Goal: Task Accomplishment & Management: Complete application form

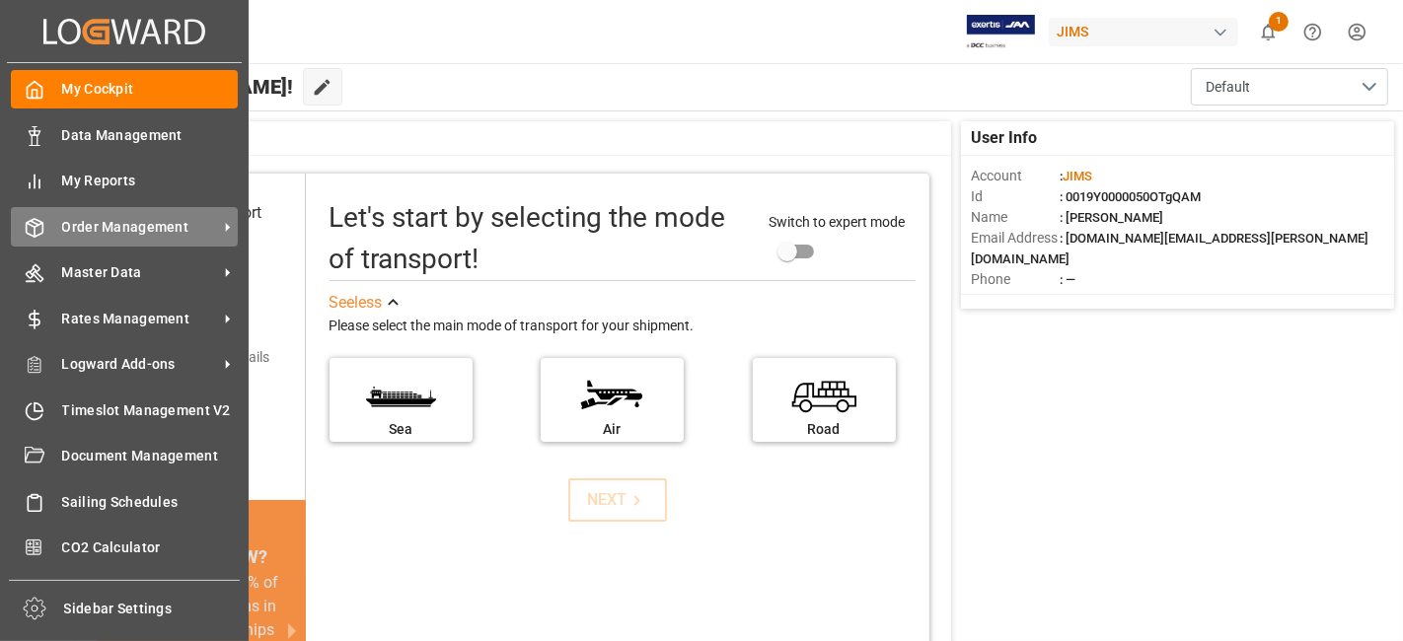
click at [144, 227] on span "Order Management" at bounding box center [140, 227] width 156 height 21
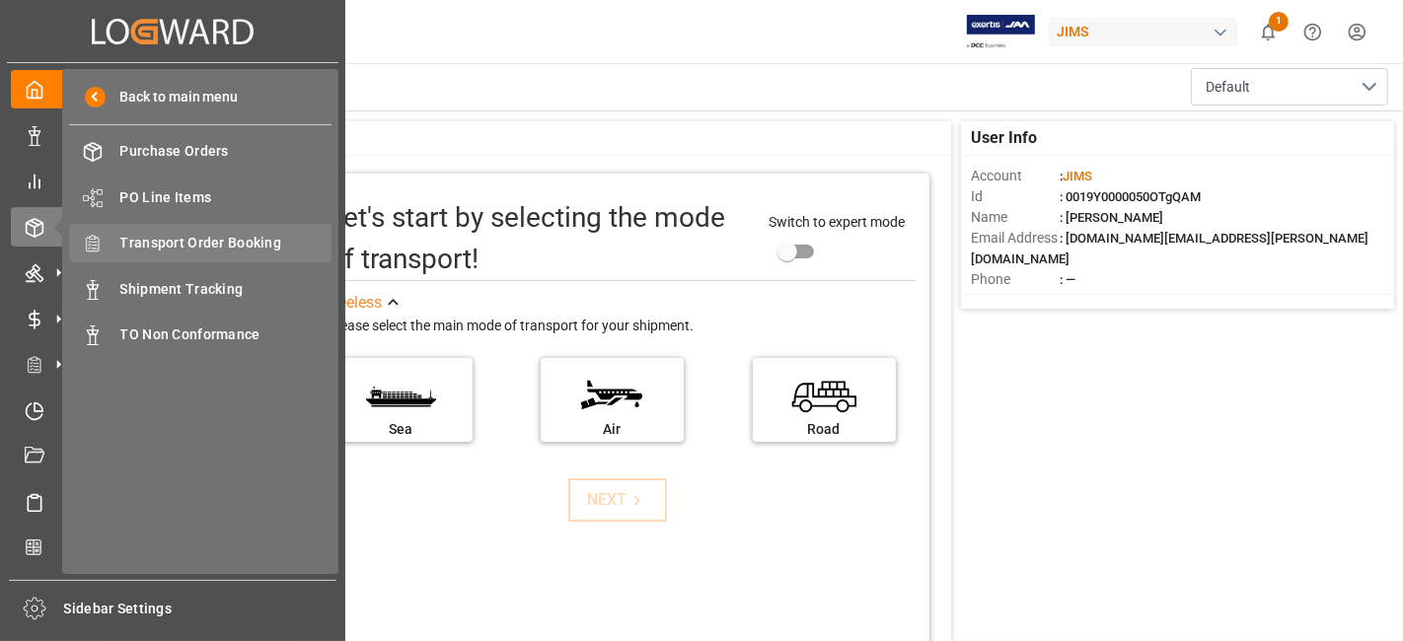
click at [248, 241] on span "Transport Order Booking" at bounding box center [226, 243] width 212 height 21
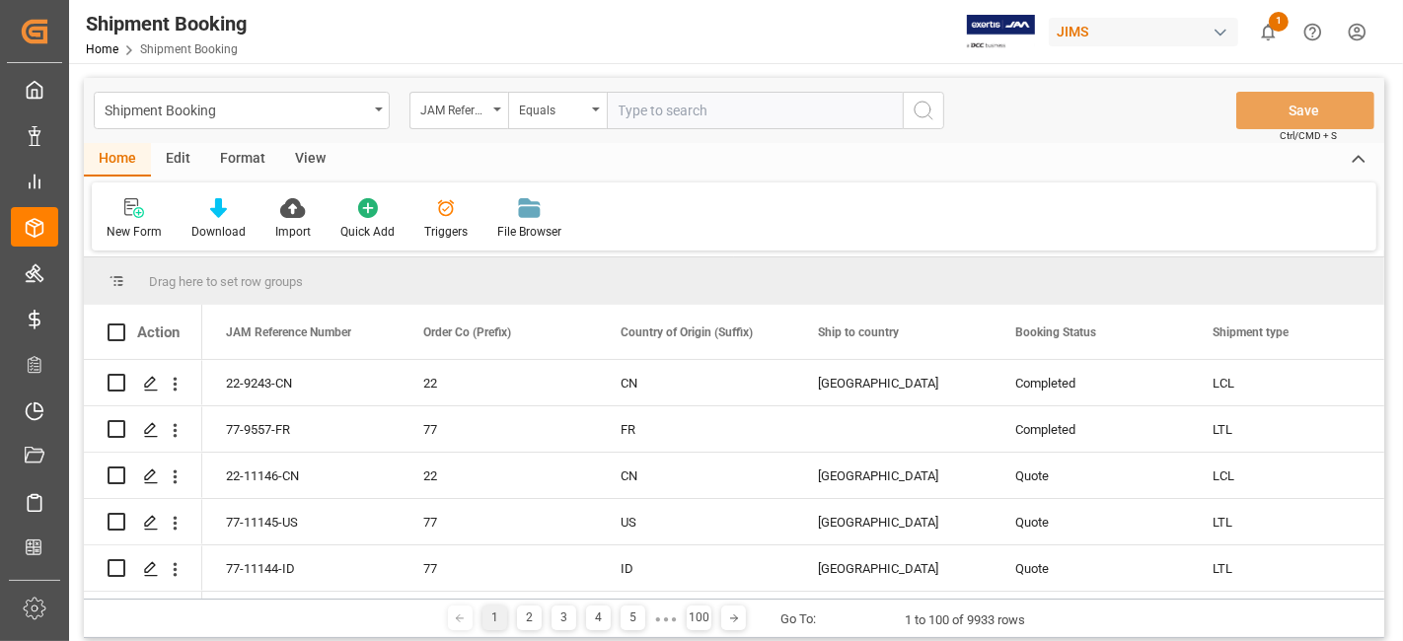
click at [641, 111] on input "text" at bounding box center [755, 110] width 296 height 37
type input "77-11060-US"
click at [937, 114] on button "search button" at bounding box center [923, 110] width 41 height 37
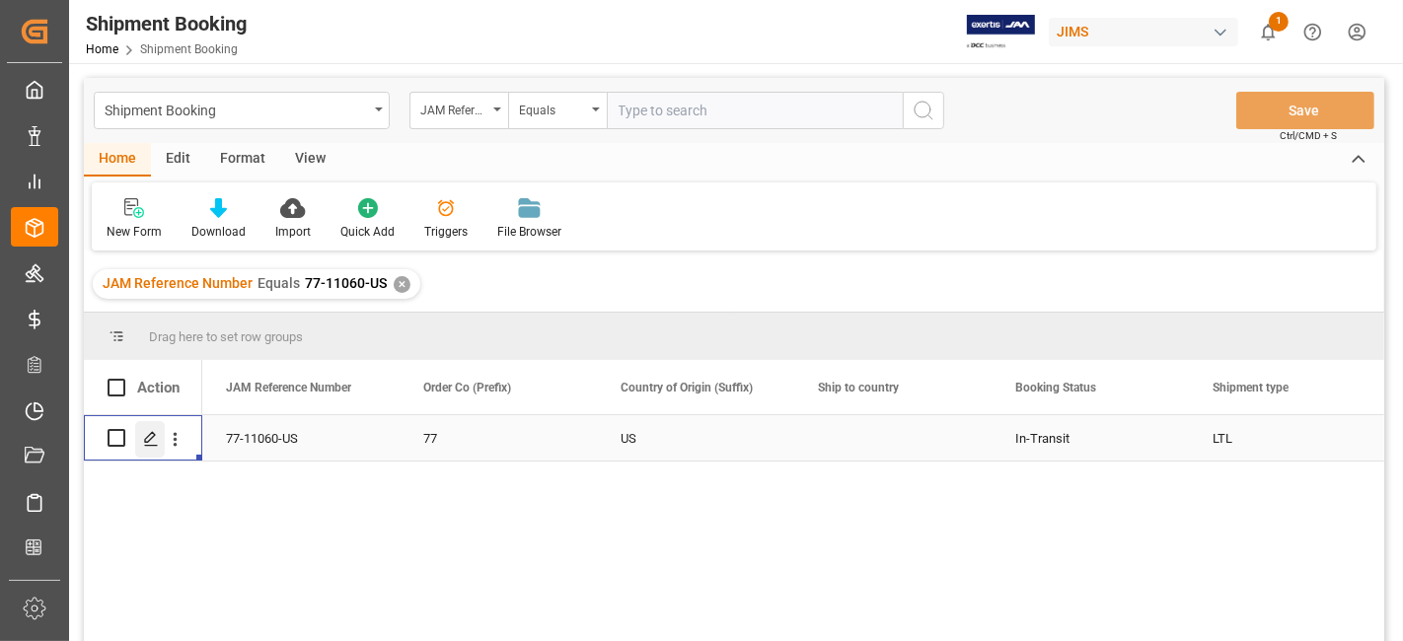
click at [151, 441] on icon "Press SPACE to select this row." at bounding box center [151, 439] width 16 height 16
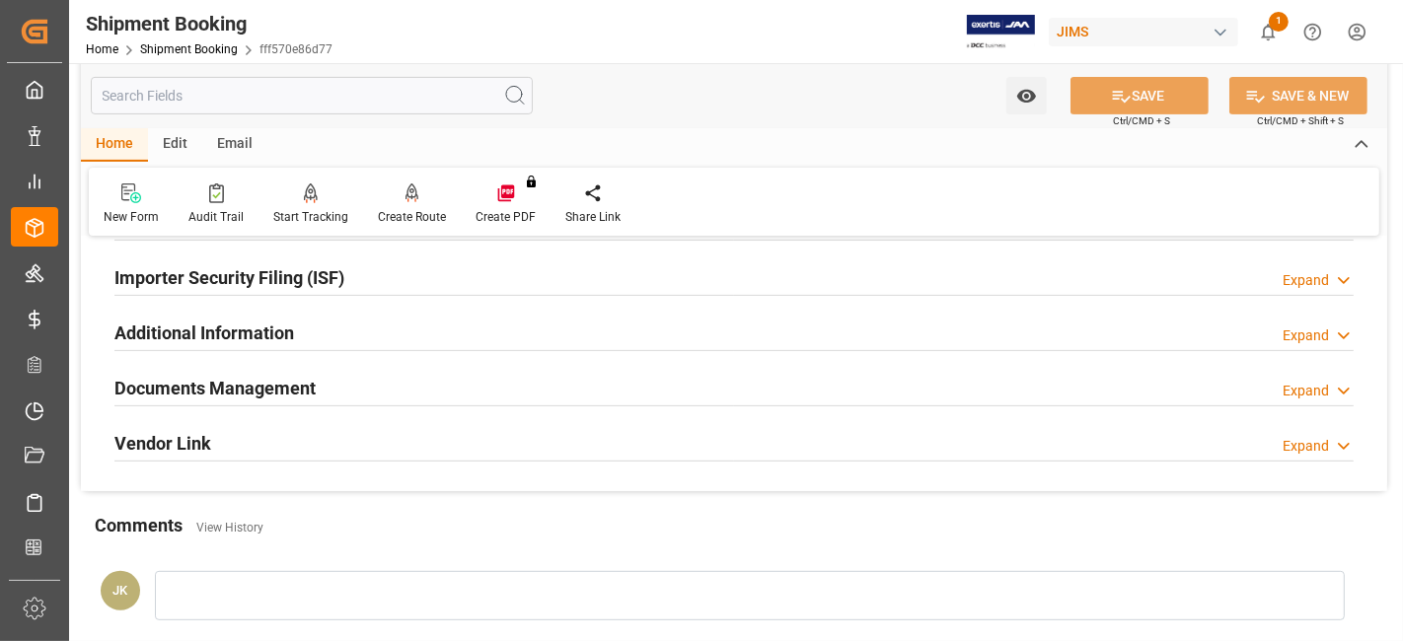
scroll to position [657, 0]
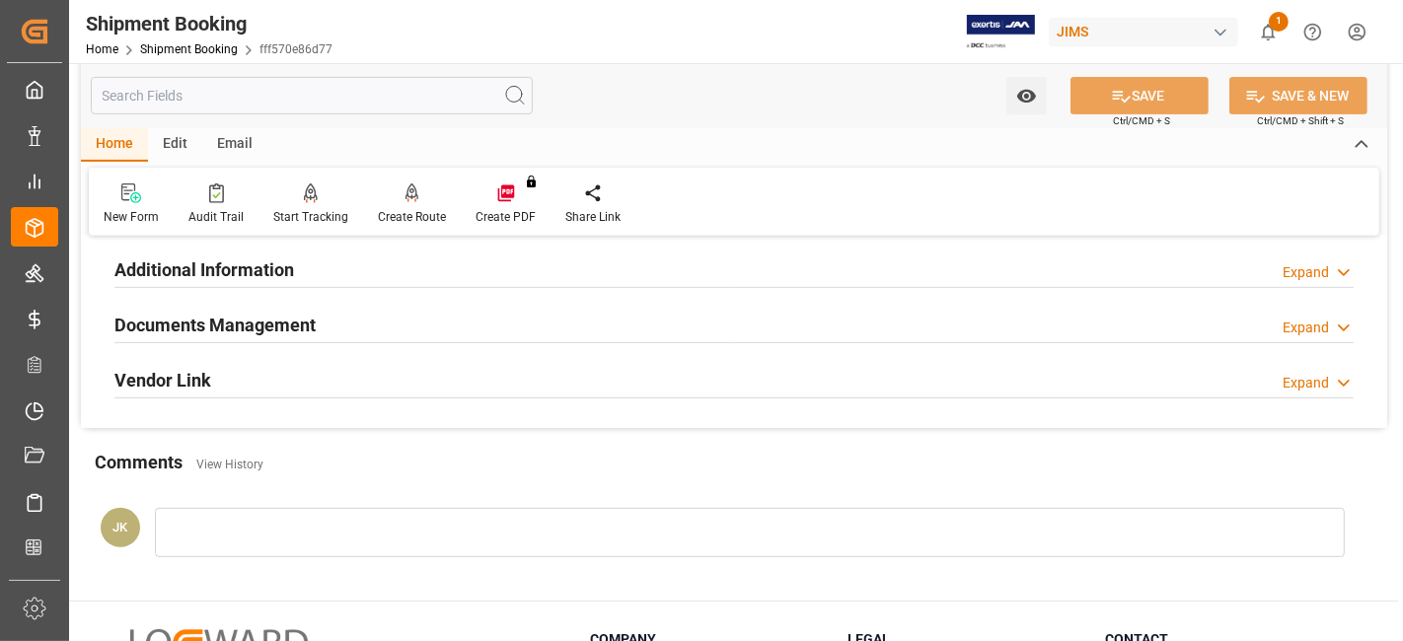
click at [348, 312] on div "Documents Management Expand" at bounding box center [733, 323] width 1239 height 37
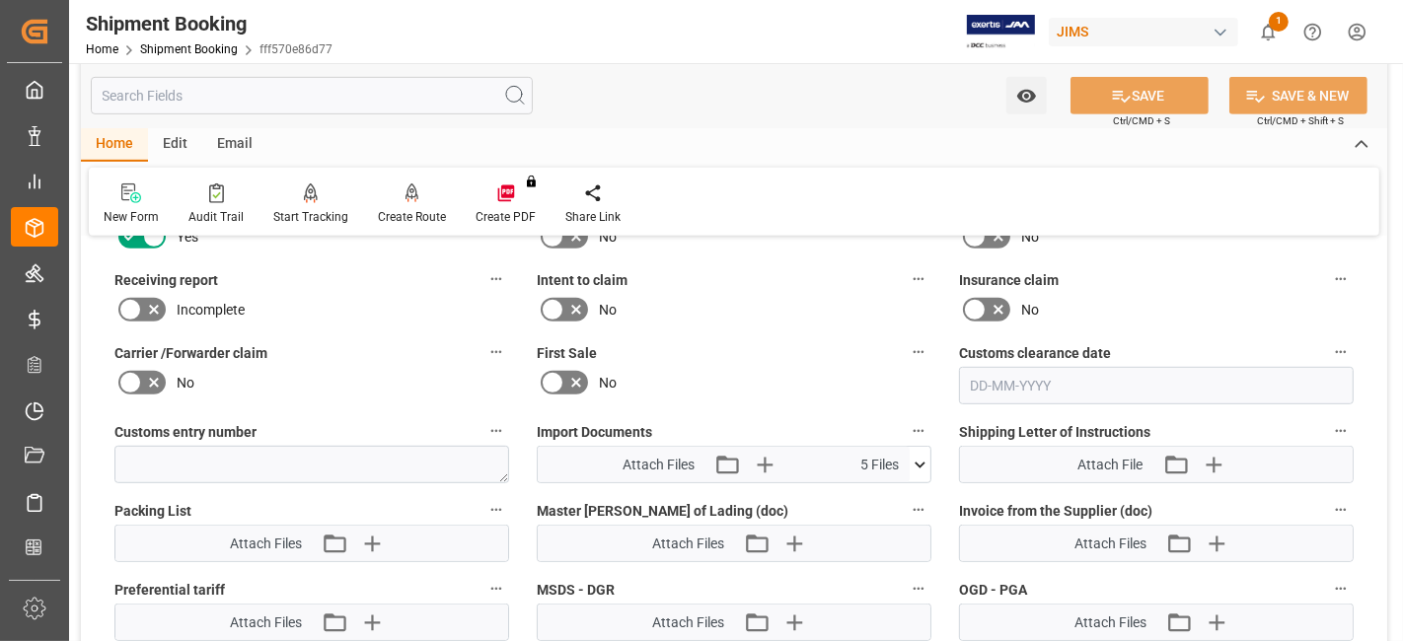
scroll to position [876, 0]
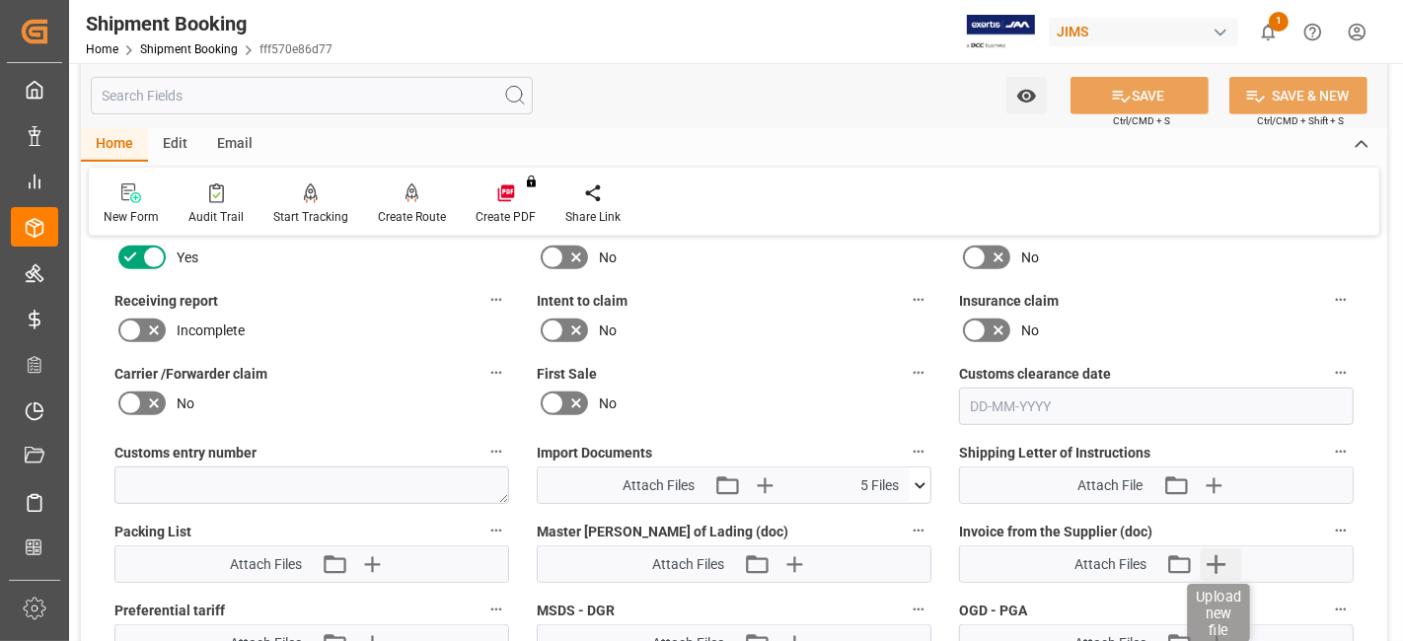
click at [1215, 560] on icon "button" at bounding box center [1217, 565] width 32 height 32
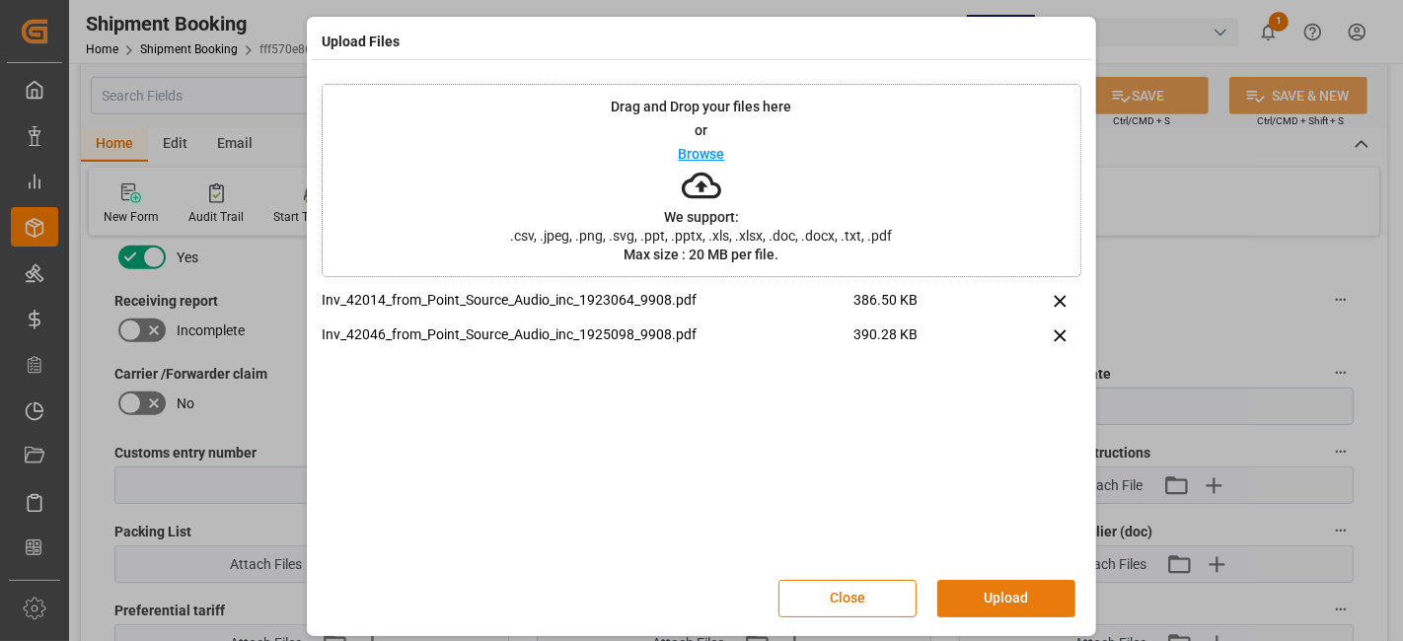
click at [1027, 589] on button "Upload" at bounding box center [1006, 598] width 138 height 37
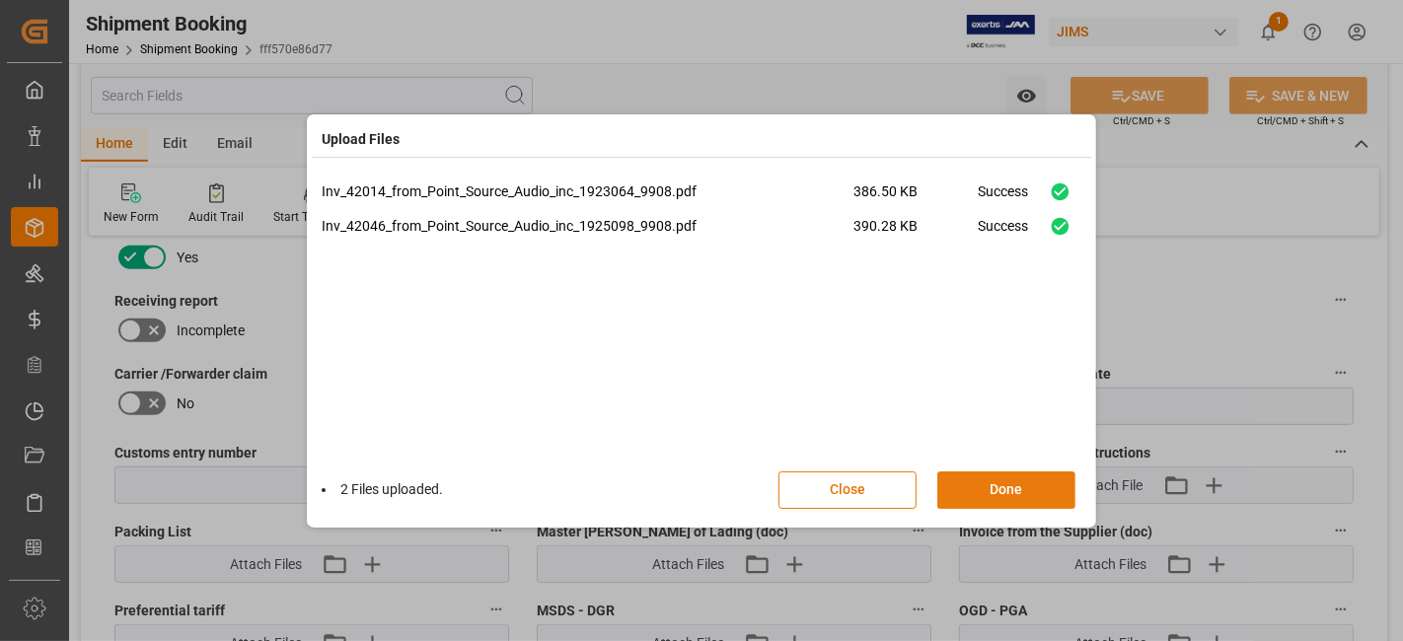
click at [1007, 493] on button "Done" at bounding box center [1006, 490] width 138 height 37
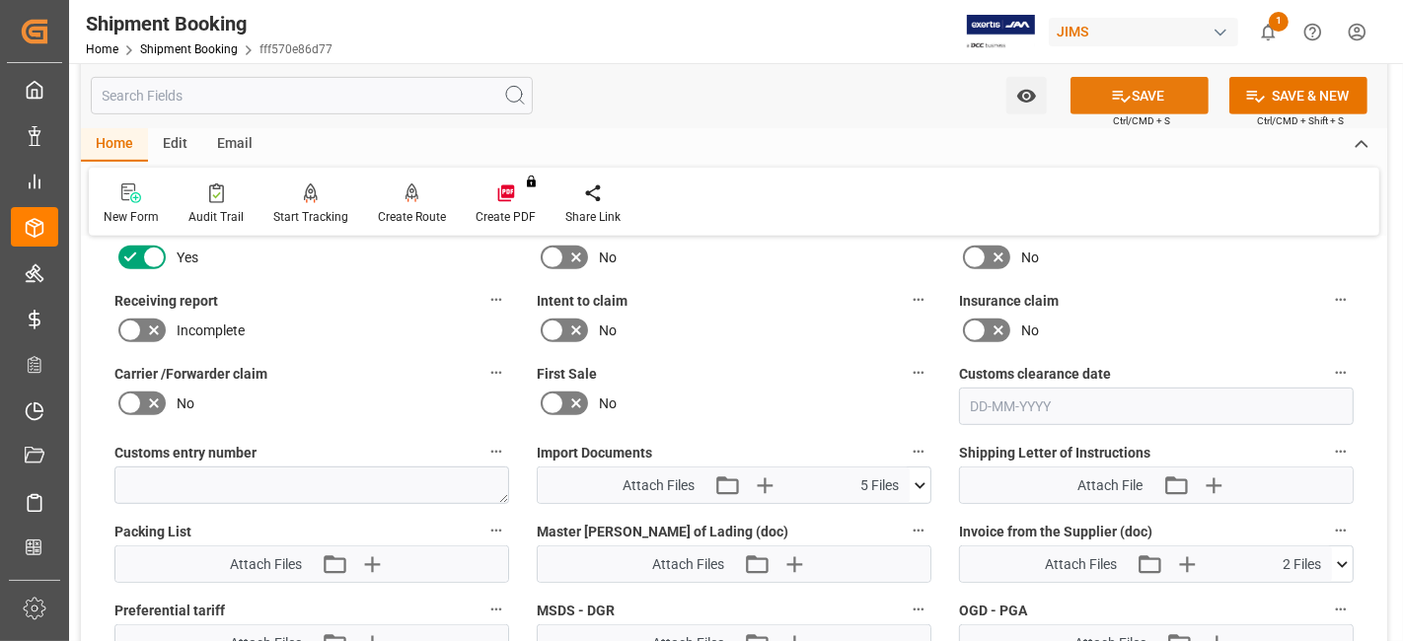
click at [1093, 108] on button "SAVE" at bounding box center [1140, 95] width 138 height 37
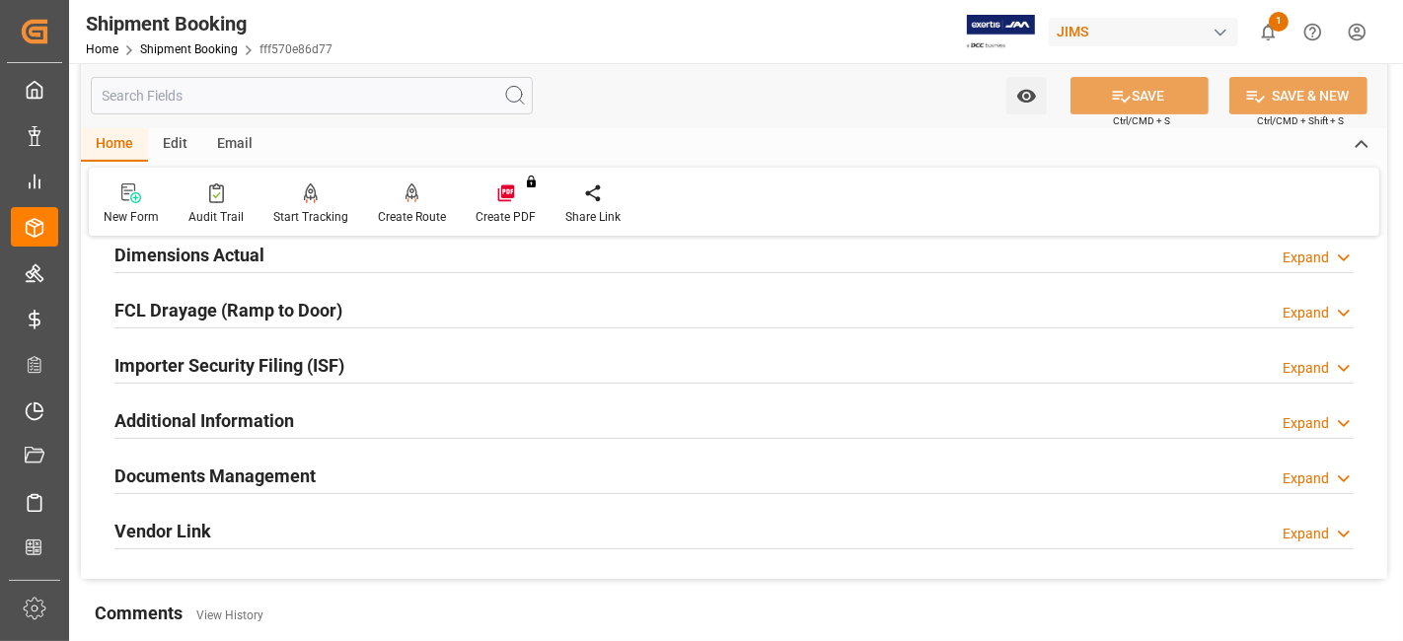
scroll to position [287, 0]
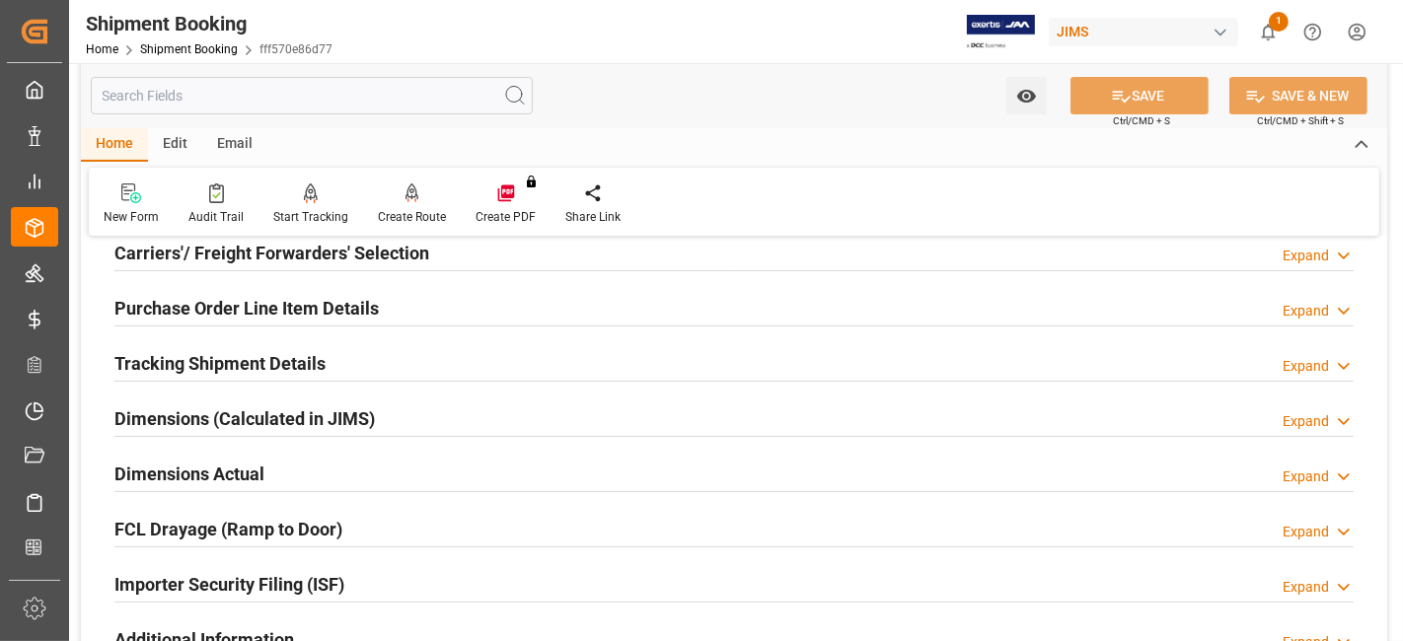
click at [225, 366] on h2 "Tracking Shipment Details" at bounding box center [219, 363] width 211 height 27
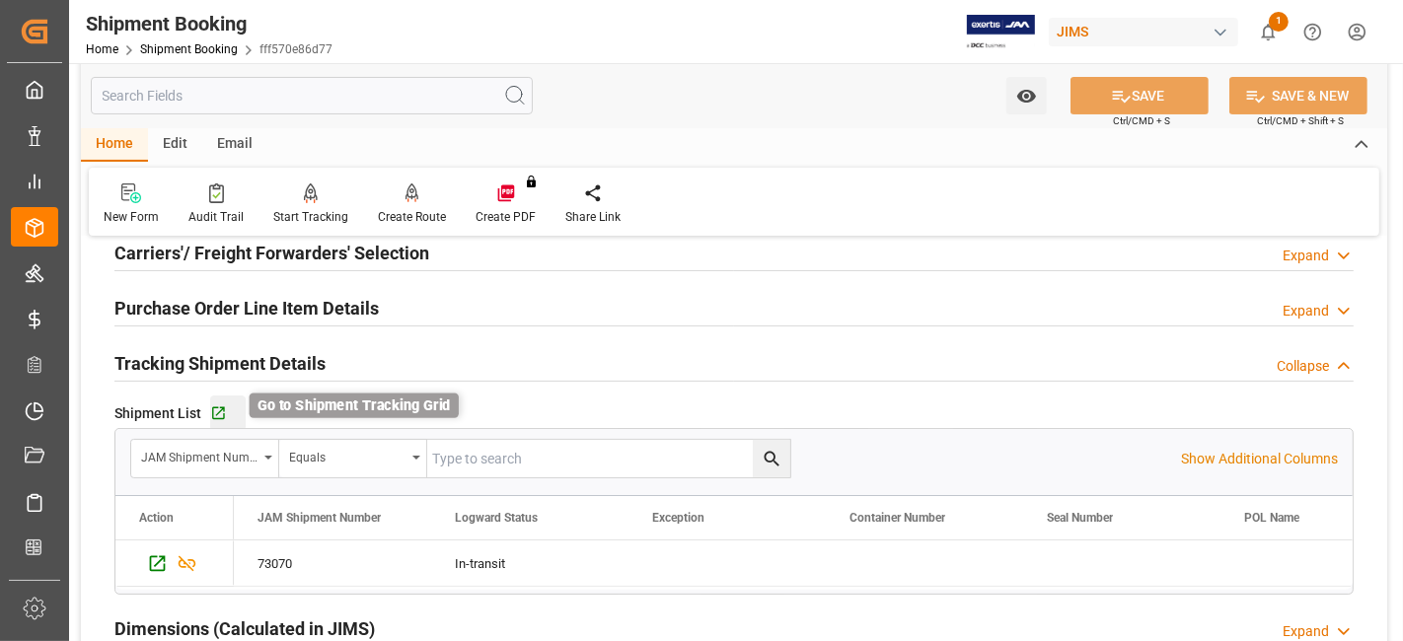
click at [216, 412] on icon "button" at bounding box center [218, 414] width 17 height 17
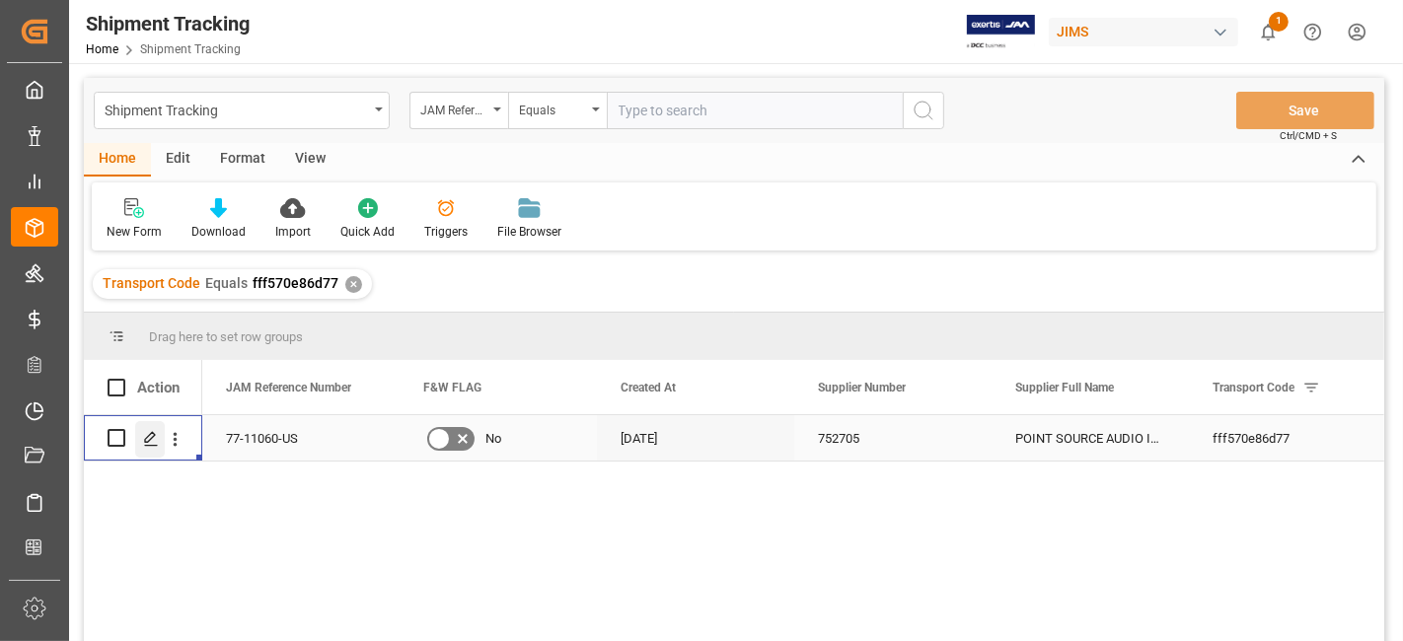
click at [155, 448] on div "Press SPACE to select this row." at bounding box center [150, 439] width 30 height 37
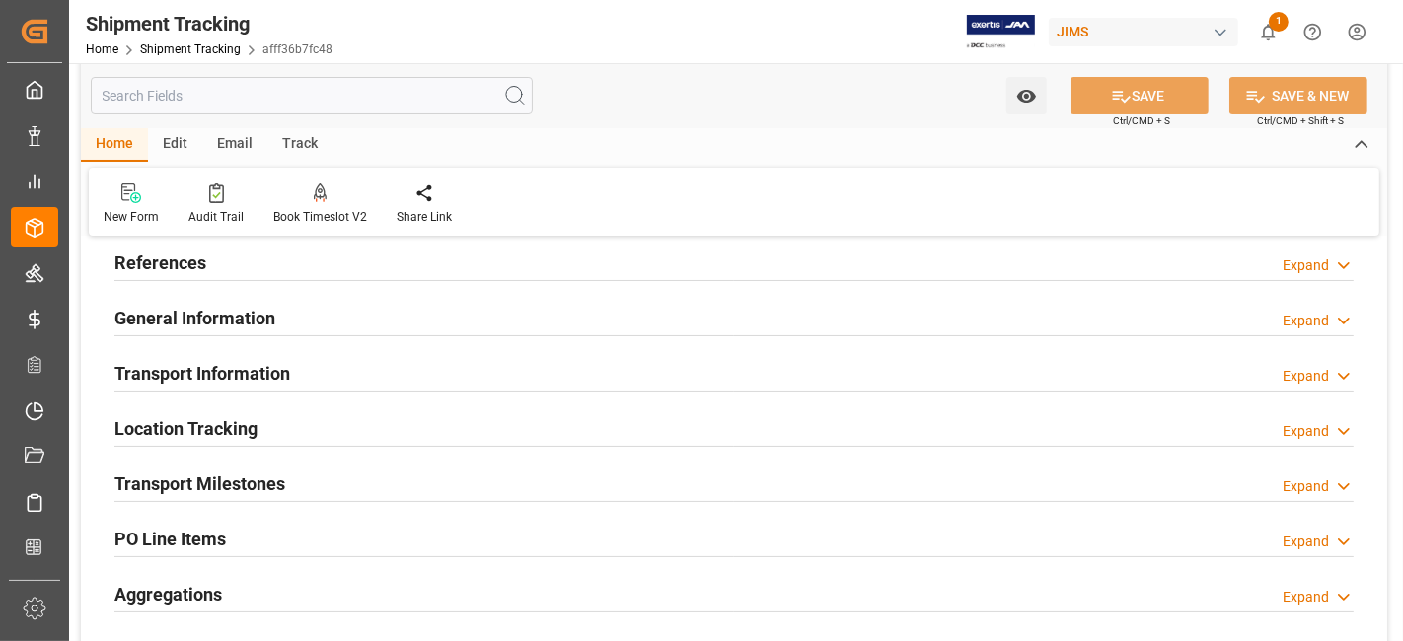
scroll to position [110, 0]
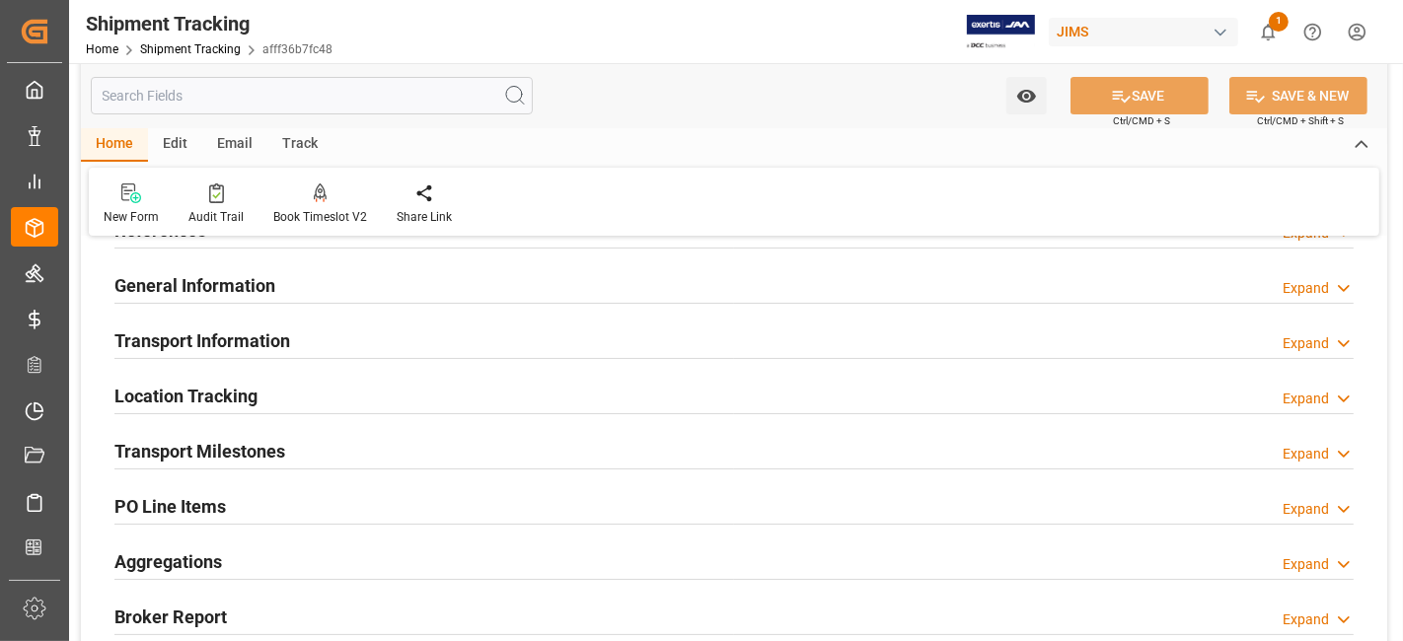
click at [270, 333] on h2 "Transport Information" at bounding box center [202, 341] width 176 height 27
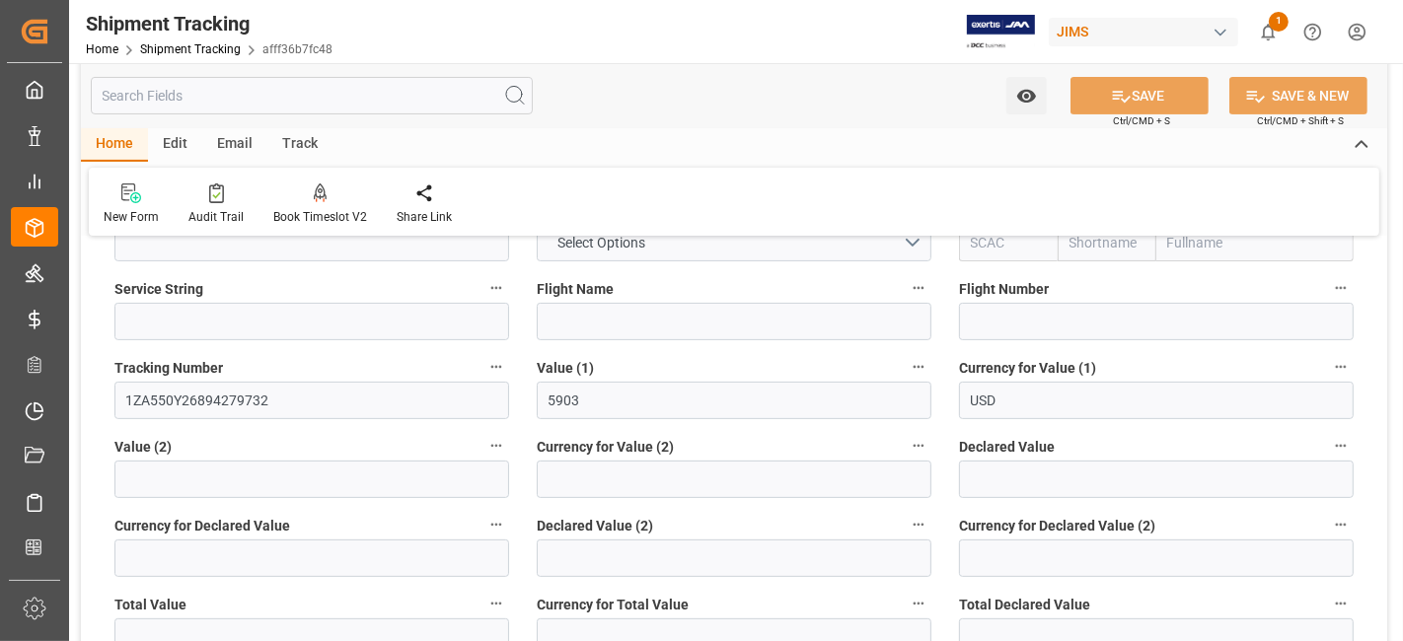
scroll to position [548, 0]
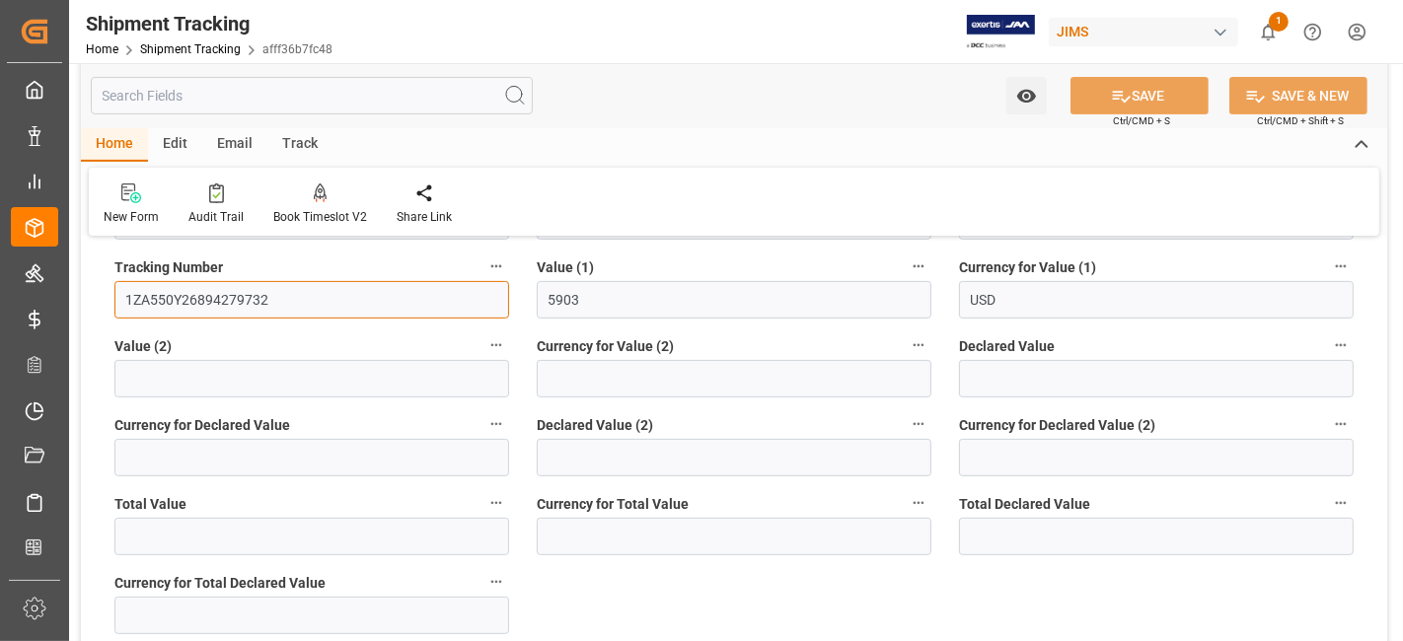
click at [150, 281] on input "1ZA550Y26894279732" at bounding box center [311, 299] width 395 height 37
click at [158, 293] on input "1ZA550Y26894279732" at bounding box center [311, 299] width 395 height 37
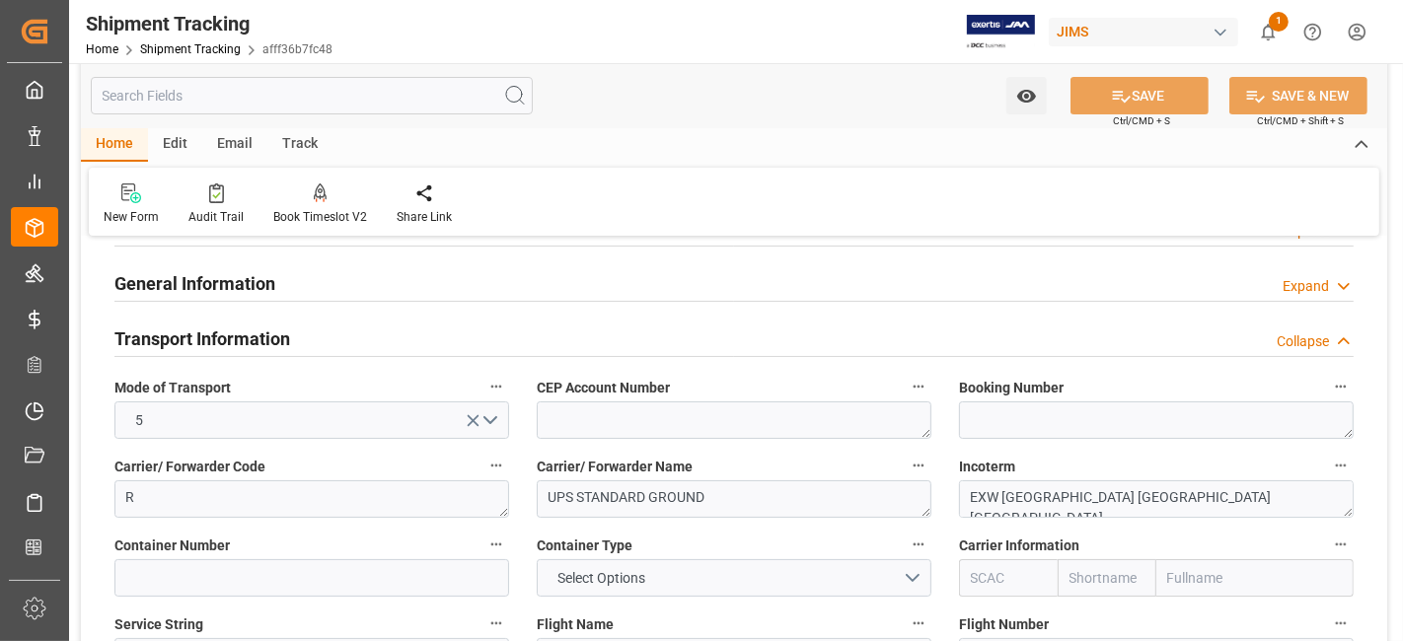
scroll to position [110, 0]
click at [321, 351] on div "Transport Information Collapse" at bounding box center [733, 339] width 1239 height 37
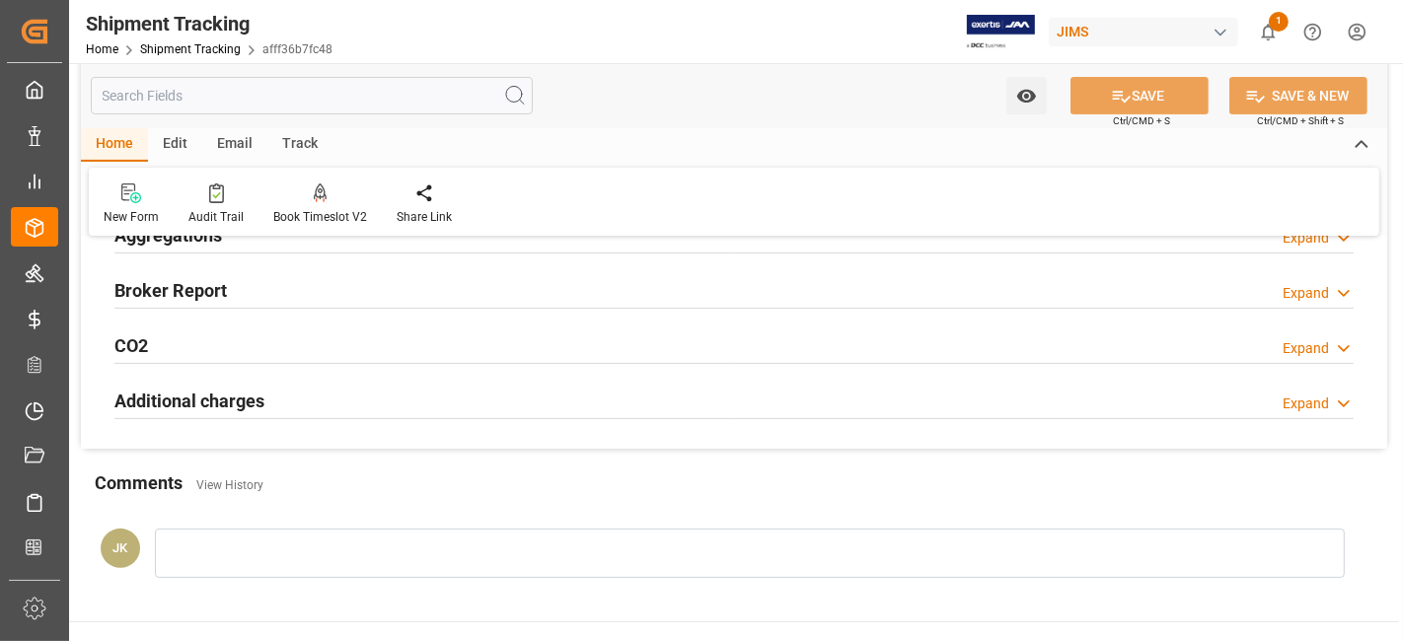
scroll to position [219, 0]
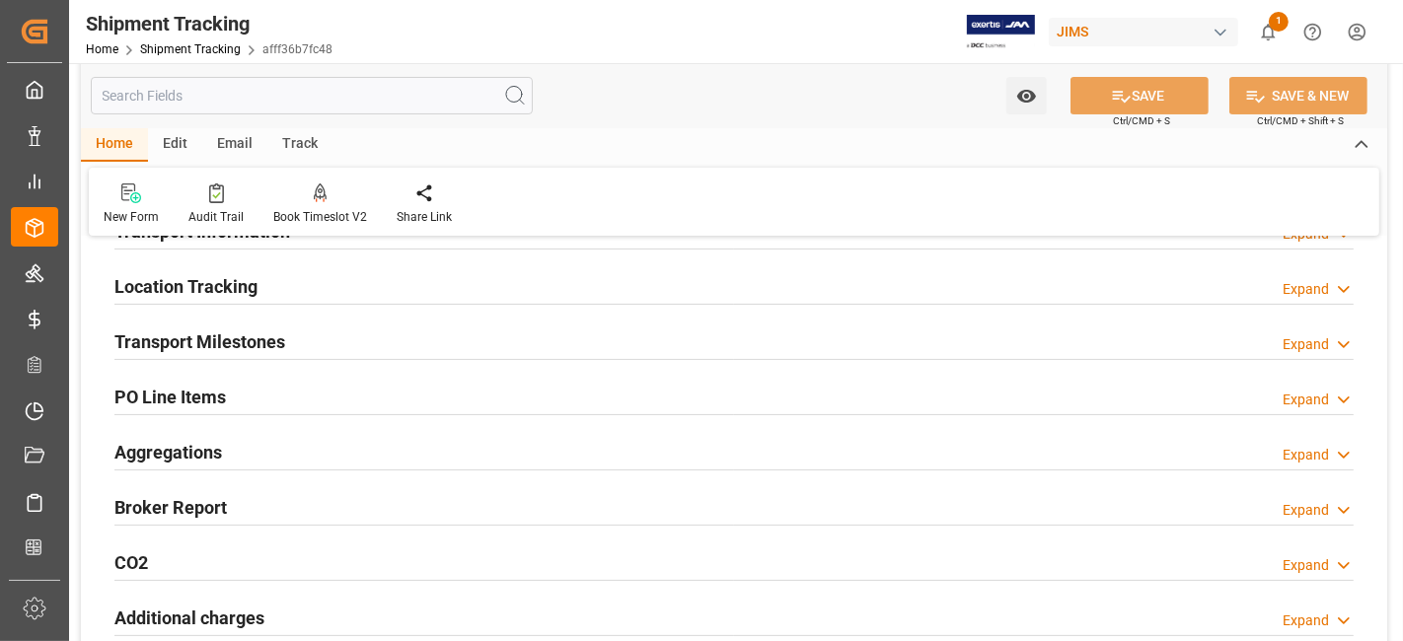
click at [345, 342] on div "Transport Milestones Expand" at bounding box center [733, 340] width 1239 height 37
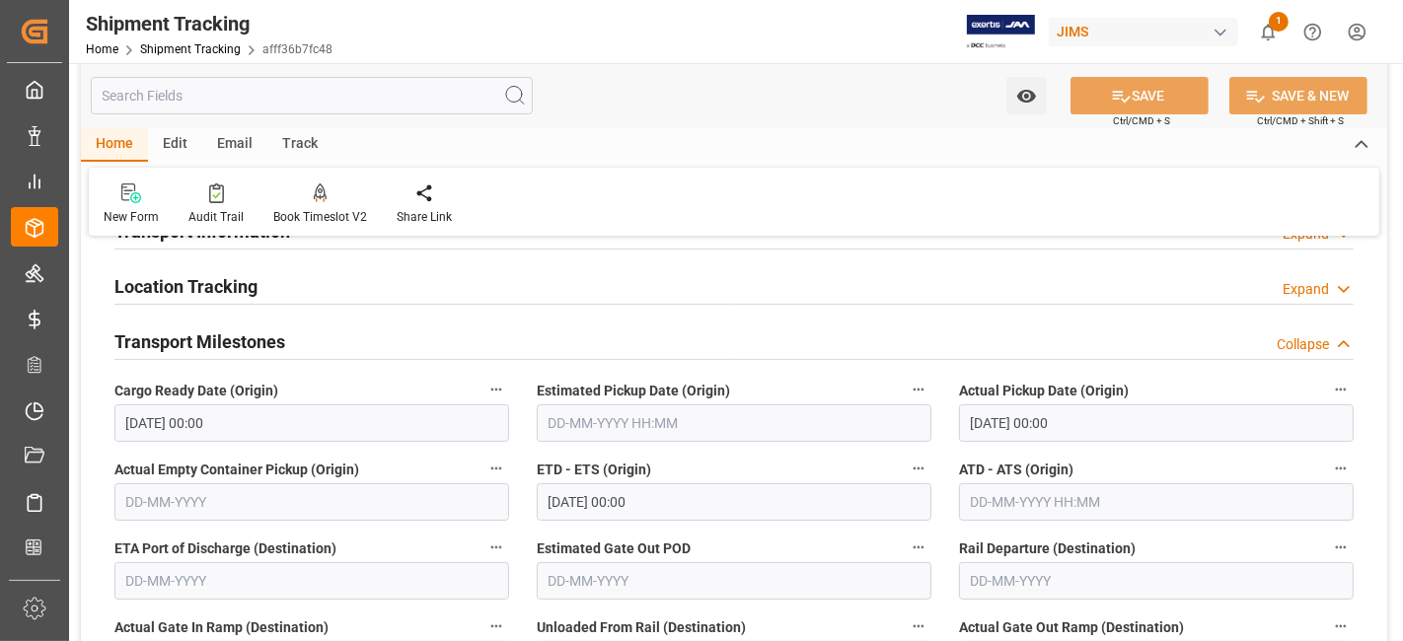
click at [1093, 422] on input "17-09-2025 00:00" at bounding box center [1156, 423] width 395 height 37
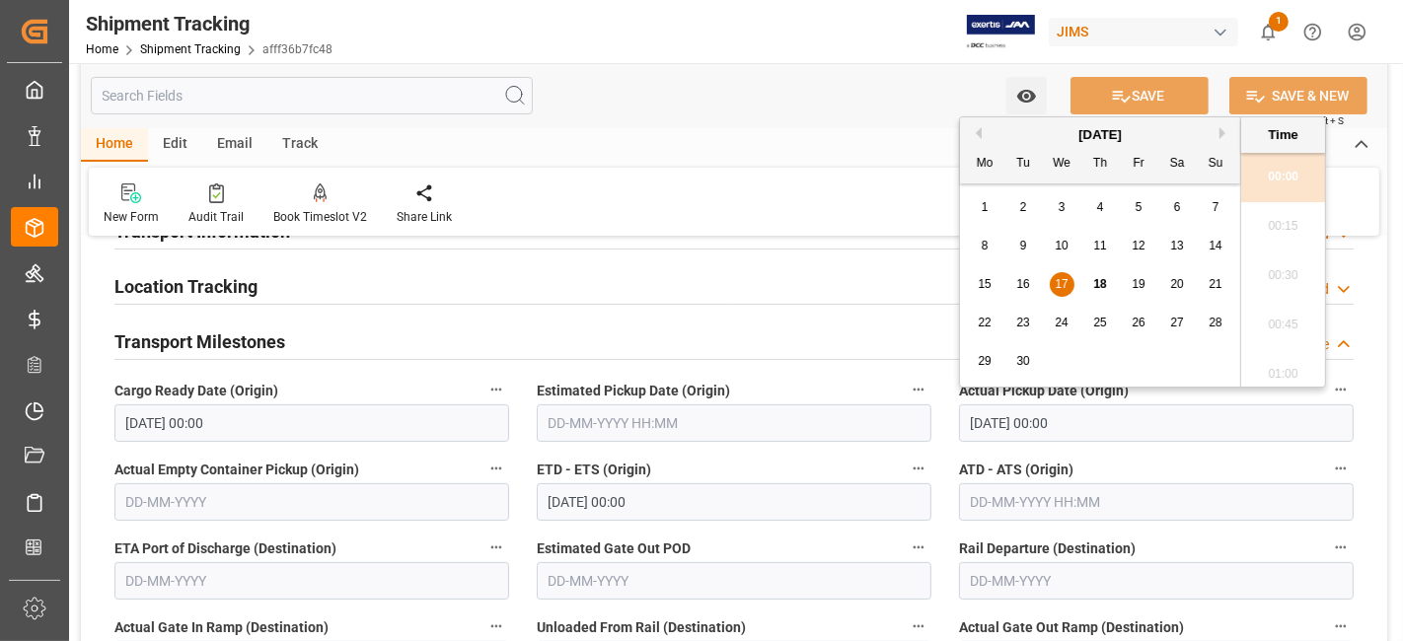
click at [1099, 284] on span "18" at bounding box center [1099, 284] width 13 height 14
type input "18-09-2025 00:00"
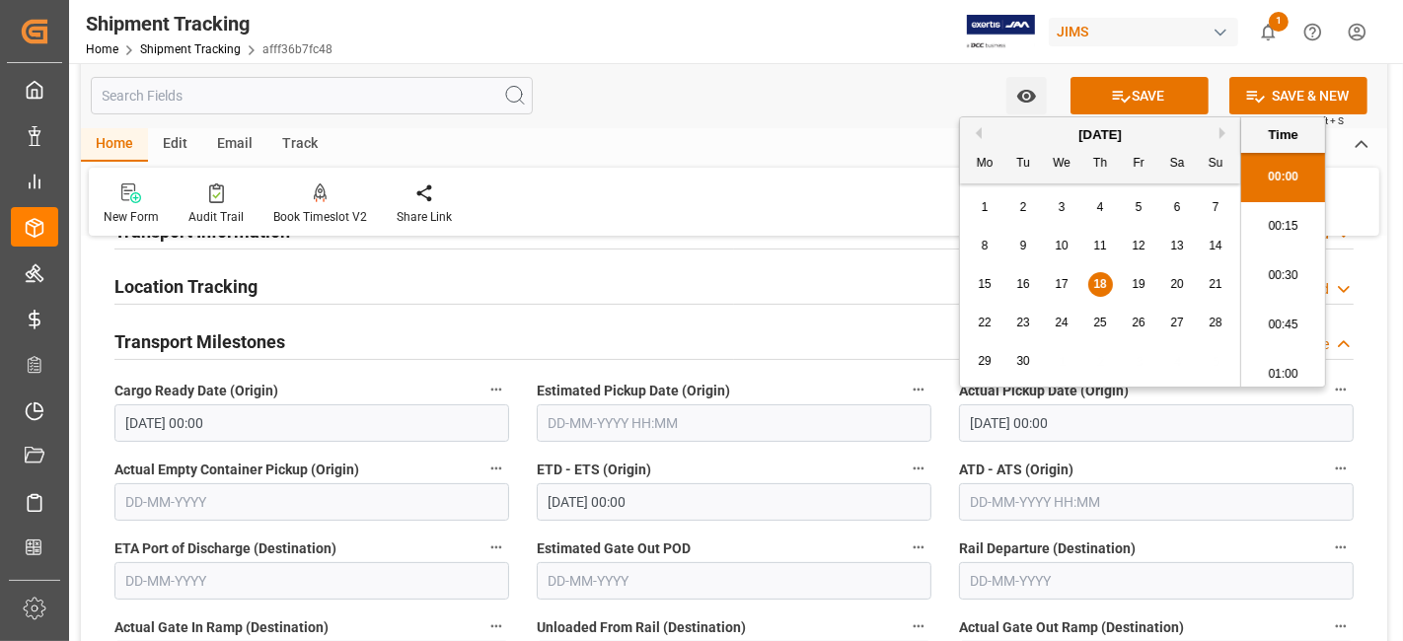
click at [697, 512] on input "17-09-2025 00:00" at bounding box center [734, 501] width 395 height 37
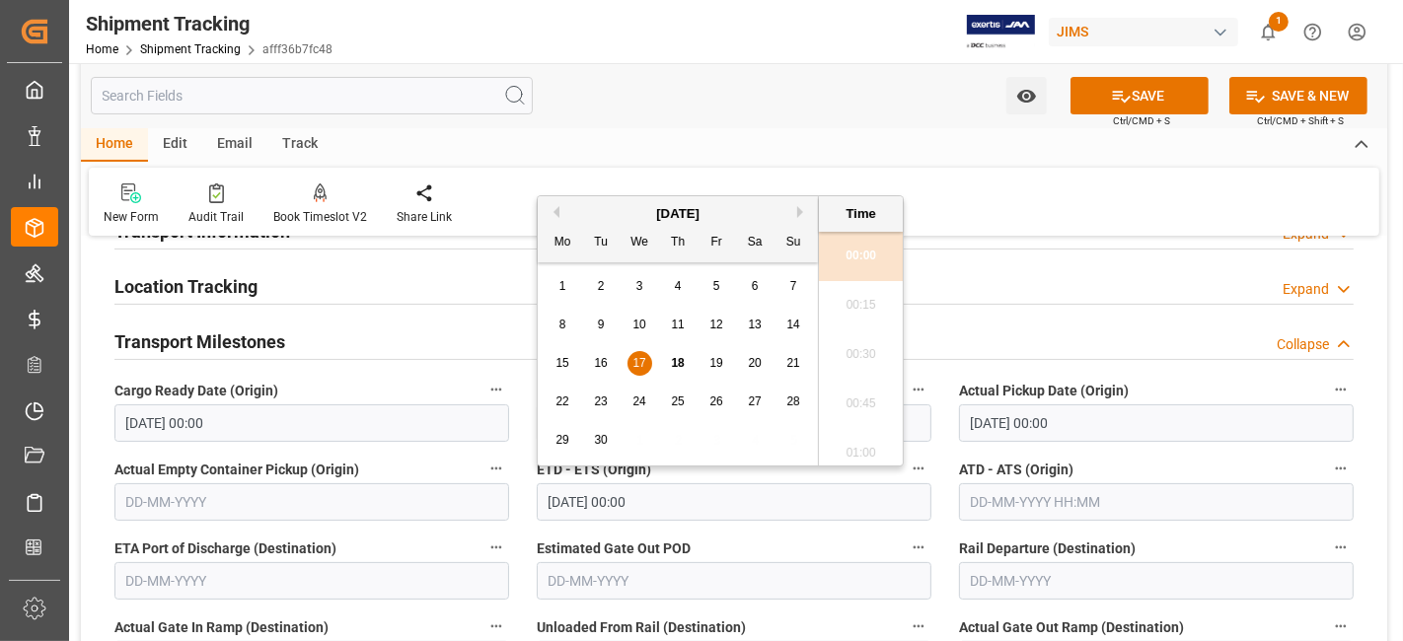
click at [678, 367] on span "18" at bounding box center [677, 363] width 13 height 14
type input "18-09-2025 00:00"
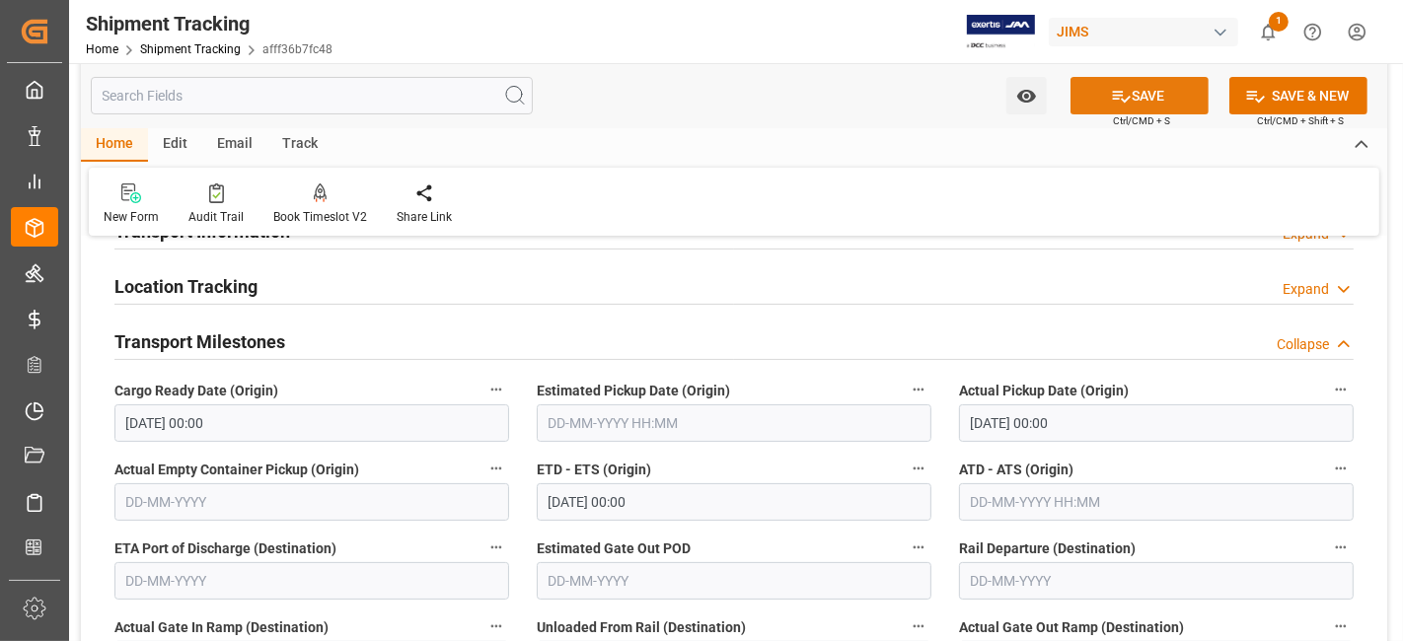
click at [1105, 103] on button "SAVE" at bounding box center [1140, 95] width 138 height 37
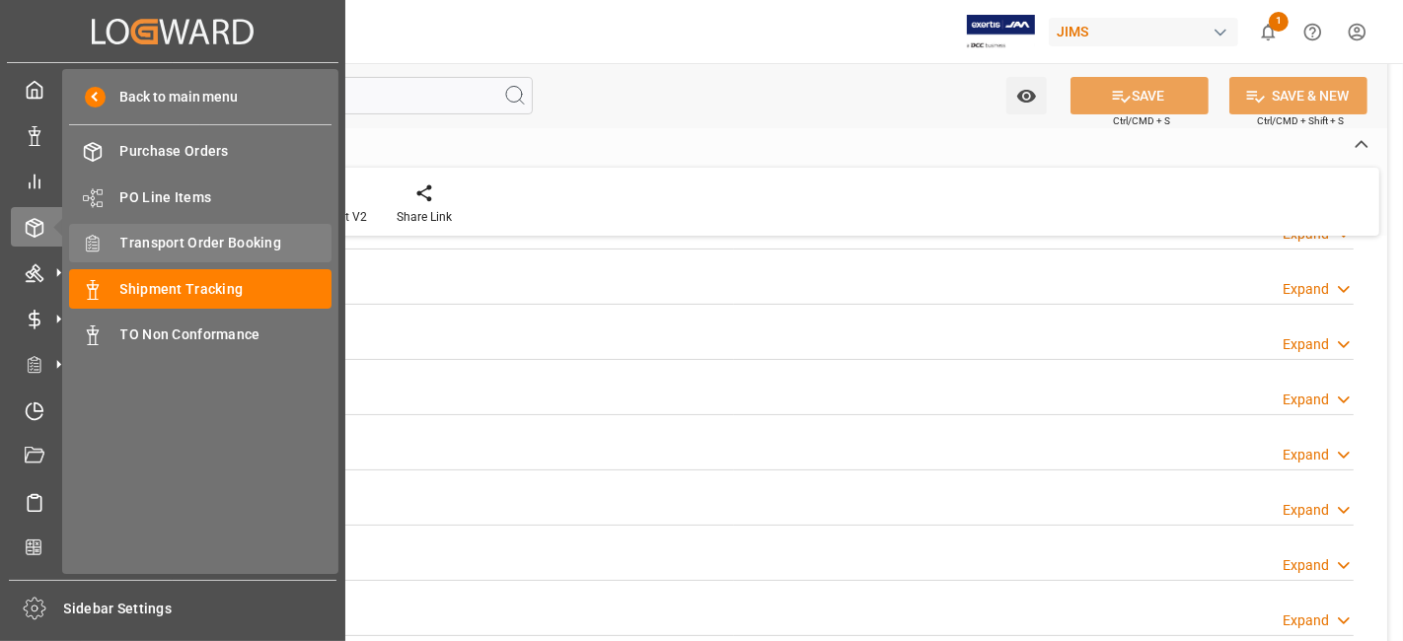
click at [237, 237] on span "Transport Order Booking" at bounding box center [226, 243] width 212 height 21
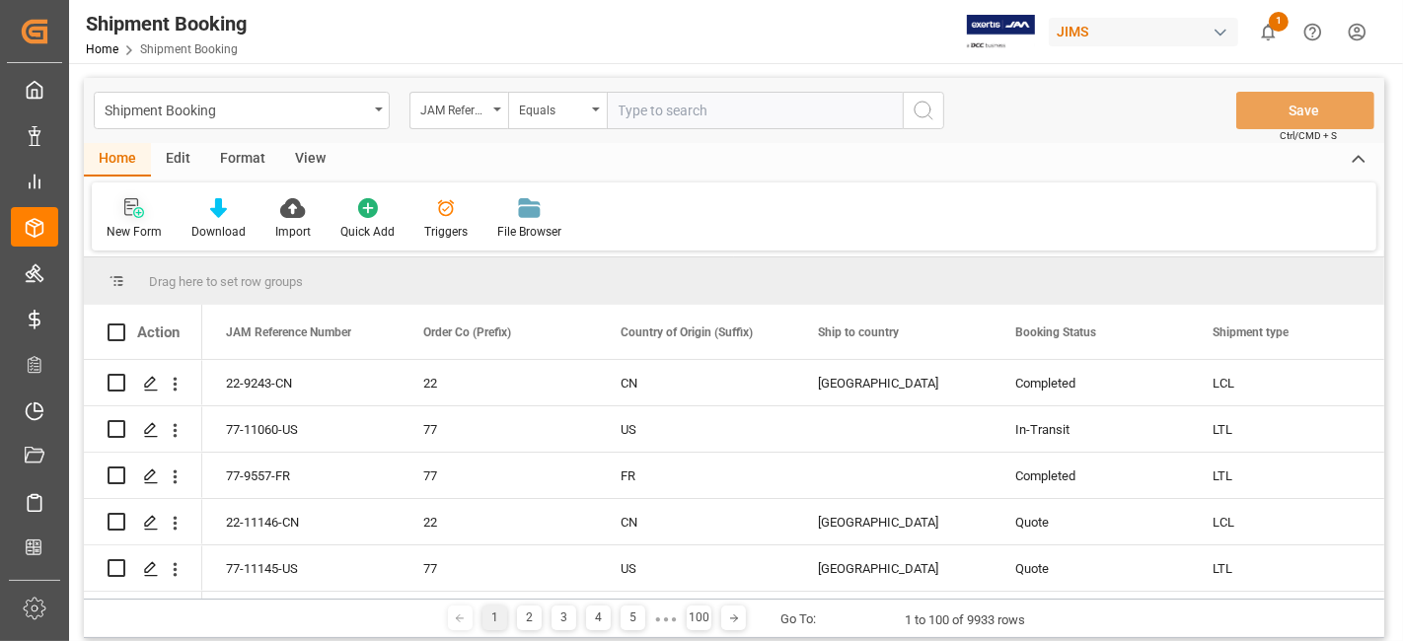
click at [146, 208] on div at bounding box center [134, 207] width 55 height 21
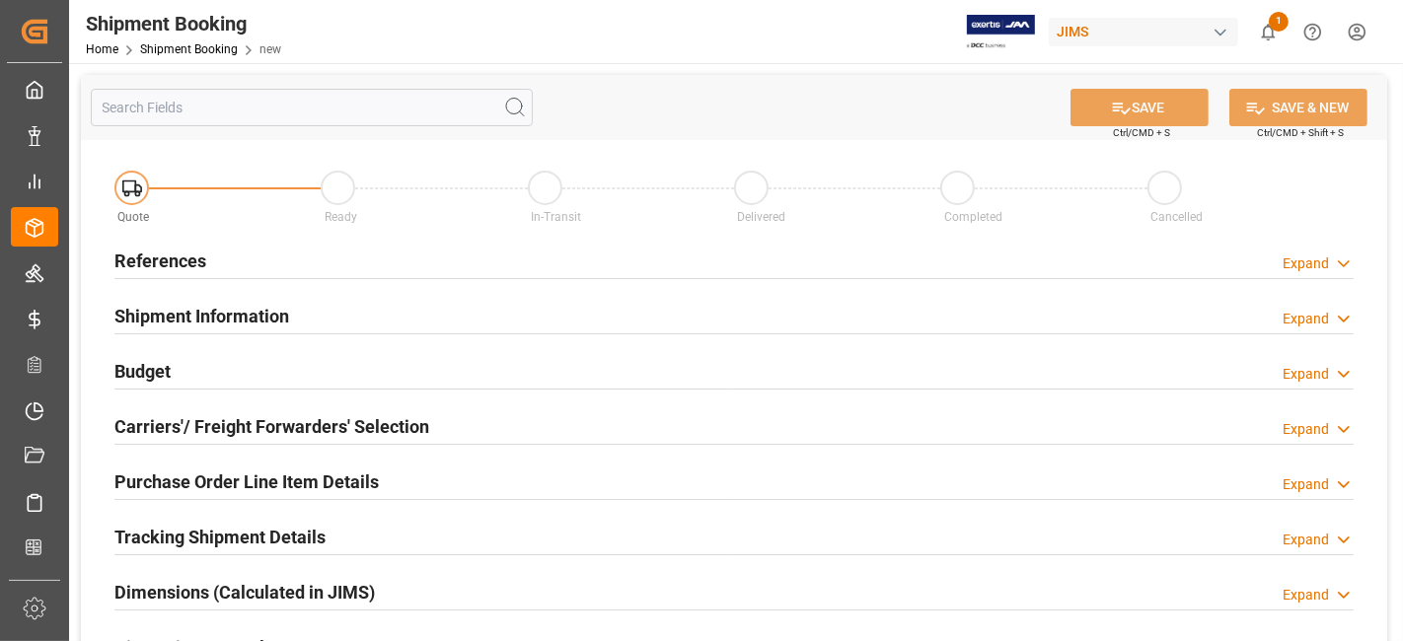
click at [195, 254] on h2 "References" at bounding box center [160, 261] width 92 height 27
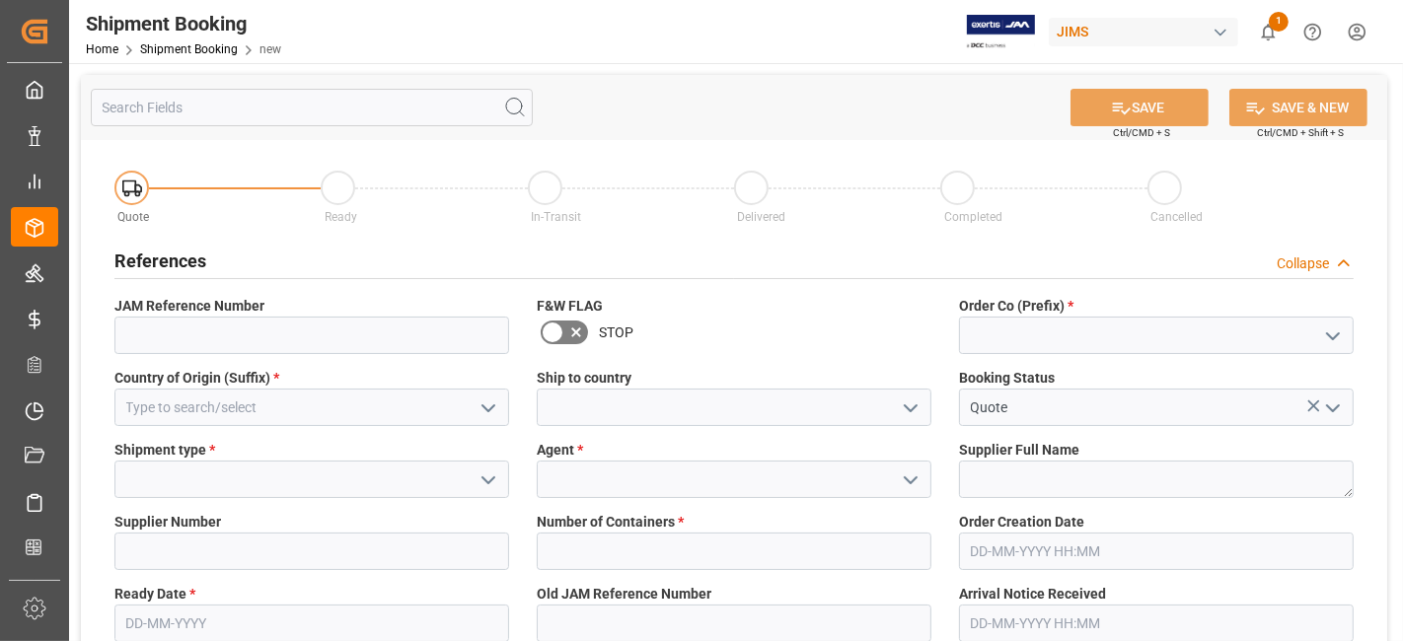
click at [1330, 336] on polyline "open menu" at bounding box center [1333, 336] width 12 height 6
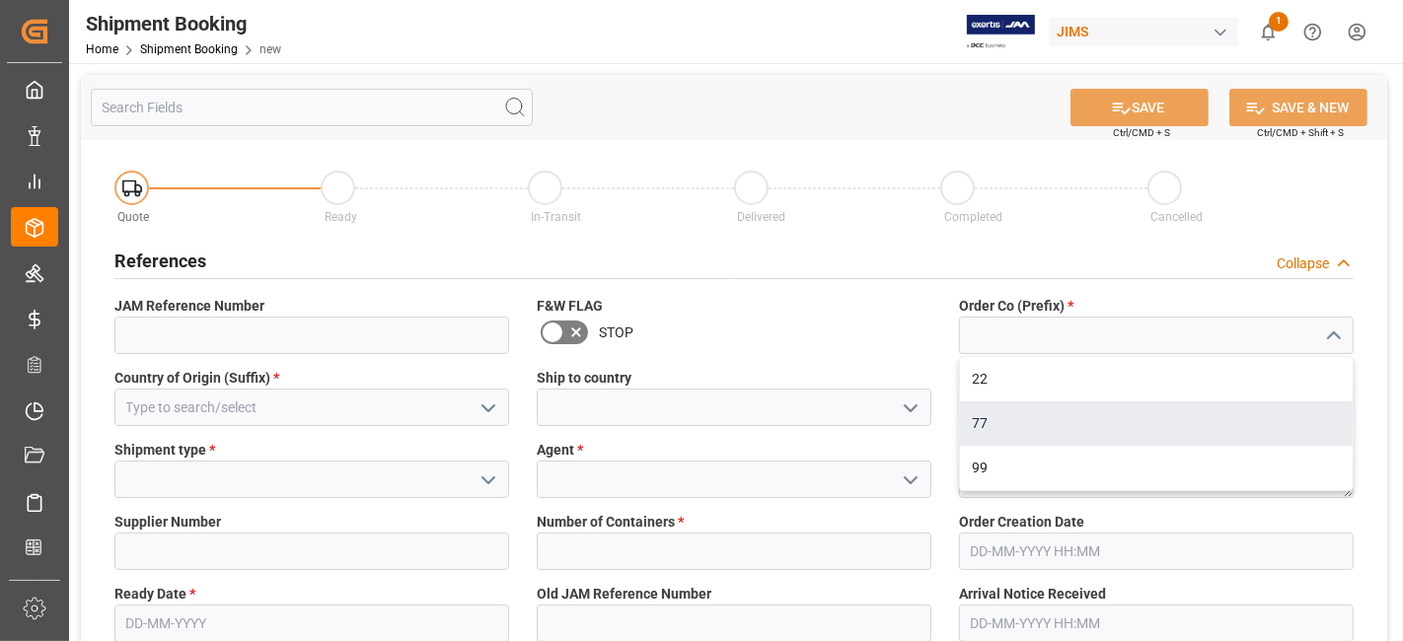
click at [1285, 424] on div "77" at bounding box center [1156, 424] width 393 height 44
type input "77"
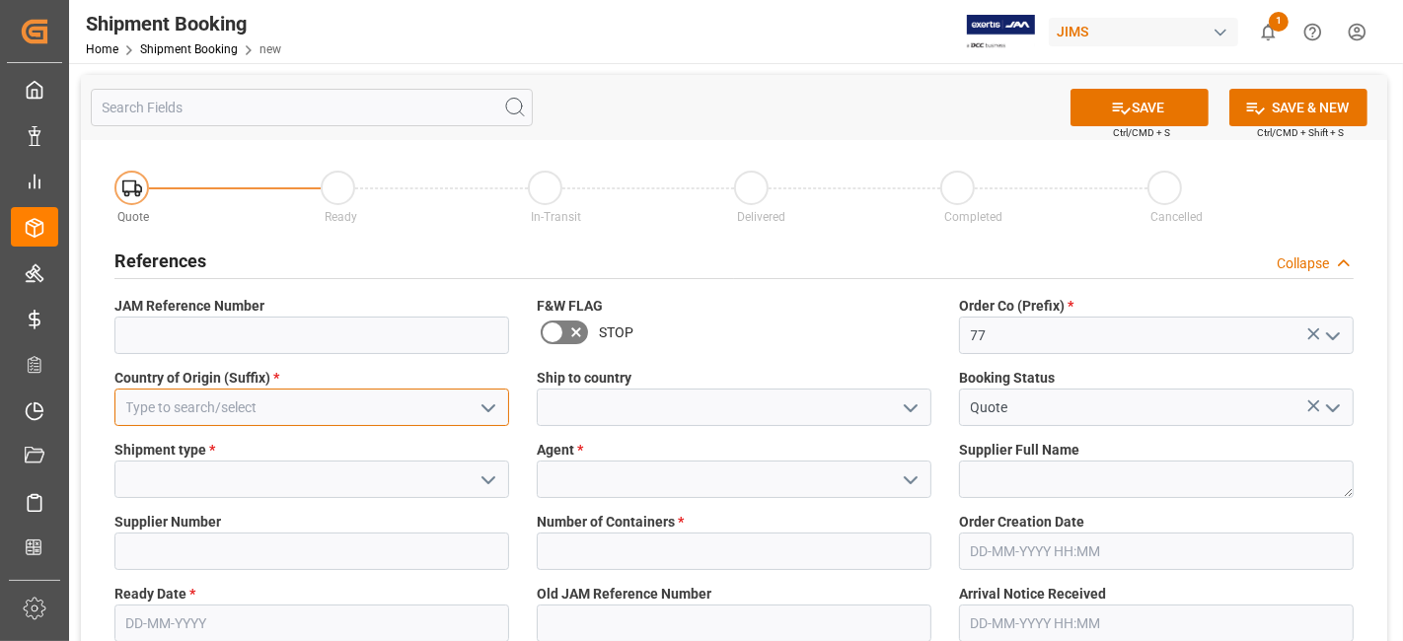
click at [309, 421] on input at bounding box center [311, 407] width 395 height 37
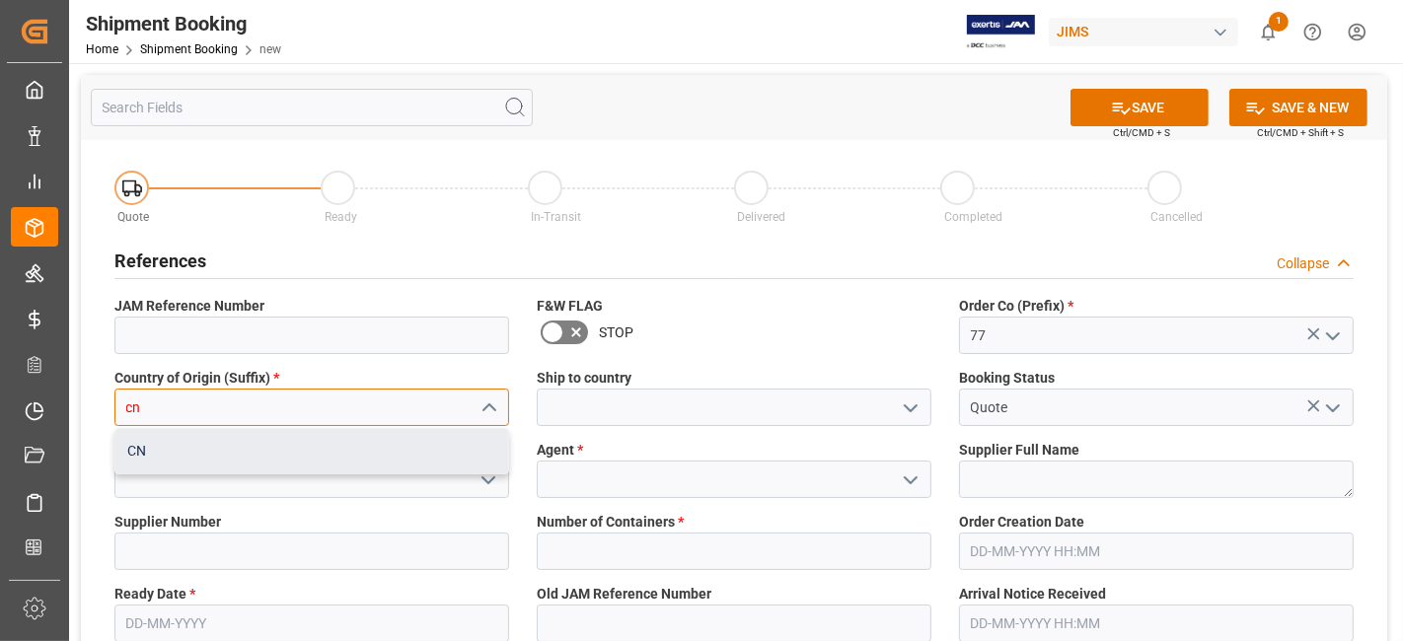
click at [306, 459] on div "CN" at bounding box center [311, 451] width 393 height 44
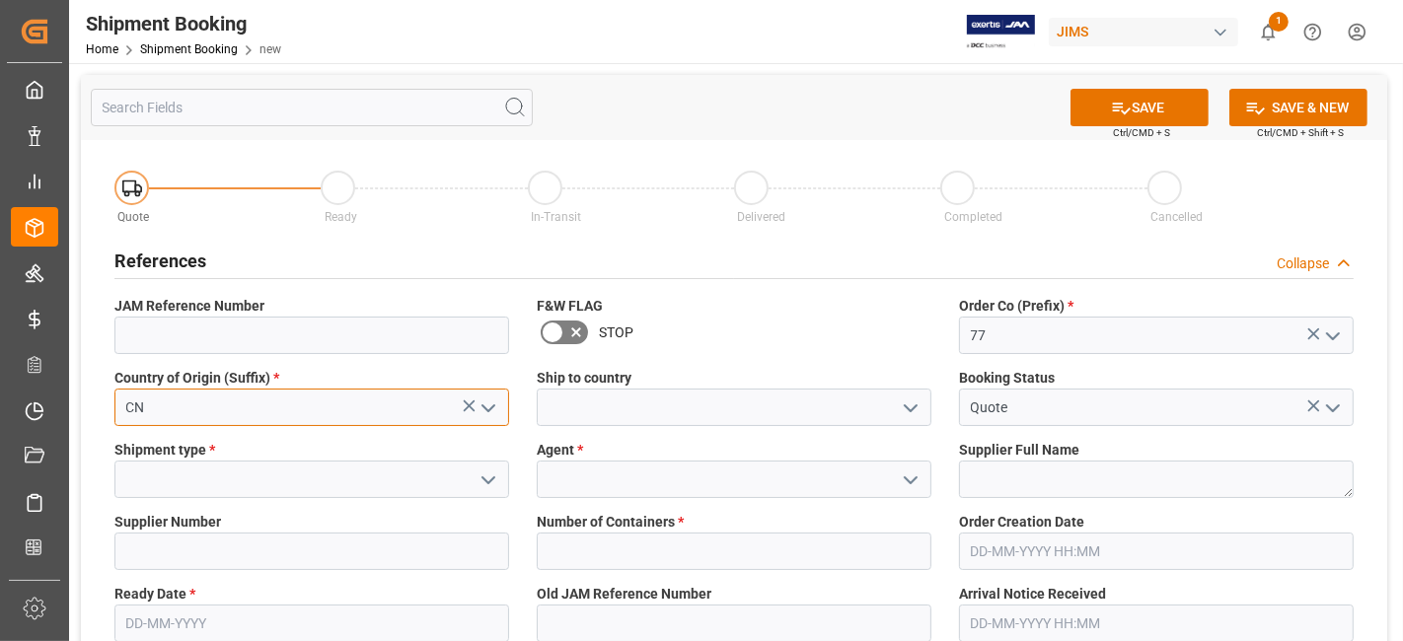
type input "CN"
click at [915, 409] on icon "open menu" at bounding box center [911, 409] width 24 height 24
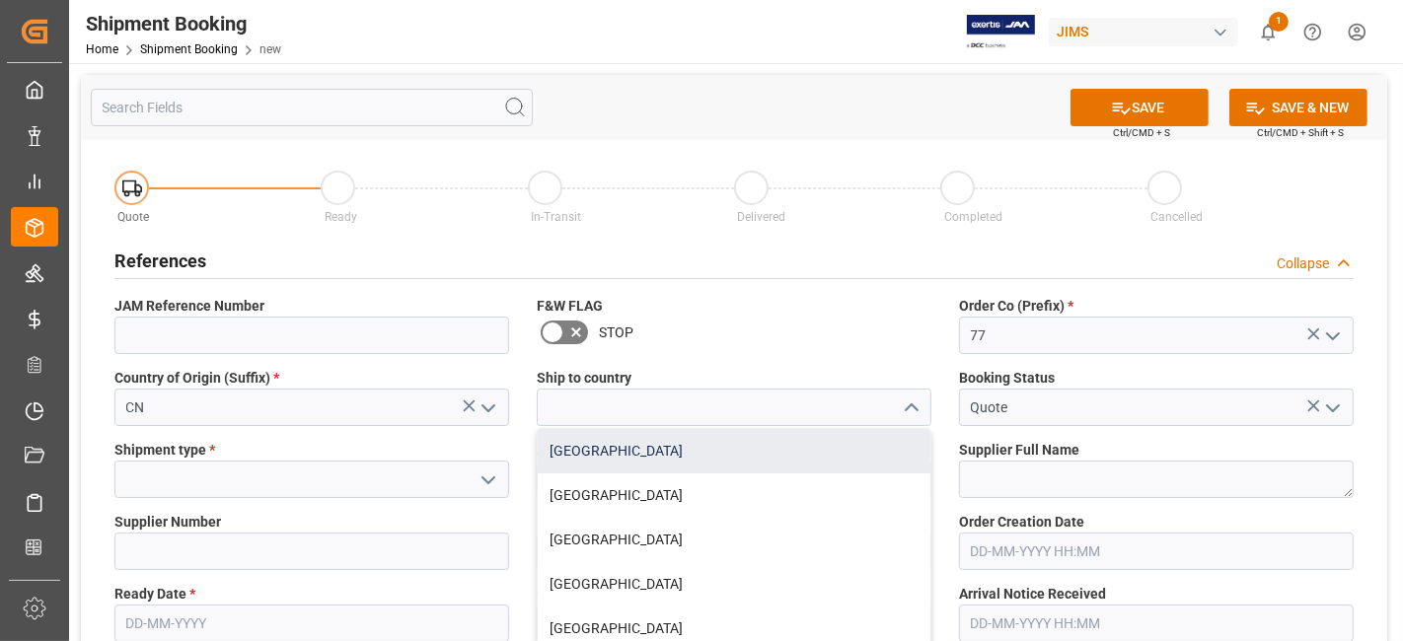
click at [754, 444] on div "[GEOGRAPHIC_DATA]" at bounding box center [734, 451] width 393 height 44
type input "[GEOGRAPHIC_DATA]"
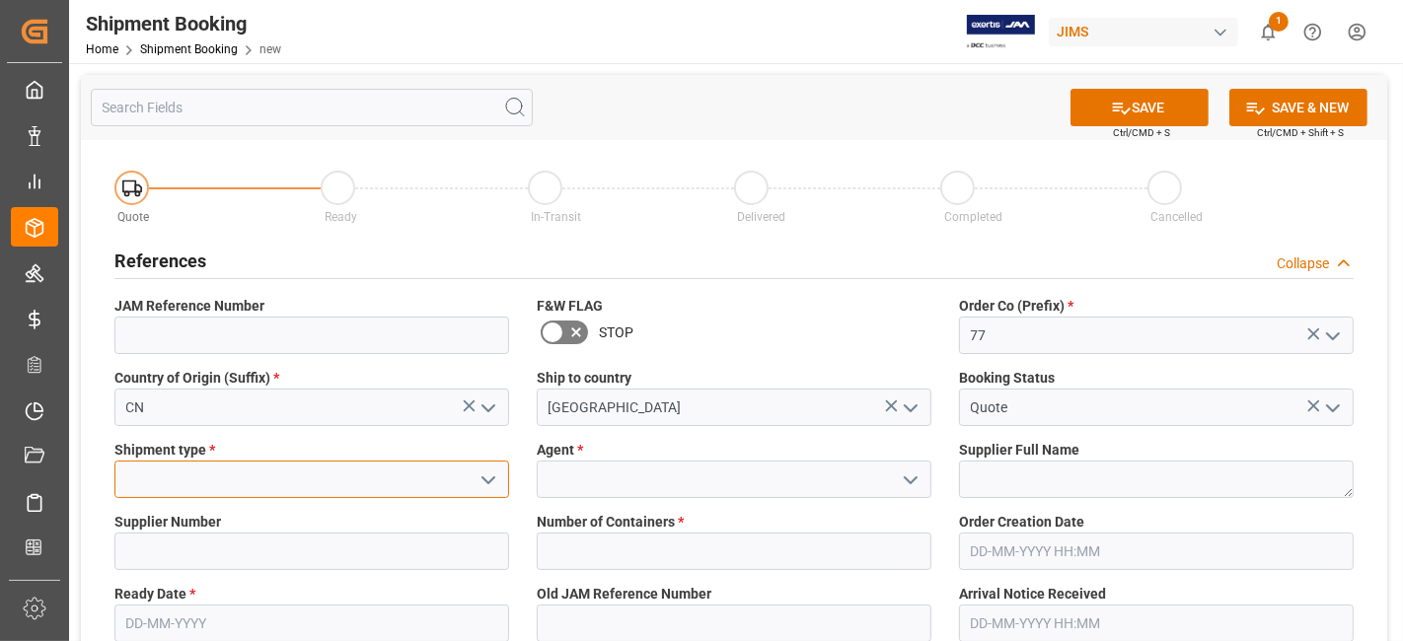
click at [468, 485] on input at bounding box center [311, 479] width 395 height 37
click at [480, 485] on icon "open menu" at bounding box center [489, 481] width 24 height 24
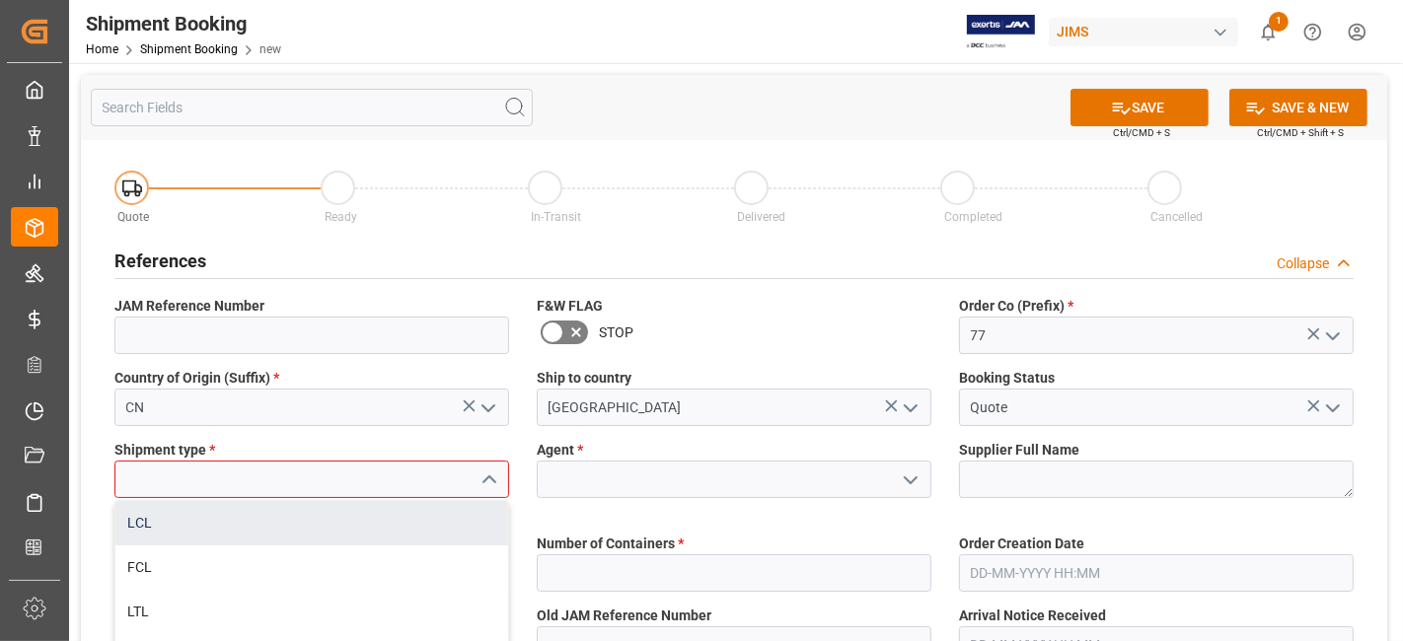
click at [373, 526] on div "LCL" at bounding box center [311, 523] width 393 height 44
type input "LCL"
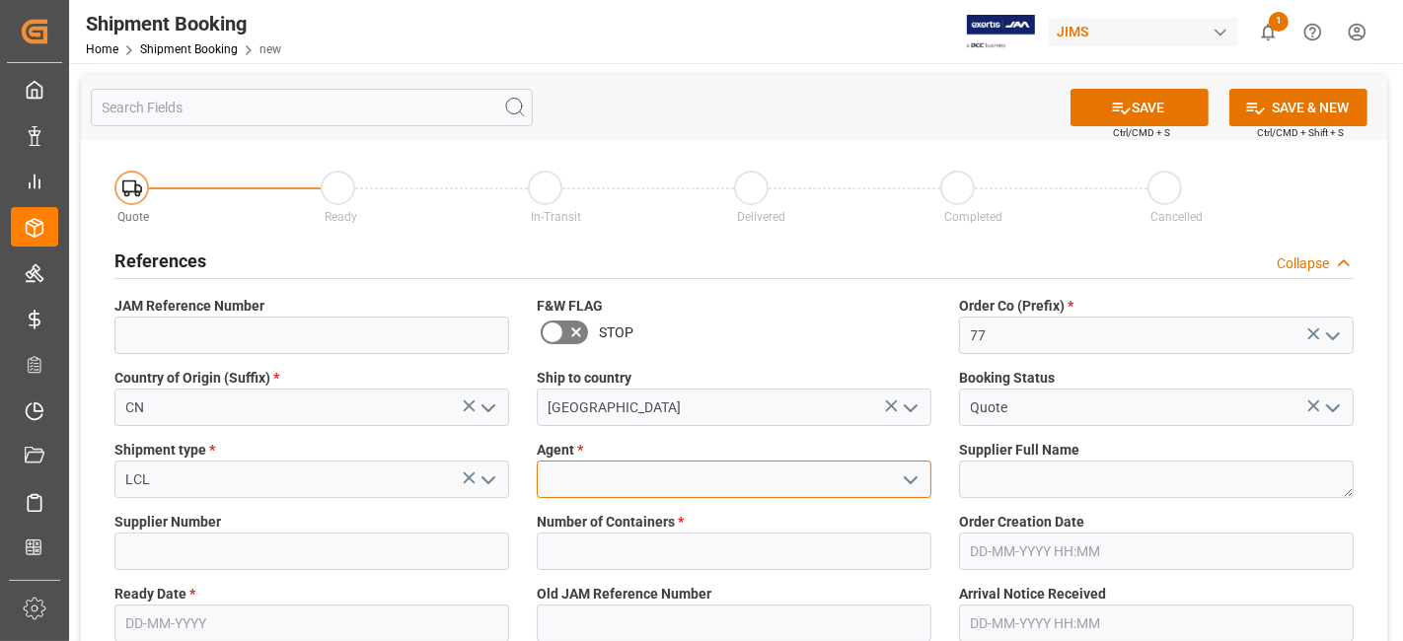
click at [768, 484] on input at bounding box center [734, 479] width 395 height 37
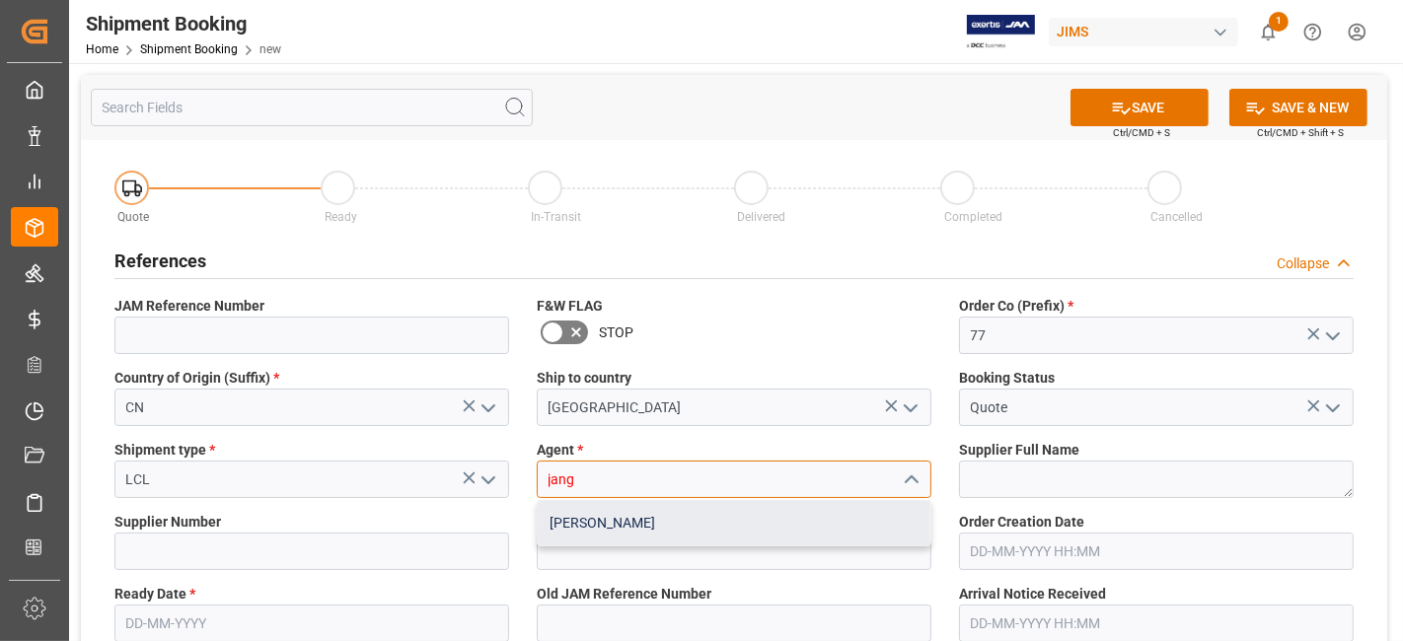
click at [718, 517] on div "[PERSON_NAME]" at bounding box center [734, 523] width 393 height 44
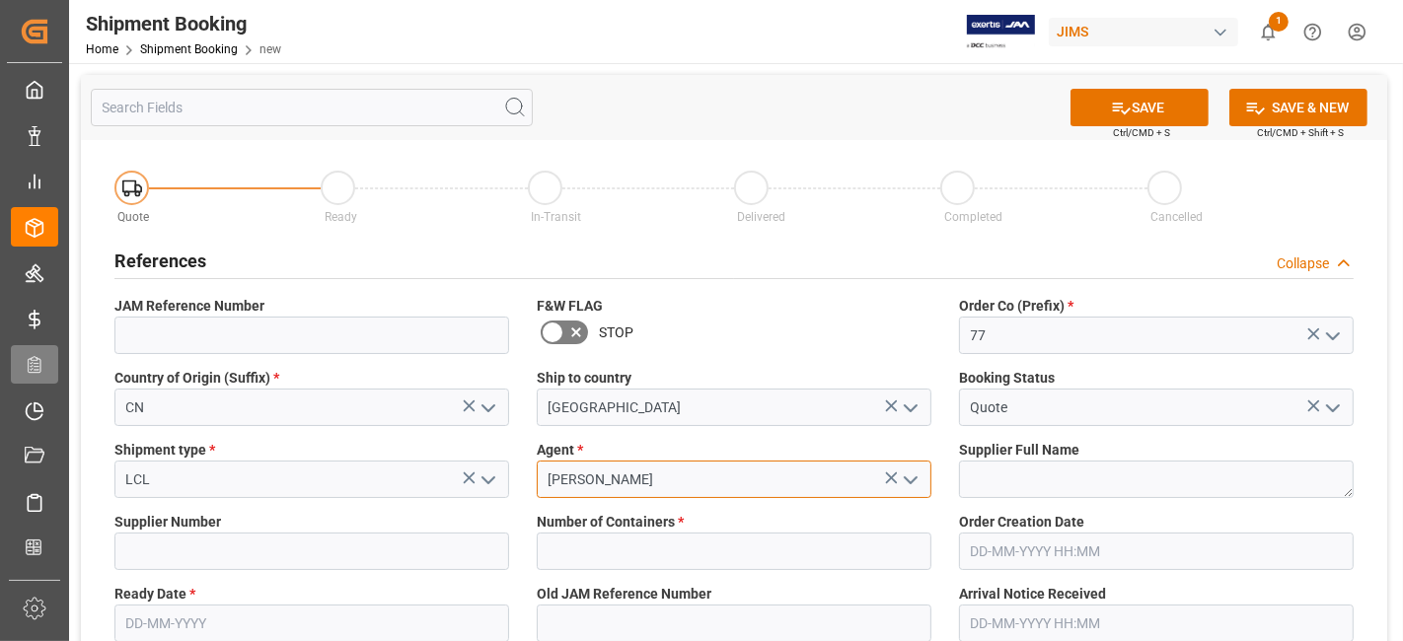
type input "[PERSON_NAME]"
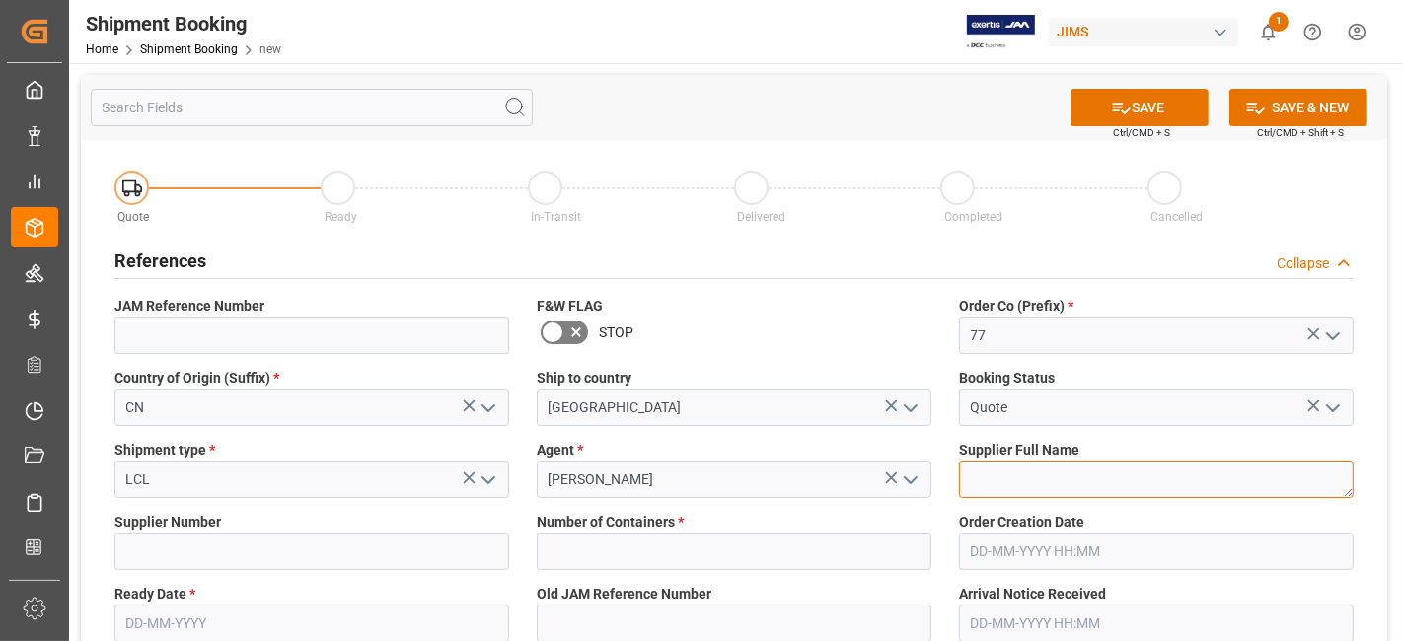
click at [1060, 486] on textarea at bounding box center [1156, 479] width 395 height 37
paste textarea "Focusrite (NVT)"
type textarea "Focusrite (NVT)"
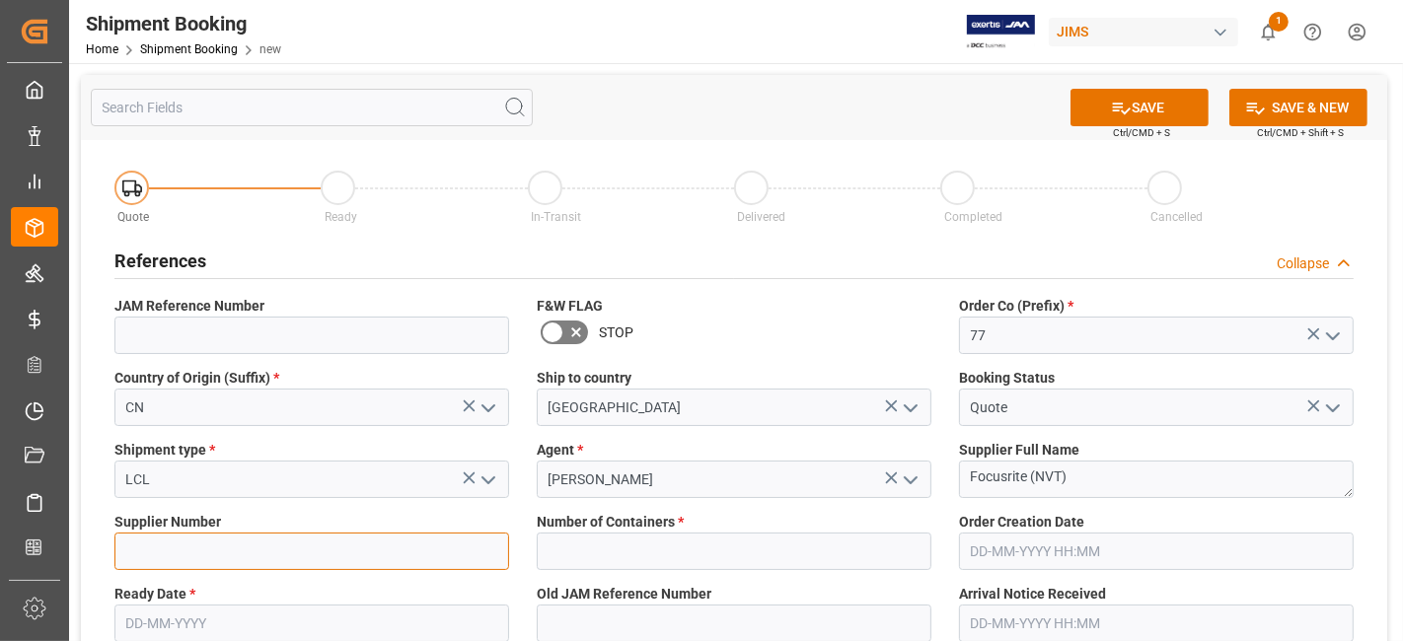
click at [155, 551] on input at bounding box center [311, 551] width 395 height 37
paste input "170452"
type input "170452, 170675"
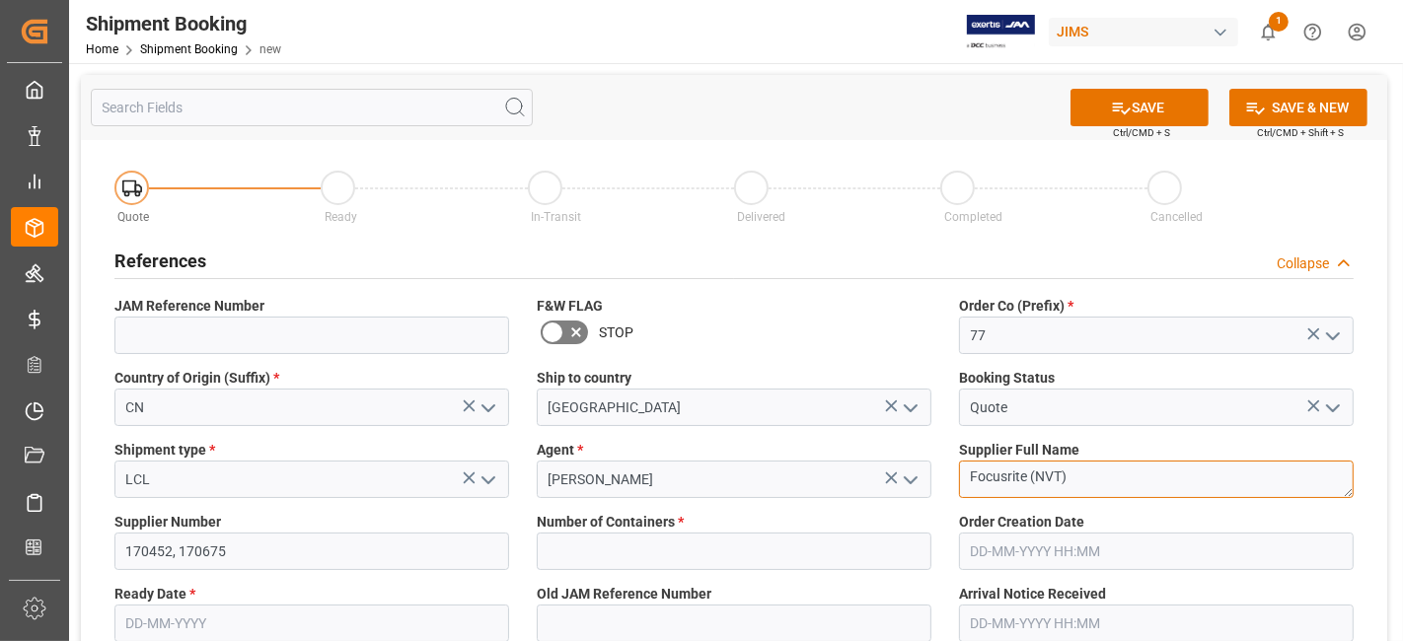
click at [1084, 485] on textarea "Focusrite (NVT)" at bounding box center [1156, 479] width 395 height 37
type textarea "Focusrite"
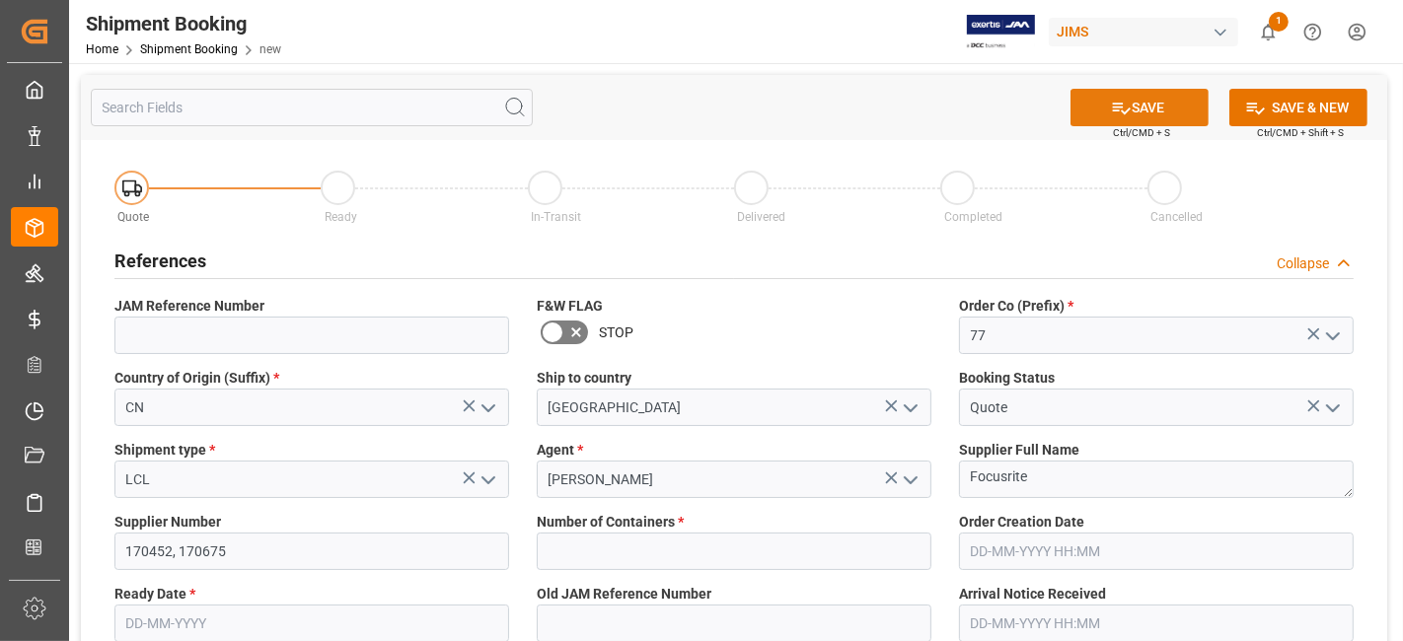
click at [1142, 109] on button "SAVE" at bounding box center [1140, 107] width 138 height 37
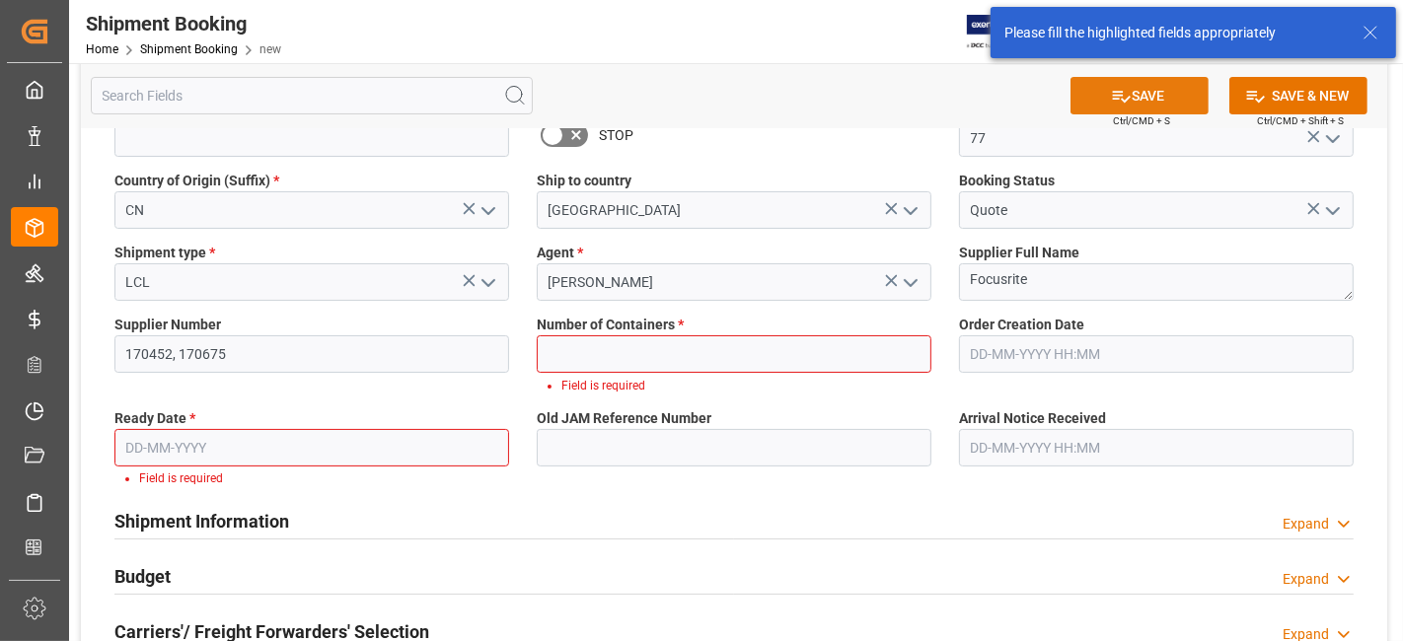
scroll to position [198, 0]
click at [589, 348] on input "text" at bounding box center [734, 352] width 395 height 37
type input "0"
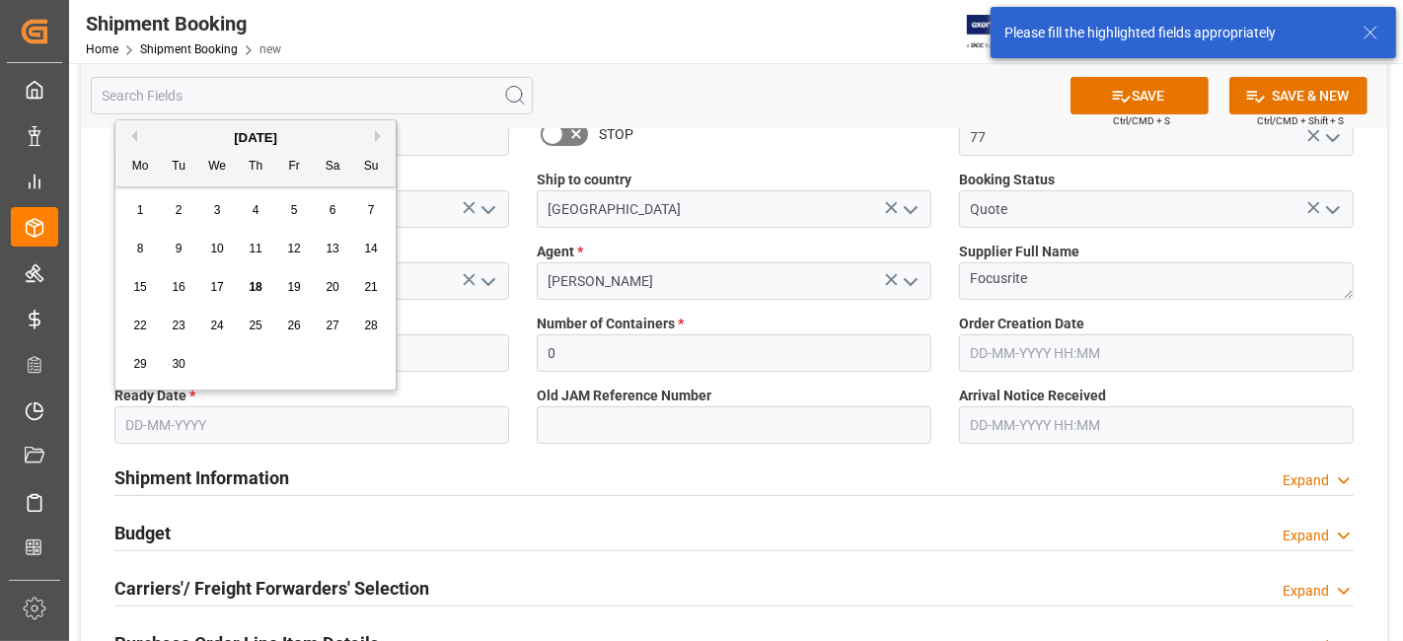
click at [302, 418] on input "text" at bounding box center [311, 425] width 395 height 37
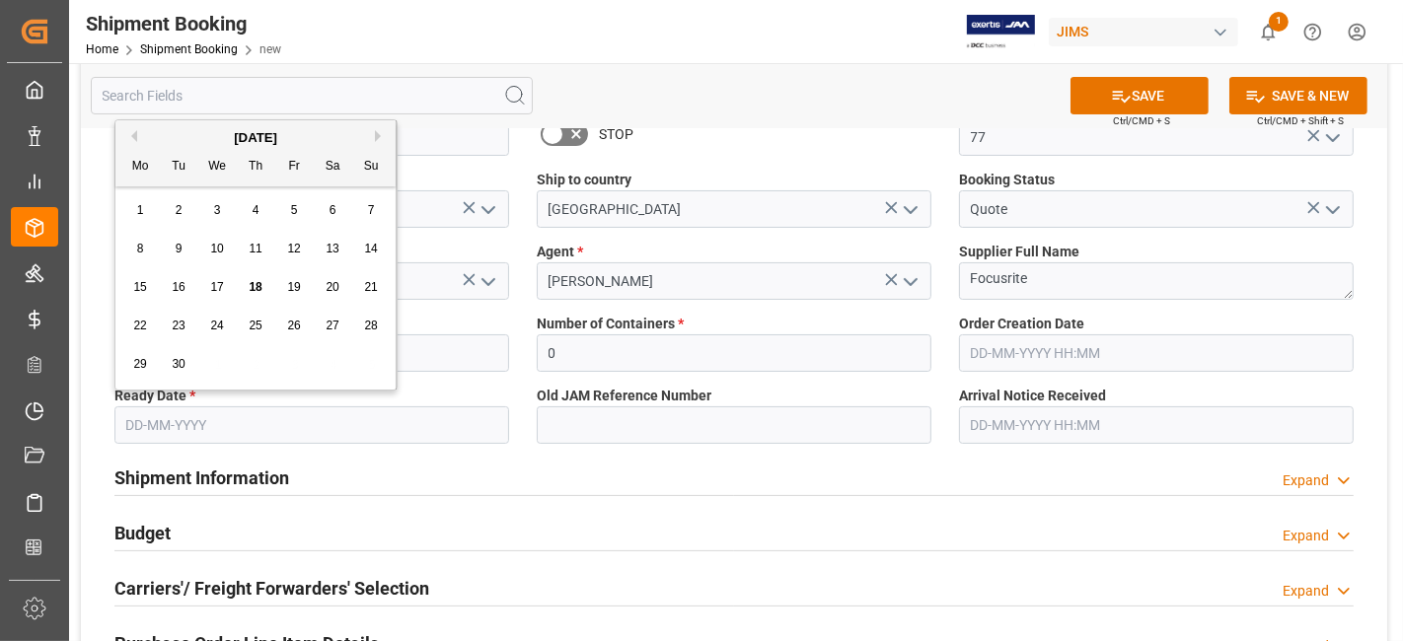
click at [194, 305] on div "15 16 17 18 19 20 21" at bounding box center [255, 287] width 269 height 38
click at [261, 291] on span "18" at bounding box center [255, 287] width 13 height 14
type input "18-09-2025"
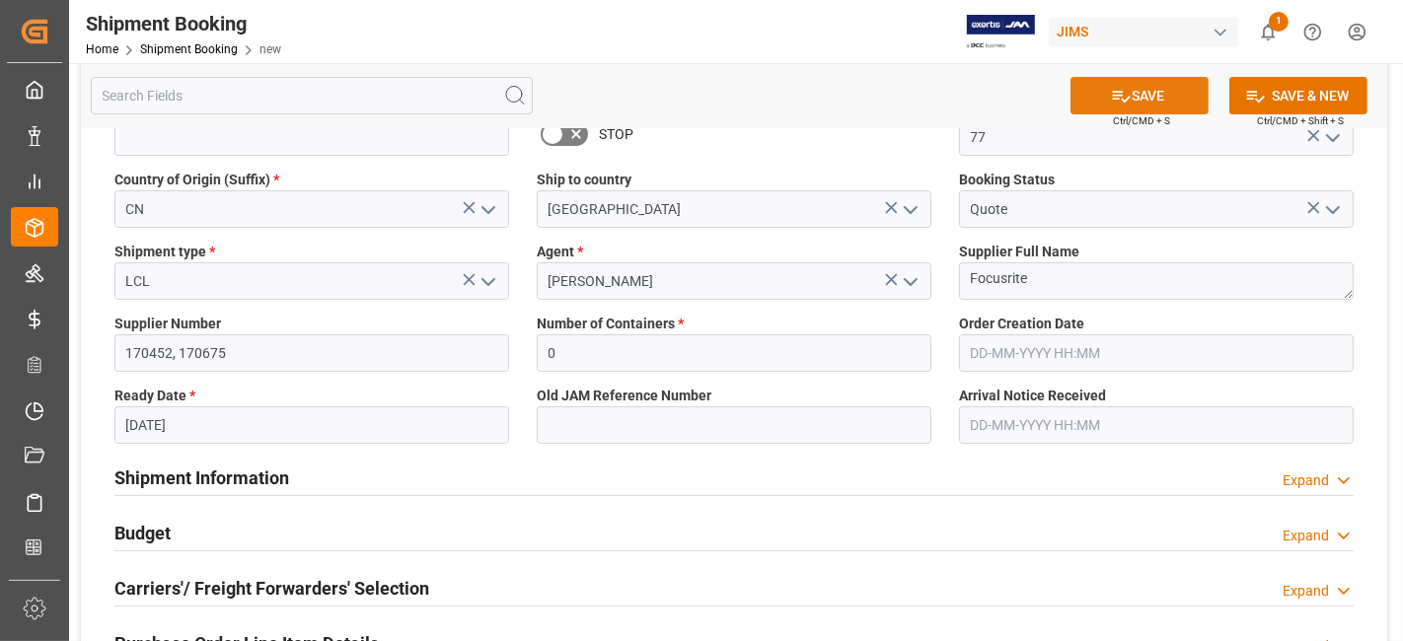
click at [1147, 97] on button "SAVE" at bounding box center [1140, 95] width 138 height 37
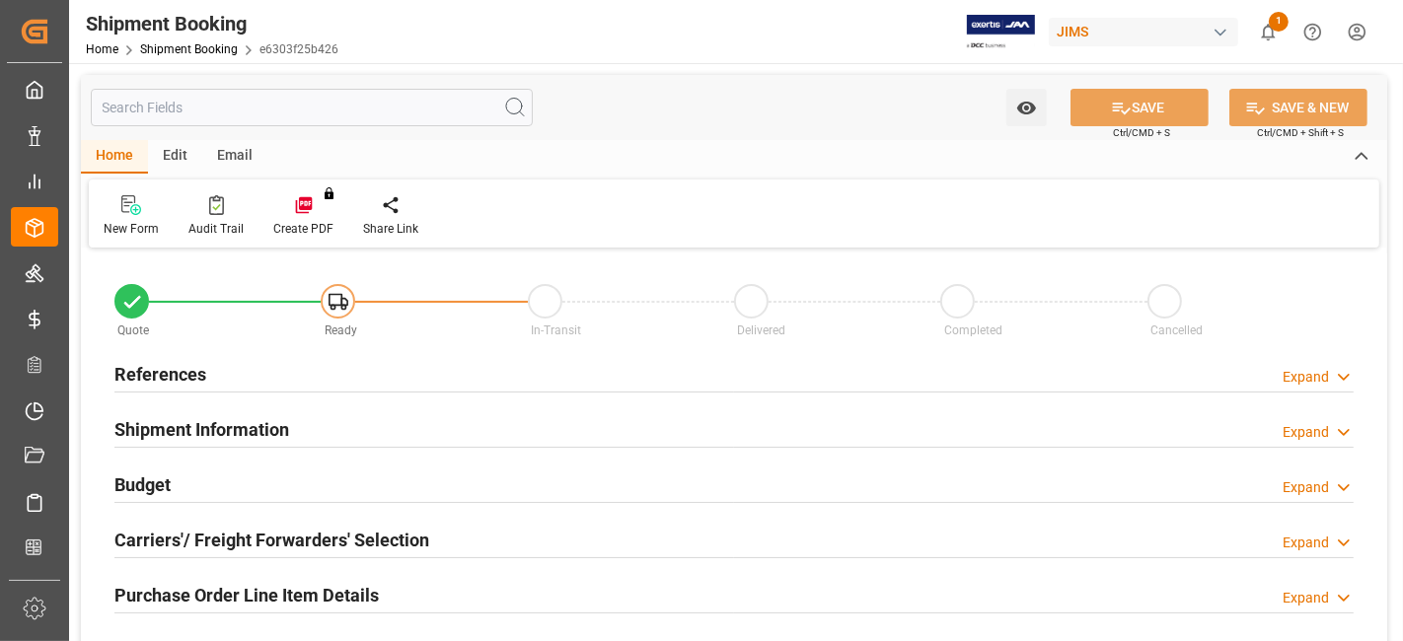
type input "0"
type input "[DATE]"
click at [294, 370] on div "References Expand" at bounding box center [733, 372] width 1239 height 37
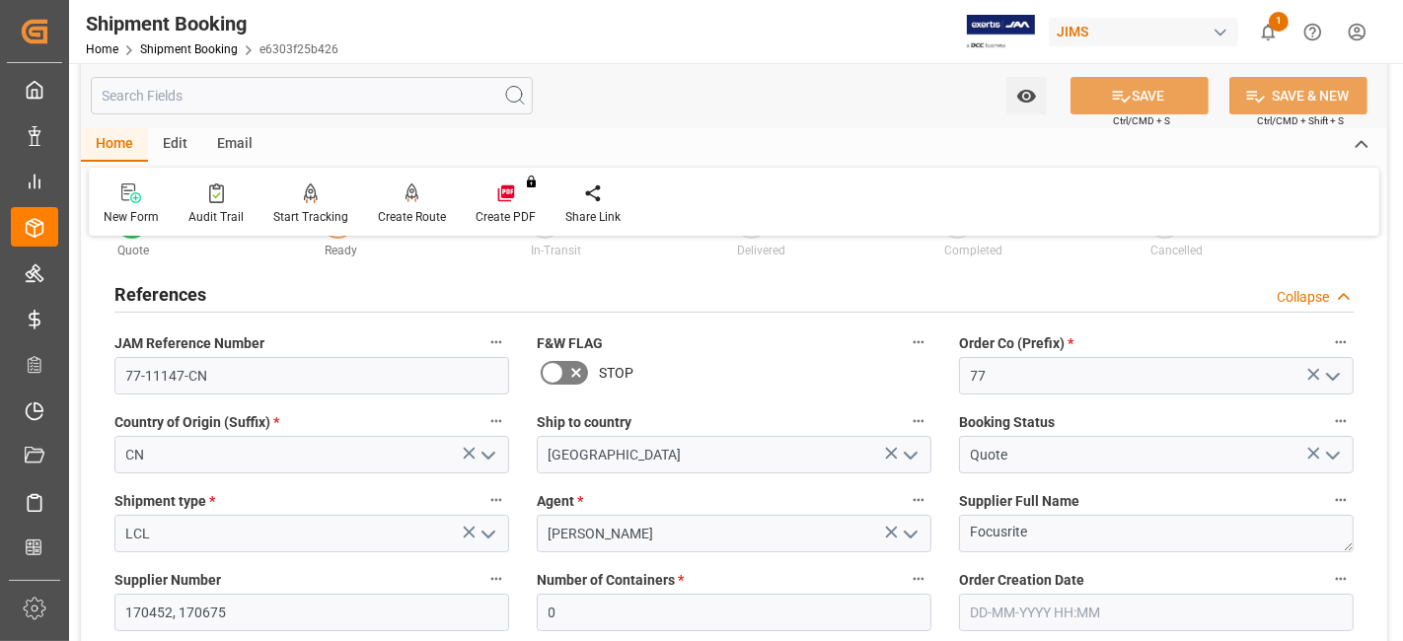
scroll to position [219, 0]
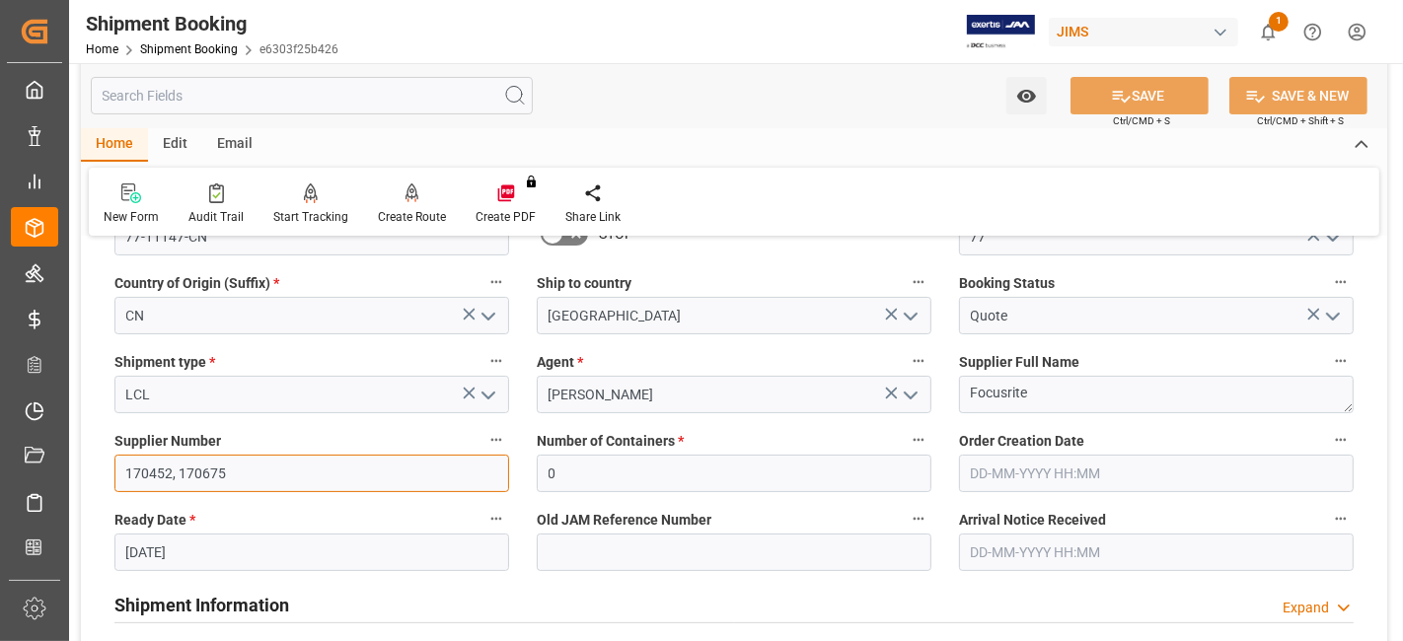
click at [134, 471] on input "170452, 170675" at bounding box center [311, 473] width 395 height 37
click at [202, 485] on input "170452, 170675" at bounding box center [311, 473] width 395 height 37
click at [139, 469] on input "170452, 170675" at bounding box center [311, 473] width 395 height 37
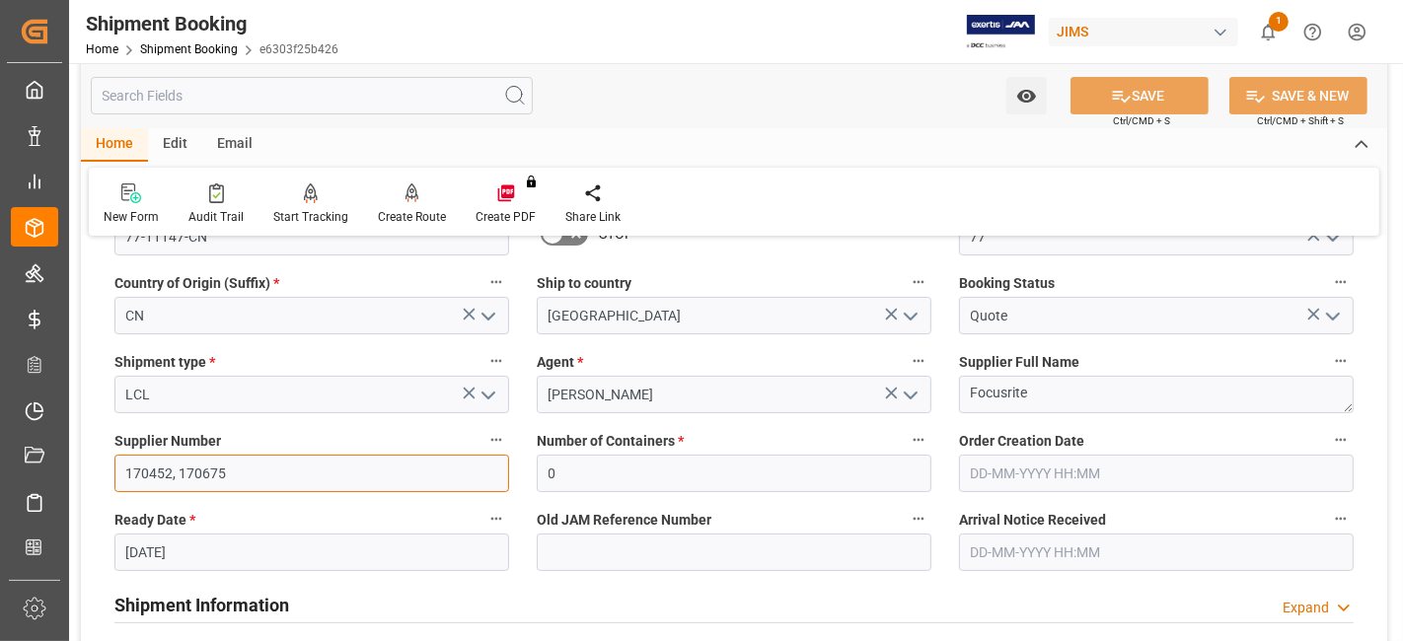
click at [139, 469] on input "170452, 170675" at bounding box center [311, 473] width 395 height 37
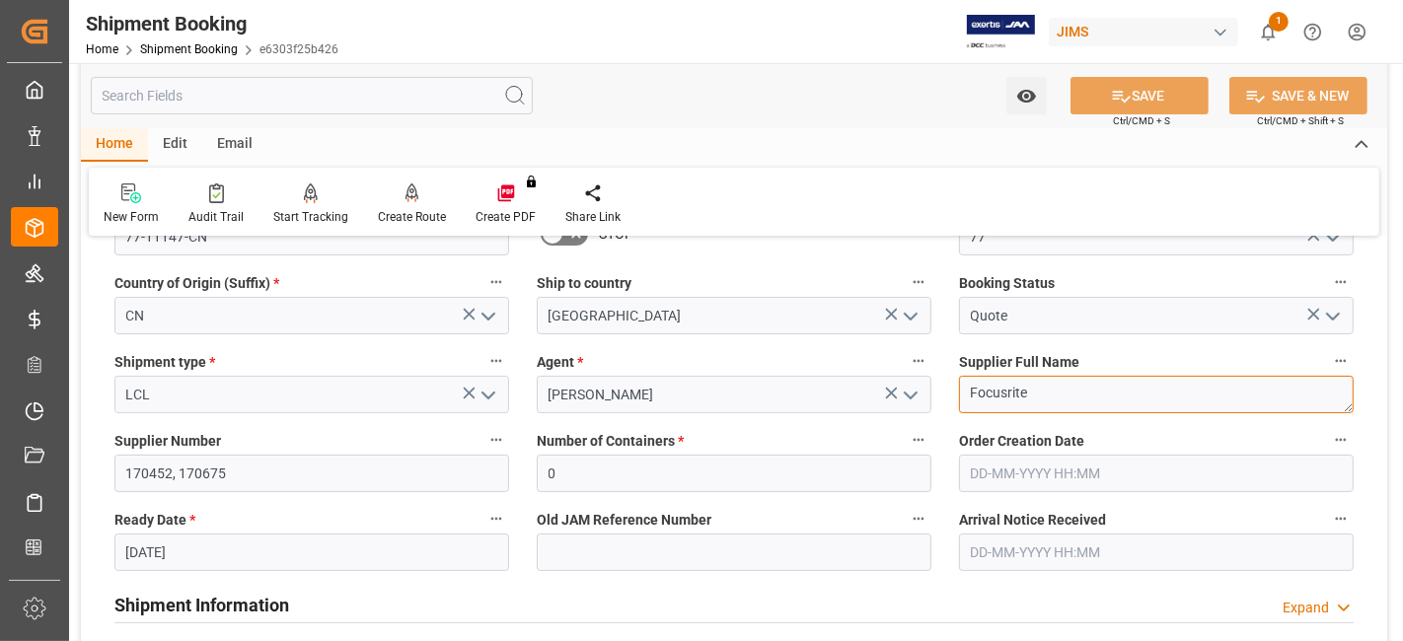
drag, startPoint x: 1079, startPoint y: 402, endPoint x: 913, endPoint y: 396, distance: 166.9
click at [916, 396] on div "Quote Ready In-Transit Delivered Completed Cancelled References Collapse JAM Re…" at bounding box center [734, 648] width 1306 height 1226
paste textarea "(NVT)"
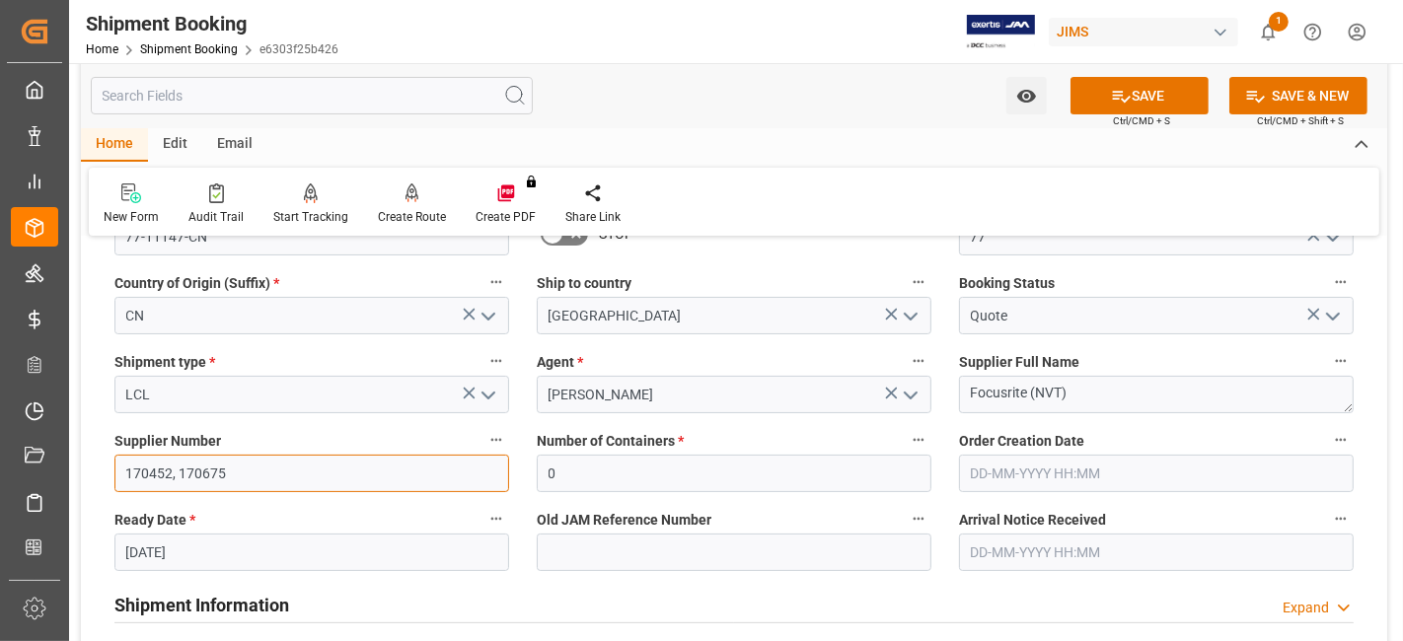
click at [203, 467] on input "170452, 170675" at bounding box center [311, 473] width 395 height 37
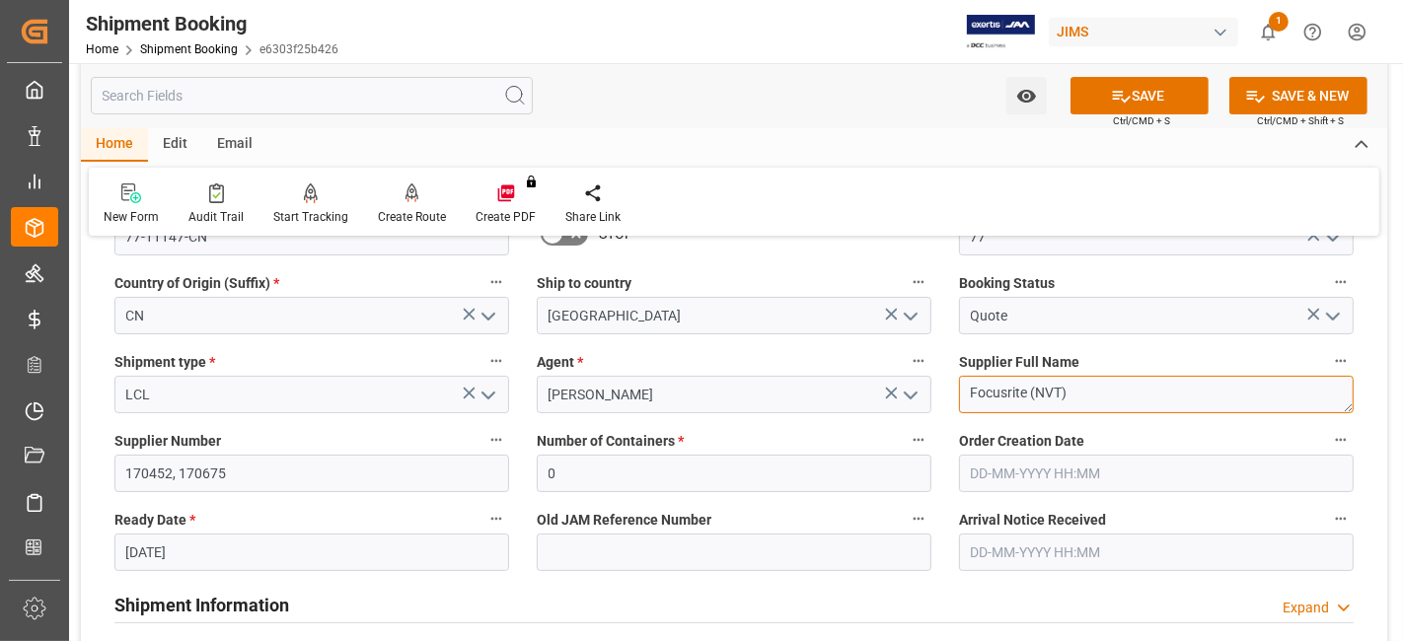
click at [1131, 393] on textarea "Focusrite (NVT)" at bounding box center [1156, 394] width 395 height 37
paste textarea "Focusrite Audio Engineering"
type textarea "Focusrite (NVT),Focusrite Audio Engineering"
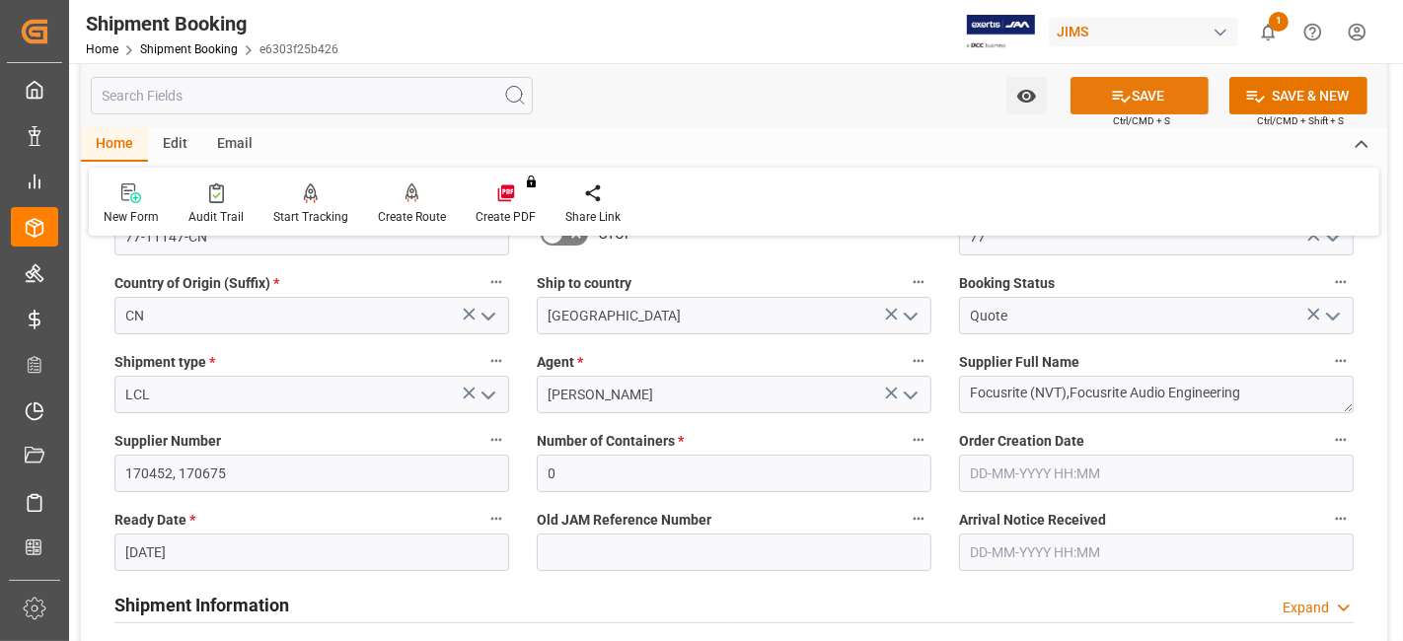
click at [1145, 93] on button "SAVE" at bounding box center [1140, 95] width 138 height 37
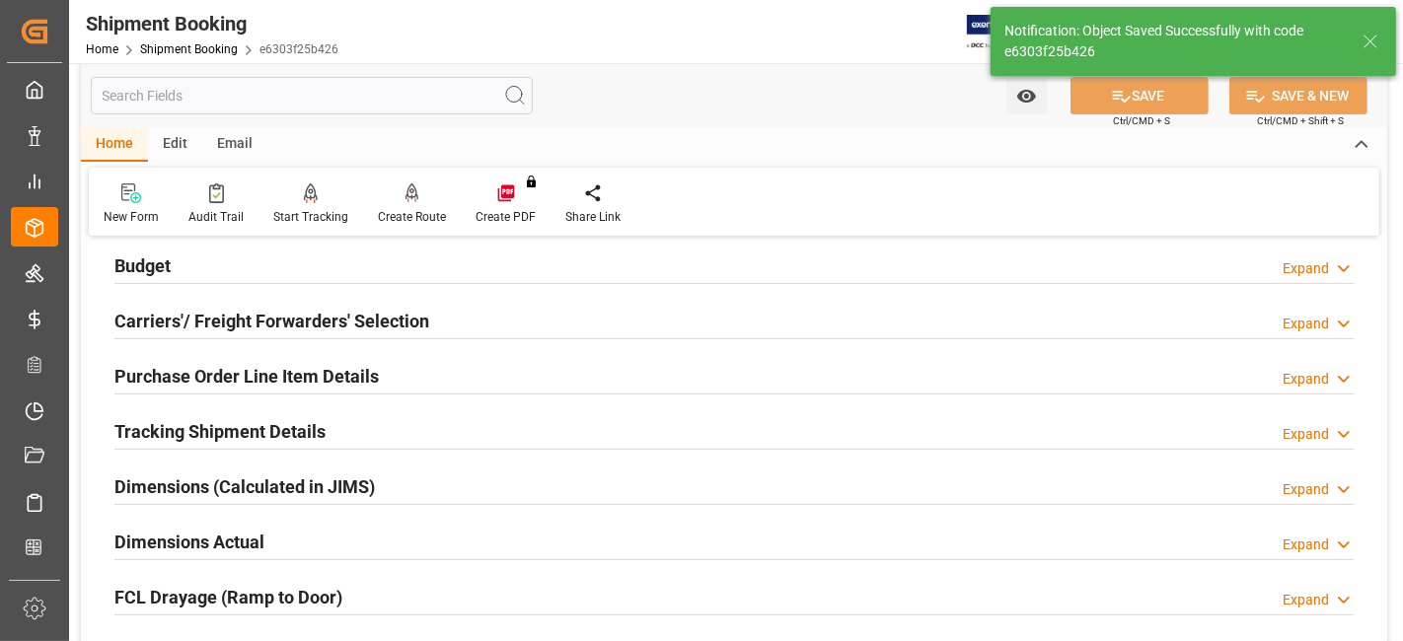
click at [401, 261] on div "Budget Expand" at bounding box center [733, 264] width 1239 height 37
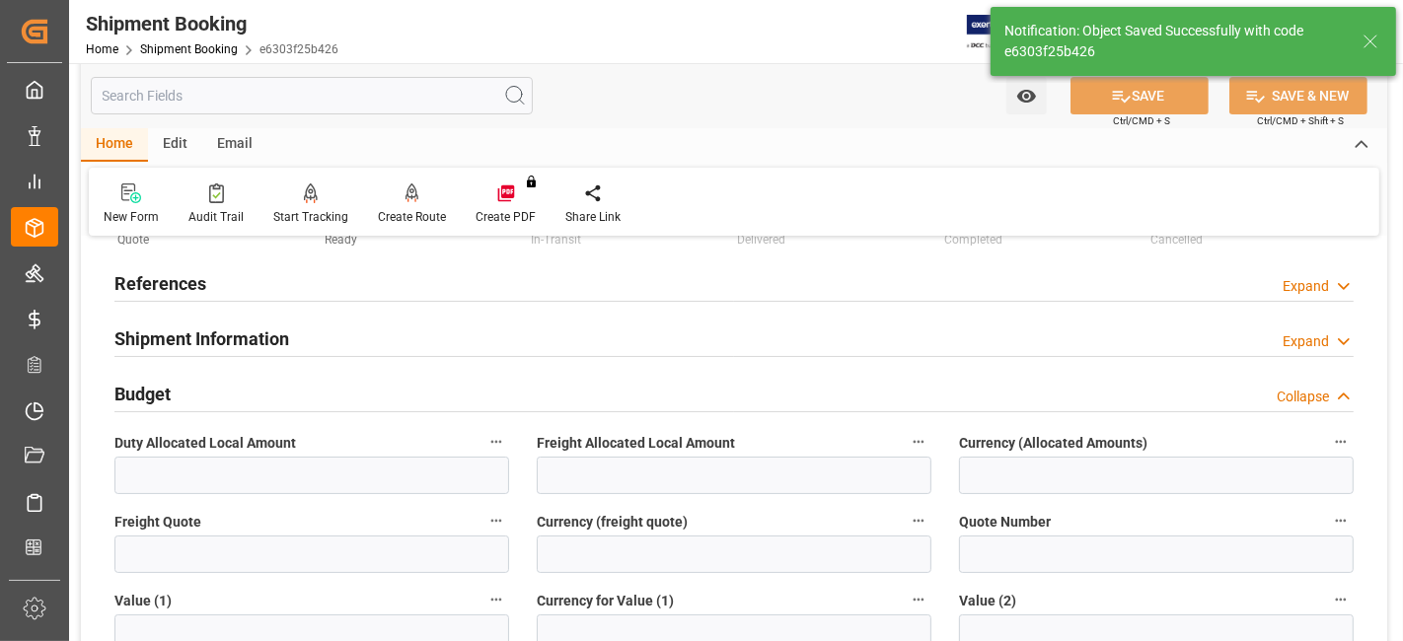
scroll to position [0, 0]
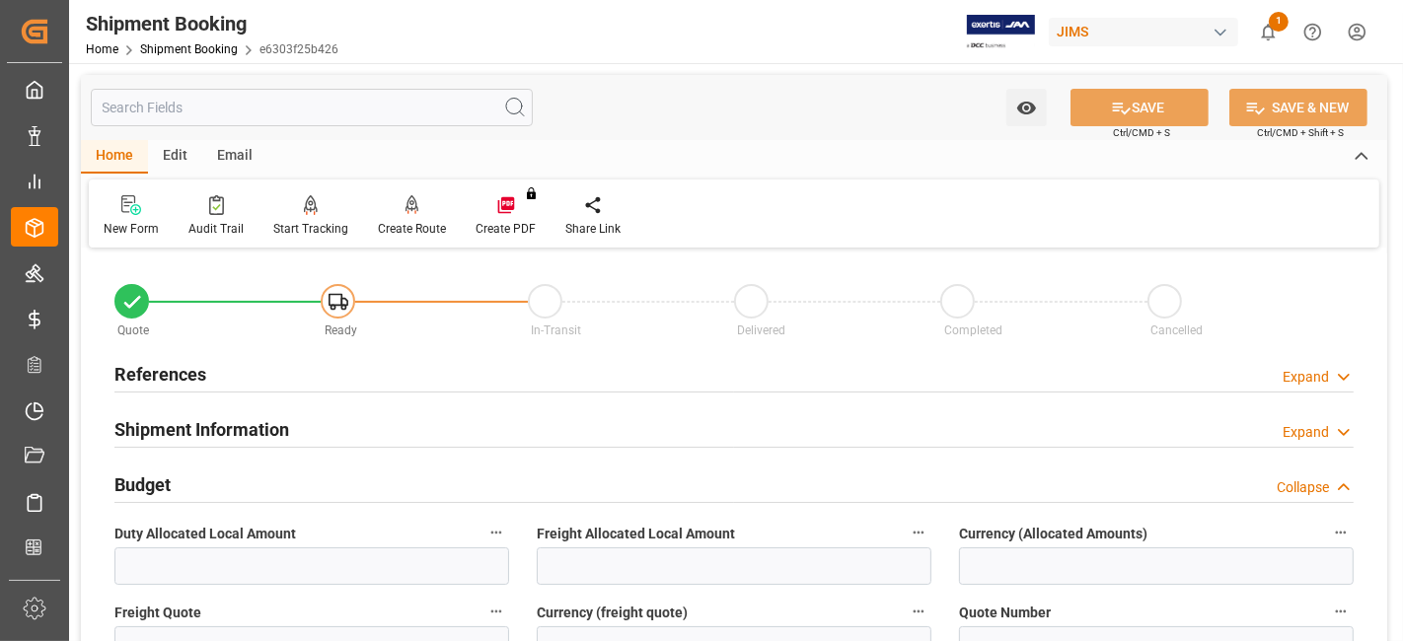
click at [335, 378] on div "References Expand" at bounding box center [733, 372] width 1239 height 37
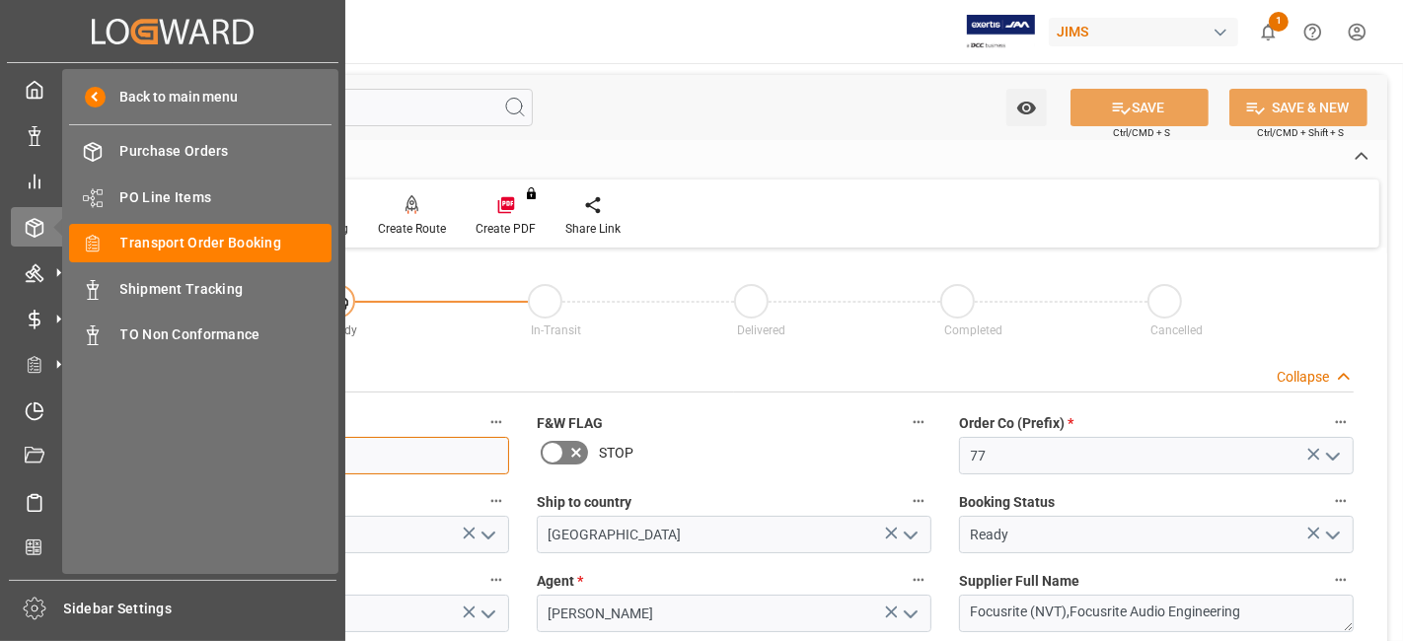
drag, startPoint x: 297, startPoint y: 456, endPoint x: 8, endPoint y: 450, distance: 289.2
click at [45, 455] on div "Created by potrace 1.15, written by Peter Selinger 2001-2017 Created by potrace…" at bounding box center [701, 320] width 1403 height 641
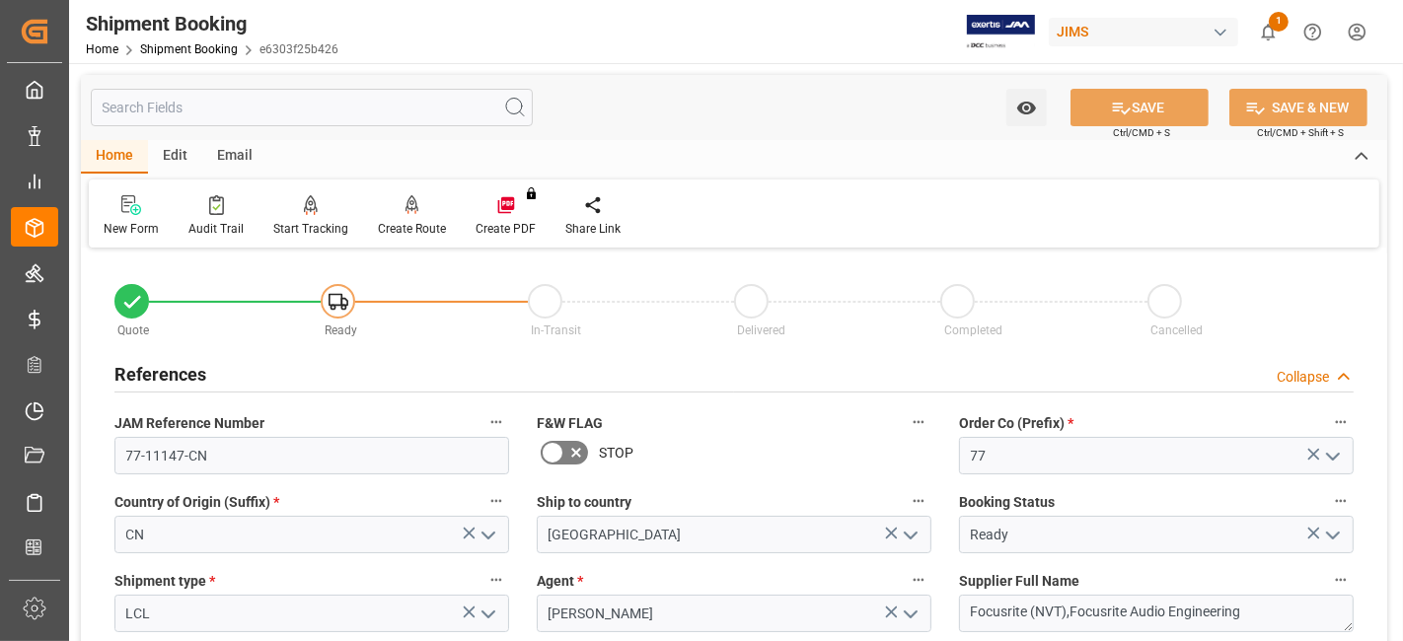
click at [201, 365] on h2 "References" at bounding box center [160, 374] width 92 height 27
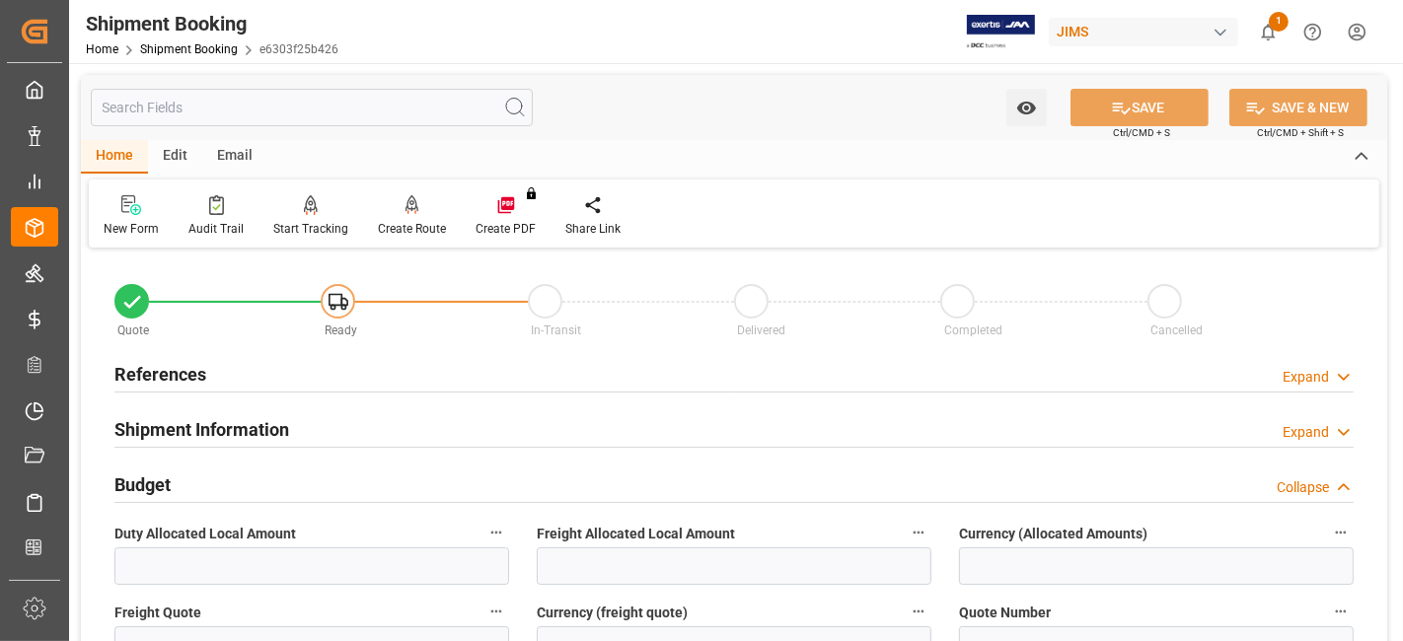
click at [147, 484] on h2 "Budget" at bounding box center [142, 485] width 56 height 27
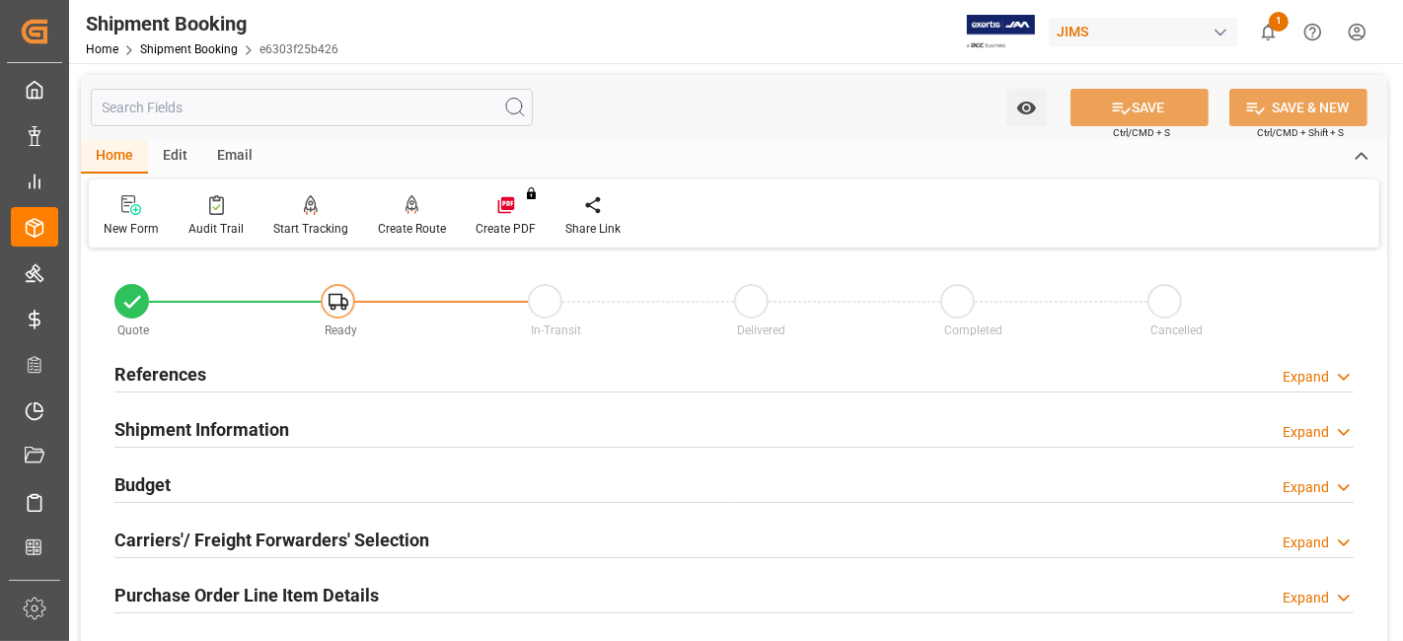
scroll to position [219, 0]
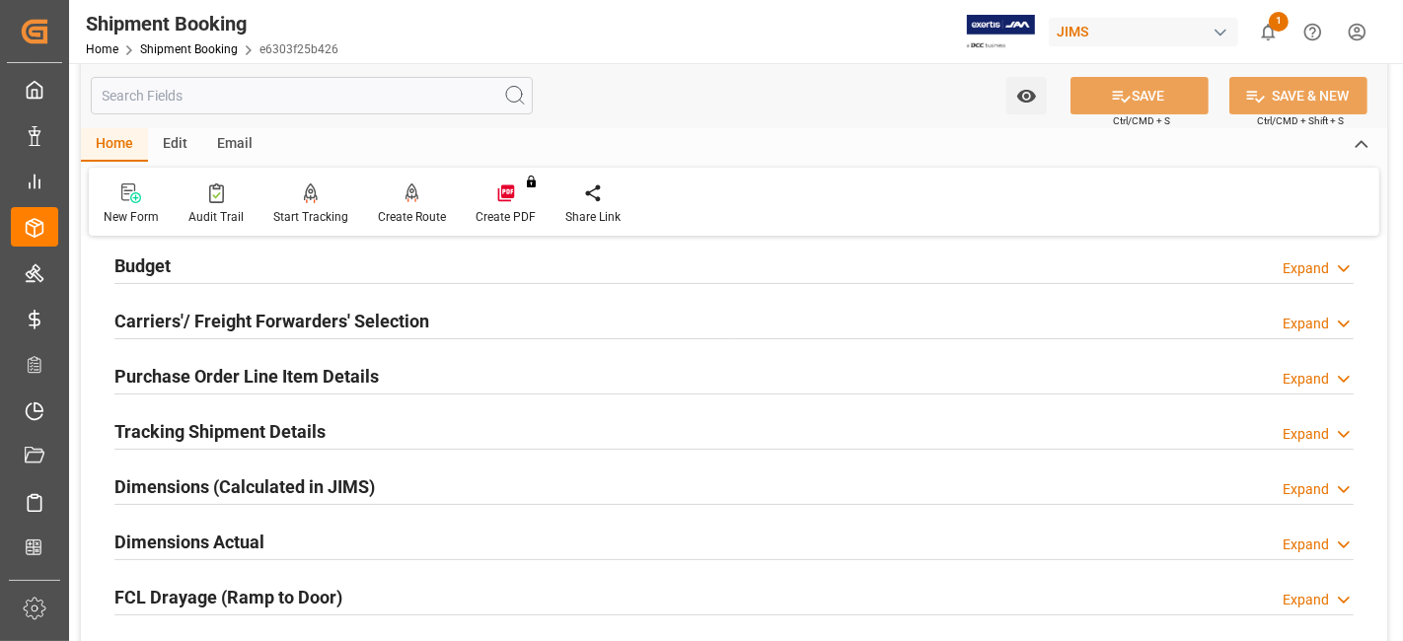
click at [199, 322] on h2 "Carriers'/ Freight Forwarders' Selection" at bounding box center [271, 321] width 315 height 27
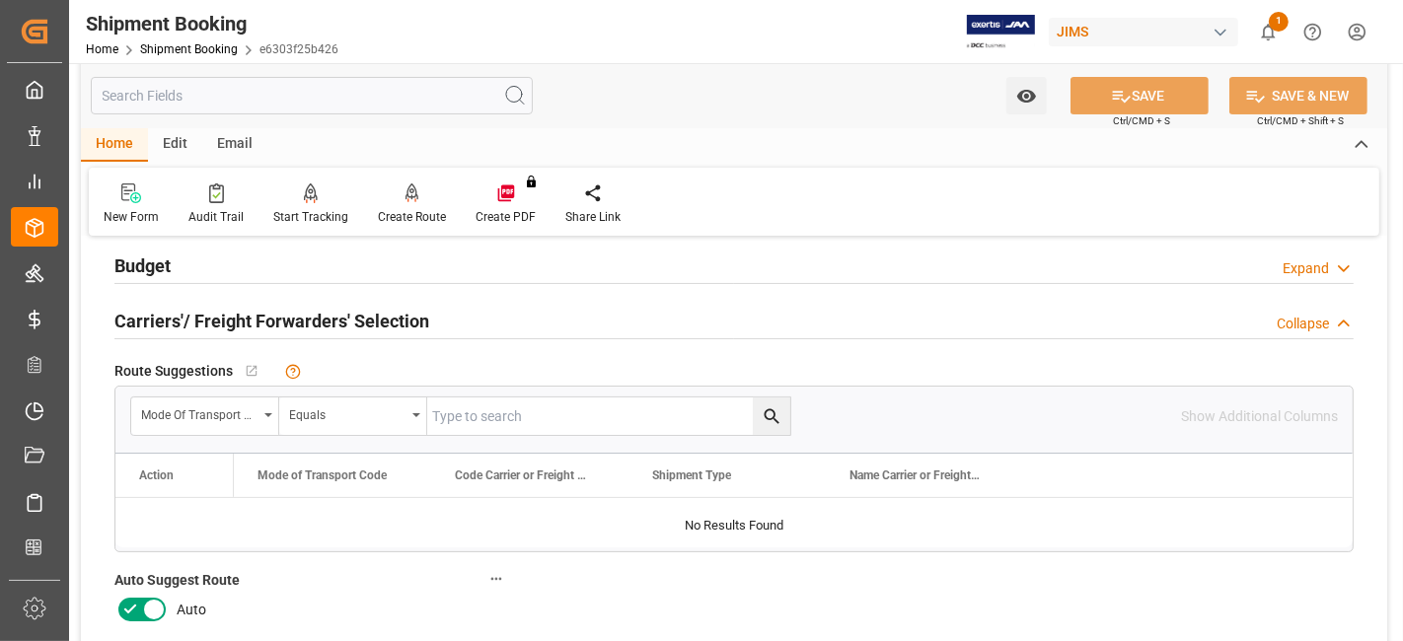
click at [137, 601] on icon at bounding box center [130, 610] width 24 height 24
click at [0, 0] on input "checkbox" at bounding box center [0, 0] width 0 height 0
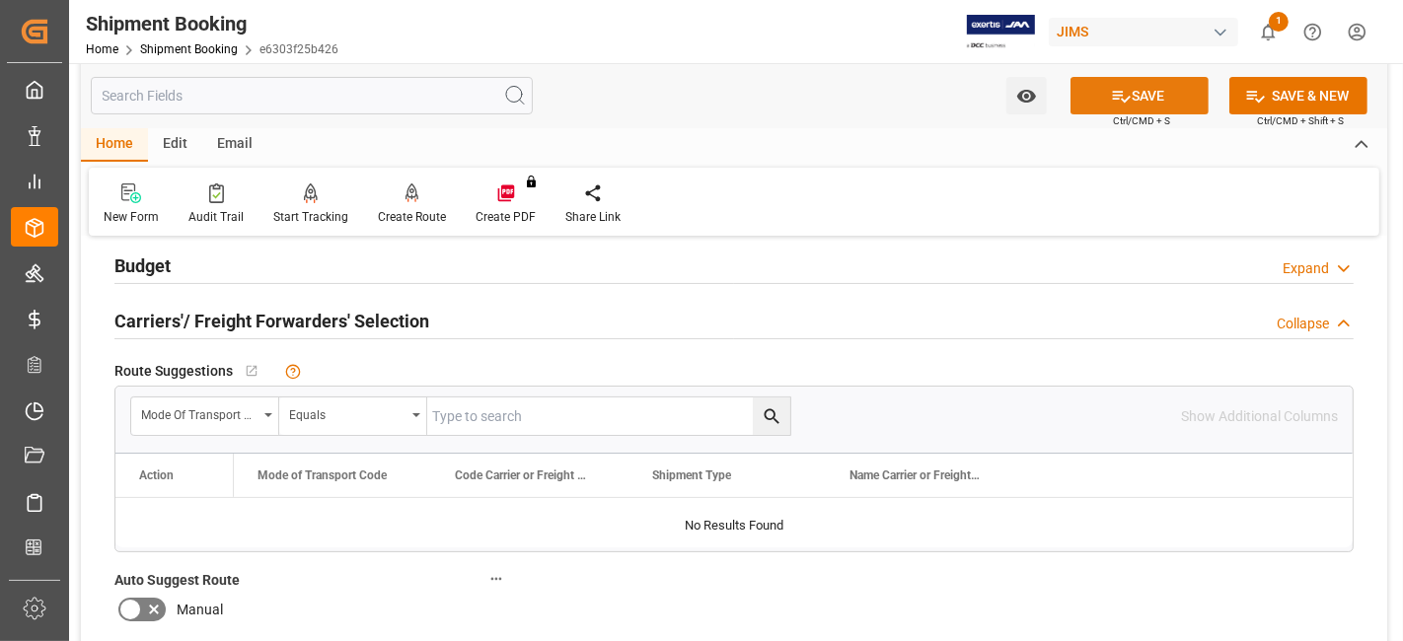
click at [1111, 97] on icon at bounding box center [1121, 96] width 21 height 21
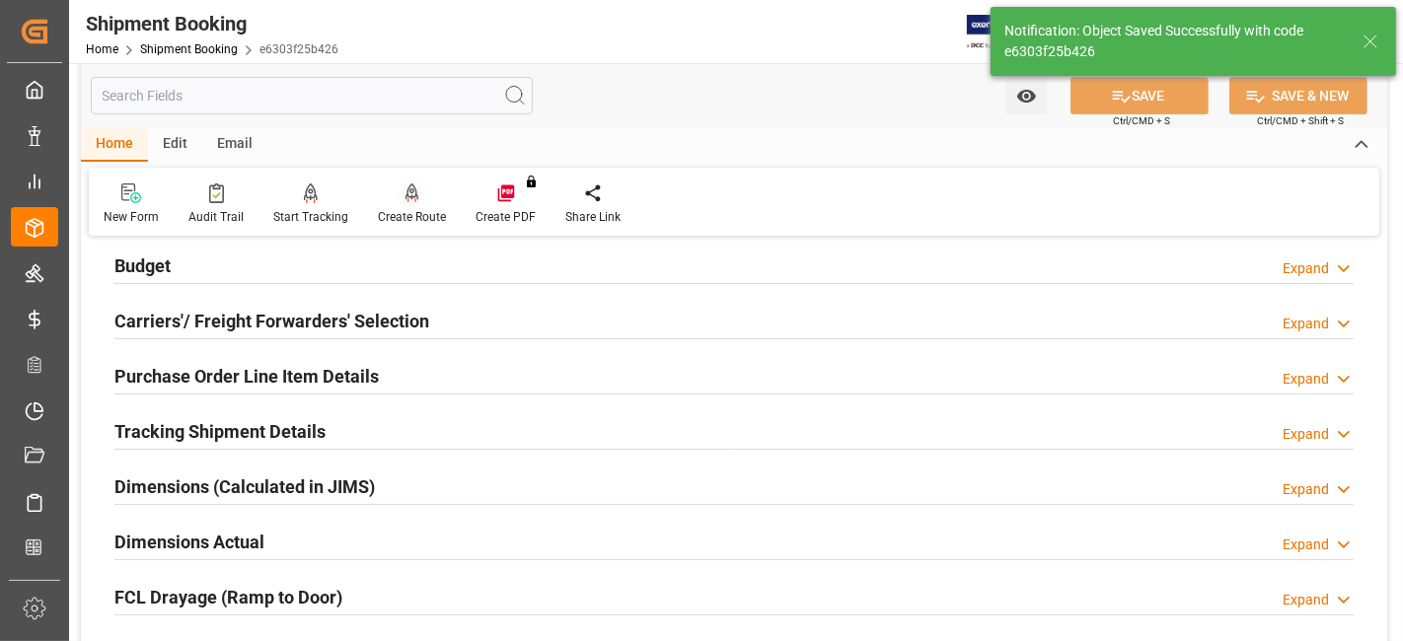
click at [405, 215] on div "Create Route" at bounding box center [412, 217] width 68 height 18
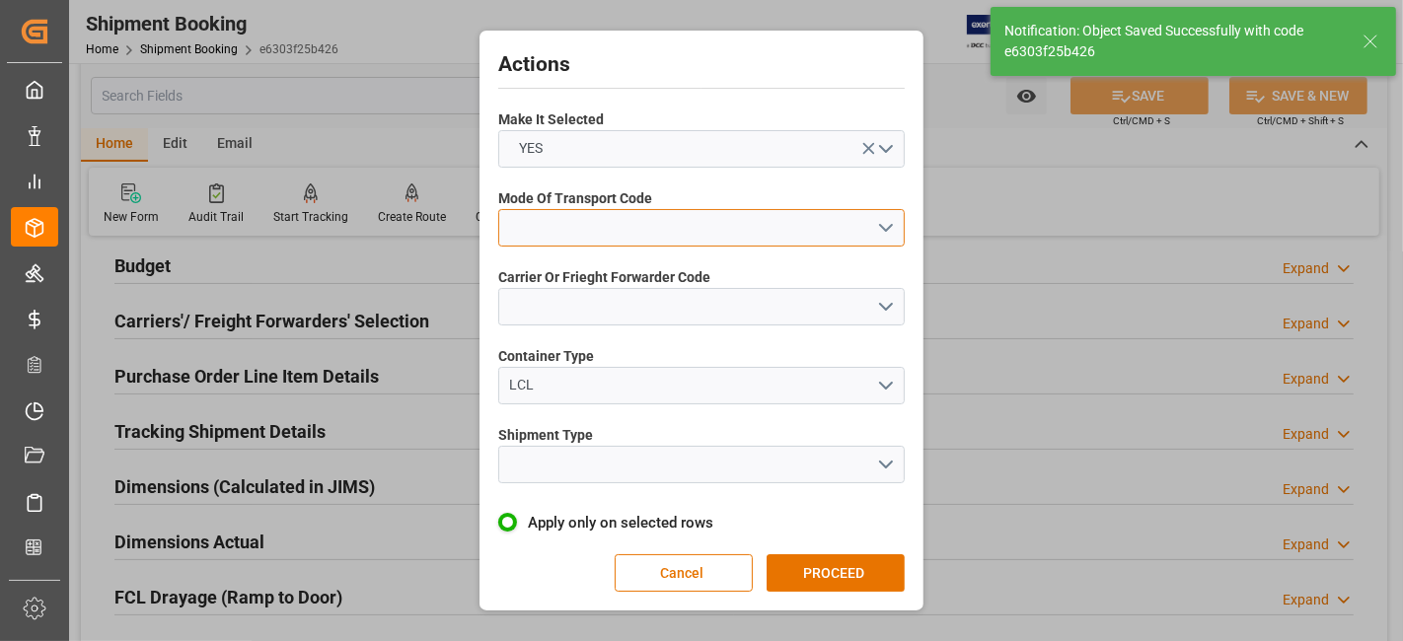
click at [881, 217] on button "open menu" at bounding box center [701, 227] width 407 height 37
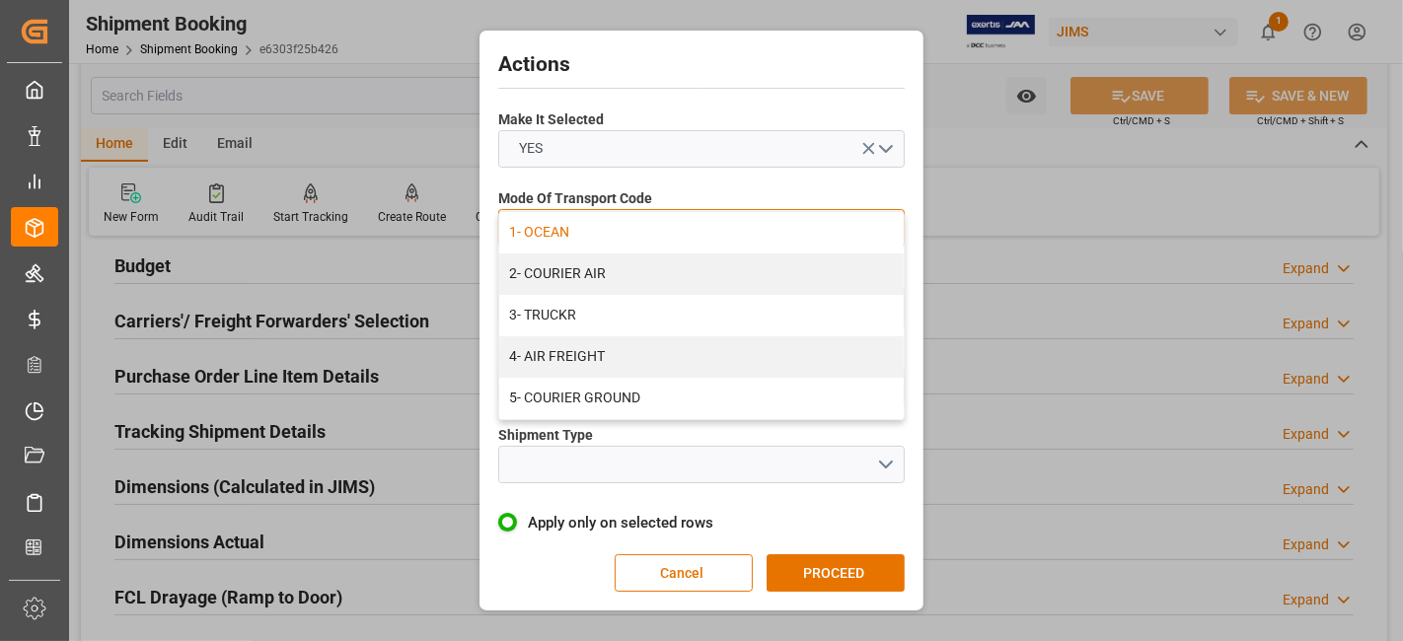
click at [602, 232] on div "1- OCEAN" at bounding box center [701, 232] width 405 height 41
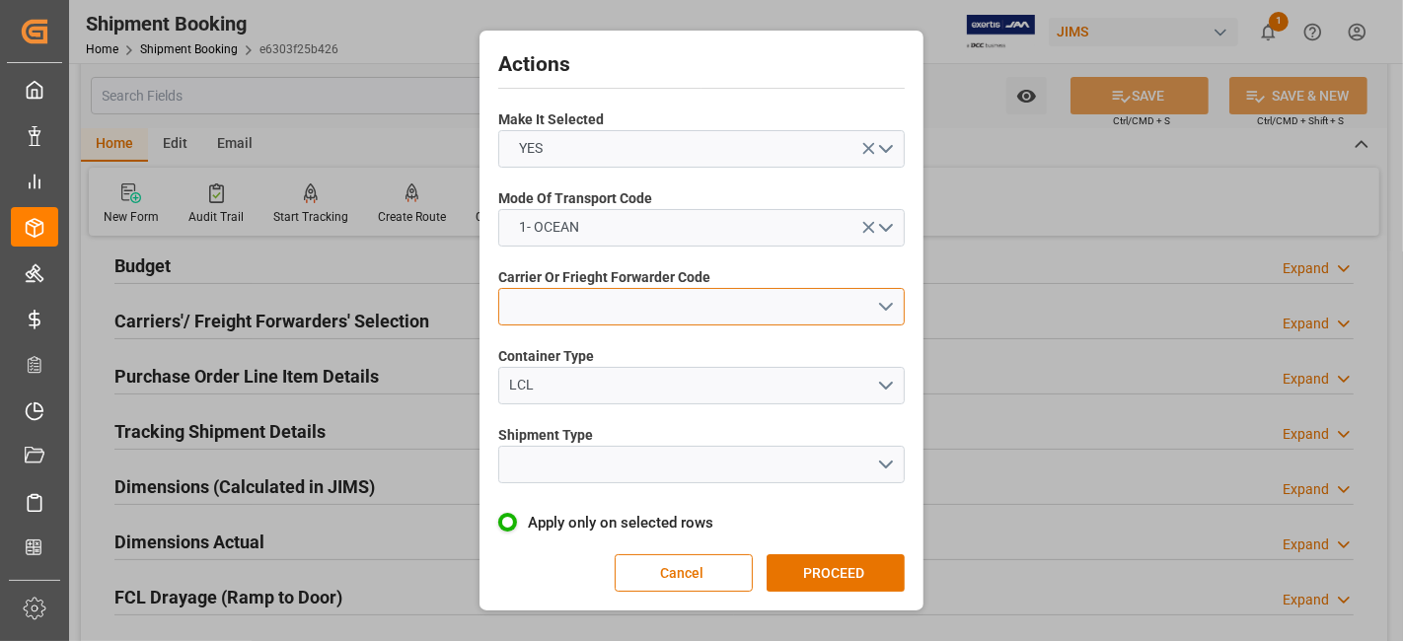
click at [853, 318] on button "open menu" at bounding box center [701, 306] width 407 height 37
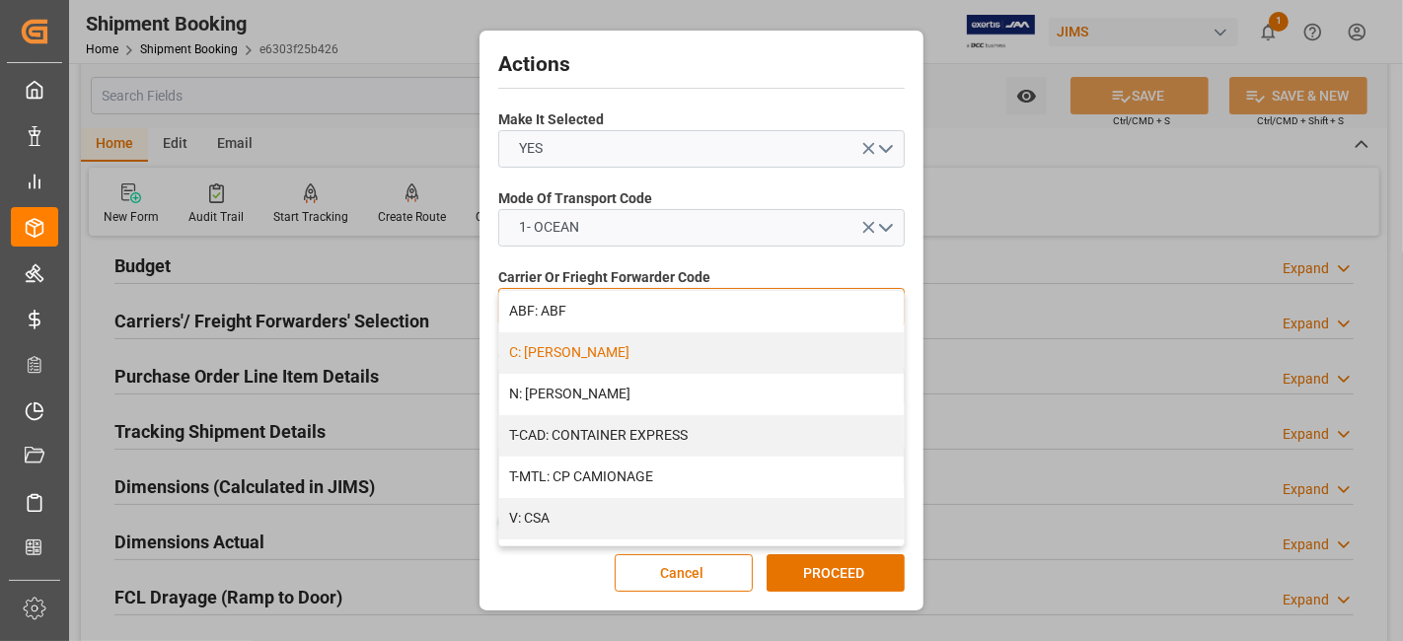
drag, startPoint x: 896, startPoint y: 318, endPoint x: 893, endPoint y: 370, distance: 52.4
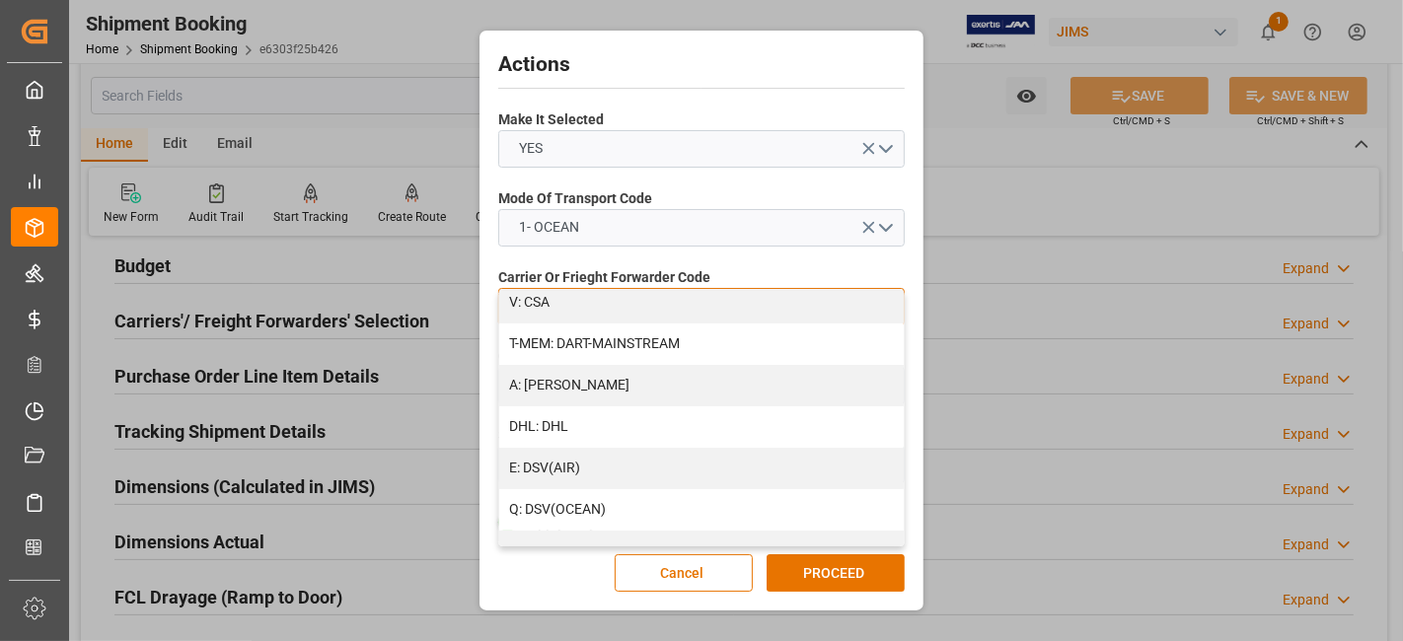
scroll to position [172, 0]
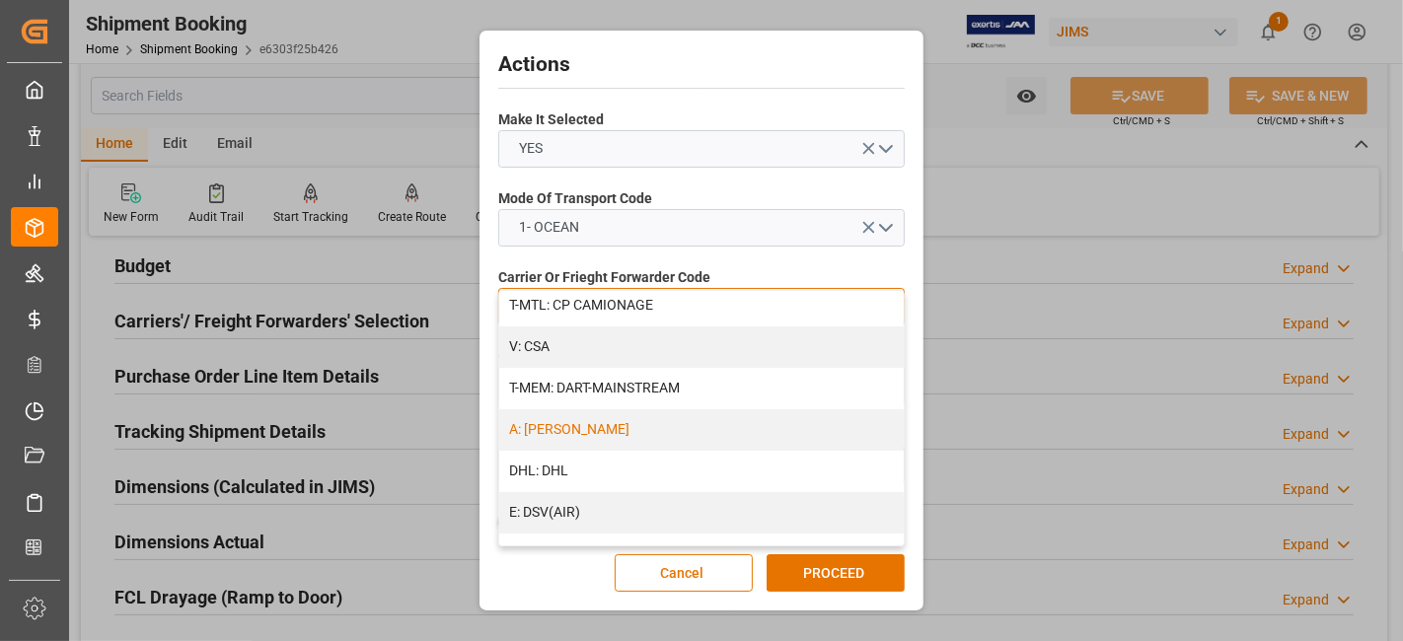
click at [606, 419] on div "A: DELMAR" at bounding box center [701, 429] width 405 height 41
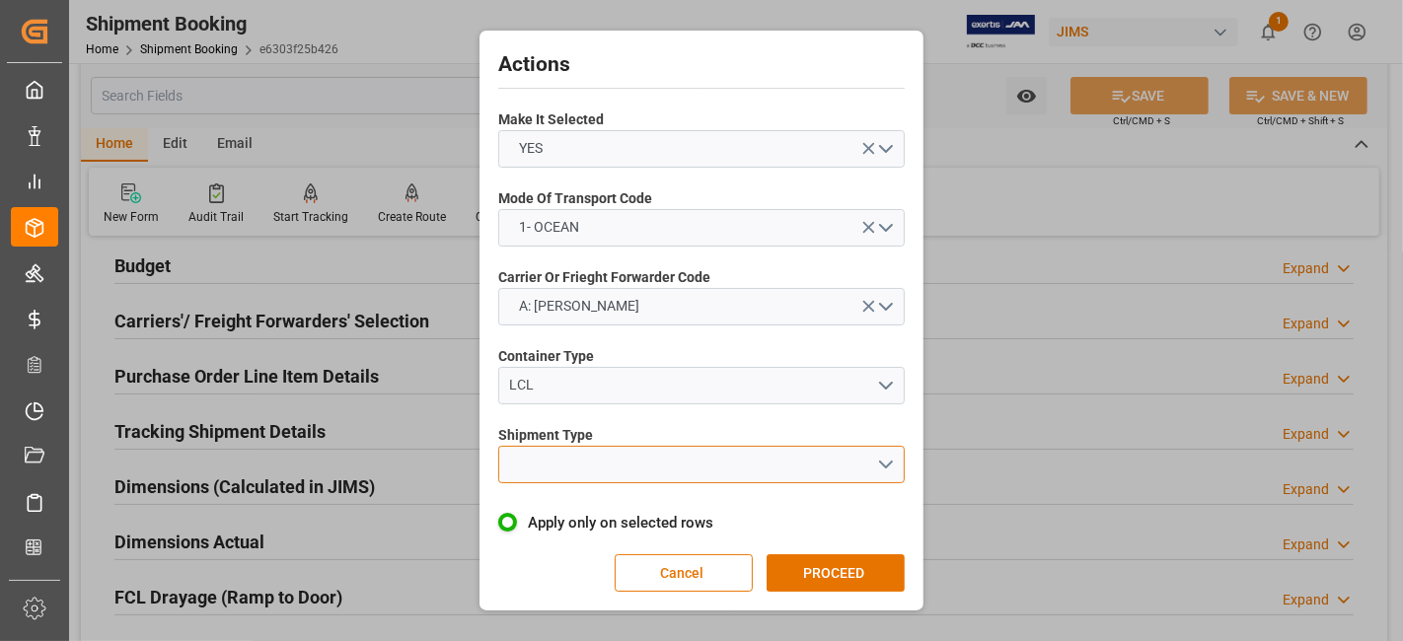
click at [883, 465] on button "open menu" at bounding box center [701, 464] width 407 height 37
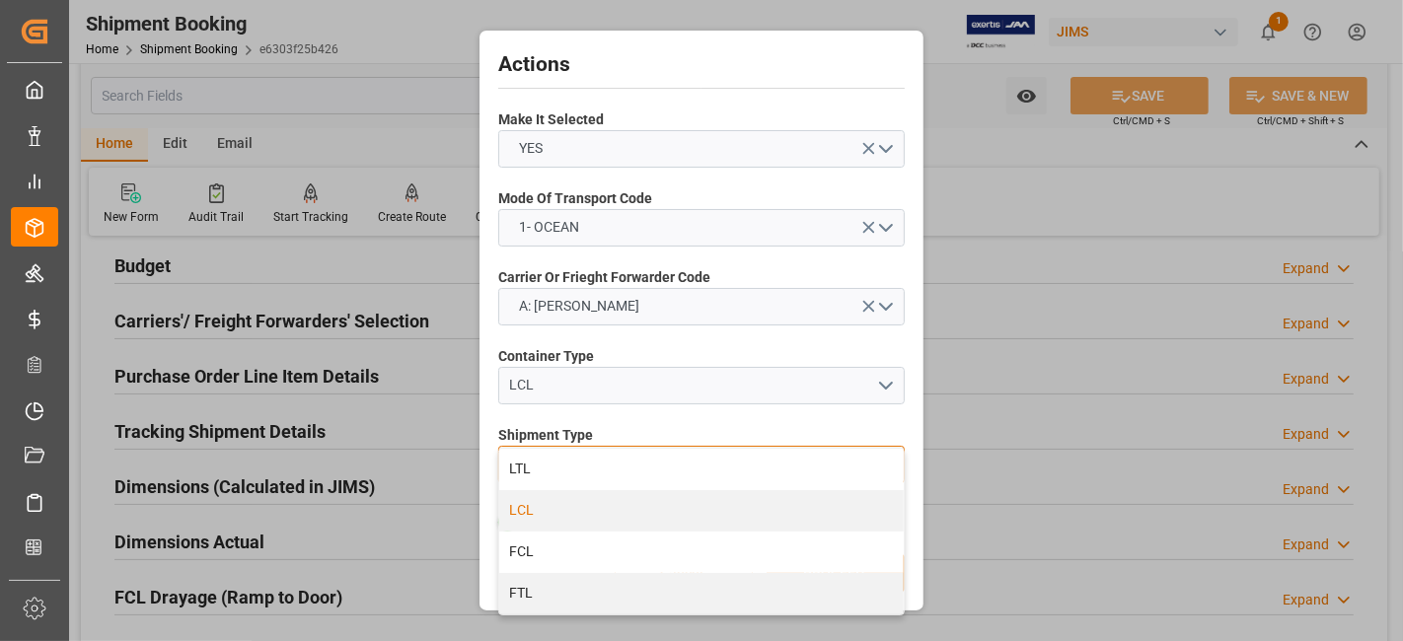
click at [624, 518] on div "LCL" at bounding box center [701, 510] width 405 height 41
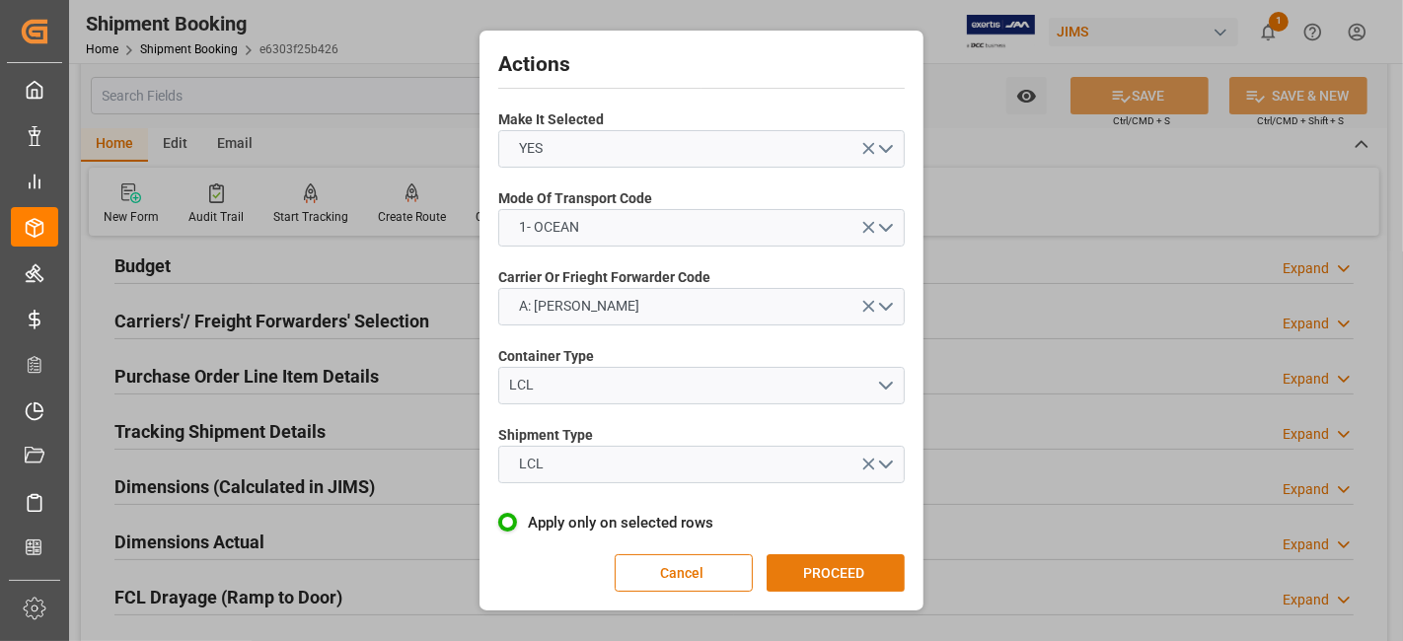
click at [851, 569] on button "PROCEED" at bounding box center [836, 573] width 138 height 37
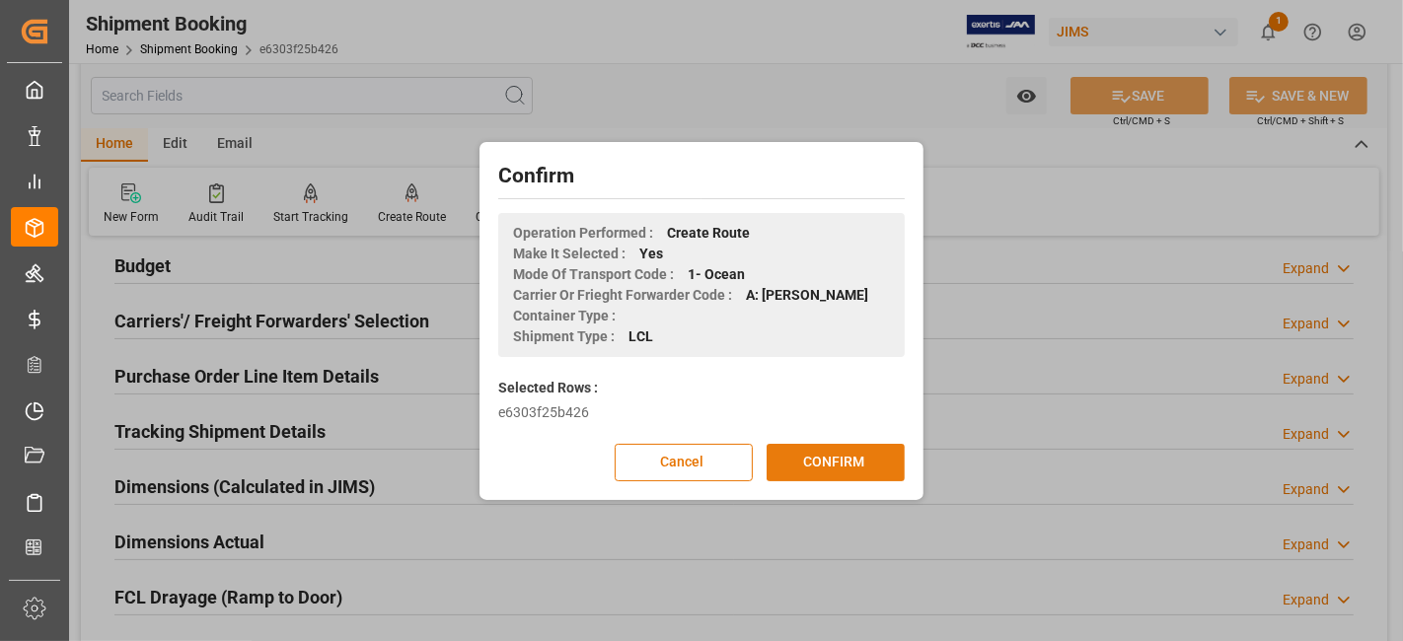
click at [809, 461] on button "CONFIRM" at bounding box center [836, 462] width 138 height 37
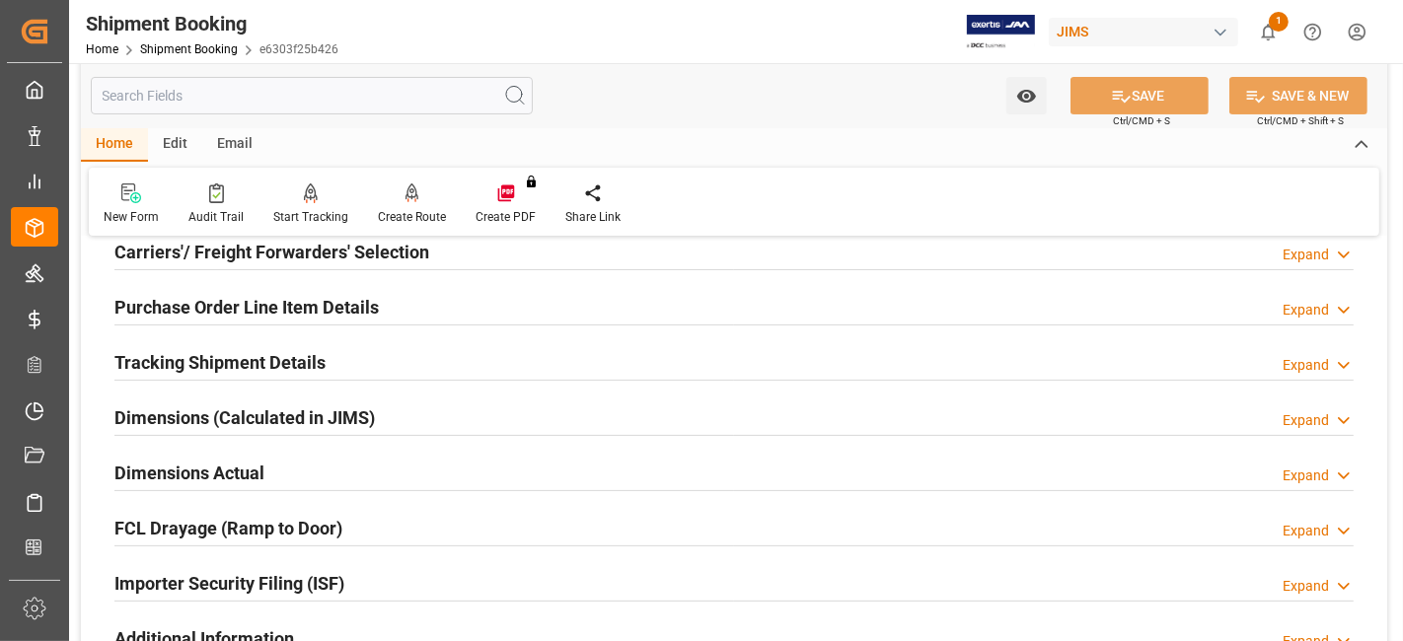
scroll to position [329, 0]
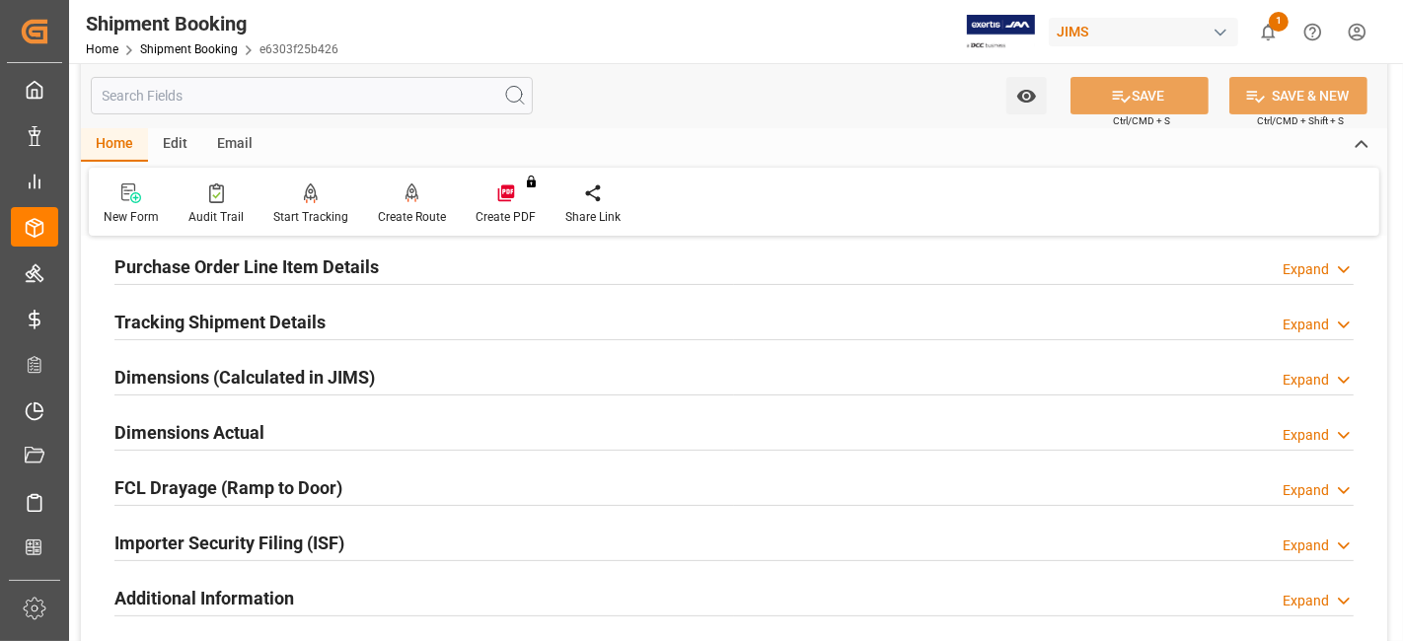
click at [173, 430] on h2 "Dimensions Actual" at bounding box center [189, 432] width 150 height 27
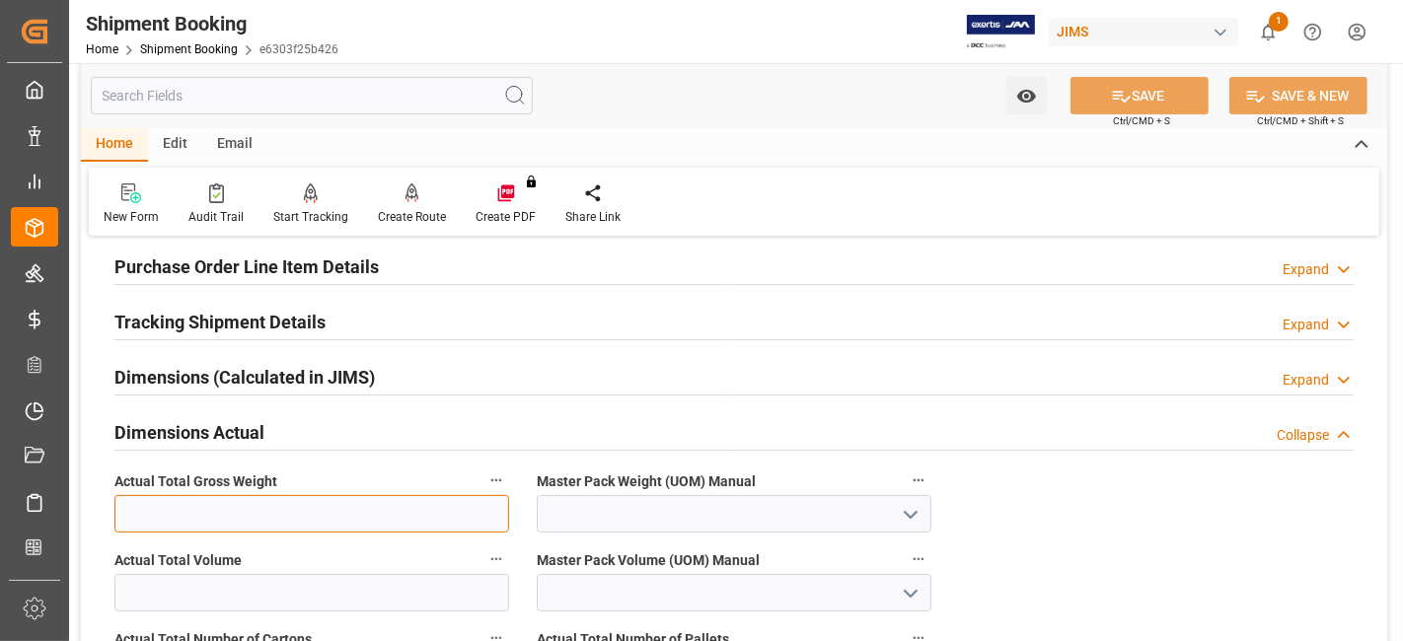
drag, startPoint x: 285, startPoint y: 517, endPoint x: 273, endPoint y: 511, distance: 13.2
click at [285, 517] on input "text" at bounding box center [311, 513] width 395 height 37
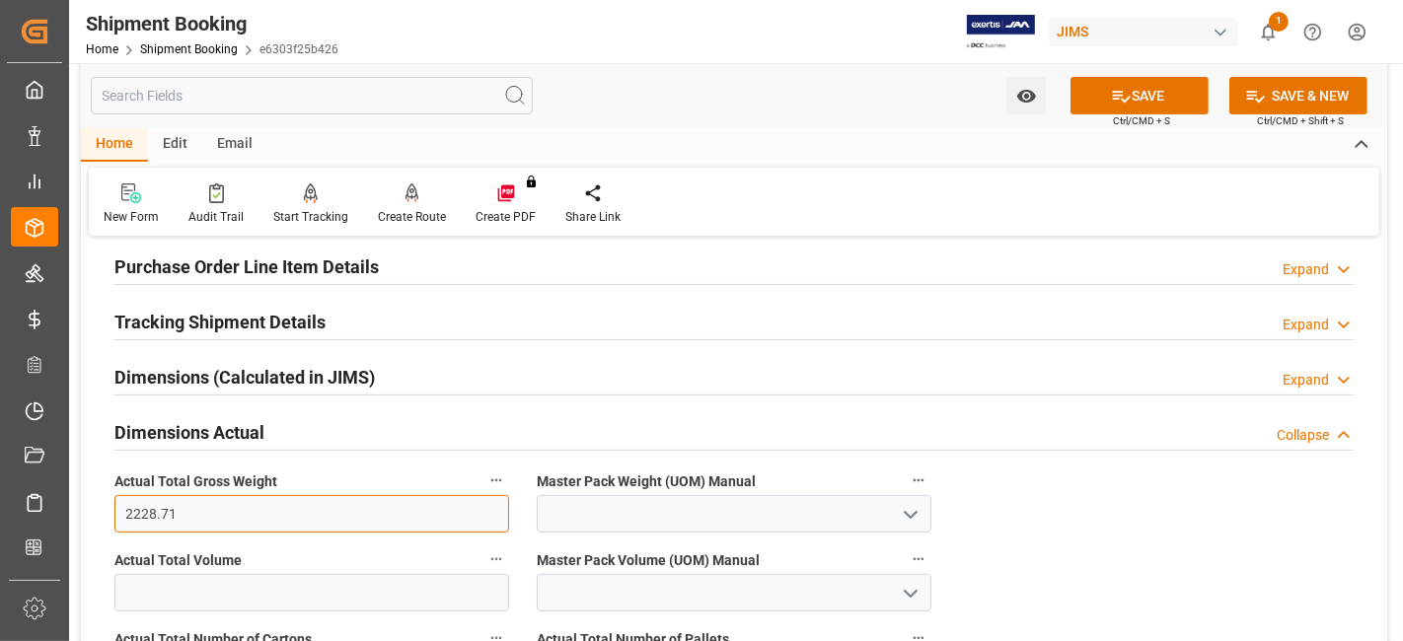
type input "2228.71"
click at [904, 511] on icon "open menu" at bounding box center [911, 515] width 24 height 24
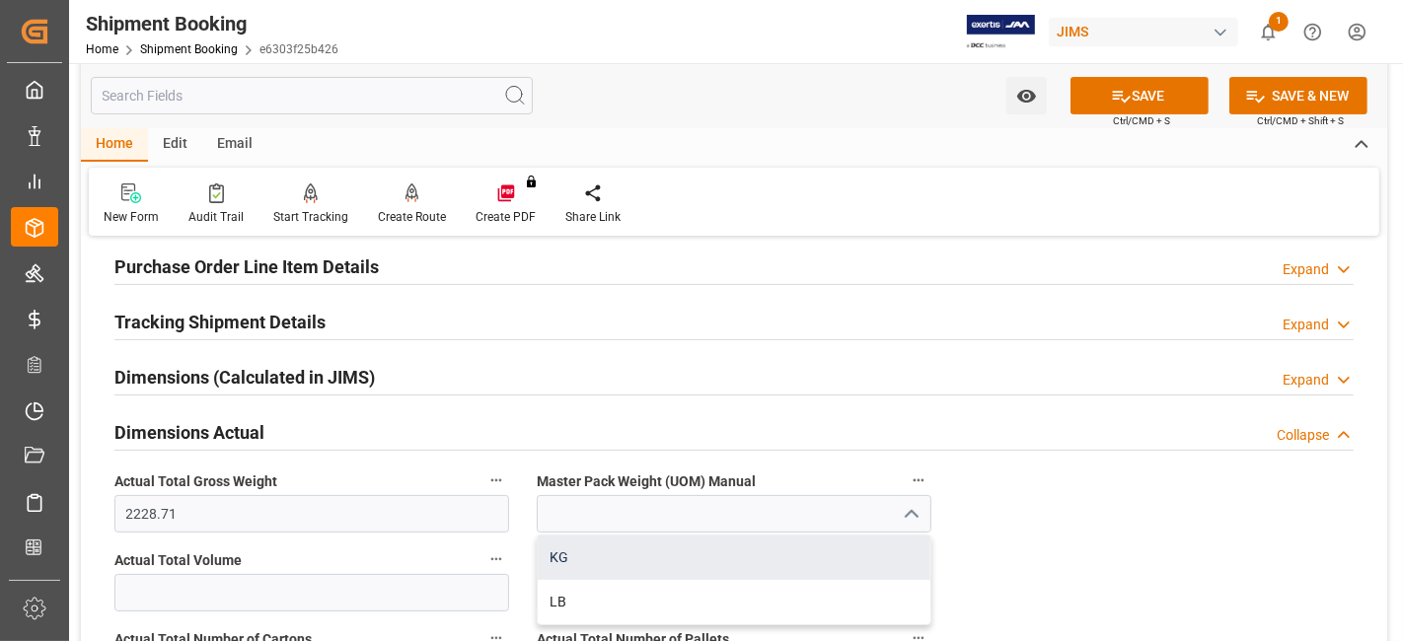
click at [740, 555] on div "KG" at bounding box center [734, 558] width 393 height 44
type input "KG"
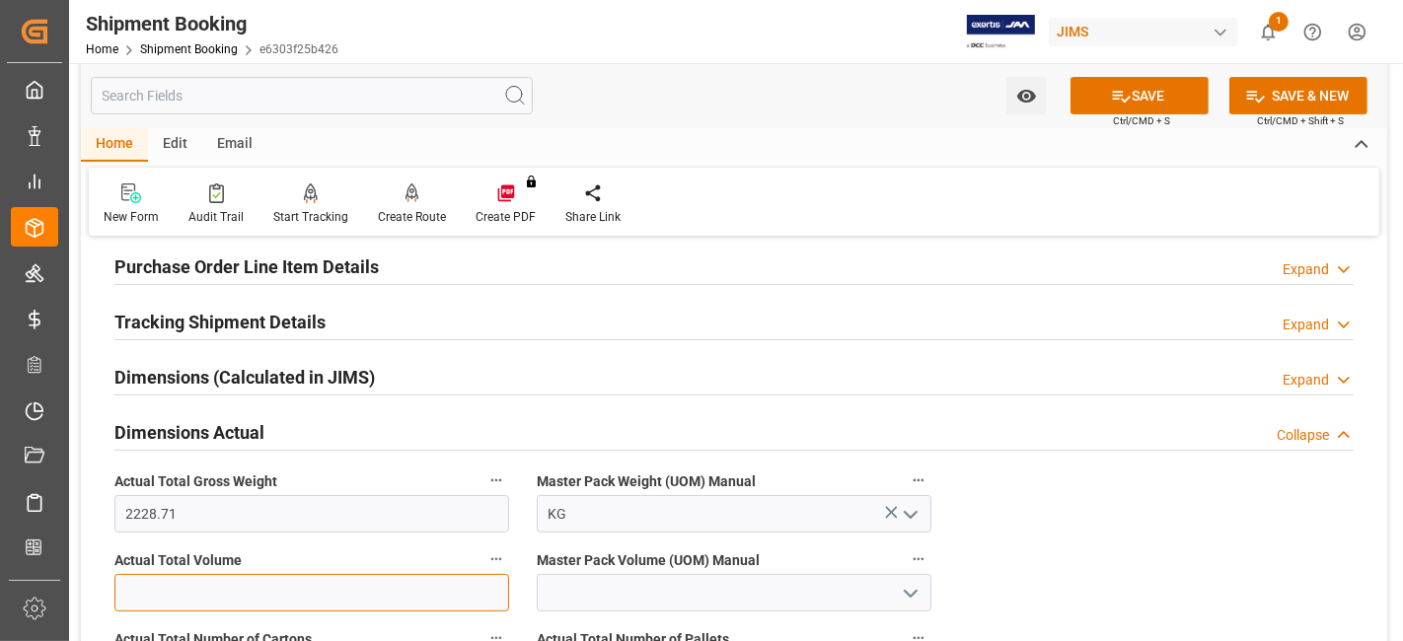
click at [336, 593] on input "text" at bounding box center [311, 592] width 395 height 37
type input "11.61"
click at [907, 585] on icon "open menu" at bounding box center [911, 594] width 24 height 24
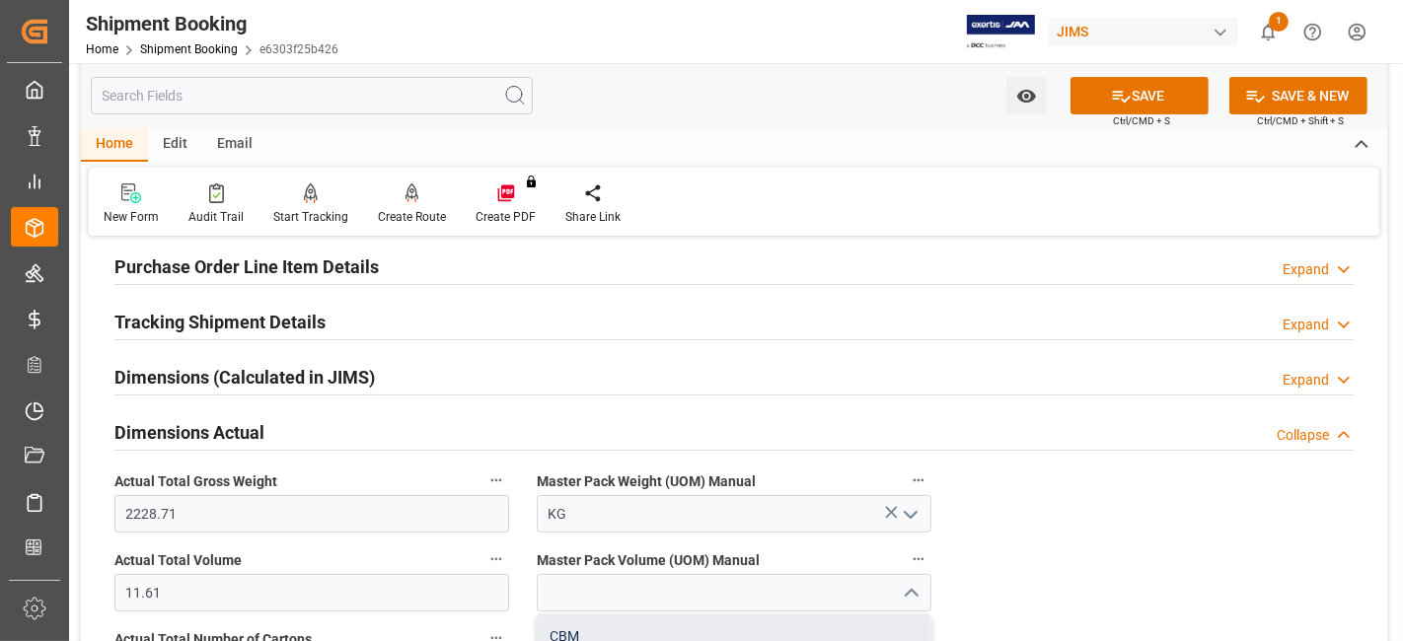
click at [686, 632] on div "CBM" at bounding box center [734, 637] width 393 height 44
type input "CBM"
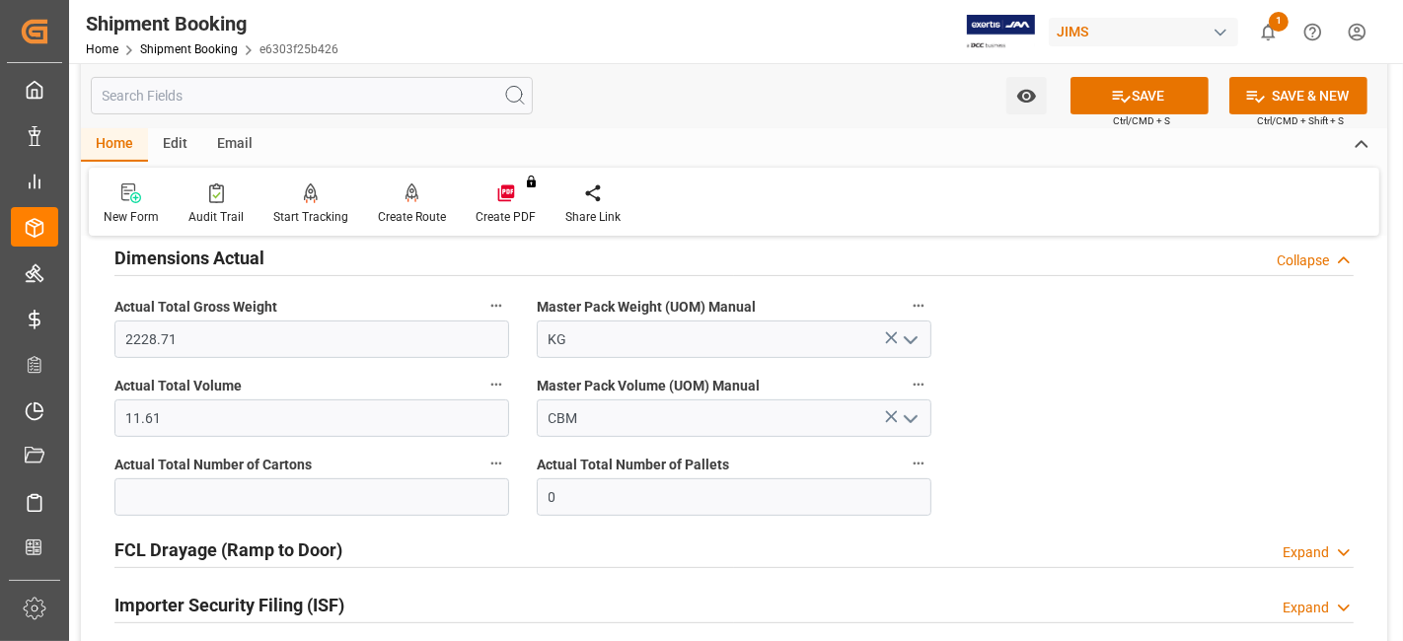
scroll to position [548, 0]
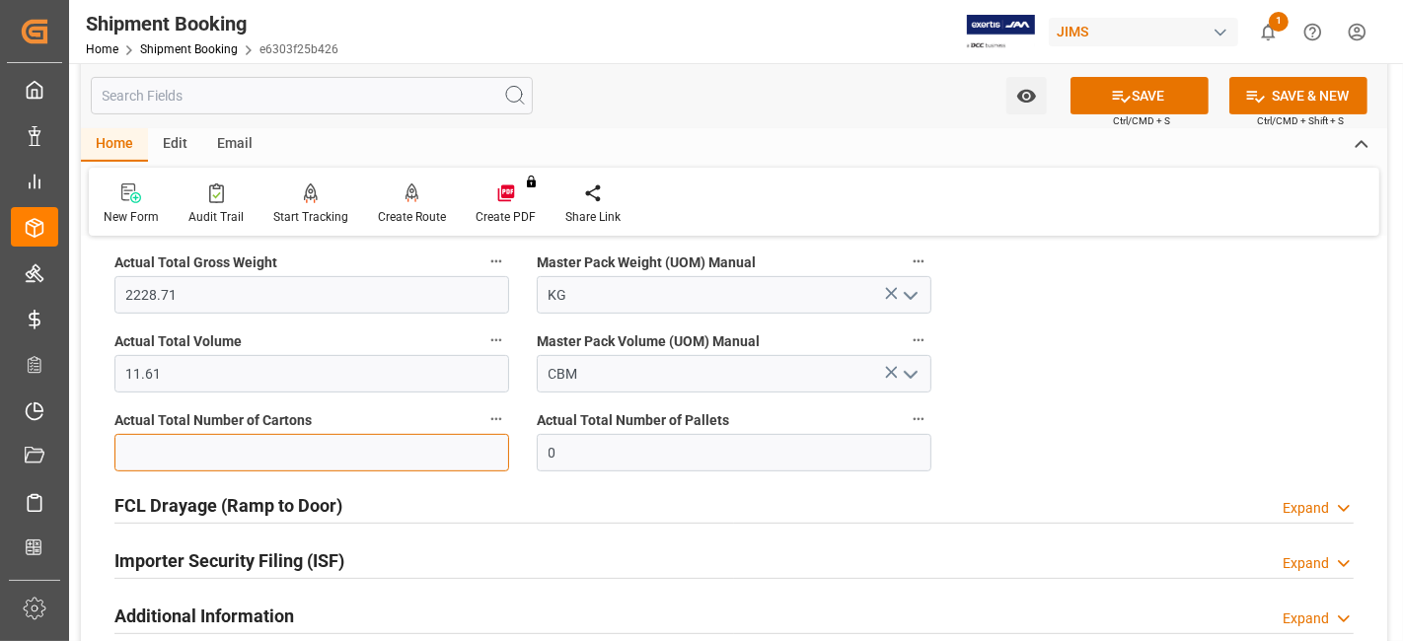
drag, startPoint x: 172, startPoint y: 441, endPoint x: 159, endPoint y: 437, distance: 13.4
click at [172, 441] on input "text" at bounding box center [311, 452] width 395 height 37
click at [169, 451] on input "text" at bounding box center [311, 452] width 395 height 37
type input "169"
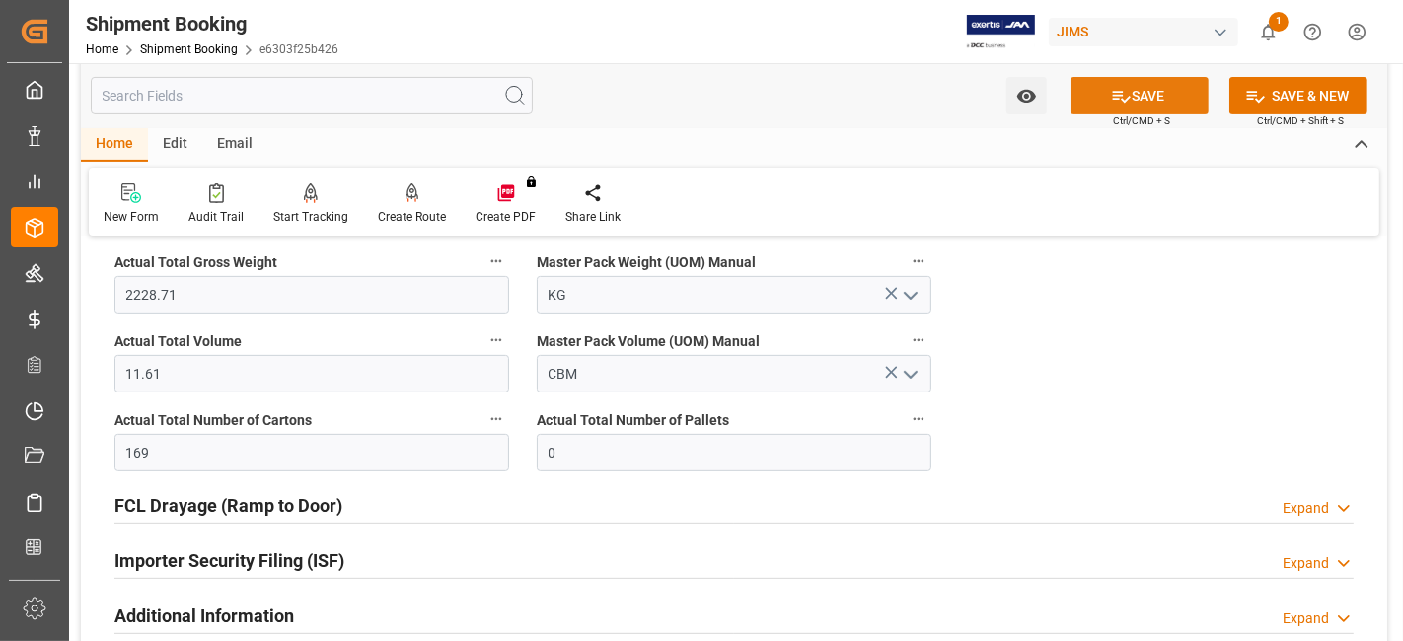
click at [1124, 103] on icon at bounding box center [1121, 96] width 21 height 21
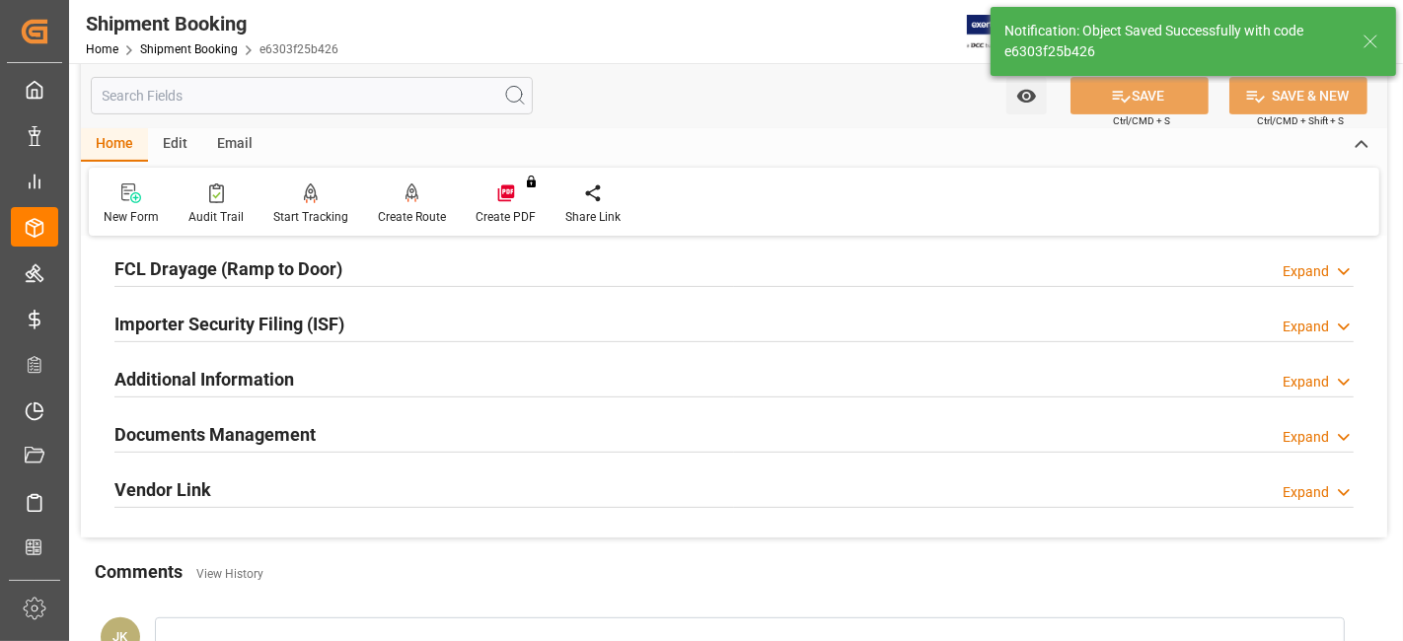
click at [293, 431] on h2 "Documents Management" at bounding box center [214, 434] width 201 height 27
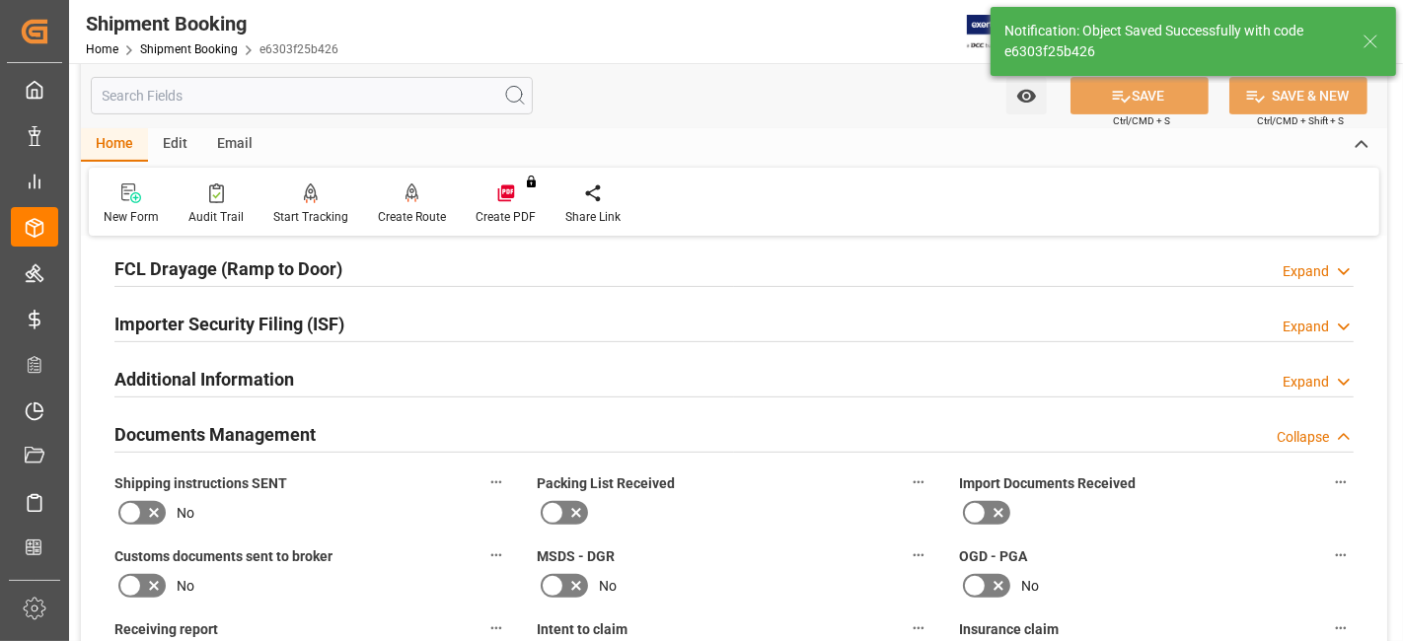
click at [158, 511] on icon at bounding box center [154, 514] width 10 height 10
click at [0, 0] on input "checkbox" at bounding box center [0, 0] width 0 height 0
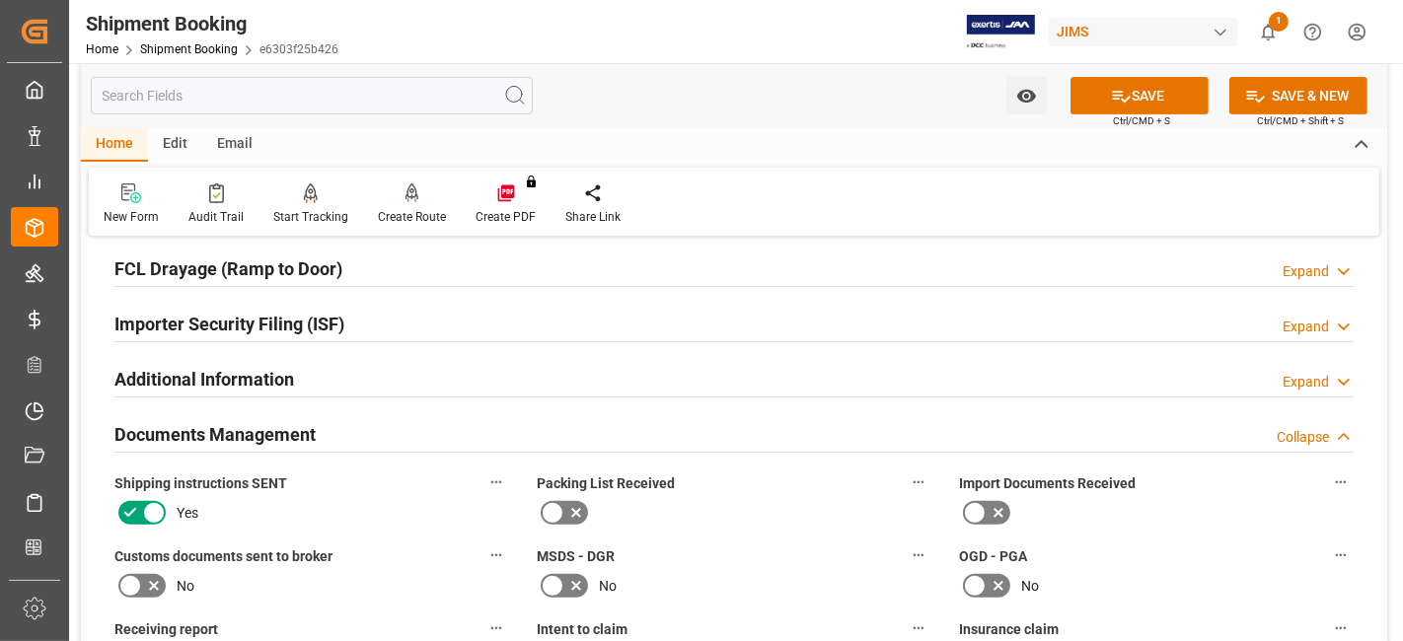
click at [378, 508] on div "Yes" at bounding box center [311, 513] width 395 height 32
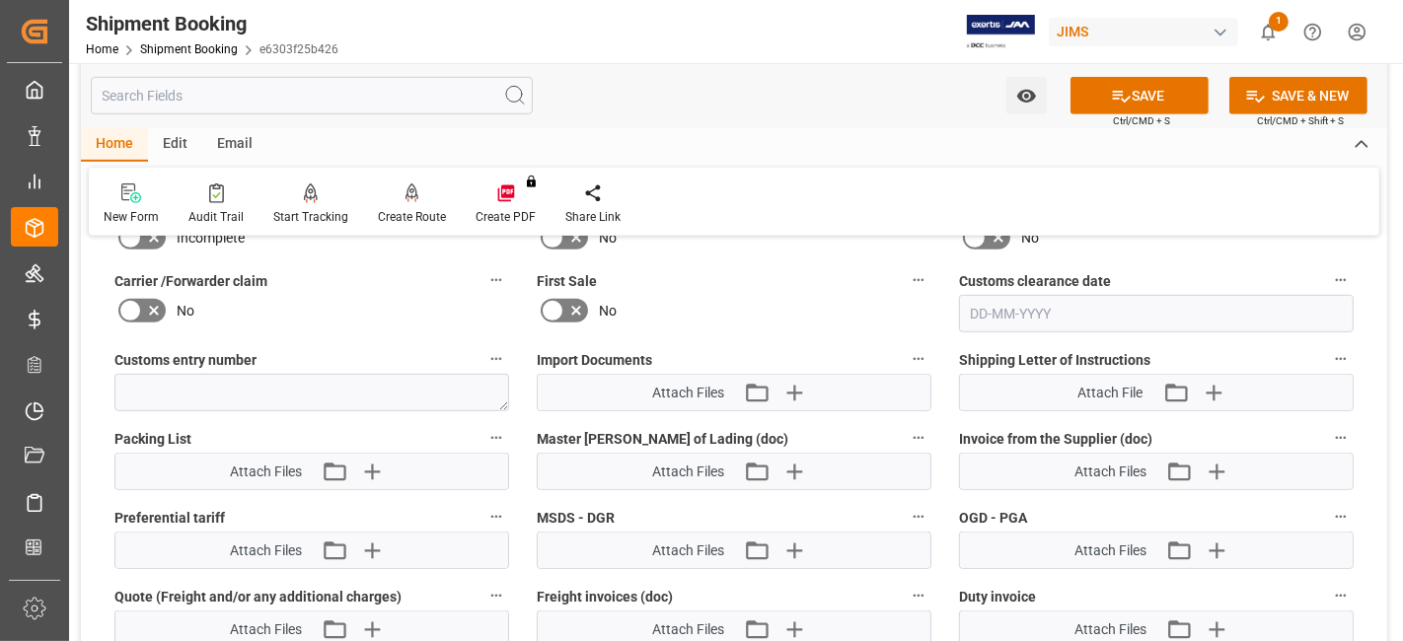
scroll to position [987, 0]
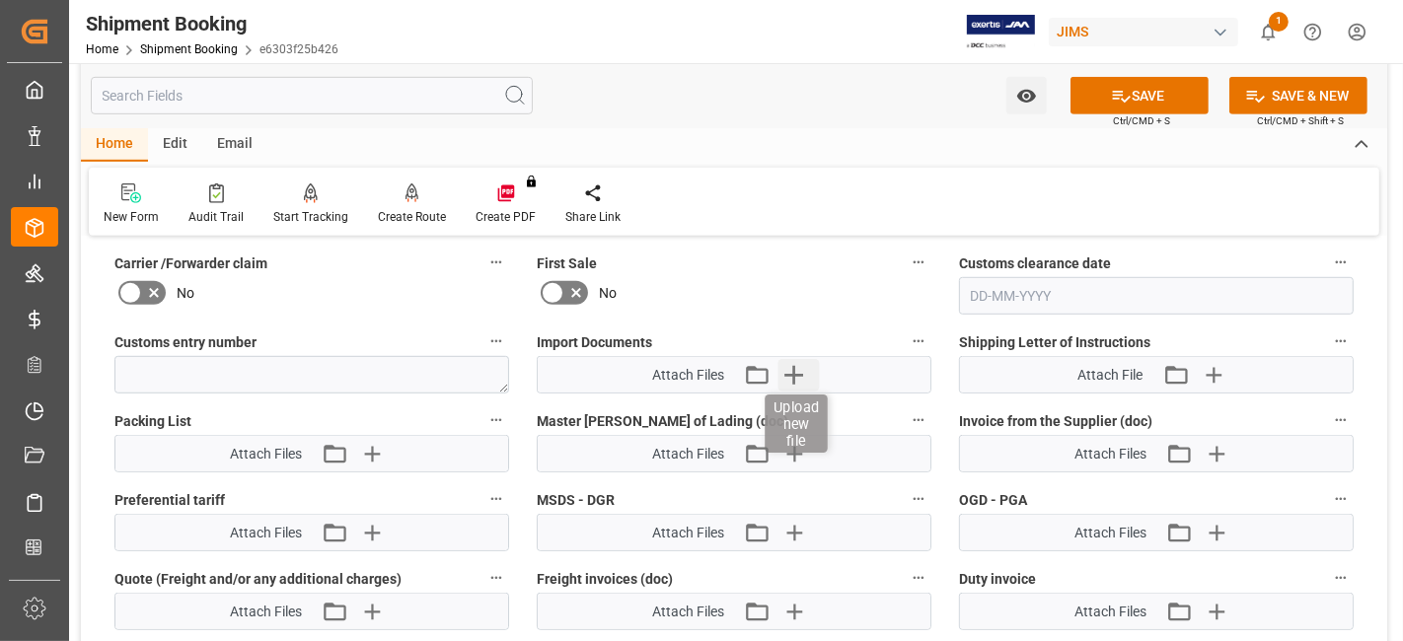
click at [795, 380] on icon "button" at bounding box center [794, 375] width 32 height 32
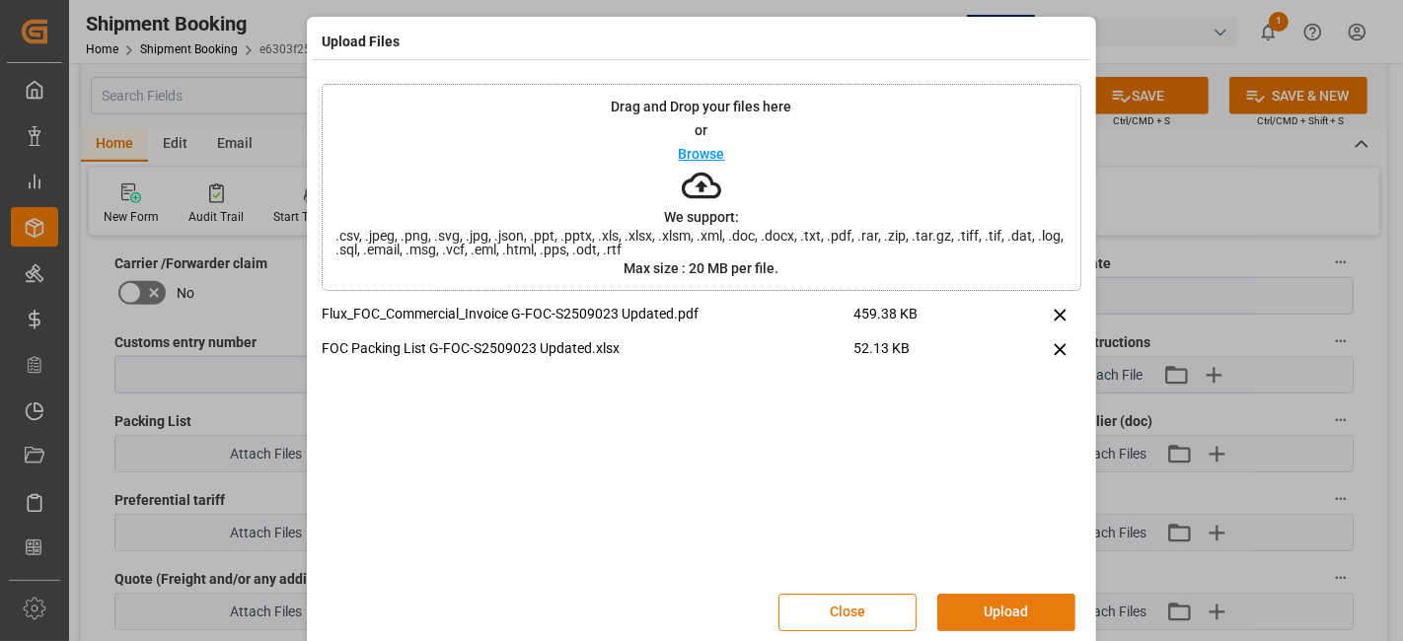
click at [1020, 596] on button "Upload" at bounding box center [1006, 612] width 138 height 37
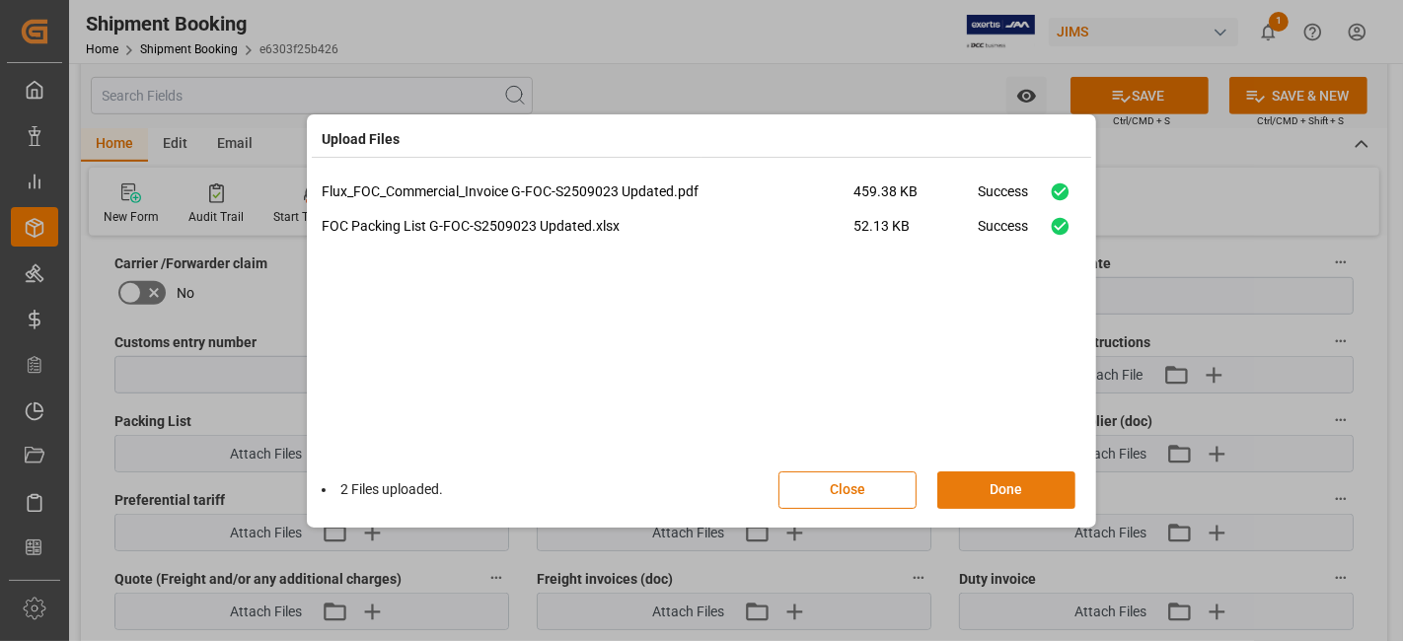
click at [977, 489] on button "Done" at bounding box center [1006, 490] width 138 height 37
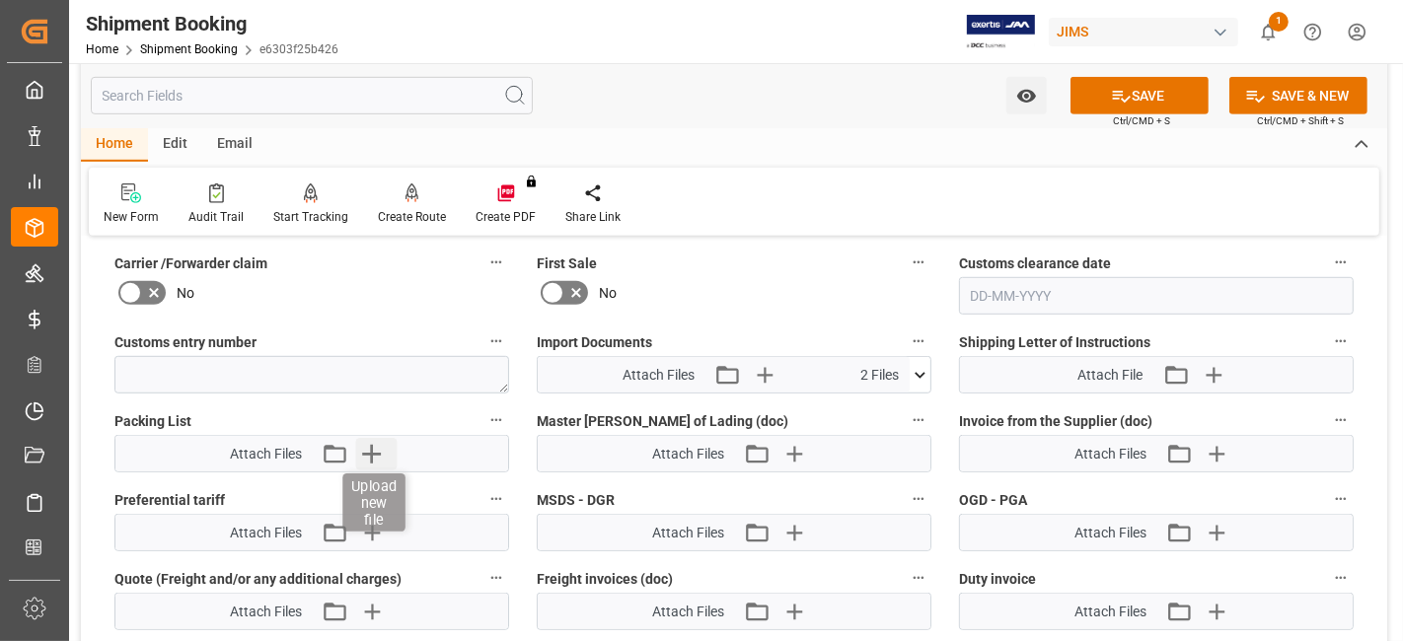
click at [375, 446] on icon "button" at bounding box center [371, 454] width 19 height 19
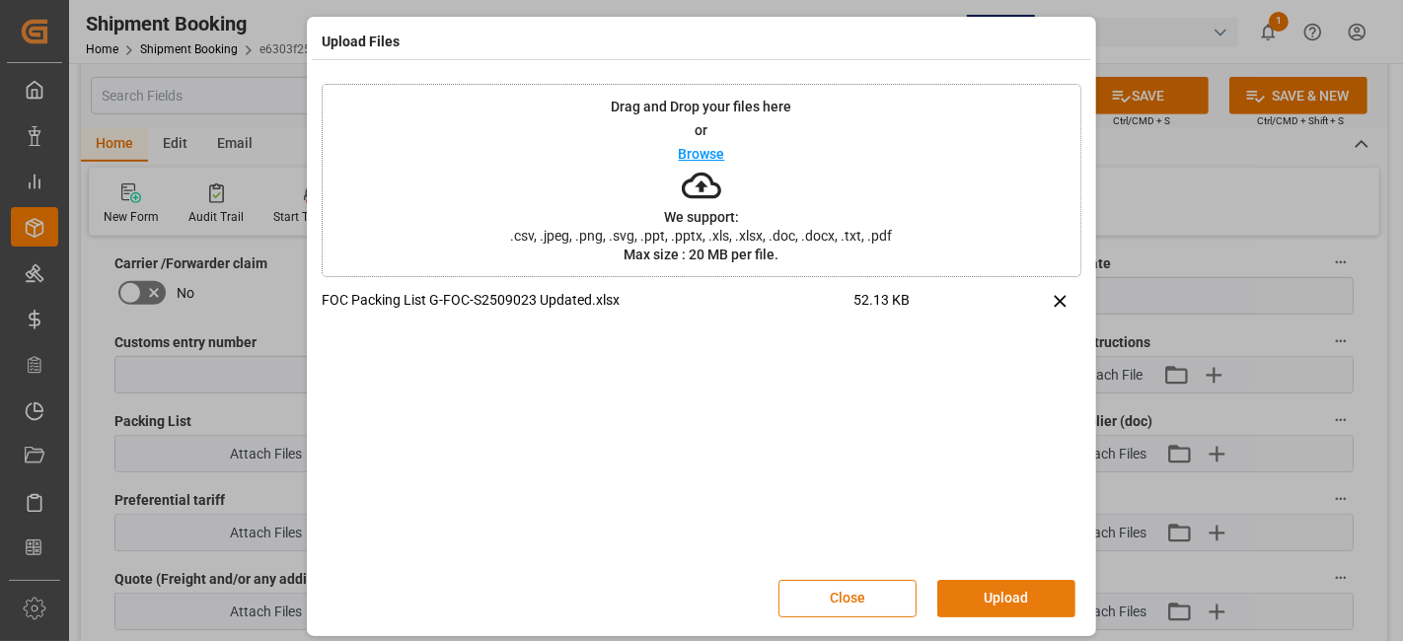
click at [998, 606] on button "Upload" at bounding box center [1006, 598] width 138 height 37
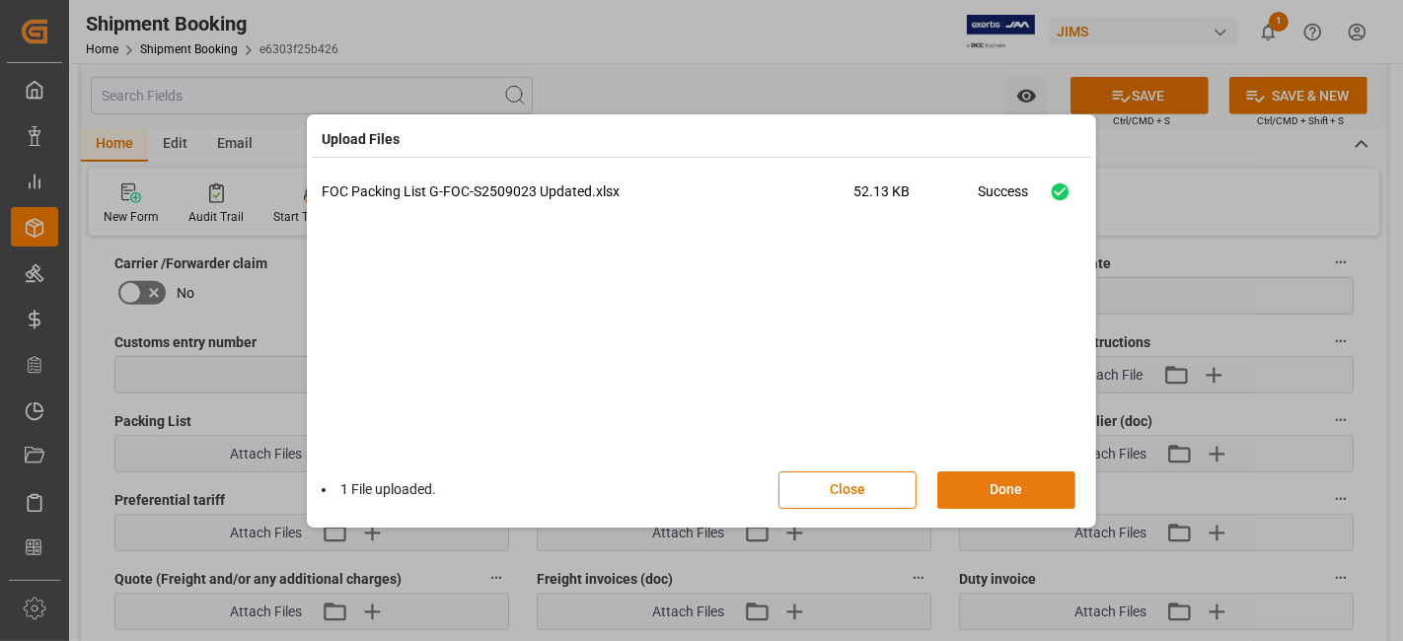
click at [998, 496] on button "Done" at bounding box center [1006, 490] width 138 height 37
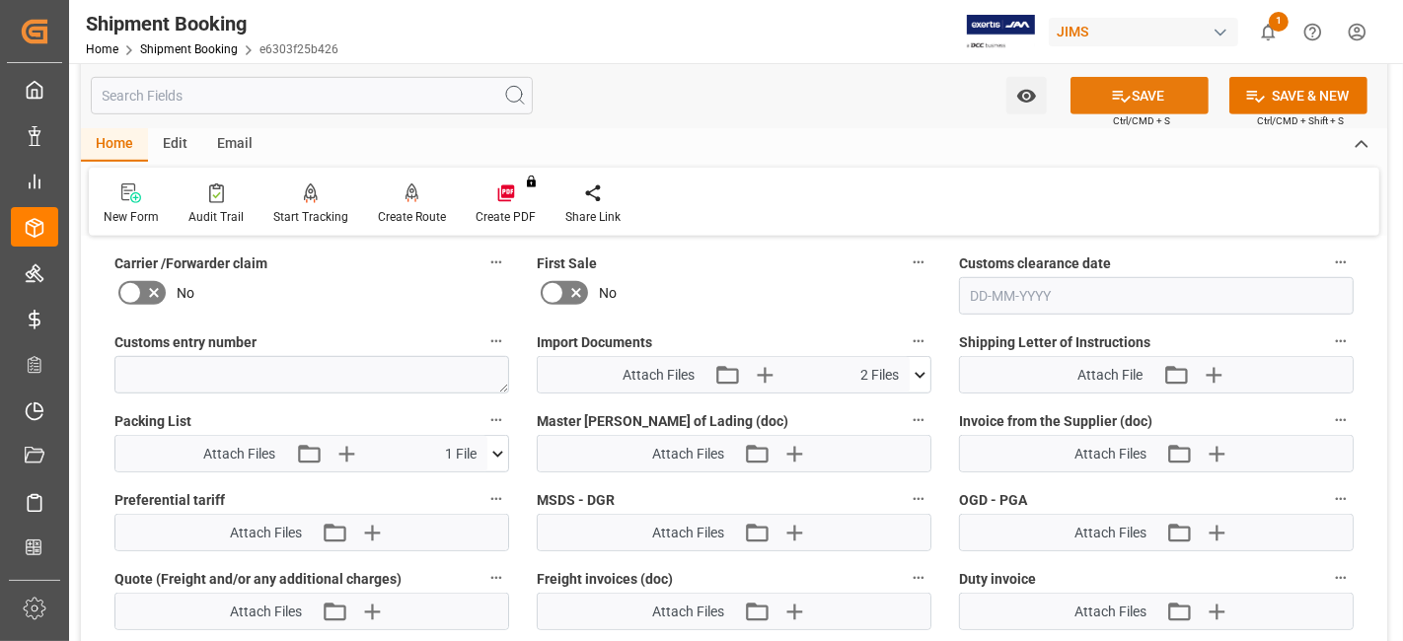
click at [1102, 97] on button "SAVE" at bounding box center [1140, 95] width 138 height 37
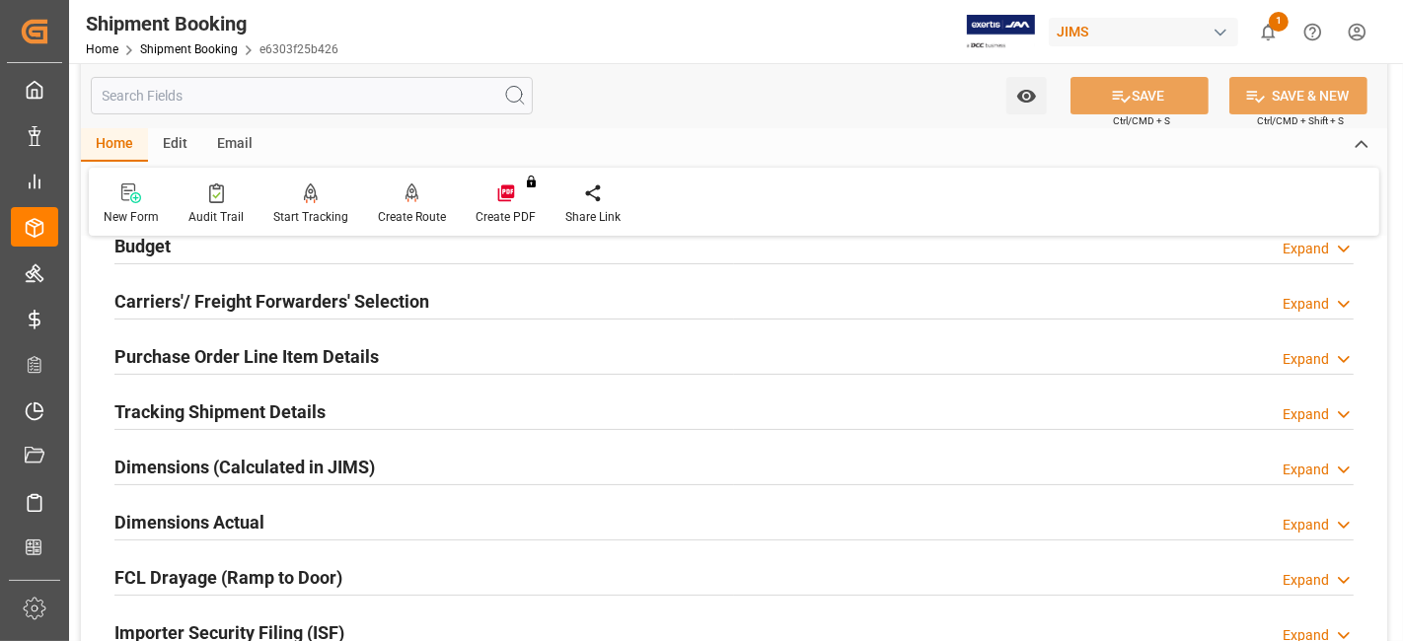
scroll to position [178, 0]
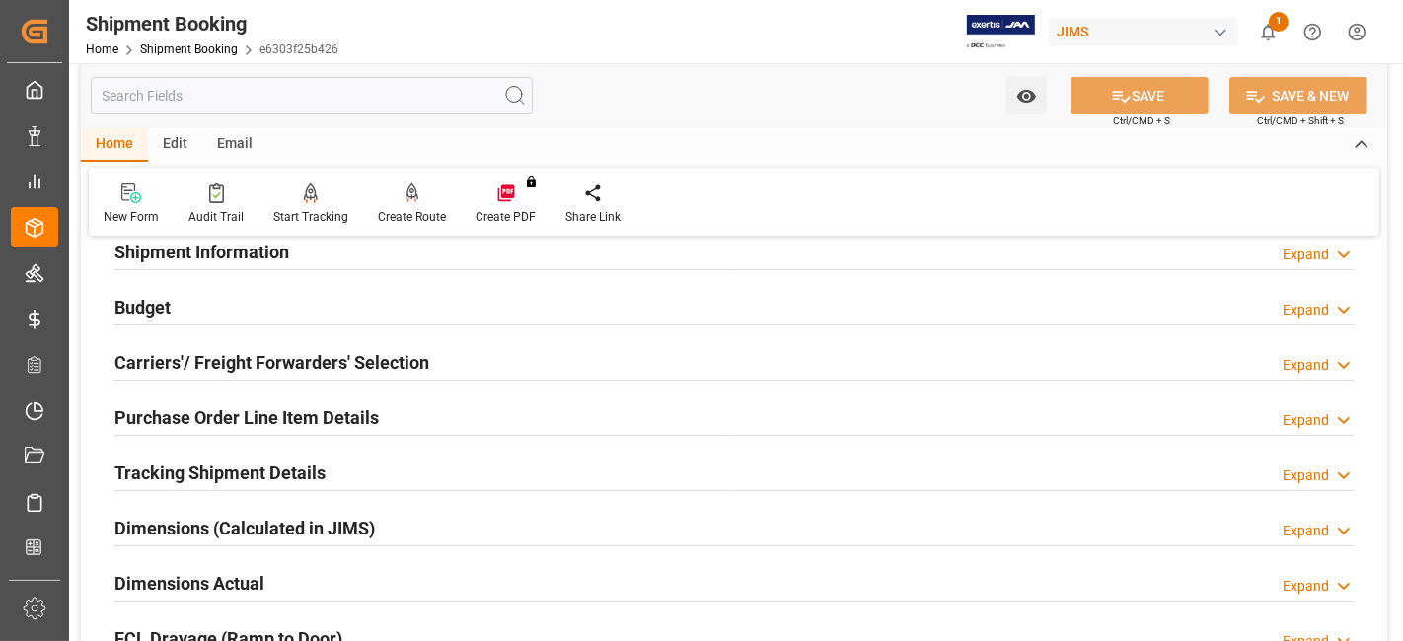
click at [240, 476] on h2 "Tracking Shipment Details" at bounding box center [219, 473] width 211 height 27
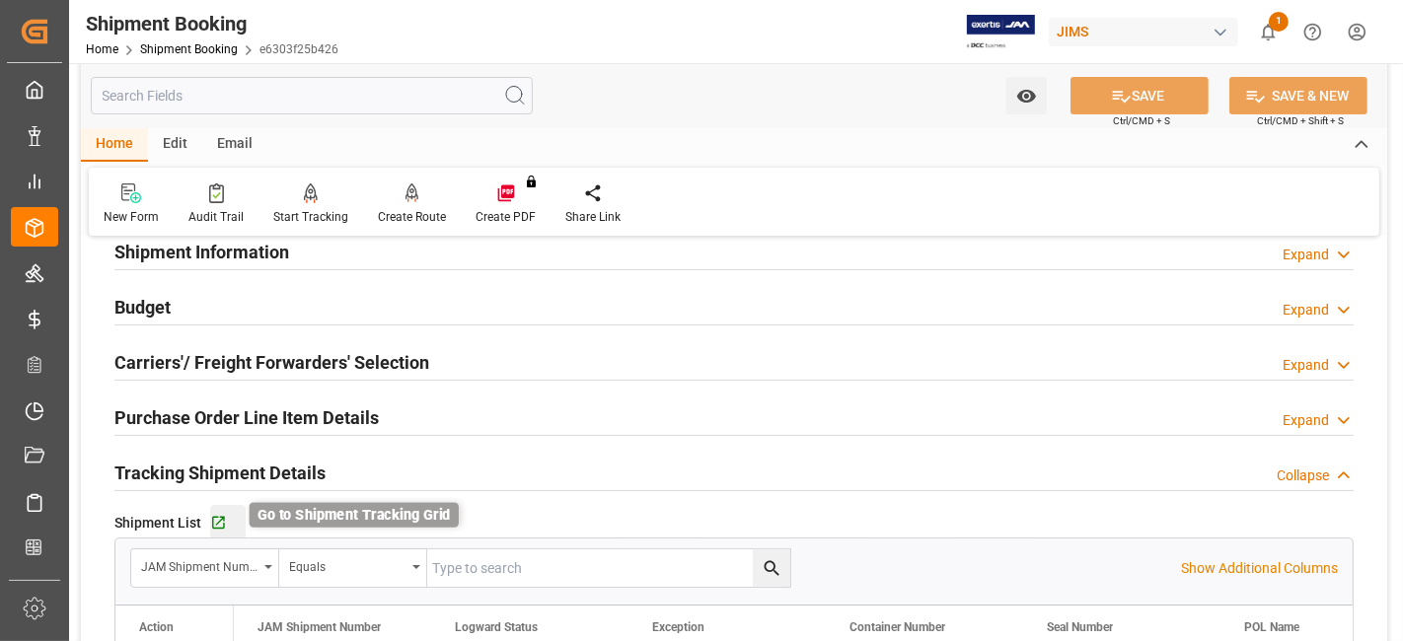
click at [221, 520] on icon "button" at bounding box center [218, 523] width 17 height 17
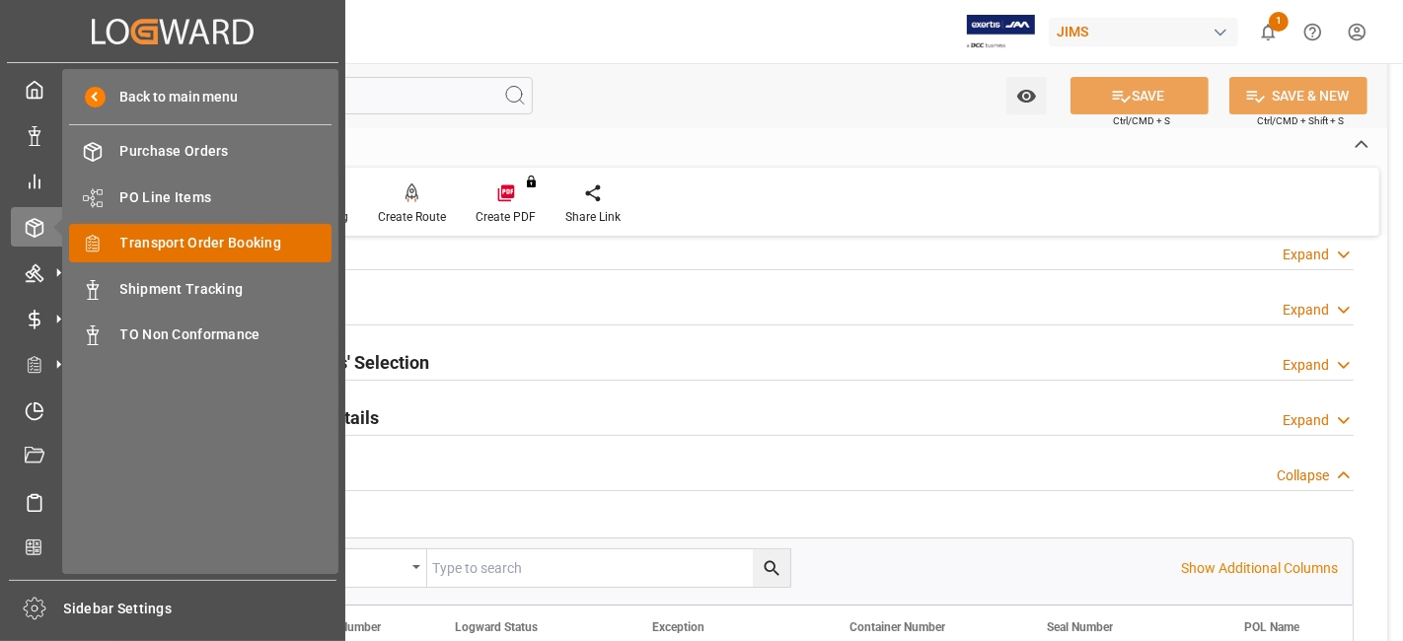
click at [234, 251] on span "Transport Order Booking" at bounding box center [226, 243] width 212 height 21
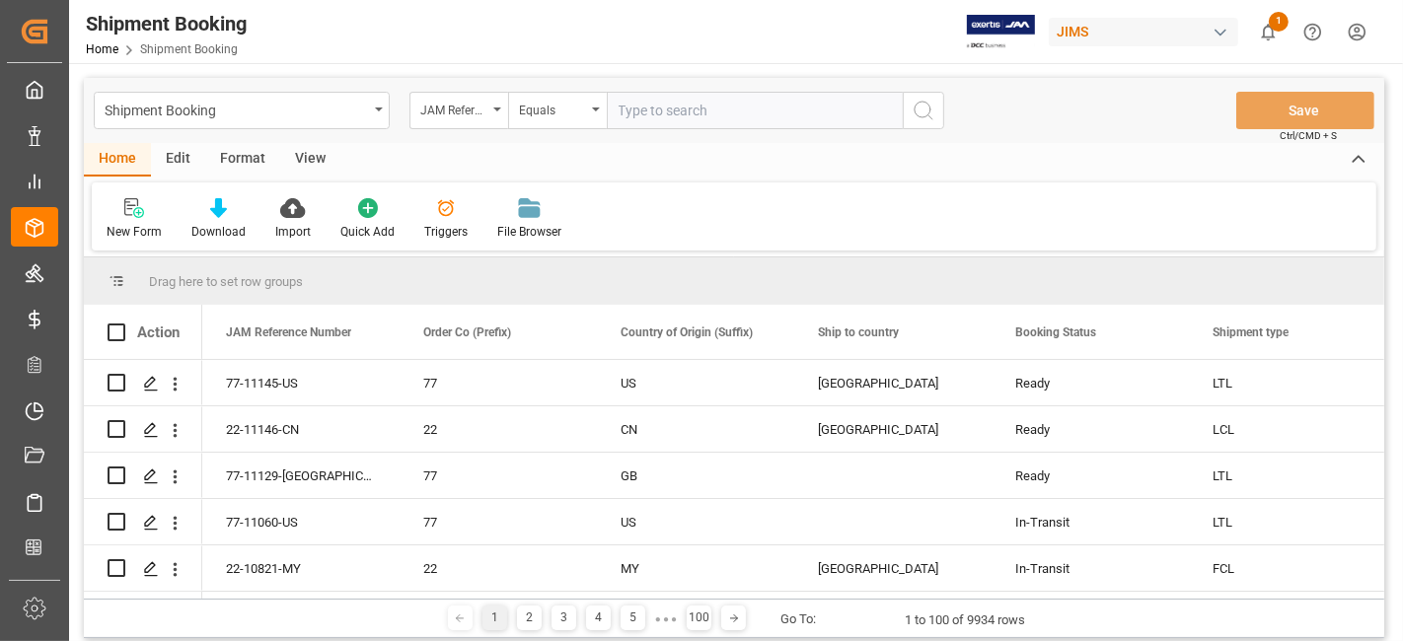
click at [648, 118] on input "text" at bounding box center [755, 110] width 296 height 37
type input "77-11140-DE"
click at [932, 116] on icon "search button" at bounding box center [924, 111] width 24 height 24
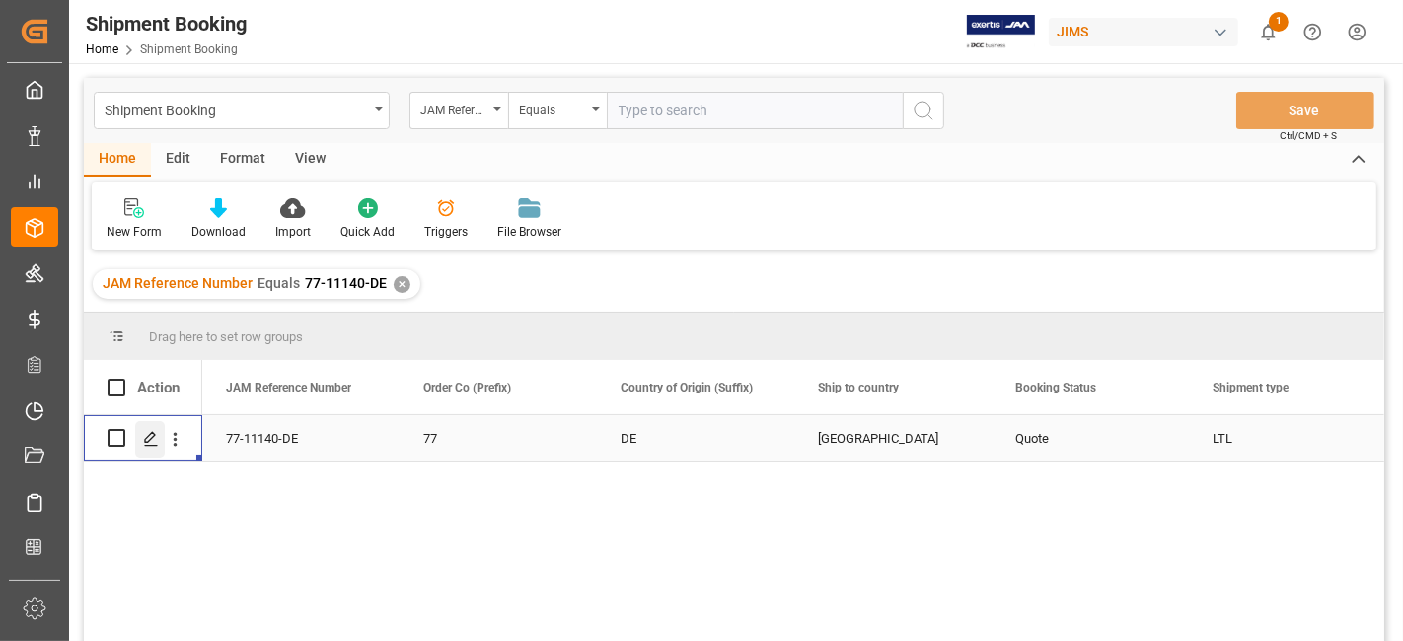
click at [153, 437] on icon "Press SPACE to select this row." at bounding box center [151, 439] width 16 height 16
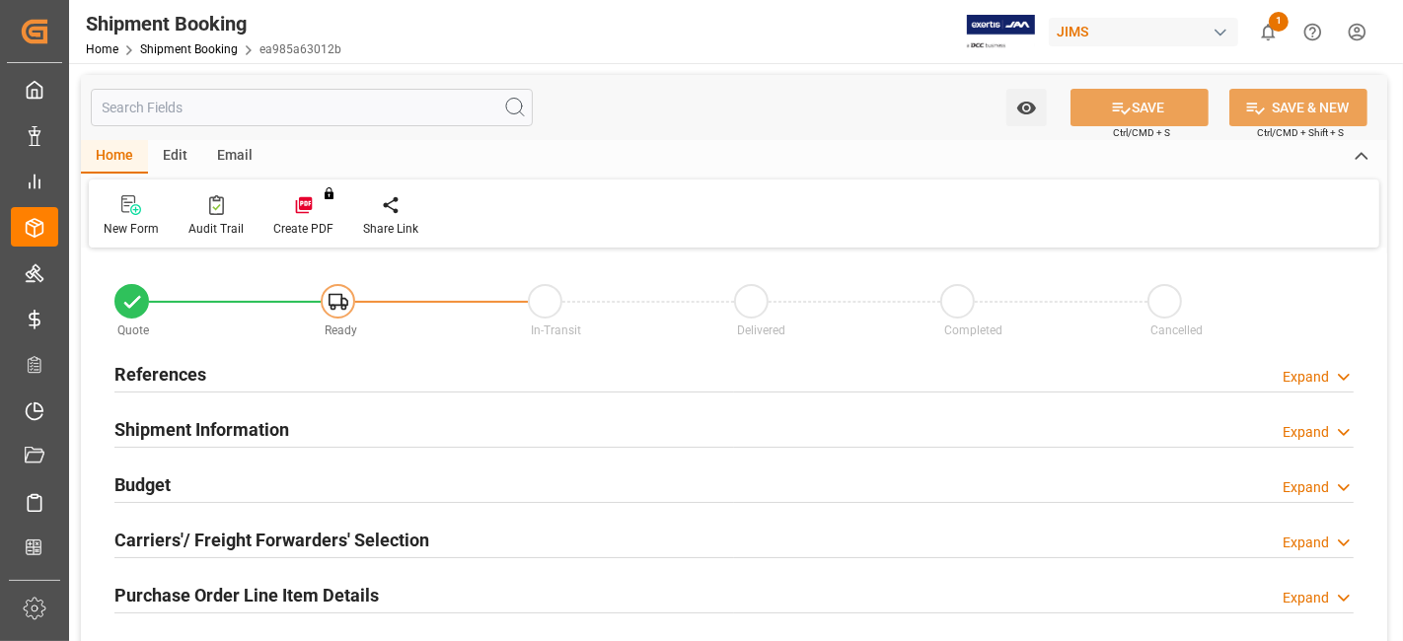
type input "0"
type input "22-09-2025"
click at [251, 382] on div "References Expand" at bounding box center [733, 372] width 1239 height 37
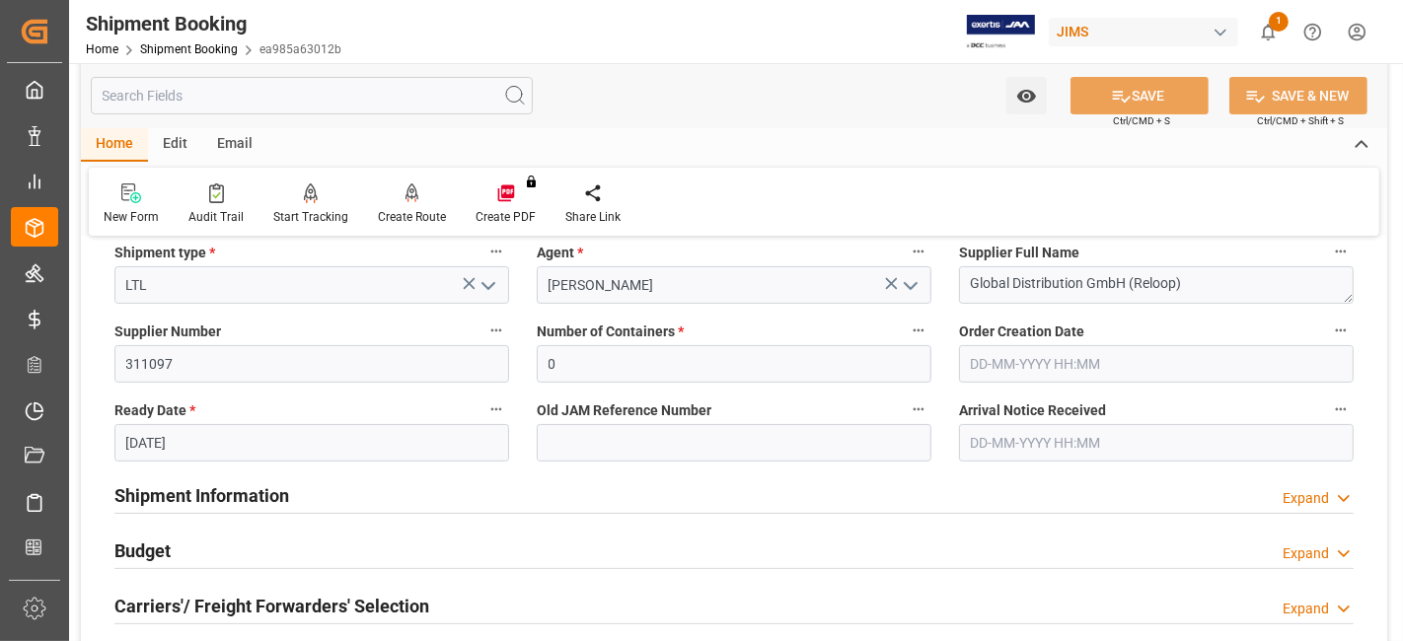
scroll to position [548, 0]
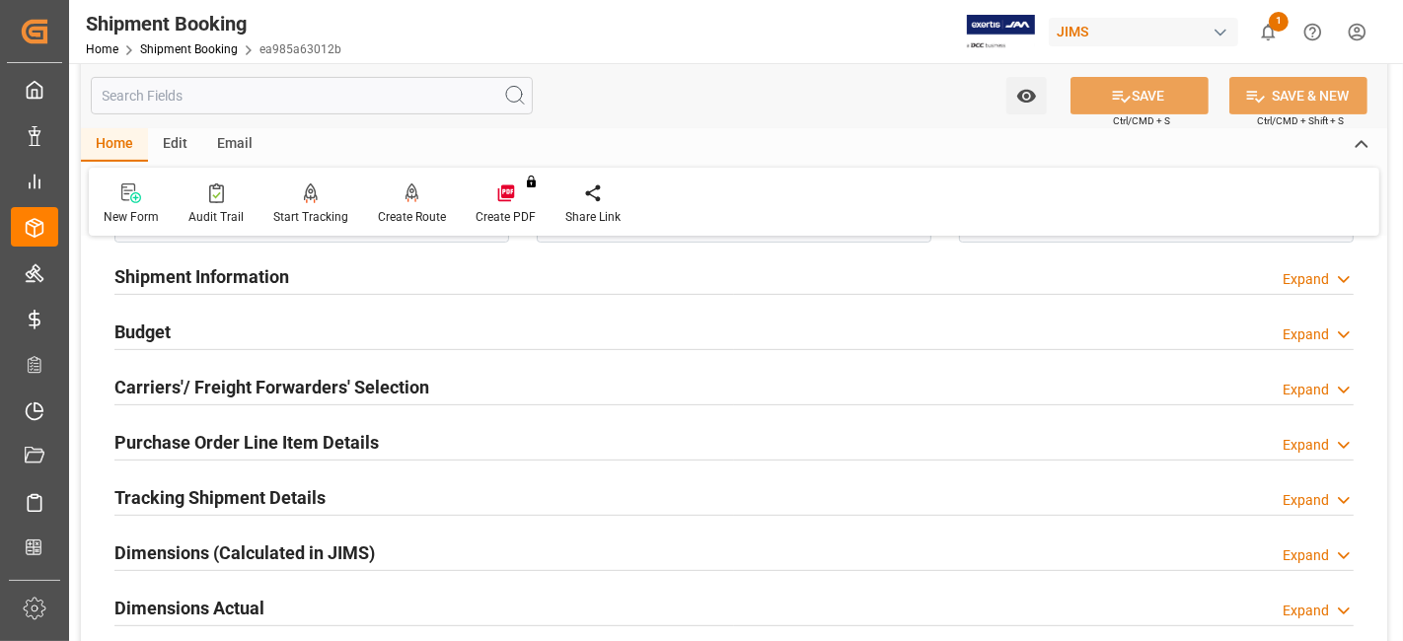
click at [252, 384] on h2 "Carriers'/ Freight Forwarders' Selection" at bounding box center [271, 387] width 315 height 27
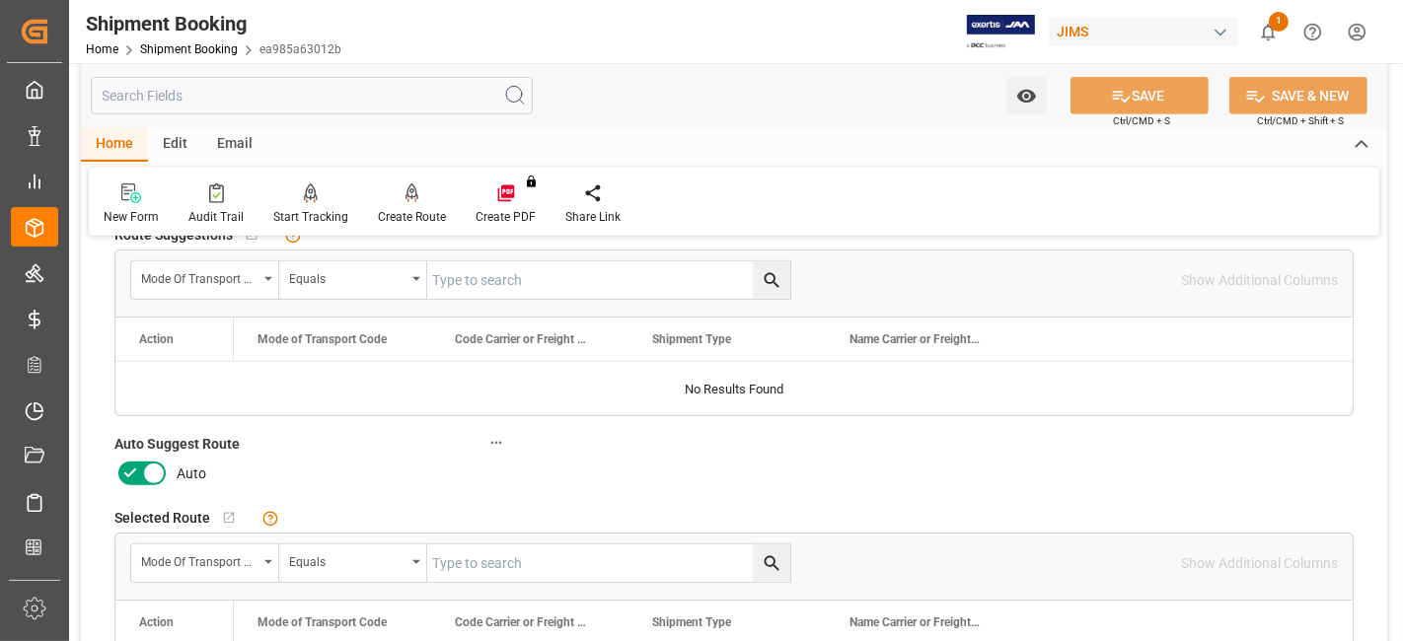
scroll to position [767, 0]
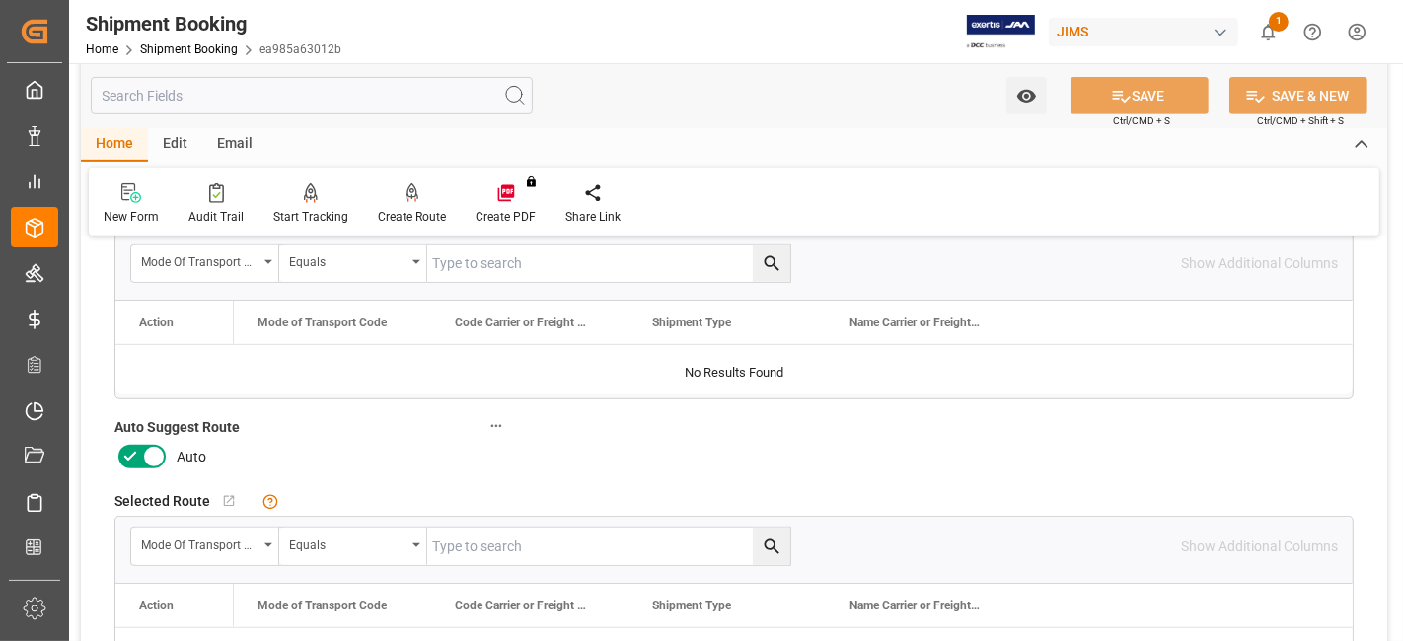
click at [126, 457] on icon at bounding box center [130, 457] width 24 height 24
click at [0, 0] on input "checkbox" at bounding box center [0, 0] width 0 height 0
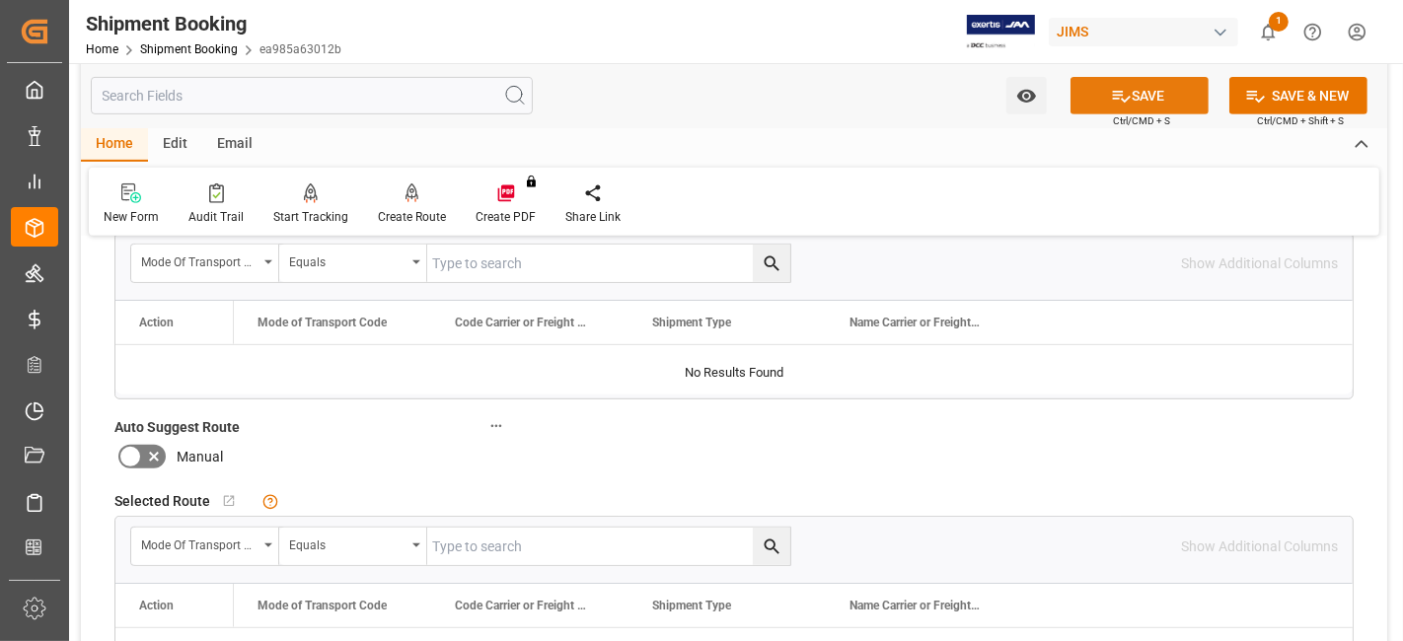
click at [1170, 91] on button "SAVE" at bounding box center [1140, 95] width 138 height 37
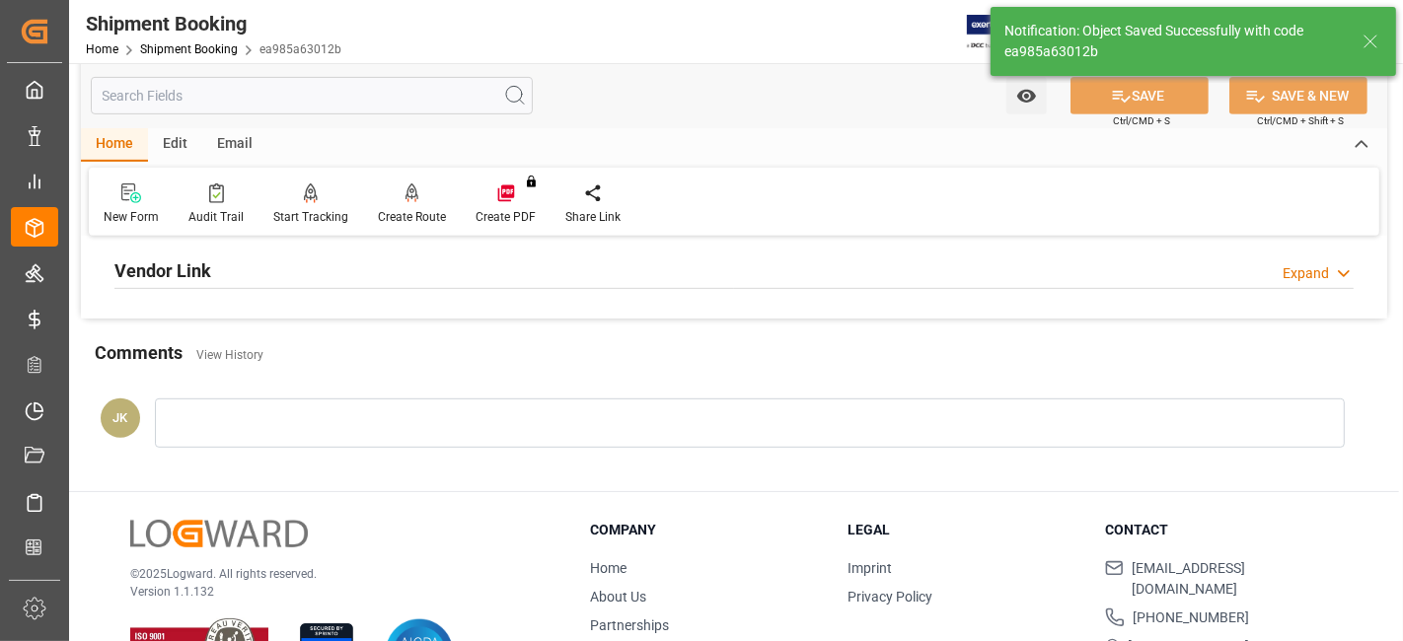
scroll to position [372, 0]
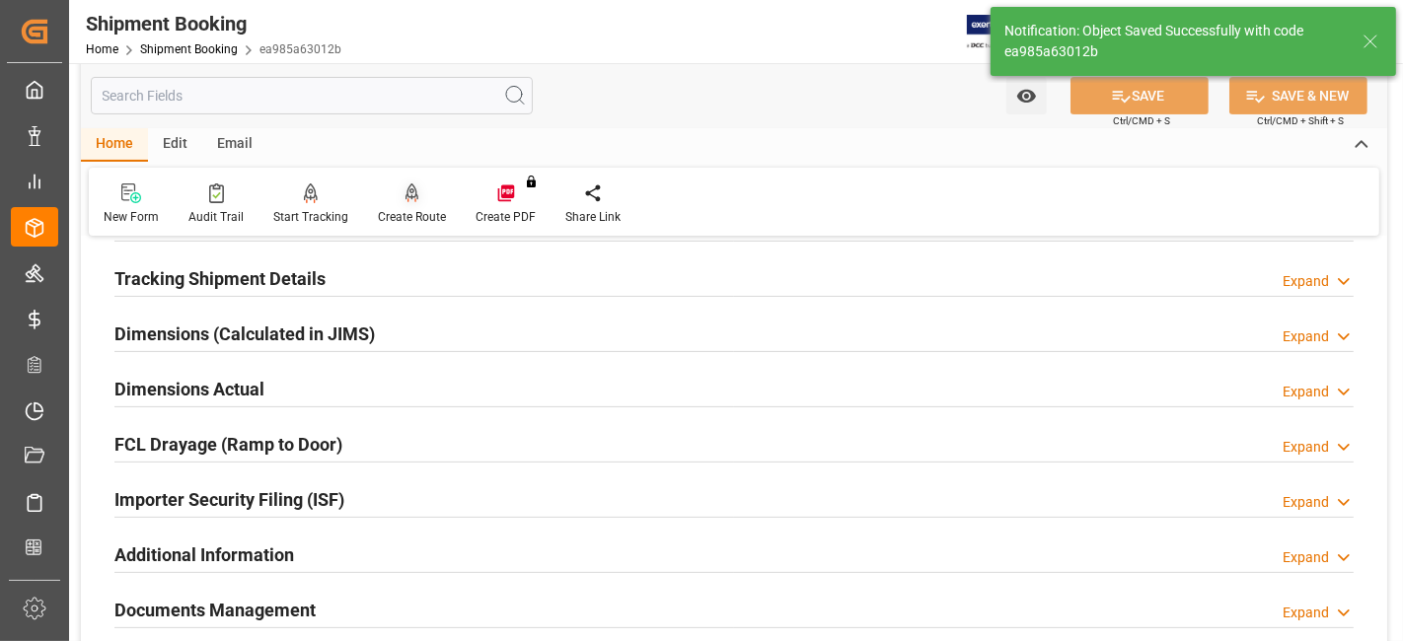
click at [425, 202] on div at bounding box center [412, 193] width 68 height 21
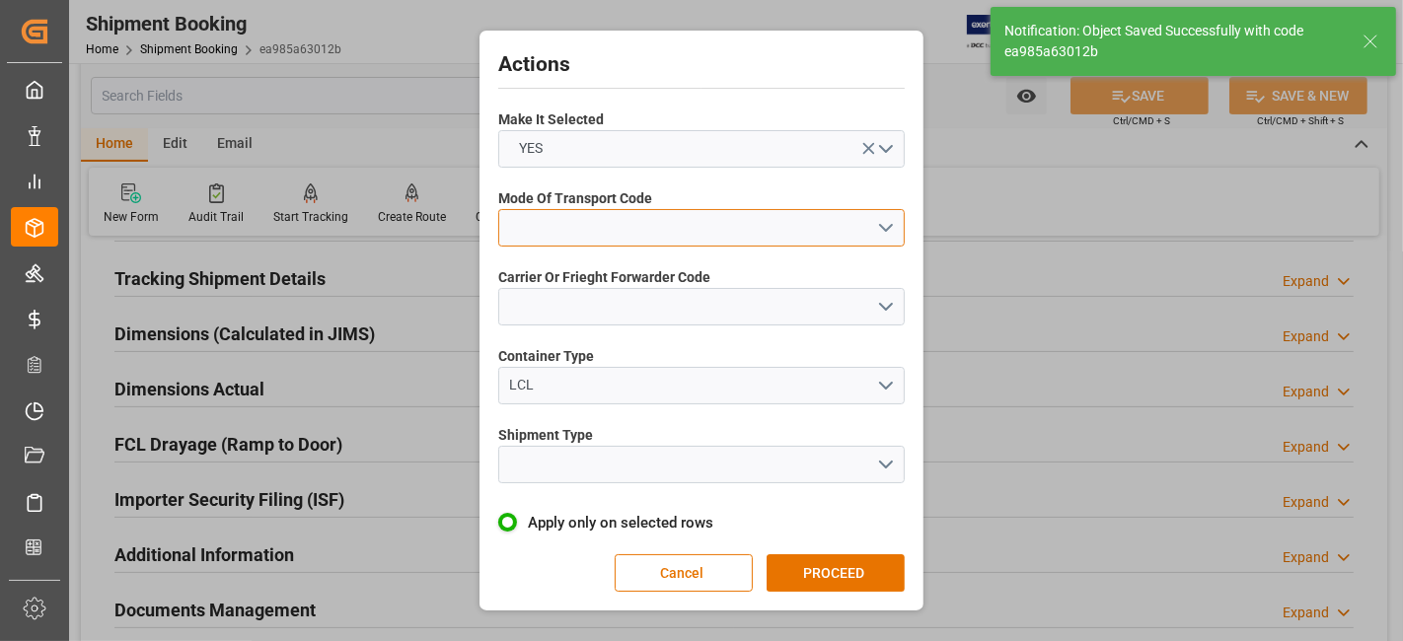
click at [892, 229] on button "open menu" at bounding box center [701, 227] width 407 height 37
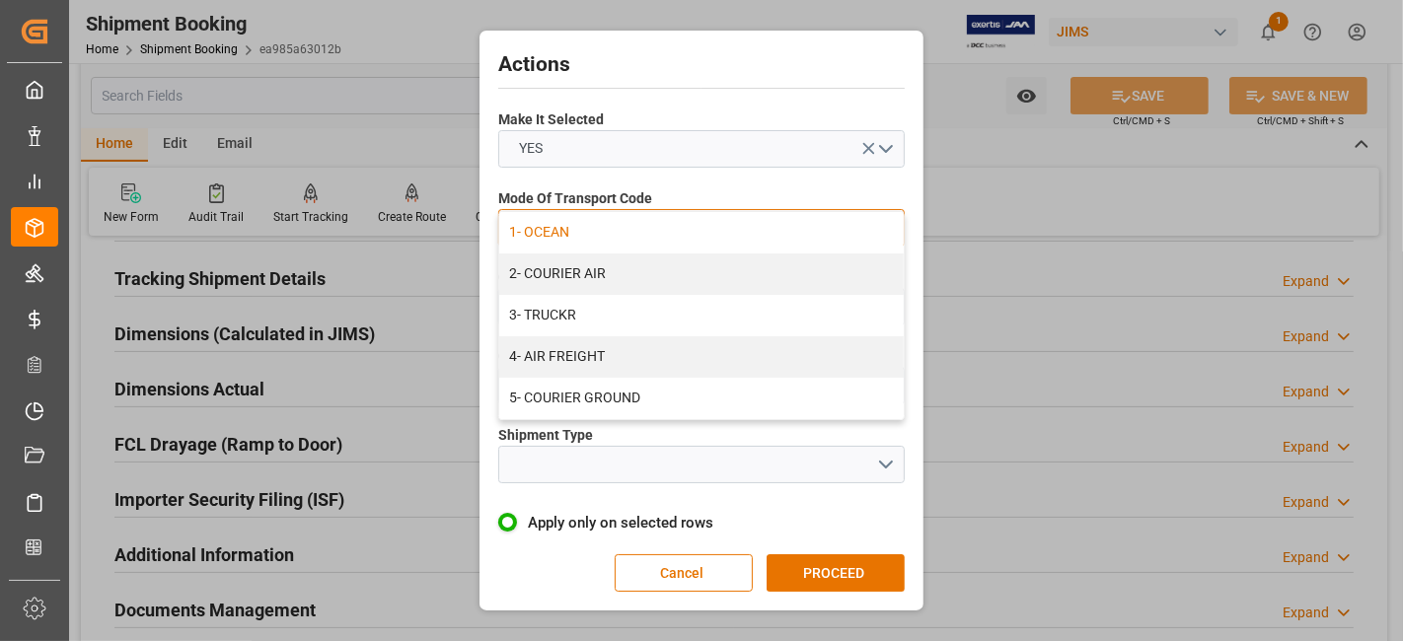
click at [605, 239] on div "1- OCEAN" at bounding box center [701, 232] width 405 height 41
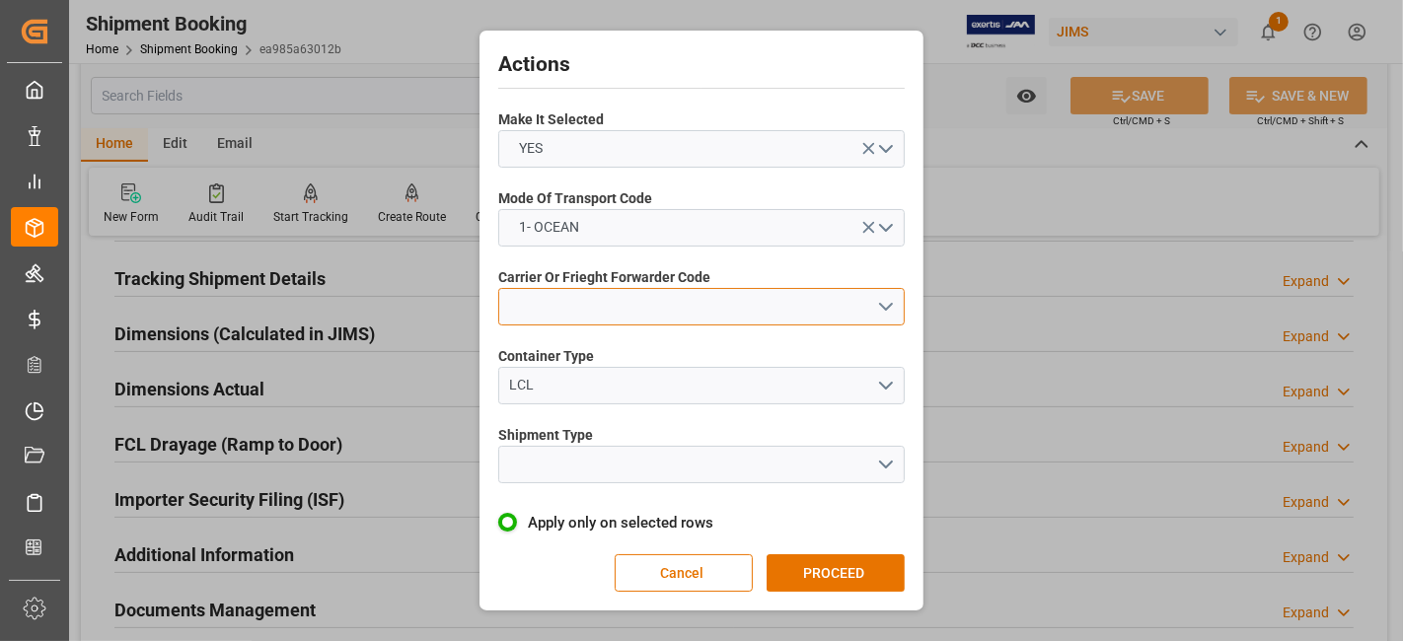
click at [870, 308] on button "open menu" at bounding box center [701, 306] width 407 height 37
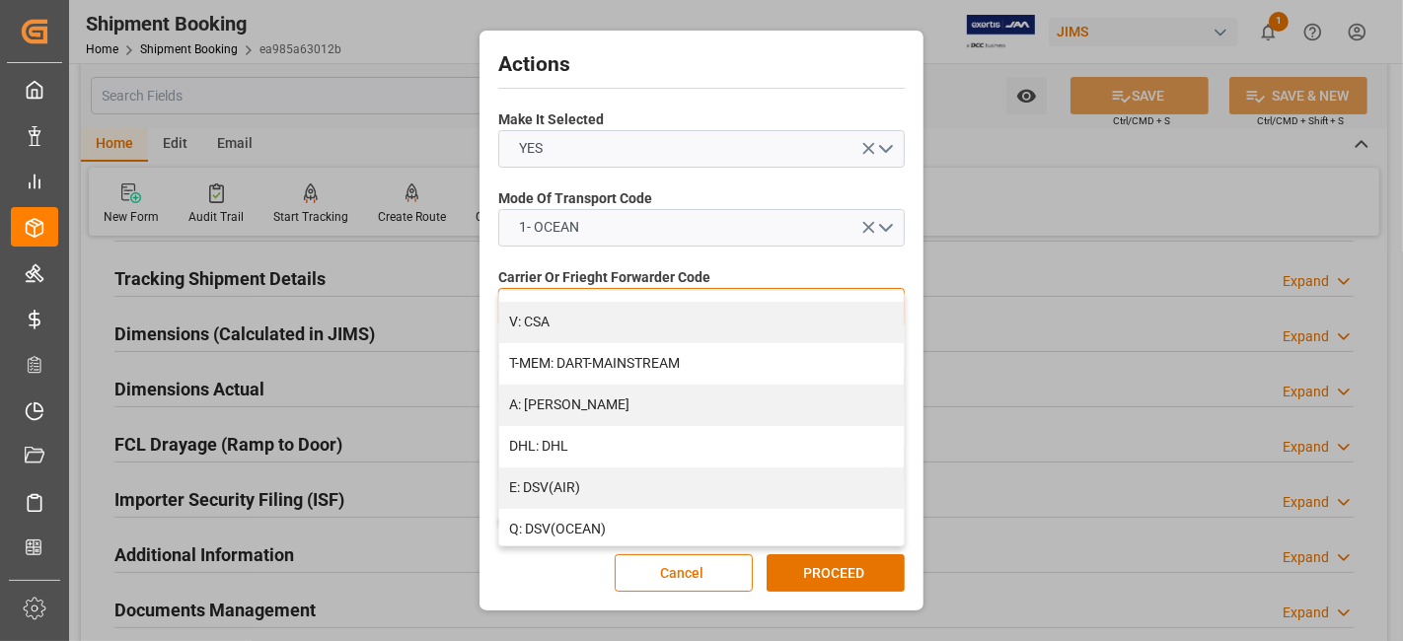
scroll to position [204, 0]
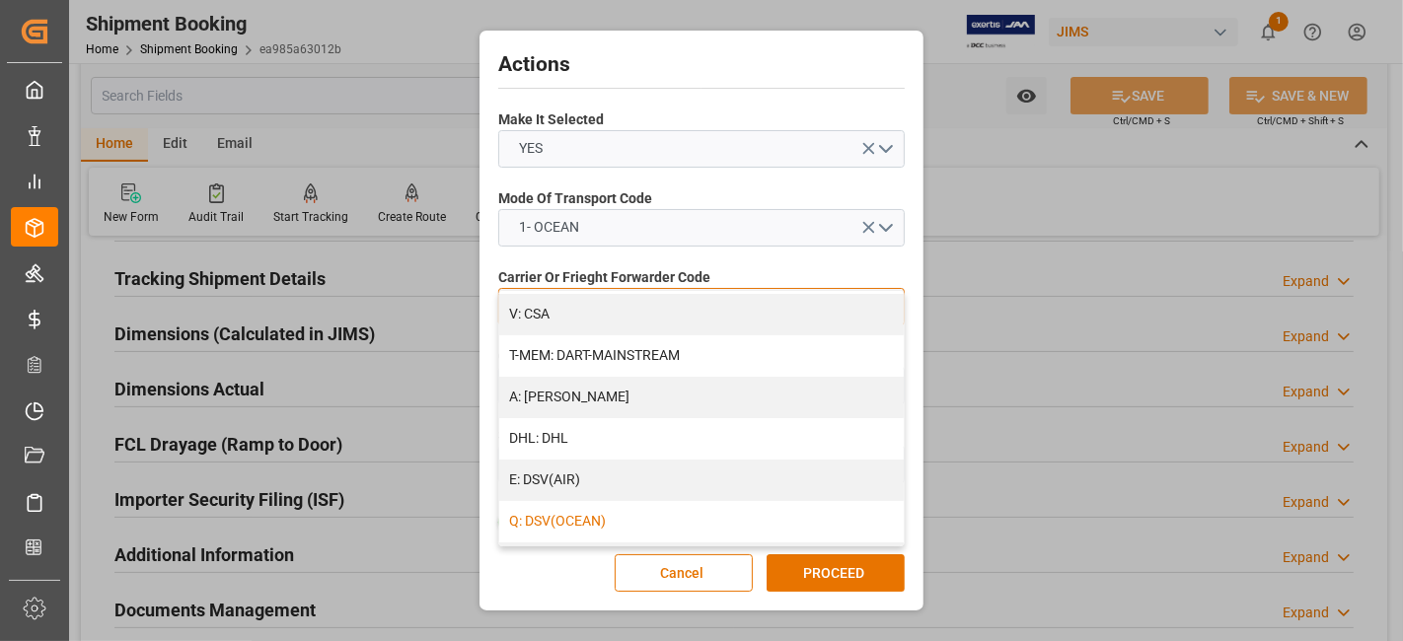
click at [757, 515] on div "Q: DSV(OCEAN)" at bounding box center [701, 521] width 405 height 41
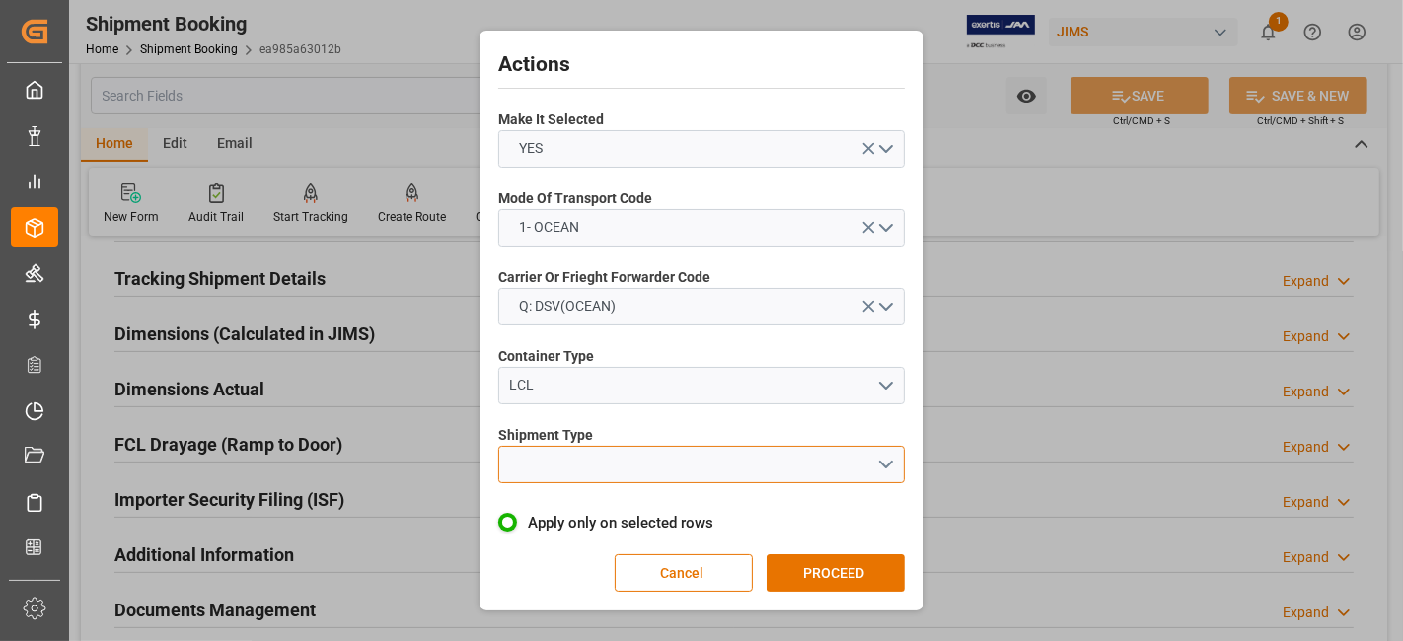
click at [873, 458] on button "open menu" at bounding box center [701, 464] width 407 height 37
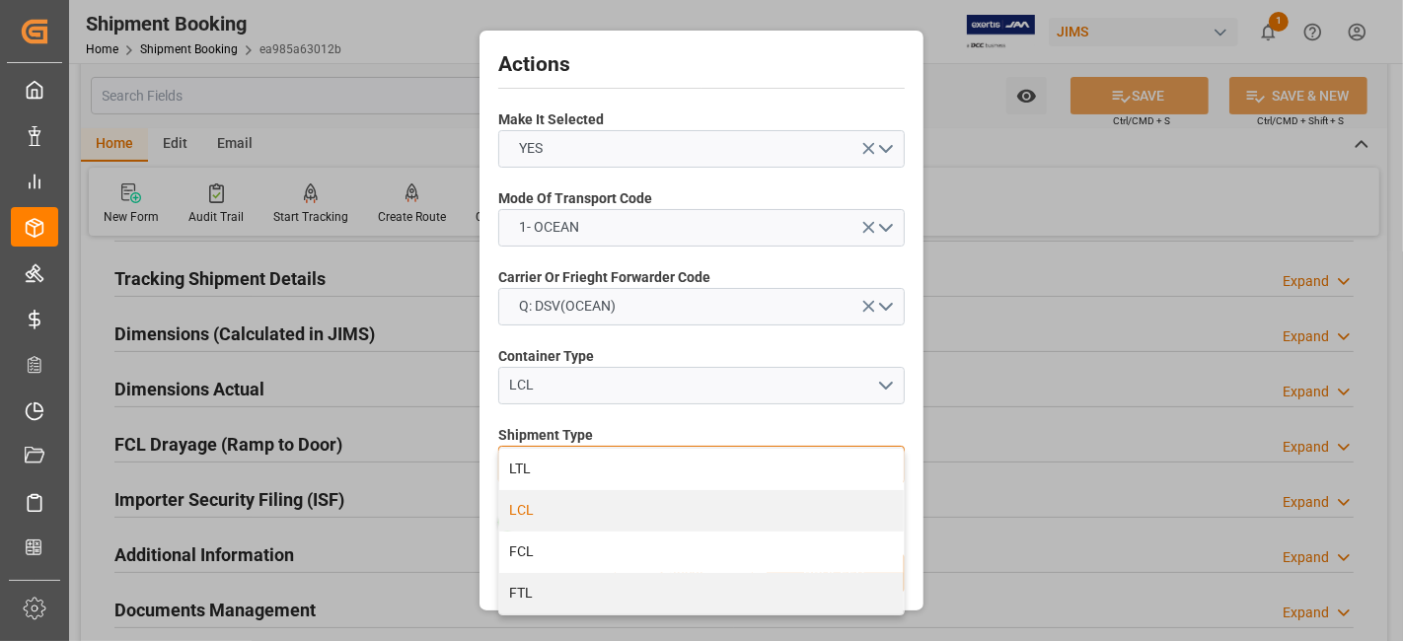
click at [550, 506] on div "LCL" at bounding box center [701, 510] width 405 height 41
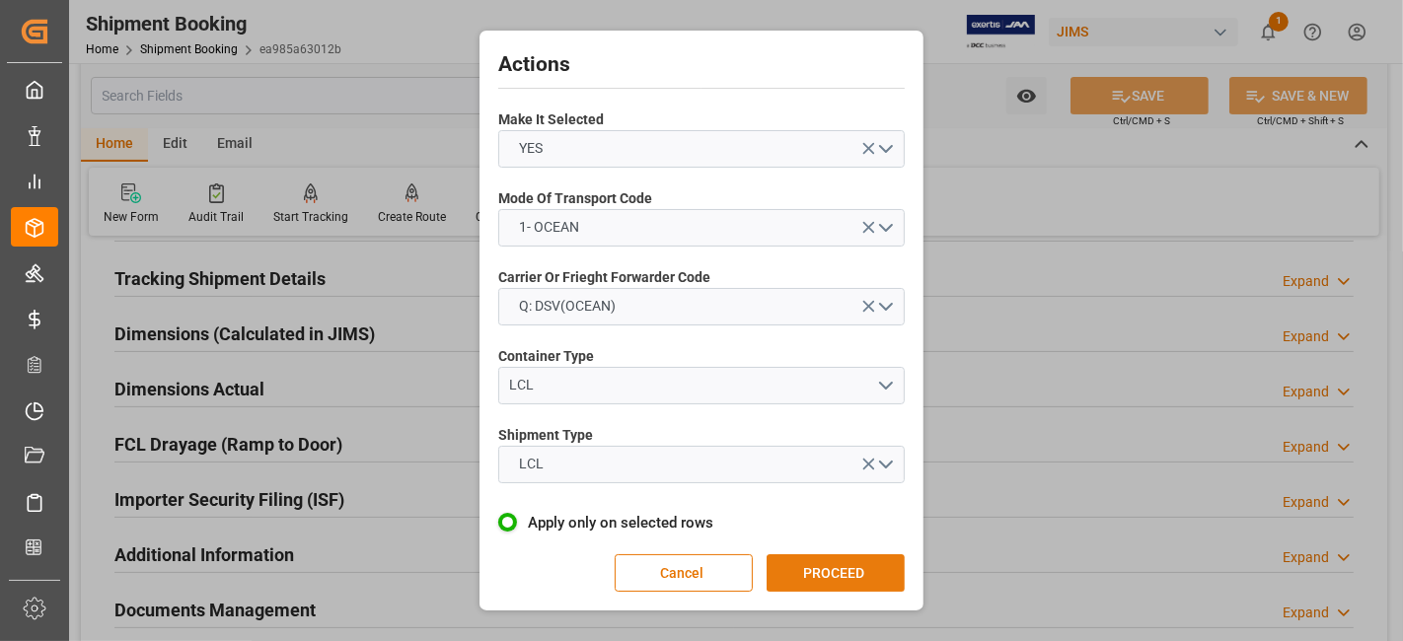
click at [824, 568] on button "PROCEED" at bounding box center [836, 573] width 138 height 37
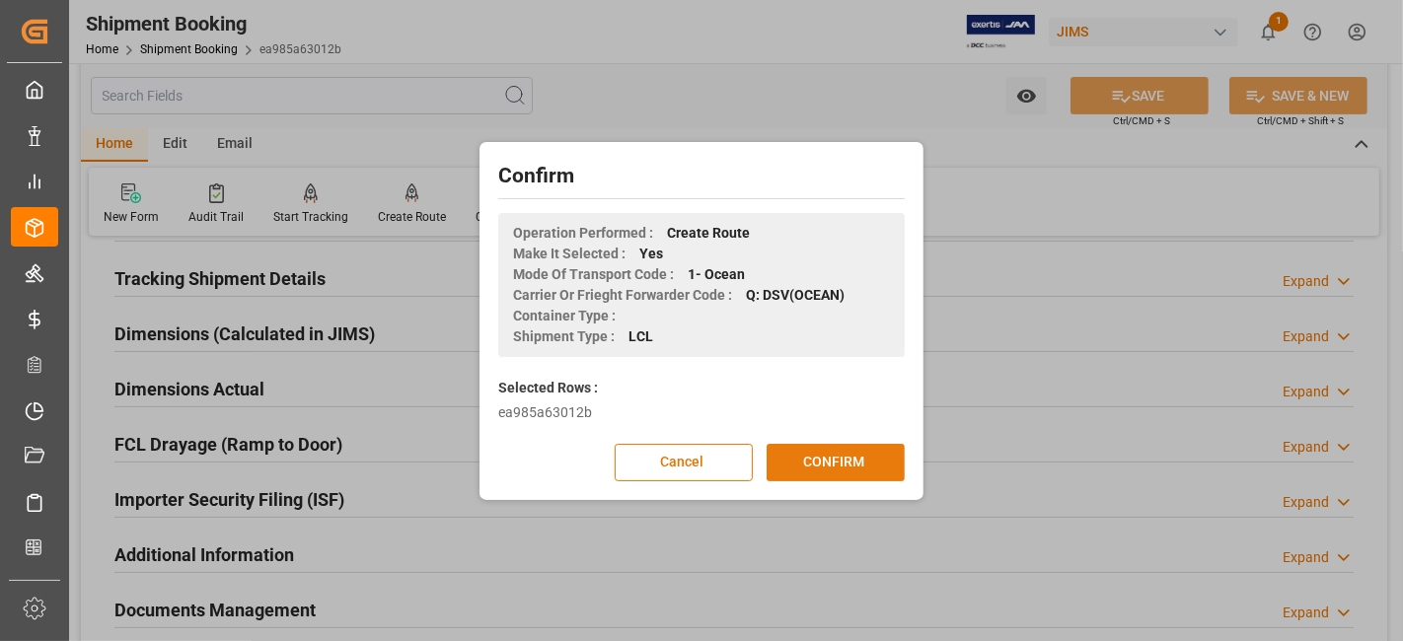
click at [834, 469] on button "CONFIRM" at bounding box center [836, 462] width 138 height 37
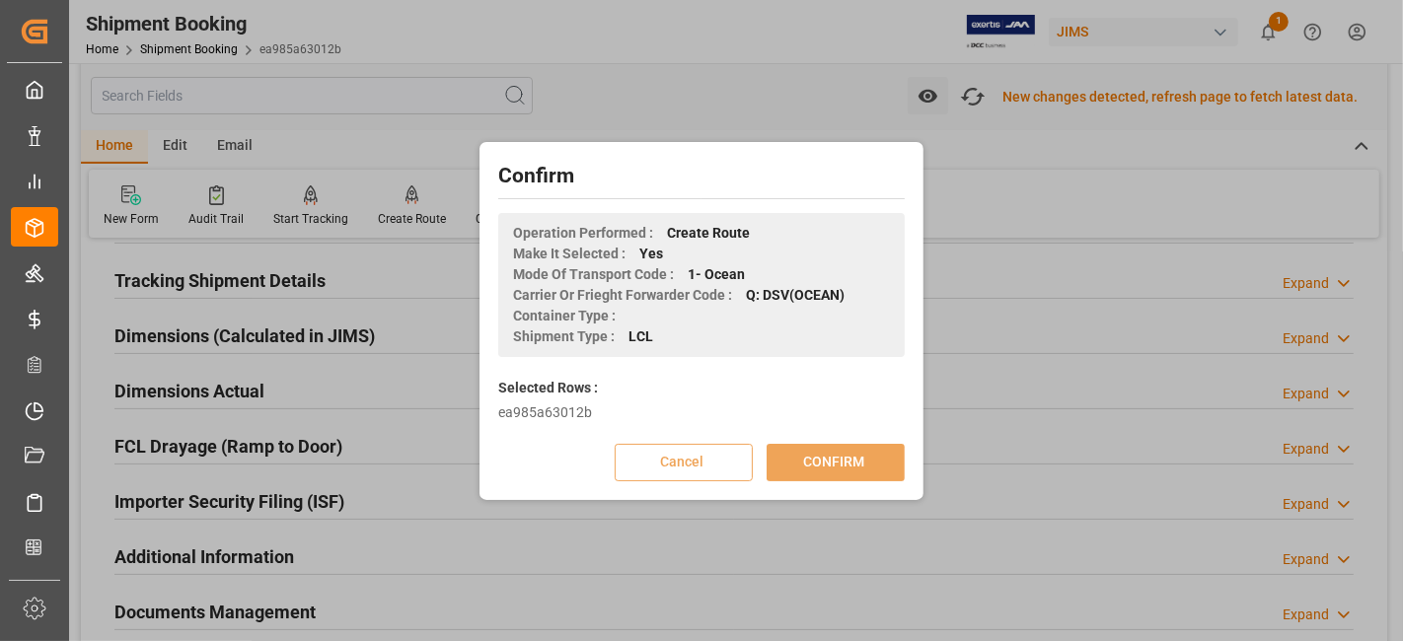
scroll to position [375, 0]
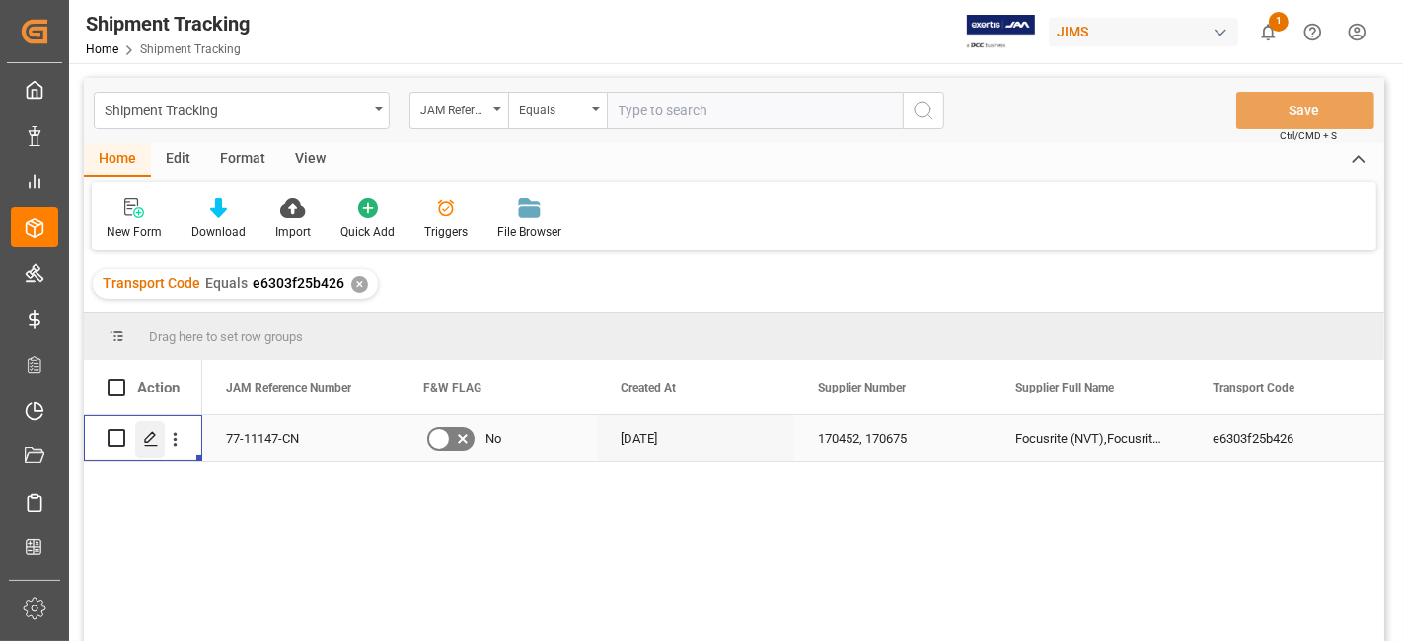
click at [152, 452] on div "Press SPACE to select this row." at bounding box center [150, 439] width 30 height 37
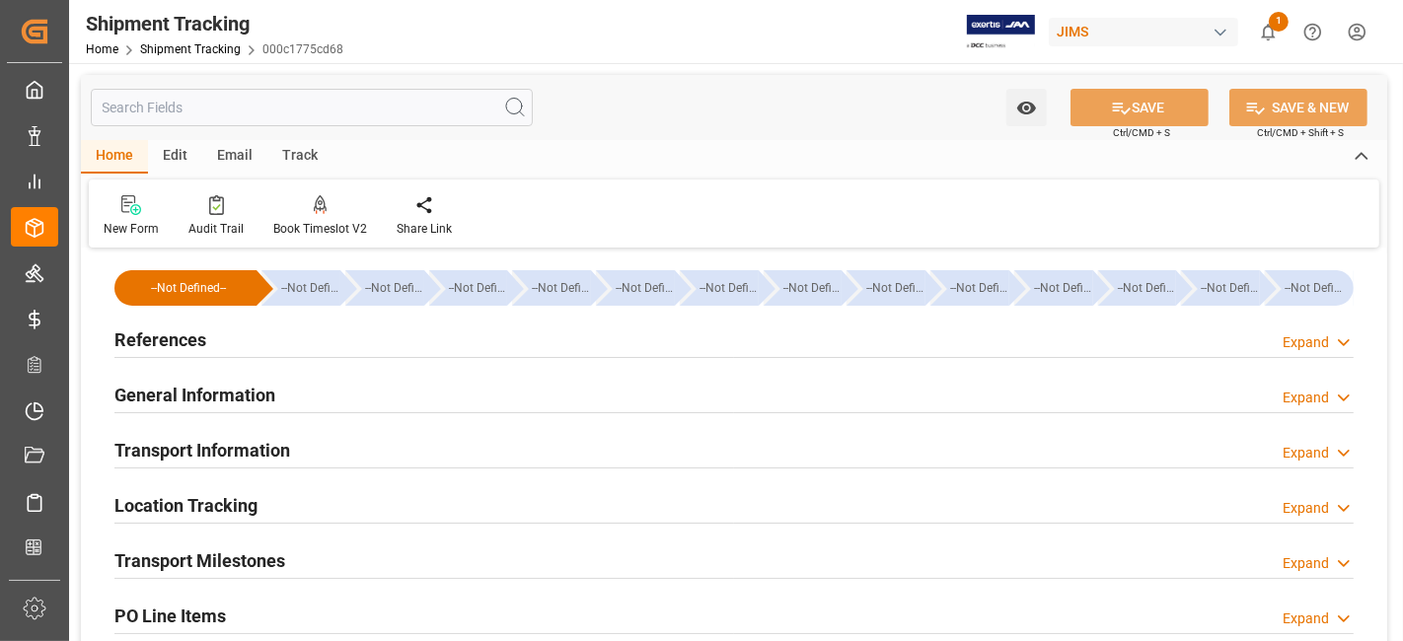
click at [303, 556] on div "Transport Milestones Expand" at bounding box center [733, 559] width 1239 height 37
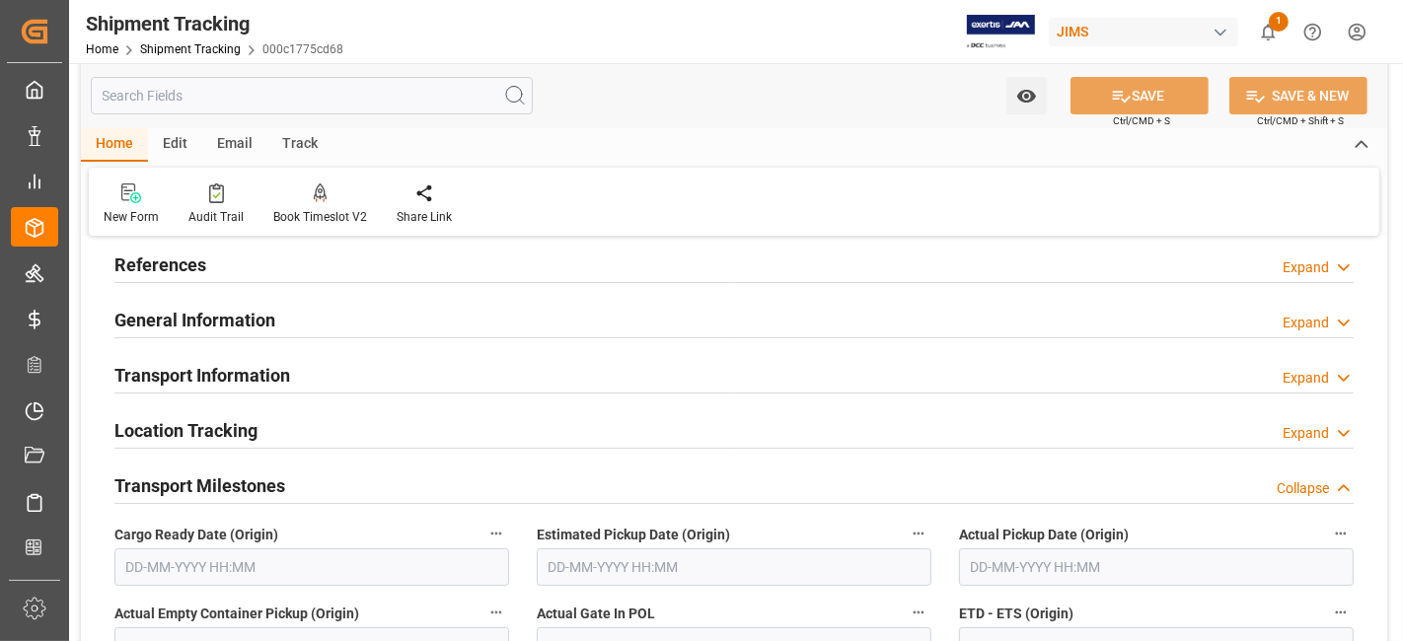
scroll to position [110, 0]
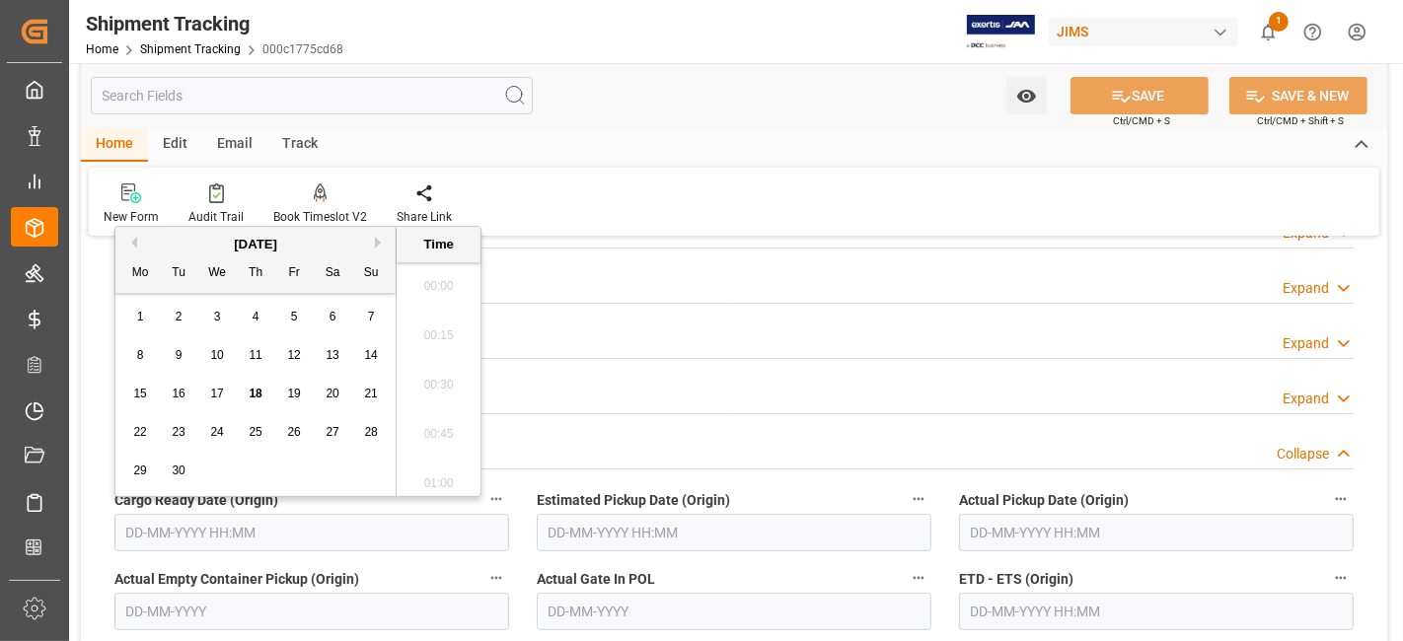
click at [258, 531] on input "text" at bounding box center [311, 532] width 395 height 37
click at [189, 373] on div "8 9 10 11 12 13 14" at bounding box center [255, 355] width 269 height 38
click at [257, 390] on span "18" at bounding box center [255, 394] width 13 height 14
type input "18-09-2025 00:00"
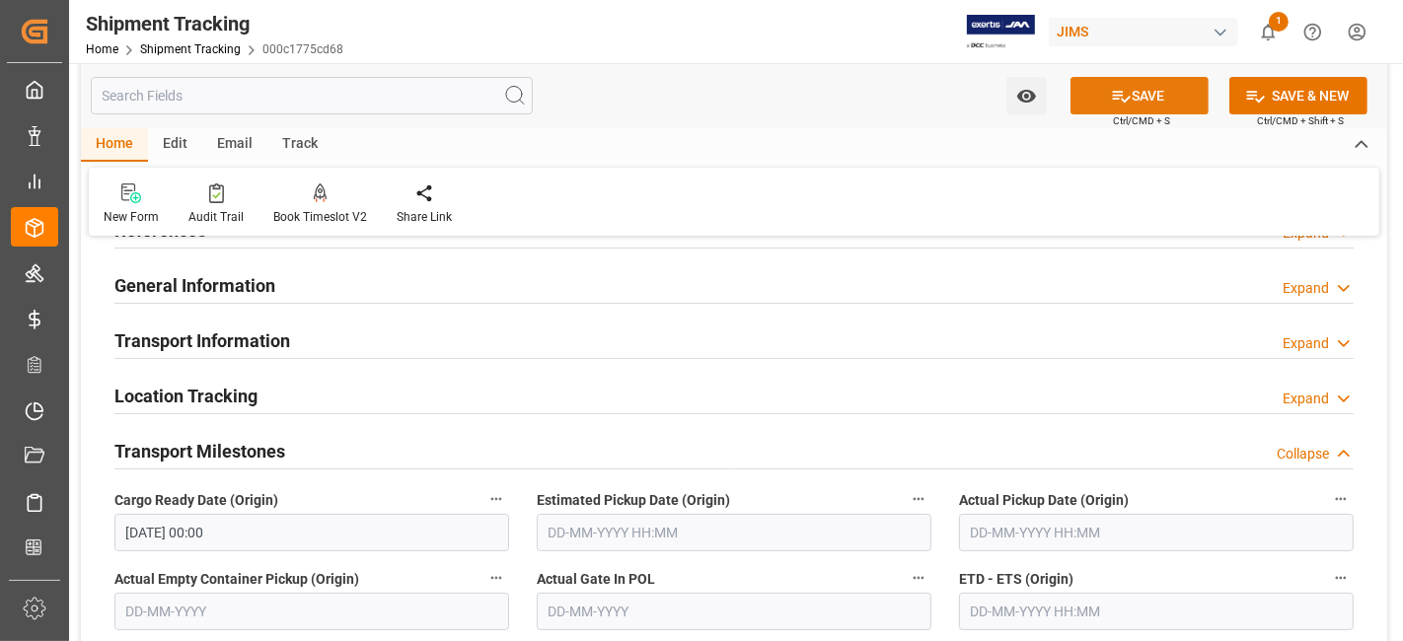
click at [1131, 102] on button "SAVE" at bounding box center [1140, 95] width 138 height 37
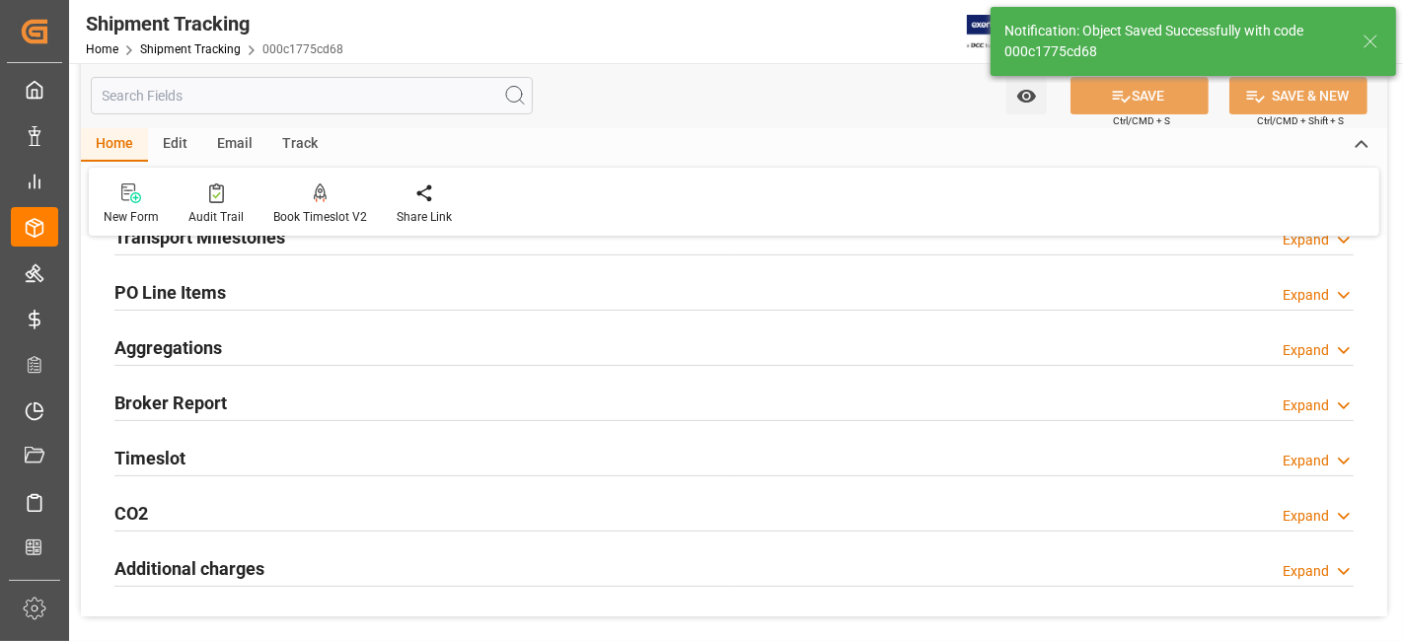
click at [251, 345] on div "Aggregations Expand" at bounding box center [733, 346] width 1239 height 37
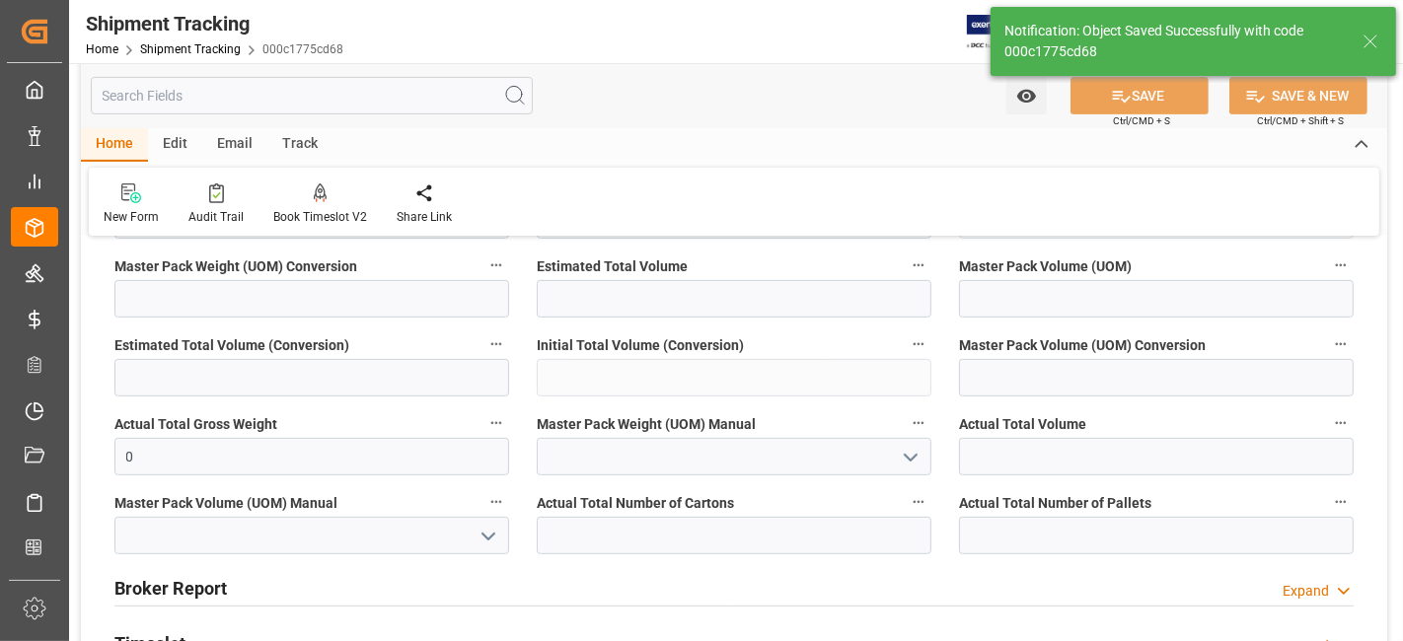
scroll to position [653, 0]
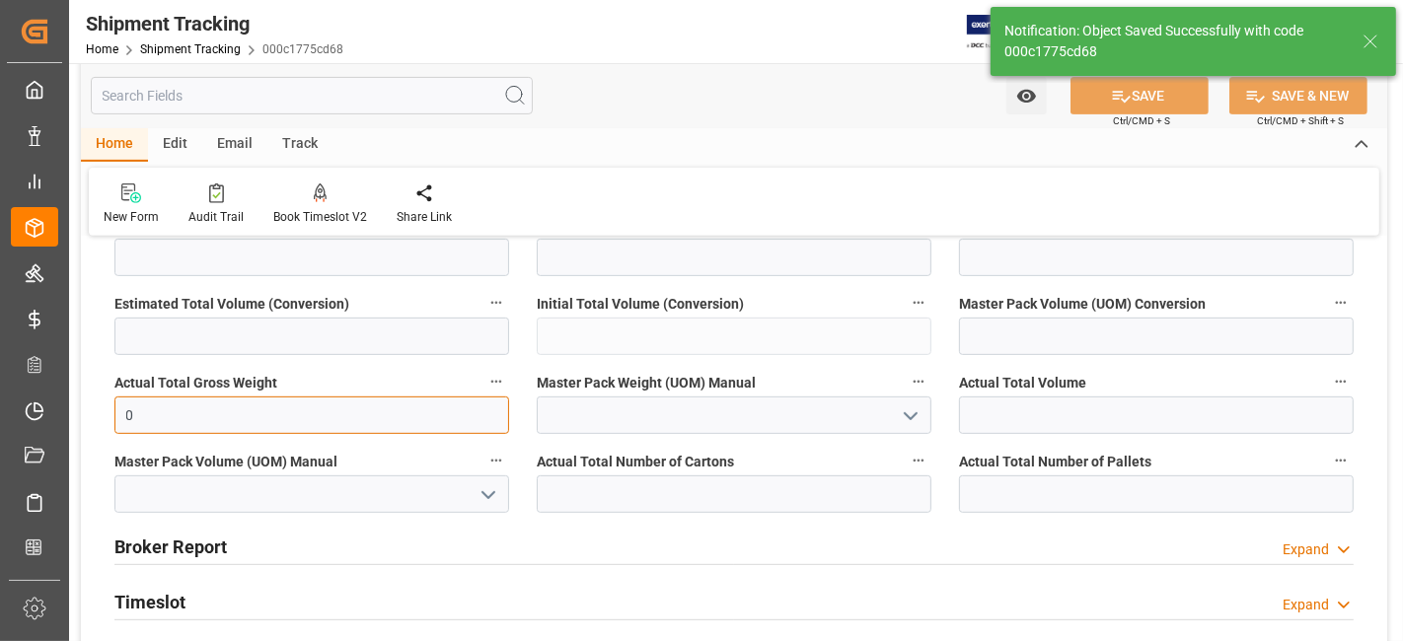
click at [207, 427] on input "0" at bounding box center [311, 415] width 395 height 37
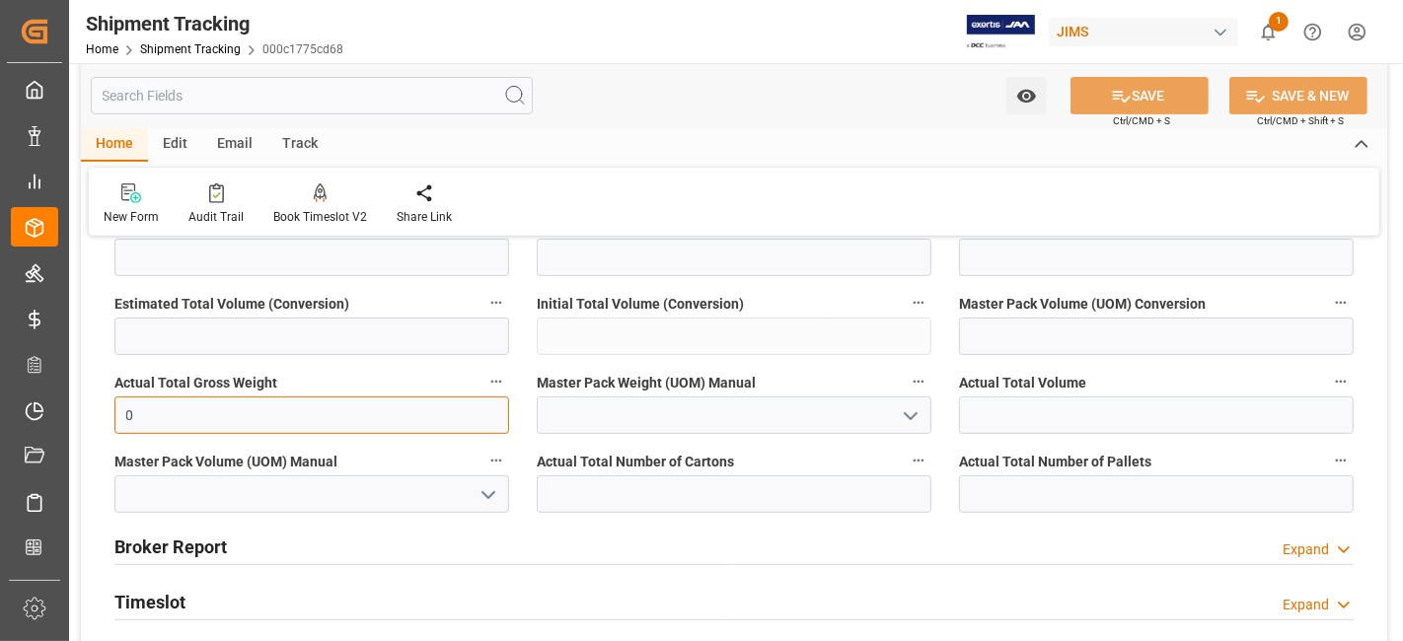
click at [185, 424] on input "0" at bounding box center [311, 415] width 395 height 37
type input "2228.71"
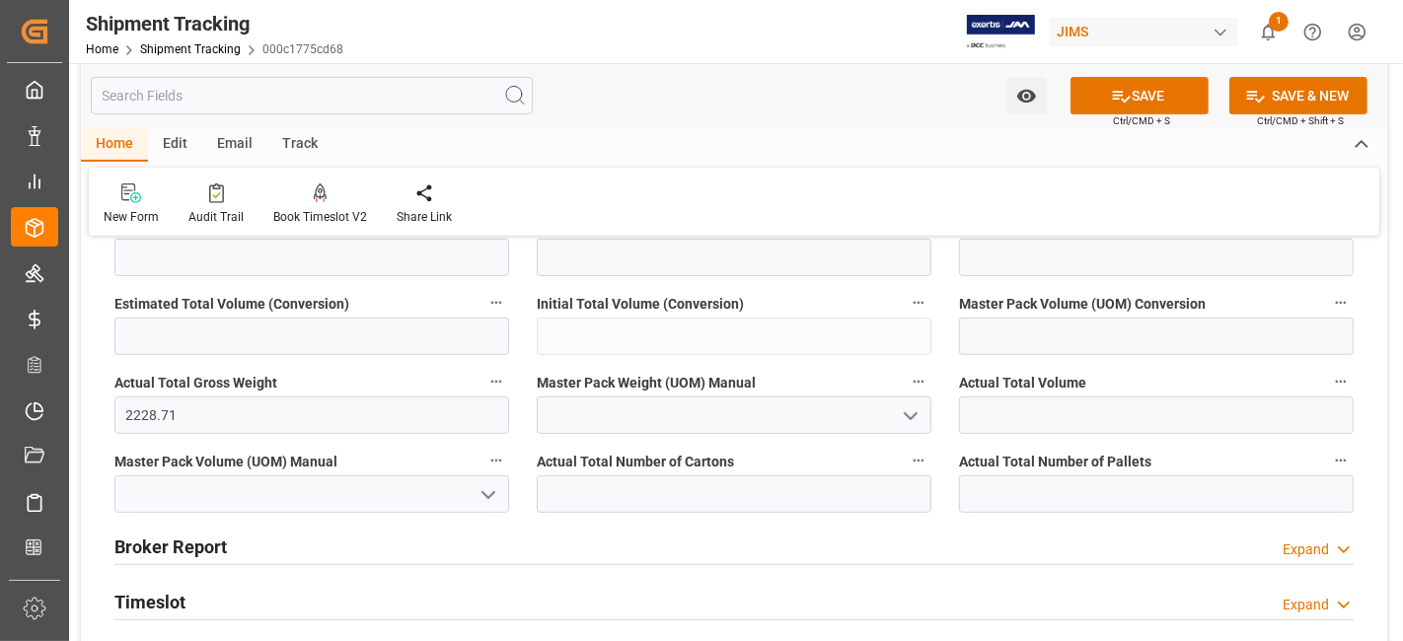
click at [915, 409] on icon "open menu" at bounding box center [911, 417] width 24 height 24
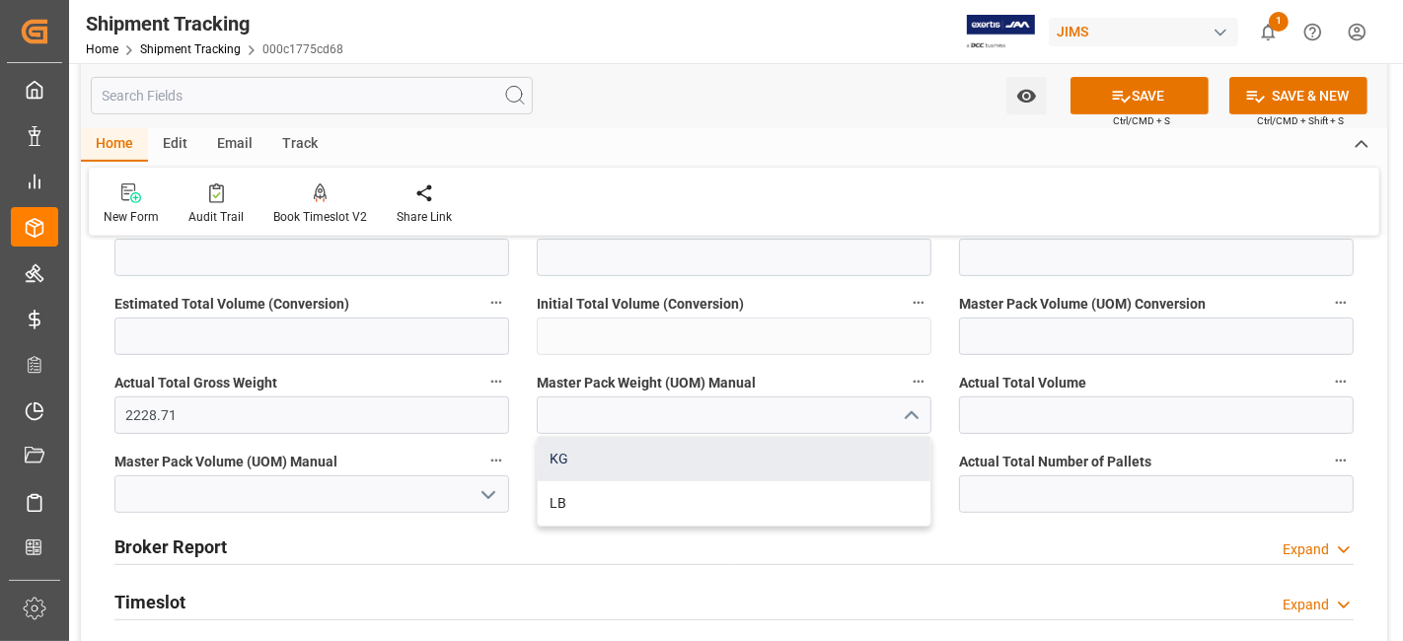
click at [808, 472] on div "KG" at bounding box center [734, 459] width 393 height 44
type input "KG"
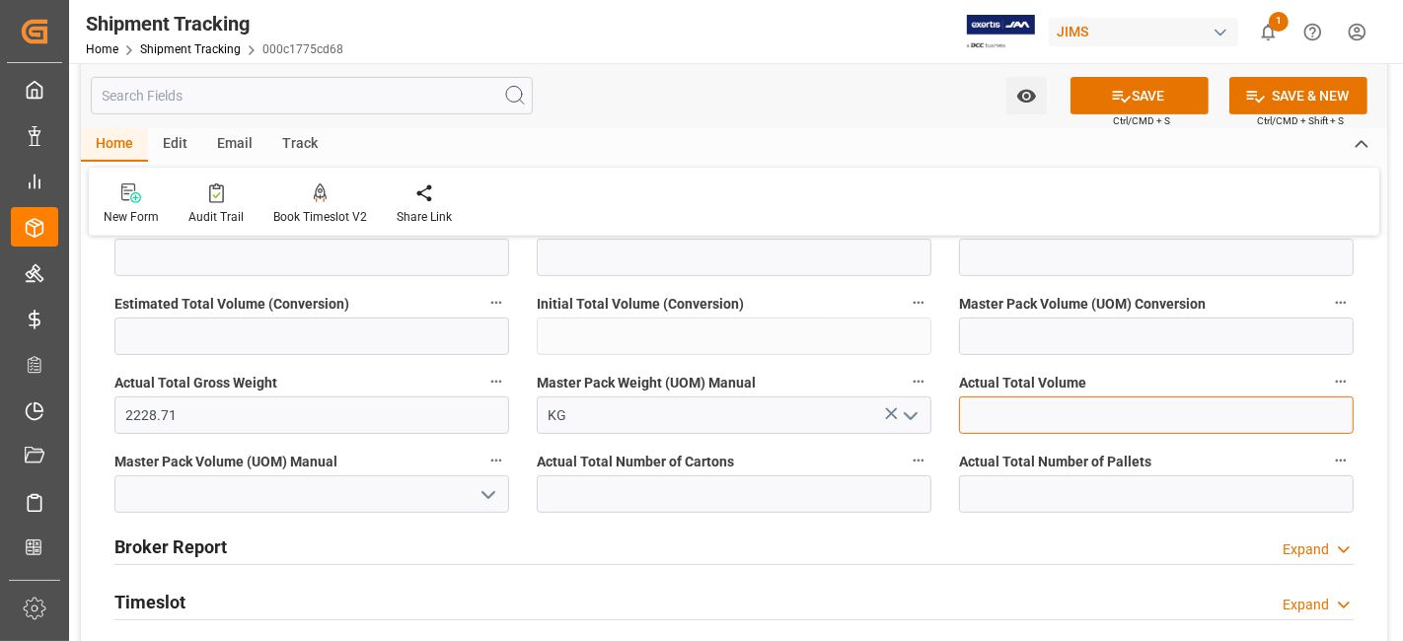
click at [1037, 410] on input "text" at bounding box center [1156, 415] width 395 height 37
type input "11.61"
click at [490, 492] on polyline "open menu" at bounding box center [488, 495] width 12 height 6
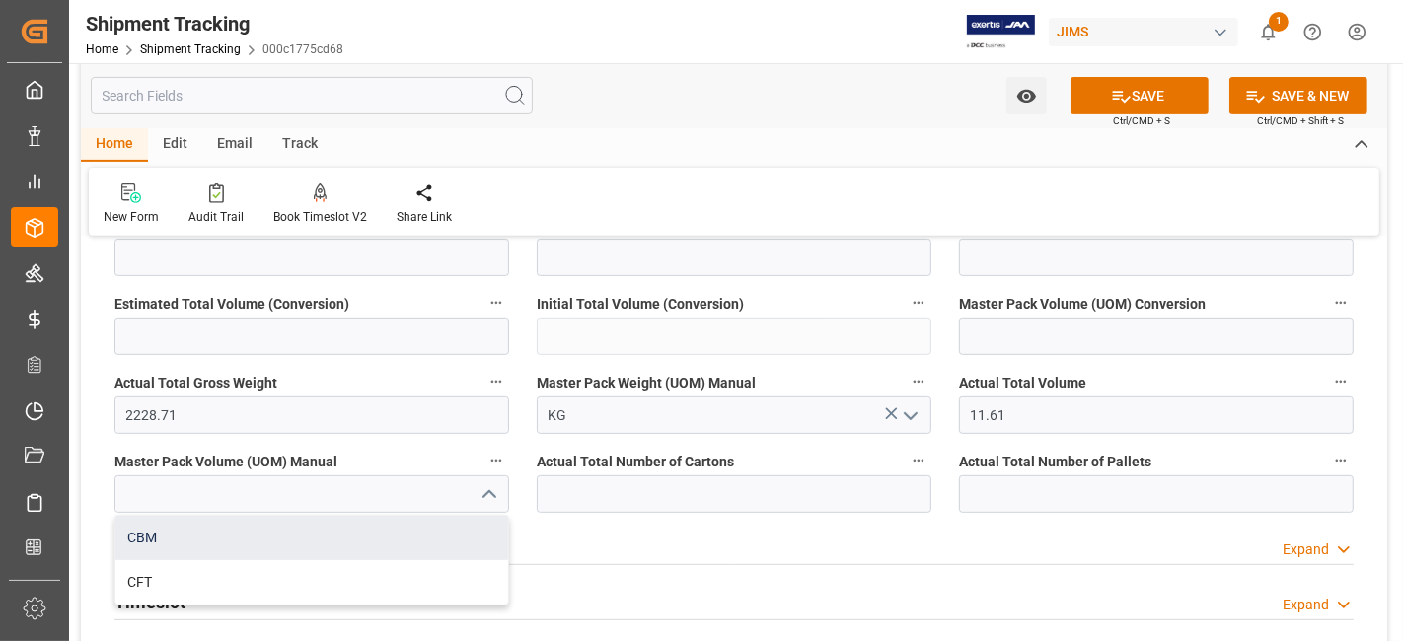
click at [371, 531] on div "CBM" at bounding box center [311, 538] width 393 height 44
type input "CBM"
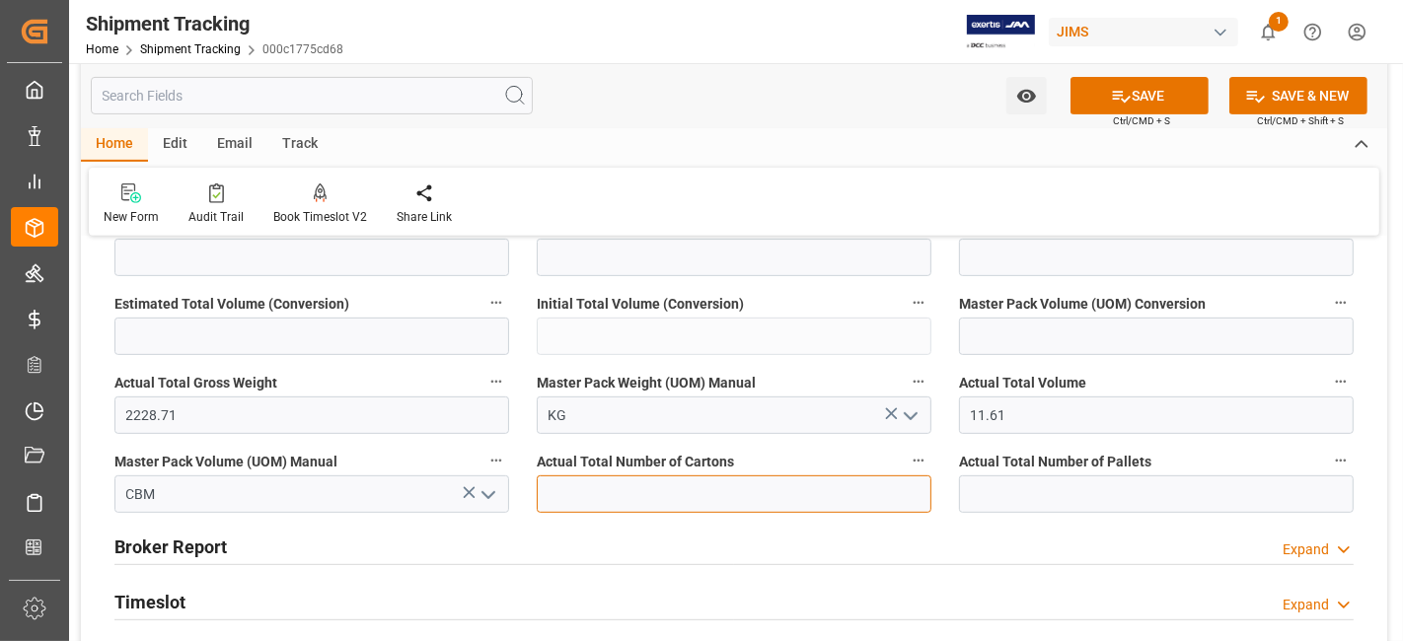
click at [722, 486] on input "text" at bounding box center [734, 494] width 395 height 37
type input "169"
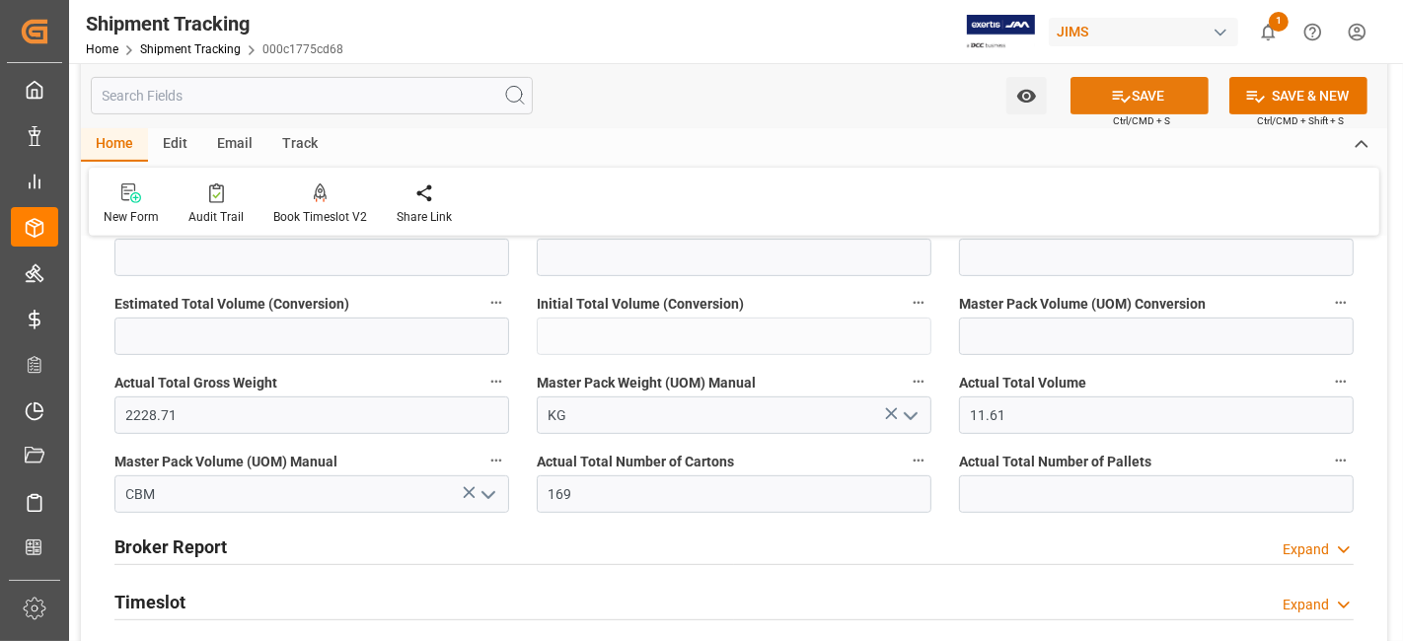
click at [1137, 97] on button "SAVE" at bounding box center [1140, 95] width 138 height 37
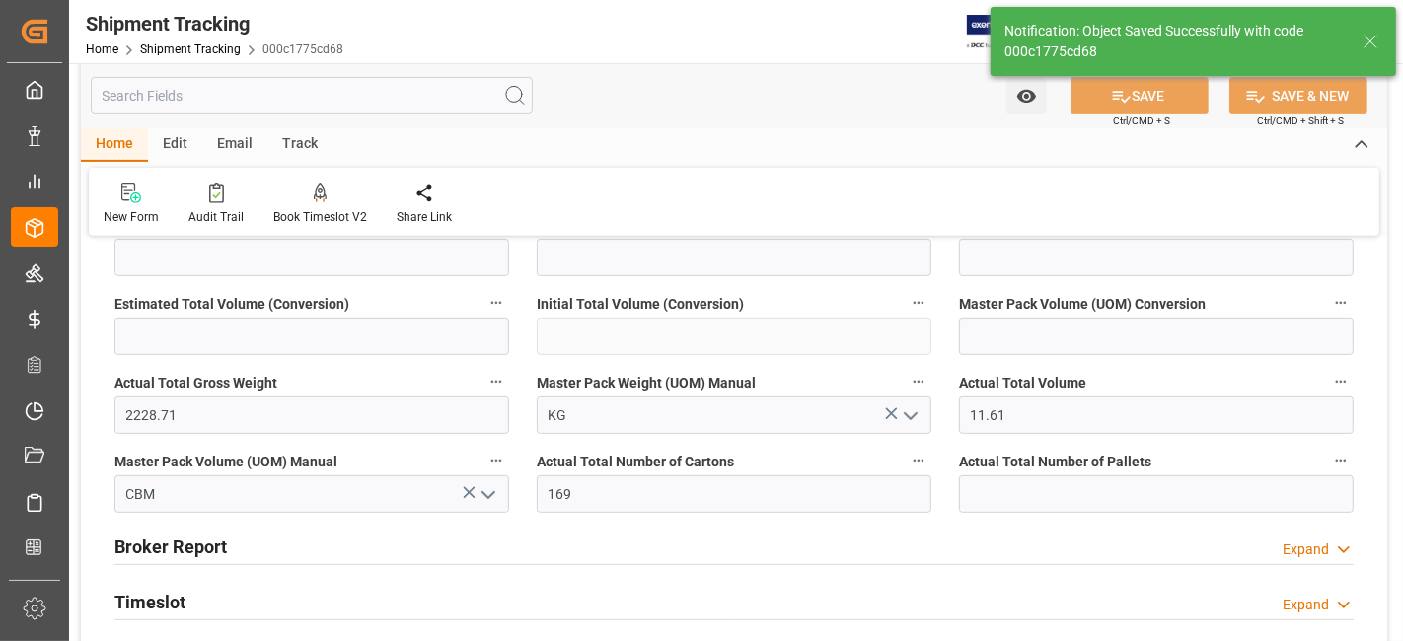
scroll to position [180, 0]
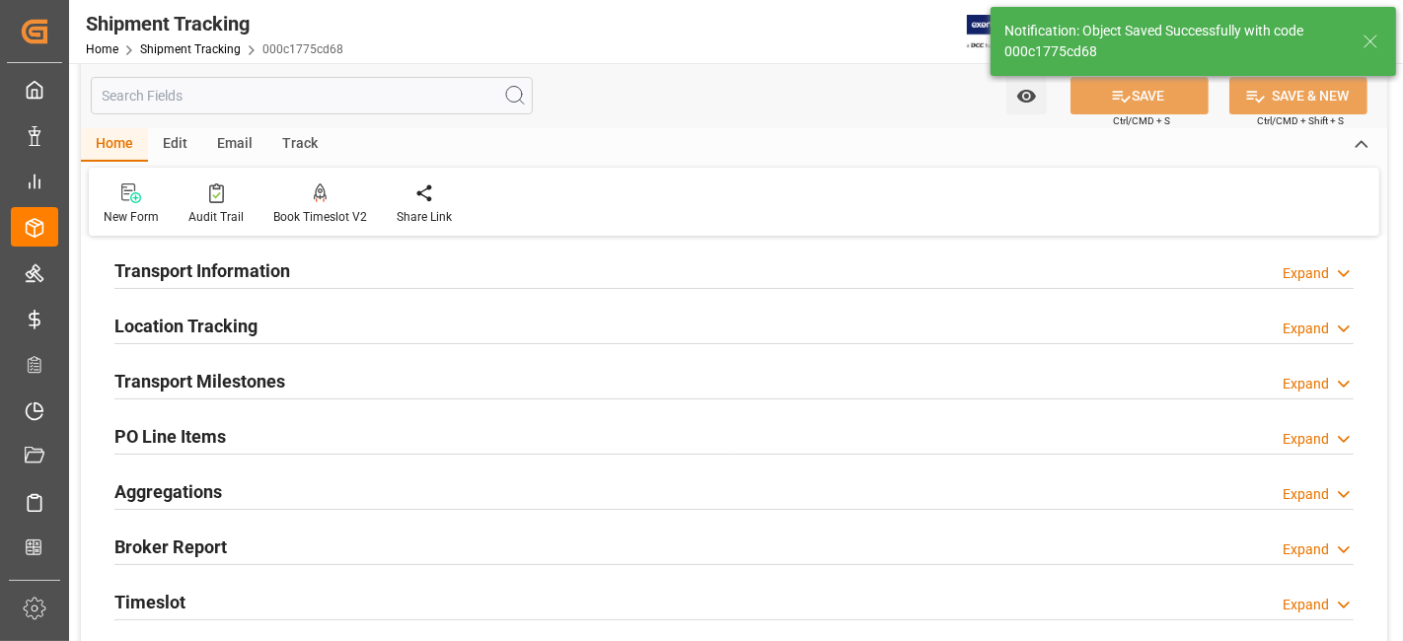
click at [1372, 37] on icon at bounding box center [1371, 42] width 24 height 24
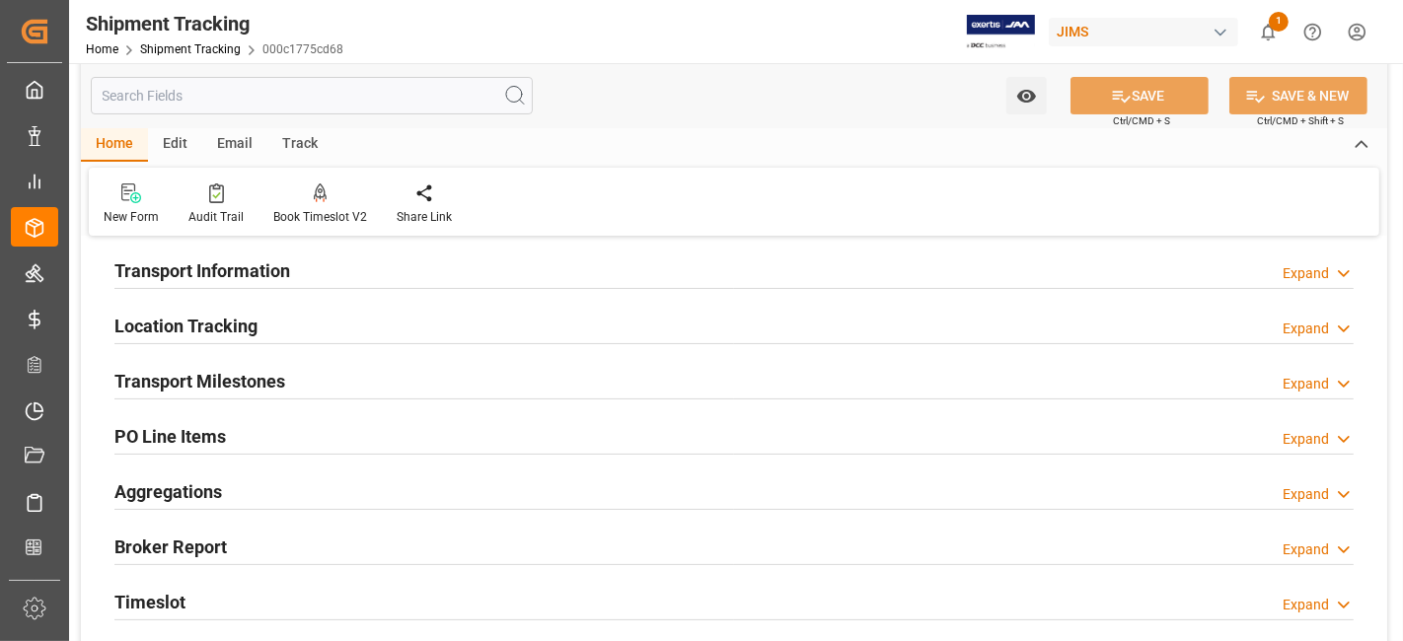
click at [1272, 35] on icon "show 1 new notifications" at bounding box center [1269, 32] width 14 height 17
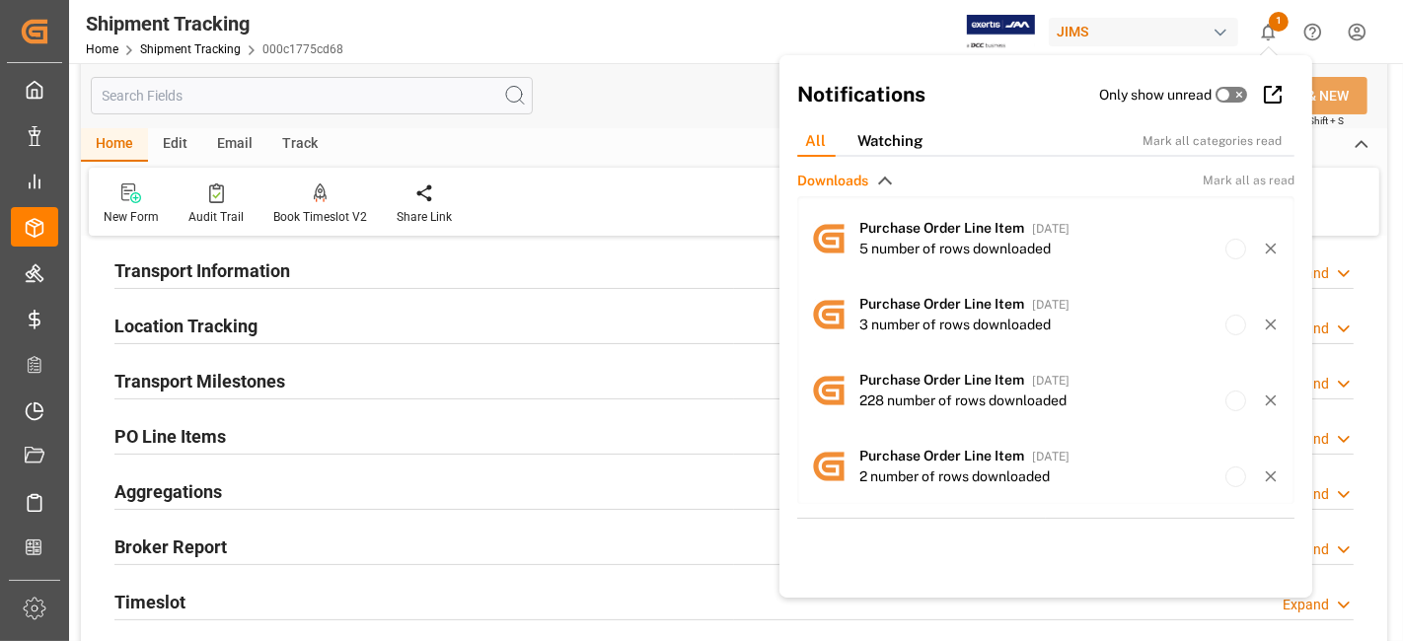
scroll to position [0, 0]
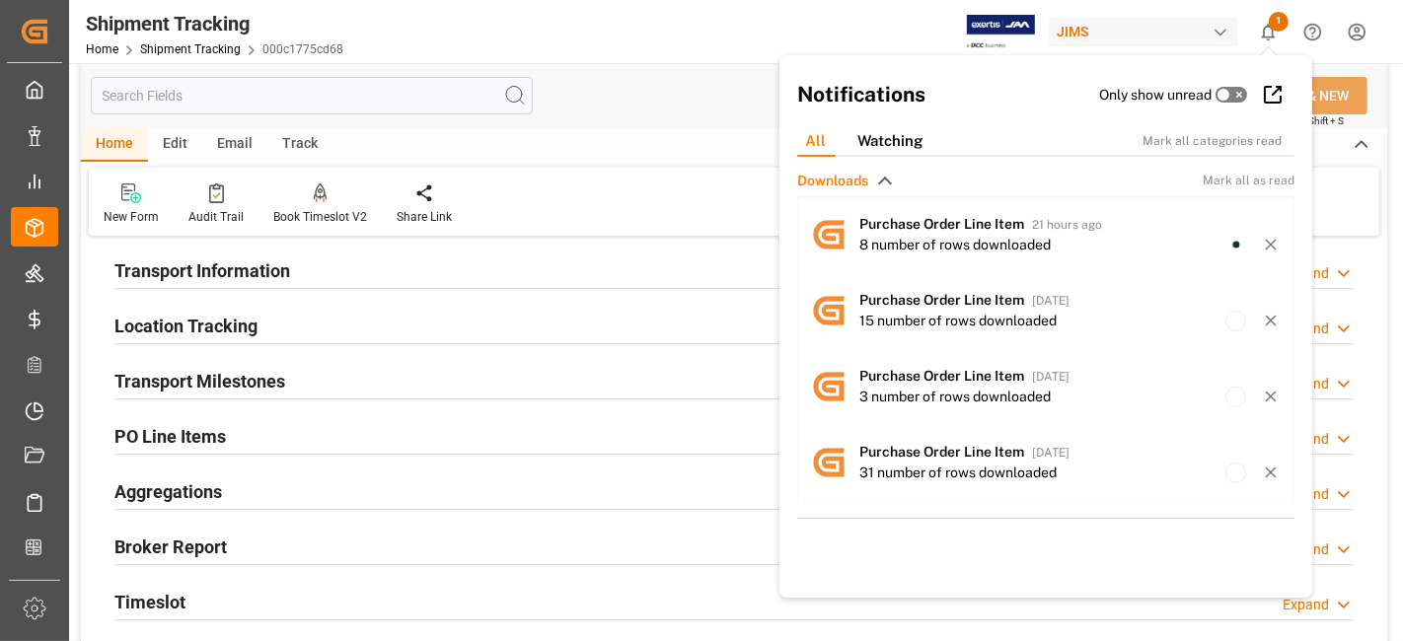
click at [609, 138] on div "Home Edit Email Track" at bounding box center [734, 145] width 1306 height 34
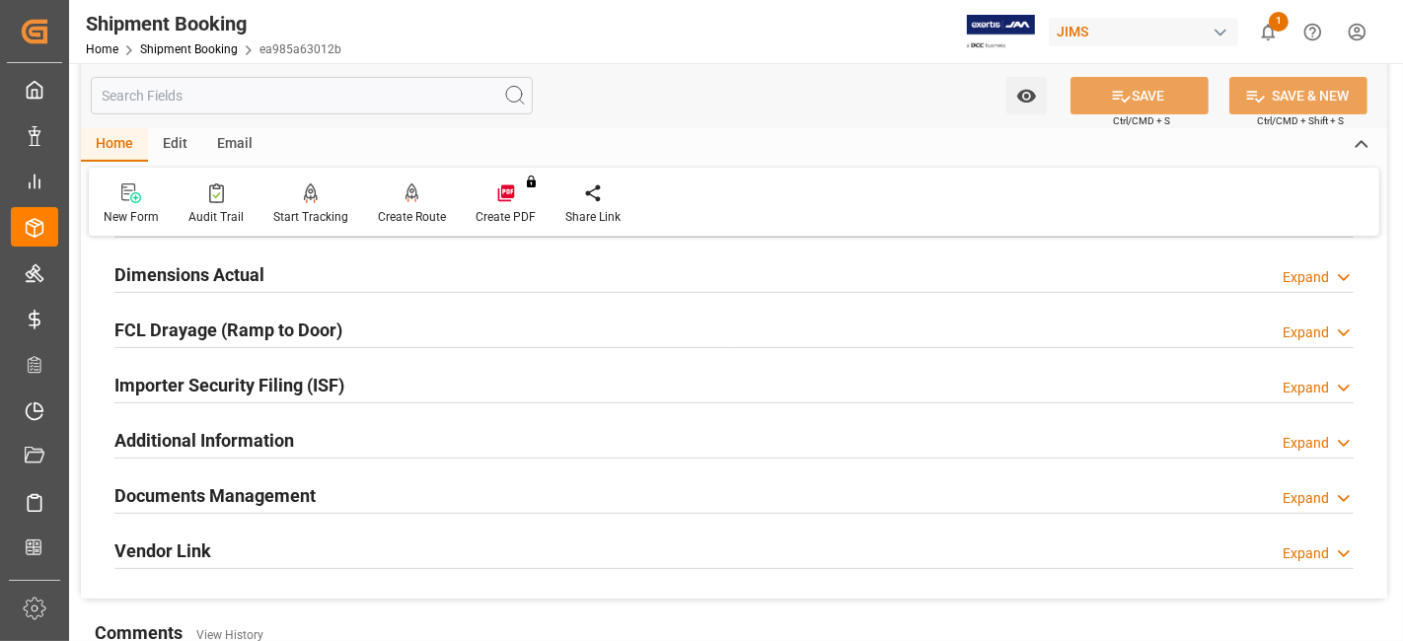
scroll to position [438, 0]
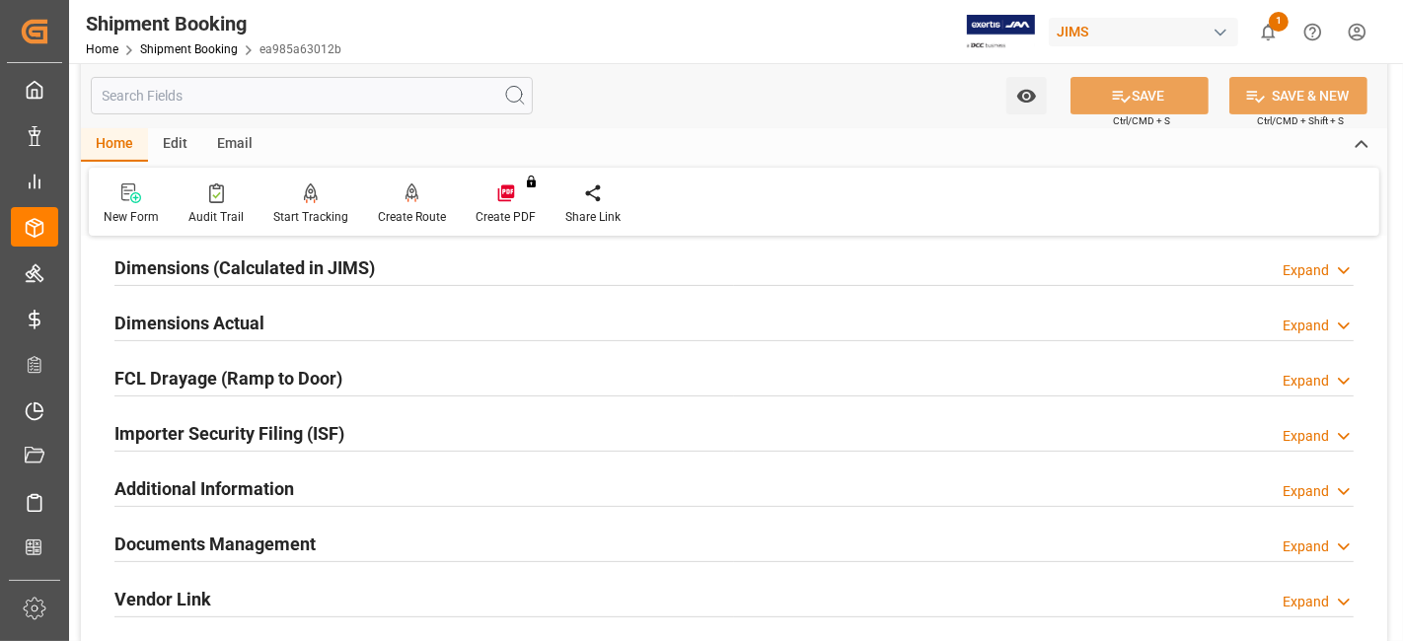
click at [328, 332] on div "Dimensions Actual Expand" at bounding box center [733, 321] width 1239 height 37
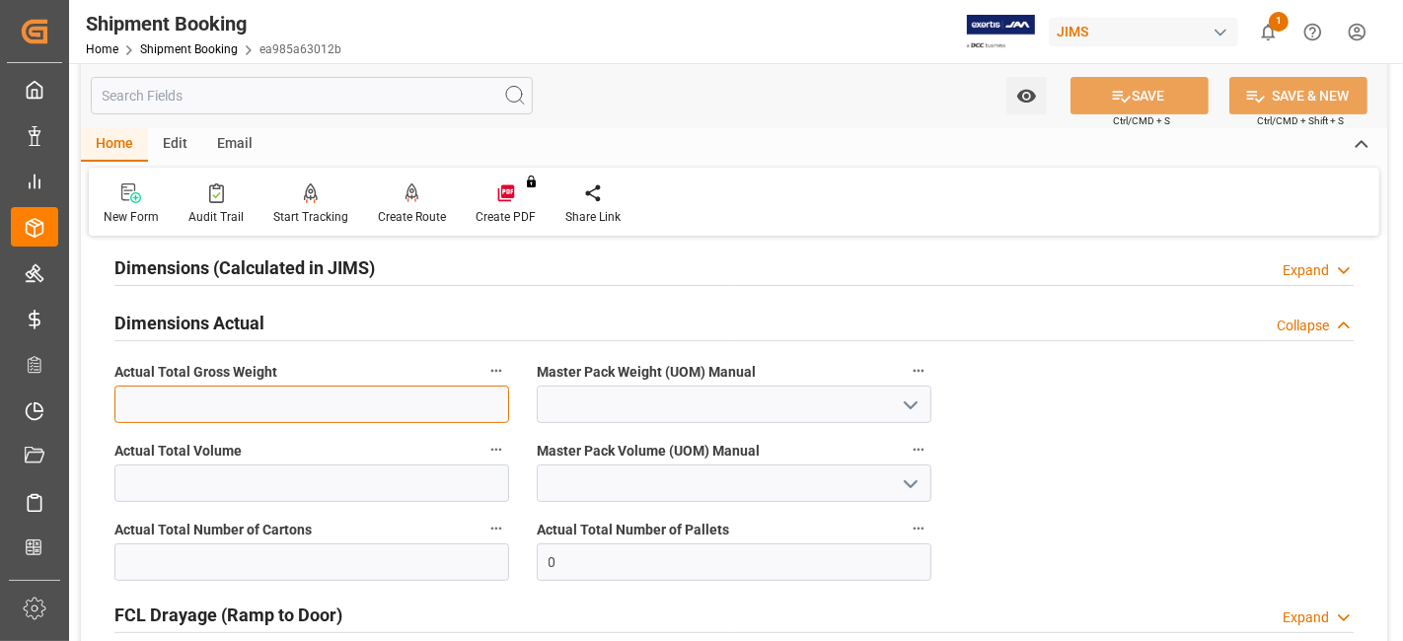
click at [289, 410] on input "text" at bounding box center [311, 404] width 395 height 37
type input "903"
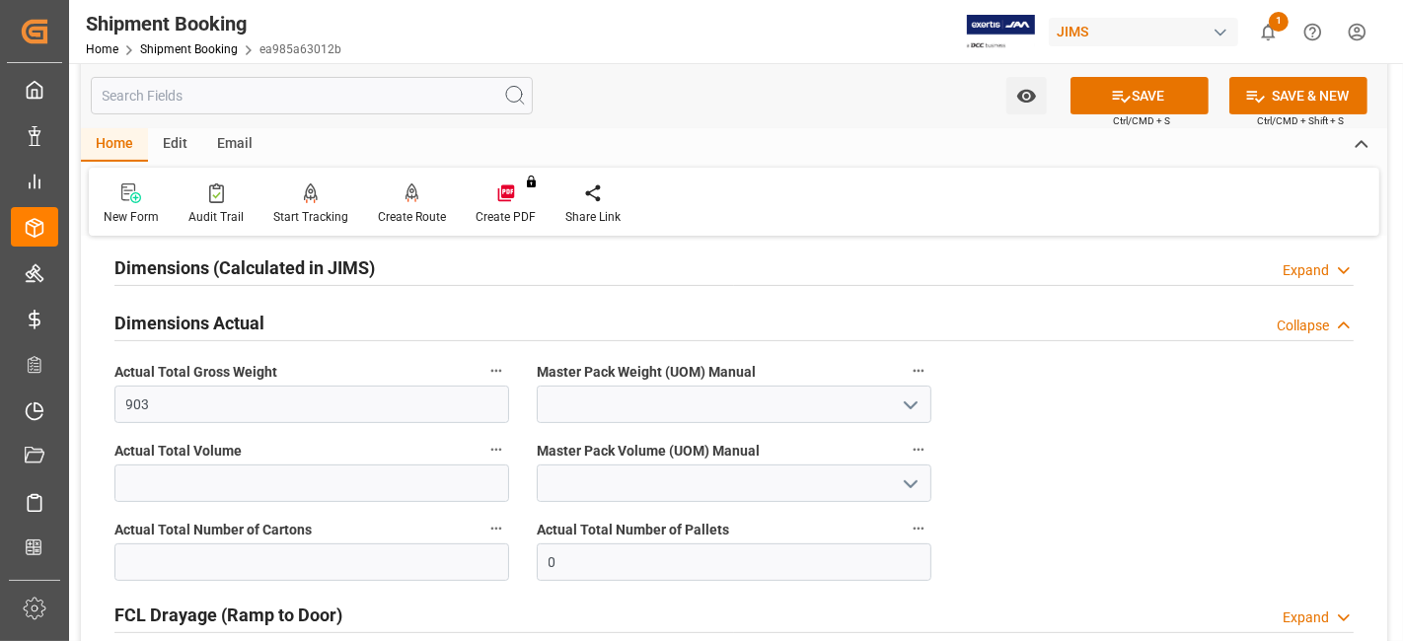
click at [922, 395] on icon "open menu" at bounding box center [911, 406] width 24 height 24
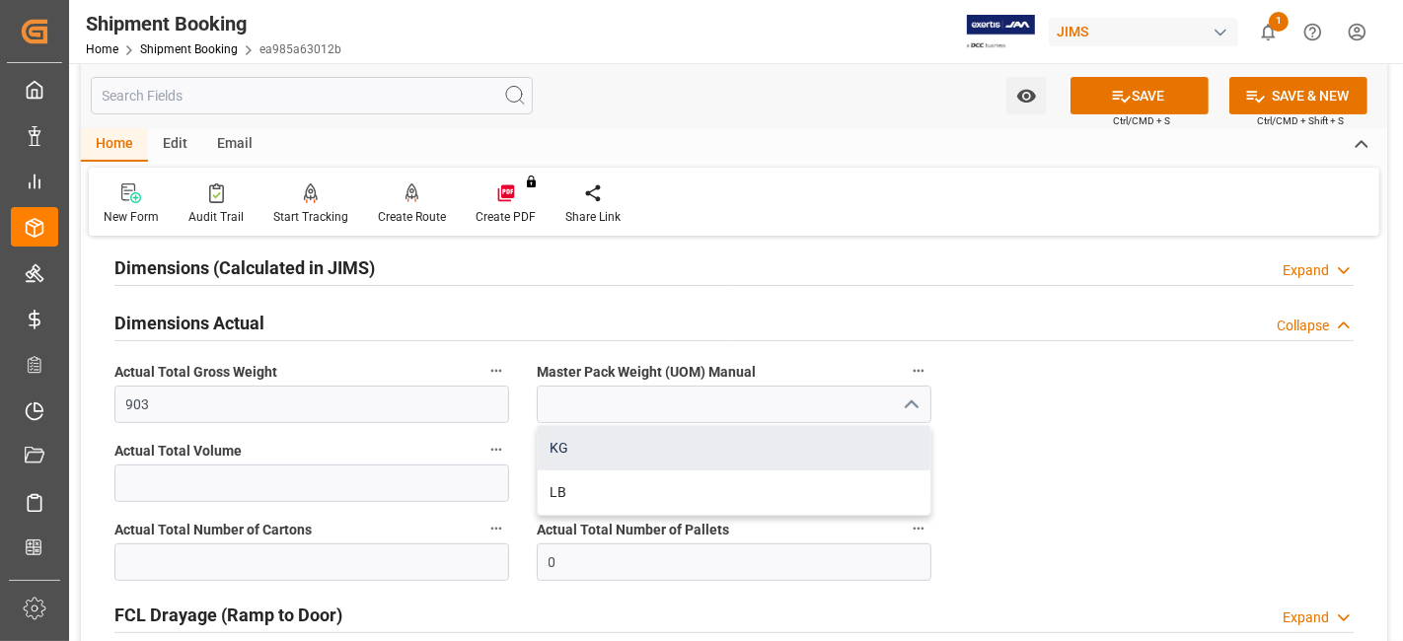
drag, startPoint x: 717, startPoint y: 455, endPoint x: 609, endPoint y: 452, distance: 108.6
click at [716, 455] on div "KG" at bounding box center [734, 448] width 393 height 44
type input "KG"
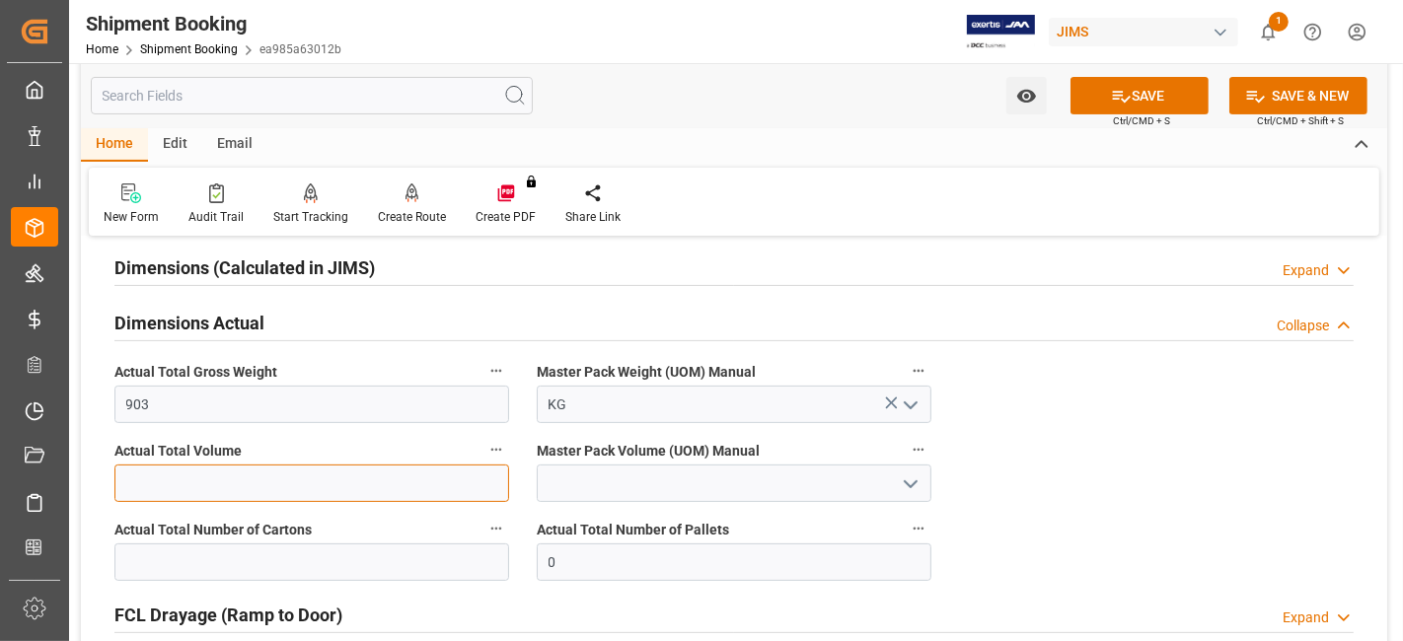
click at [295, 465] on input "text" at bounding box center [311, 483] width 395 height 37
drag, startPoint x: 226, startPoint y: 481, endPoint x: 194, endPoint y: 482, distance: 31.6
click at [225, 481] on input "text" at bounding box center [311, 483] width 395 height 37
type input "4.896"
click at [897, 478] on button "open menu" at bounding box center [910, 484] width 30 height 31
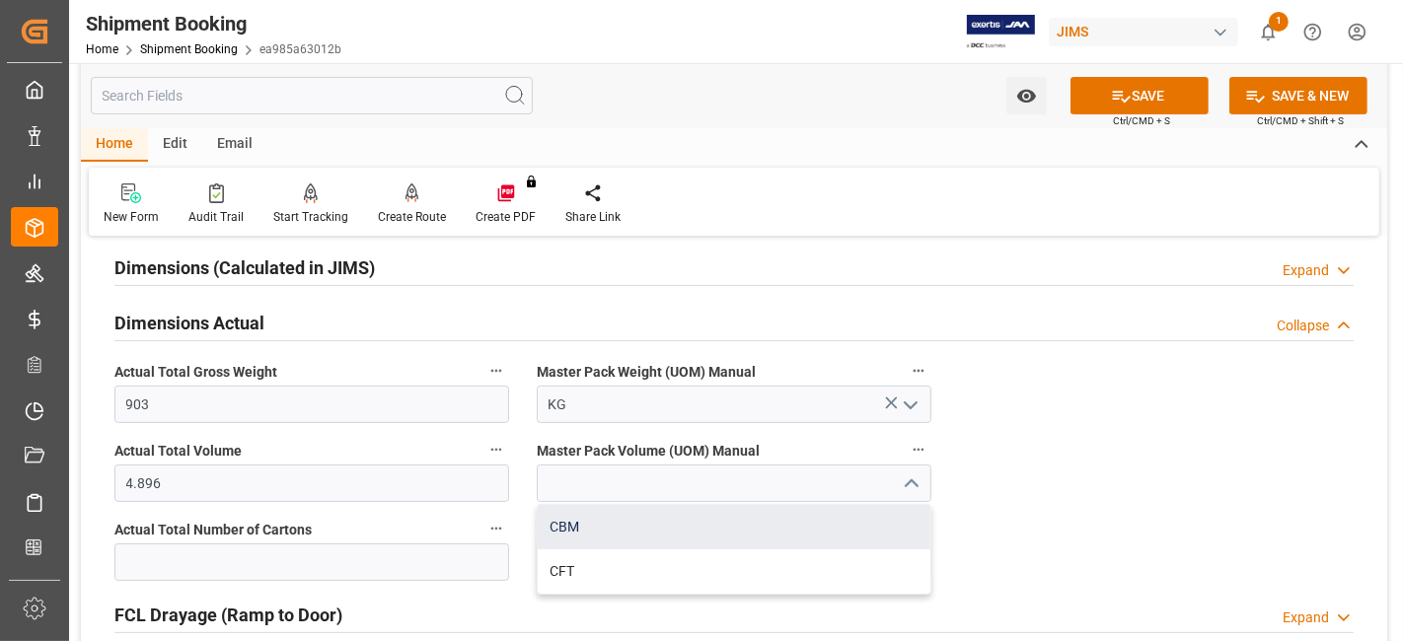
click at [764, 530] on div "CBM" at bounding box center [734, 527] width 393 height 44
type input "CBM"
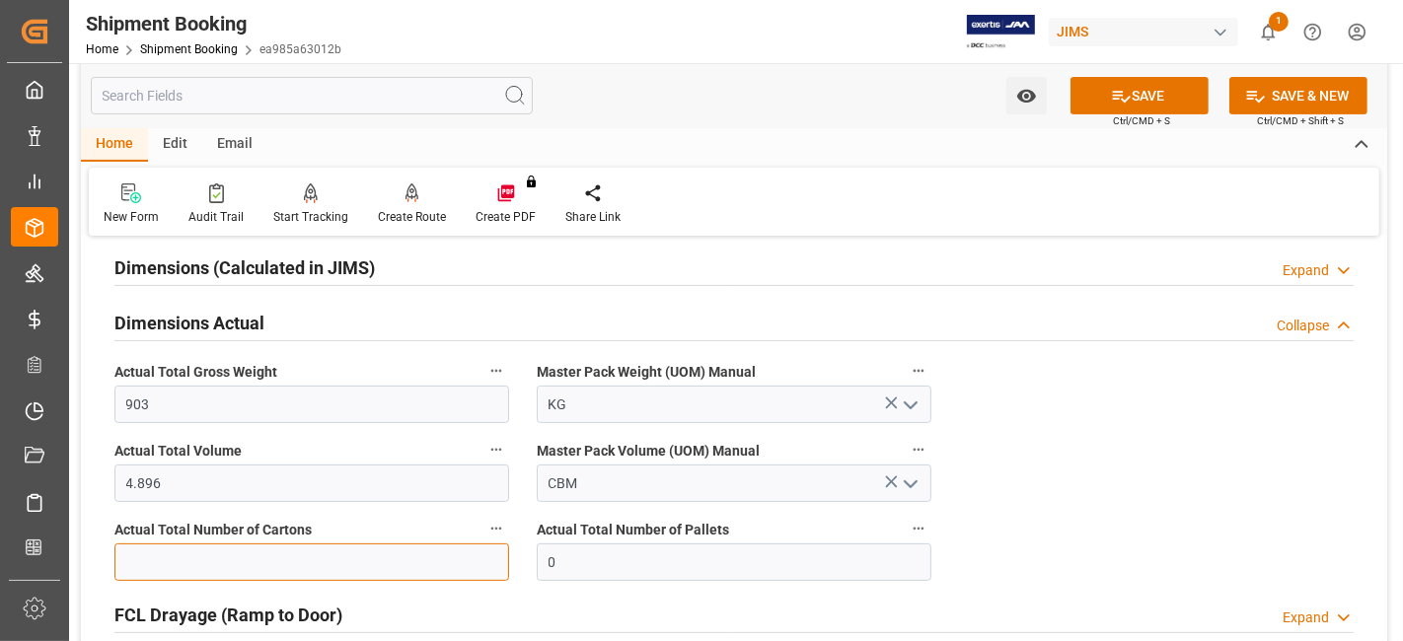
click at [390, 562] on input "text" at bounding box center [311, 562] width 395 height 37
type input "59"
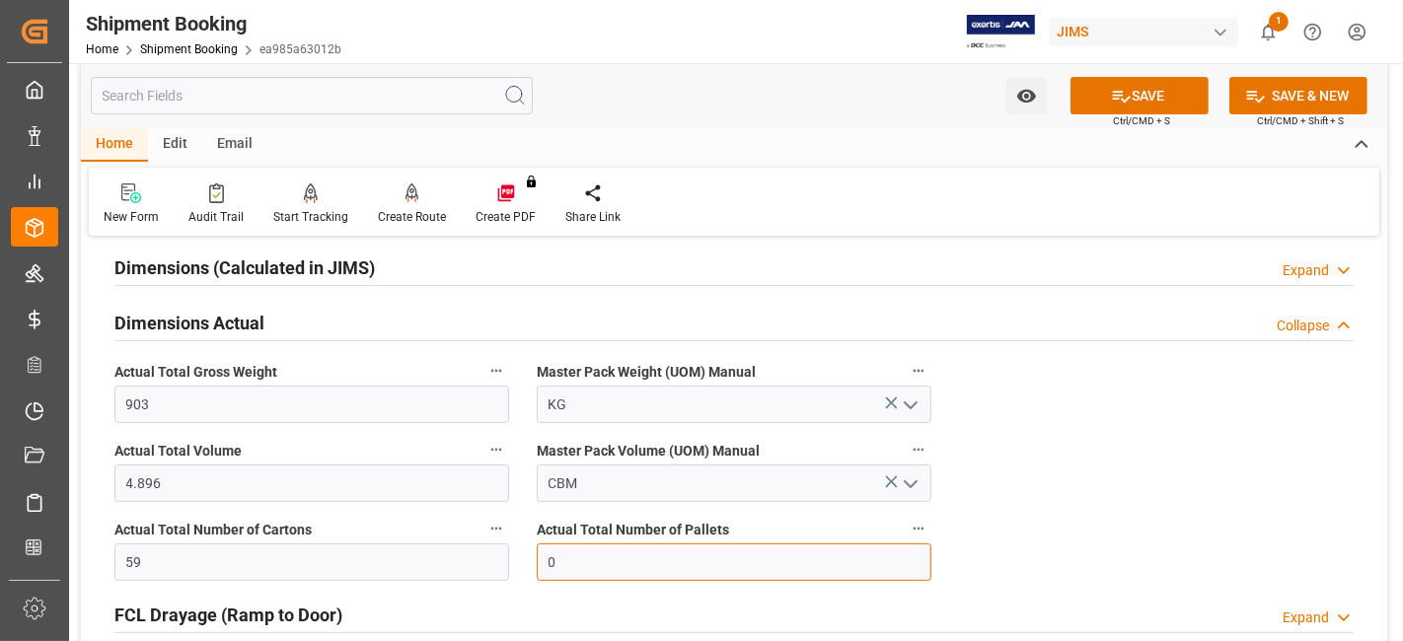
click at [693, 555] on input "0" at bounding box center [734, 562] width 395 height 37
type input "2"
click at [1111, 102] on icon at bounding box center [1121, 96] width 21 height 21
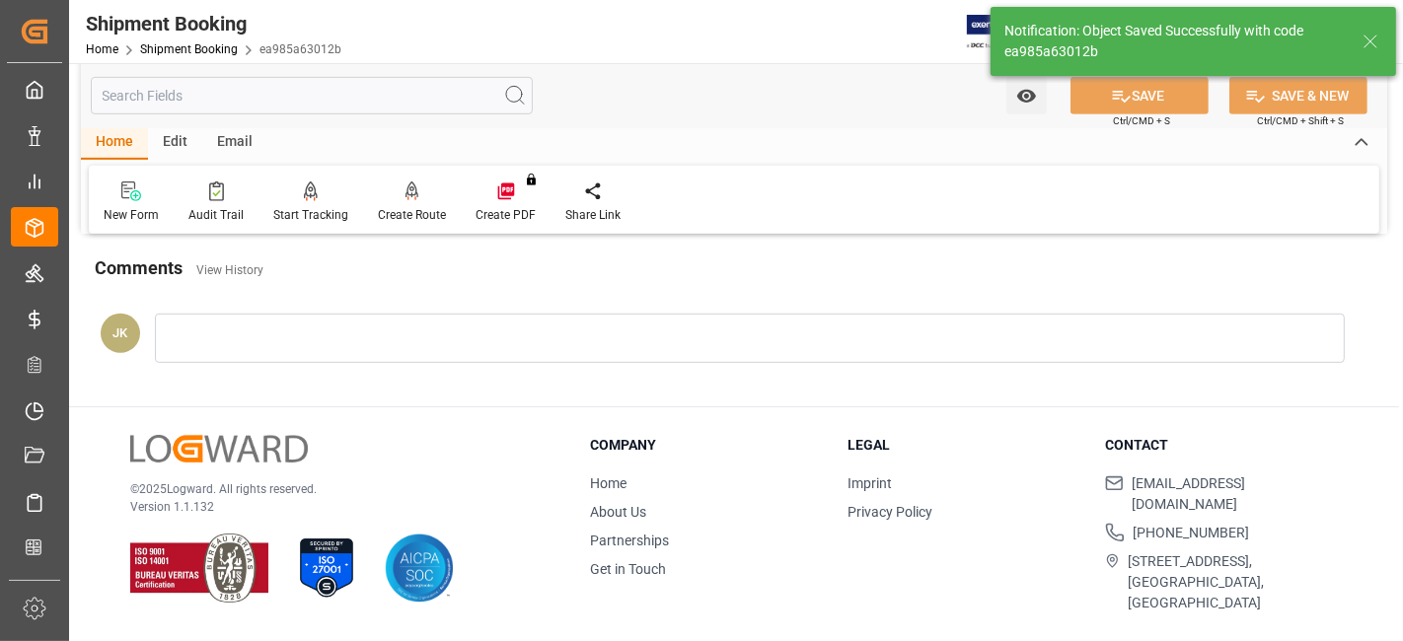
scroll to position [639, 0]
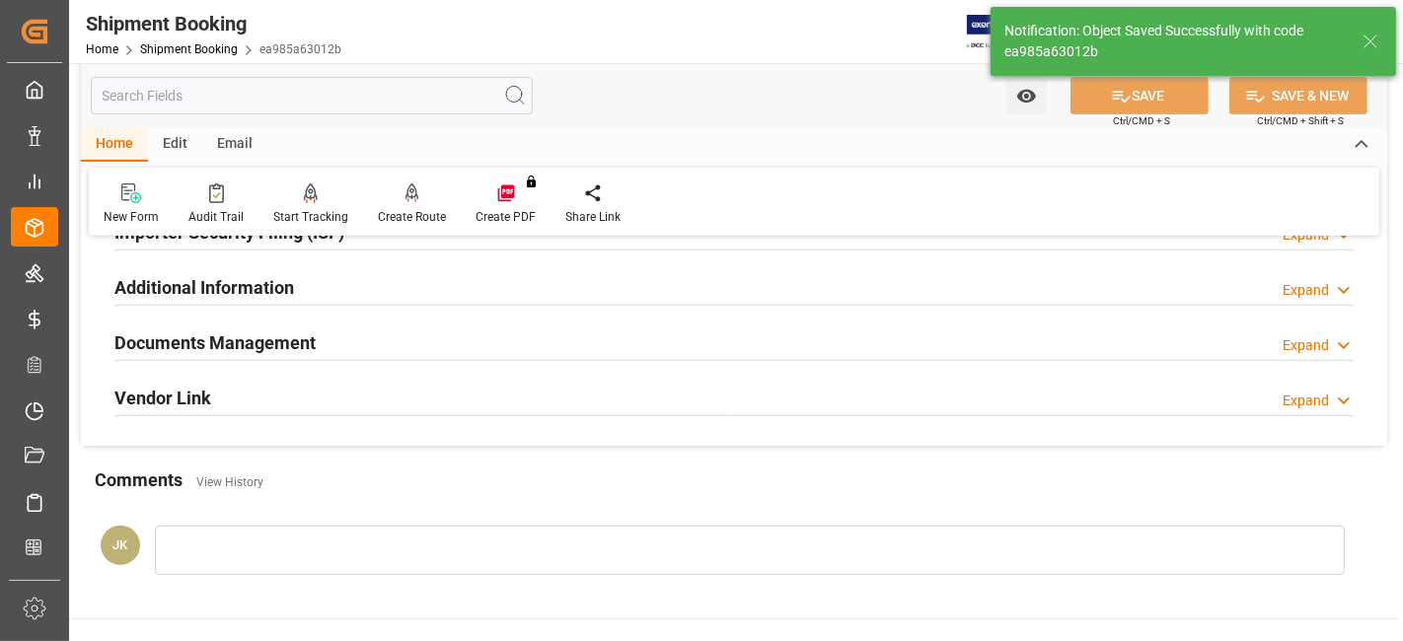
click at [363, 343] on div "Documents Management Expand" at bounding box center [733, 341] width 1239 height 37
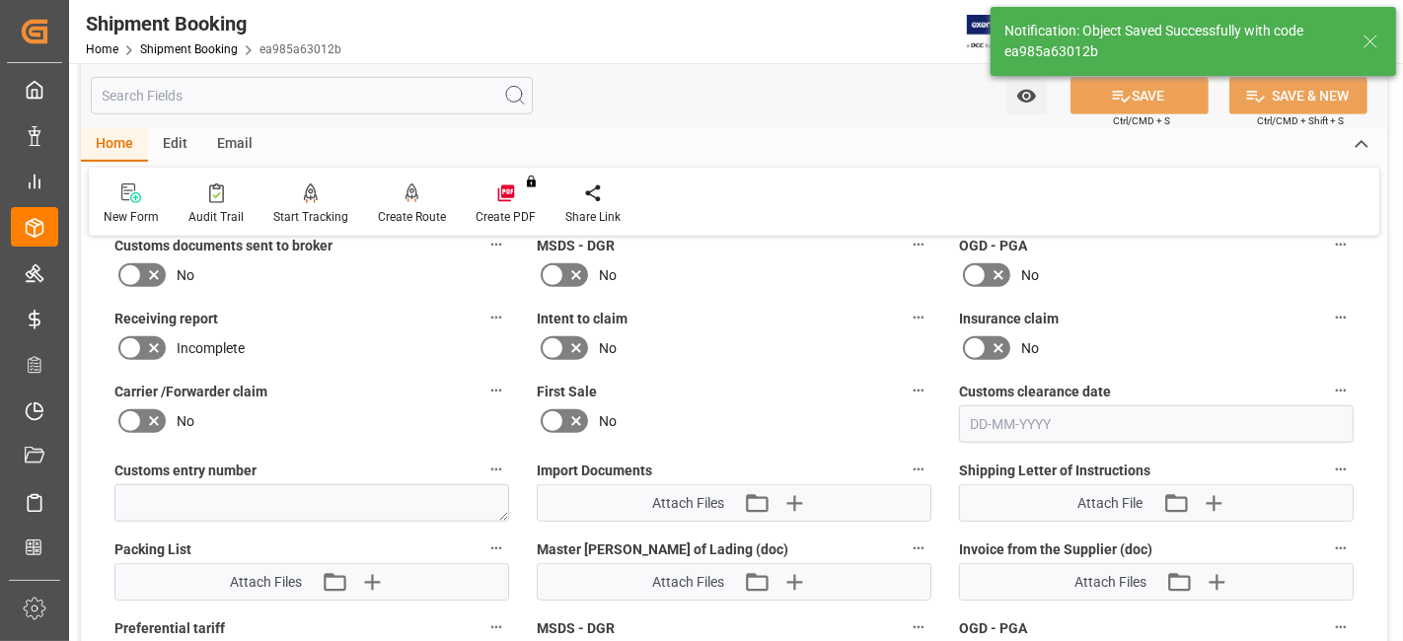
scroll to position [859, 0]
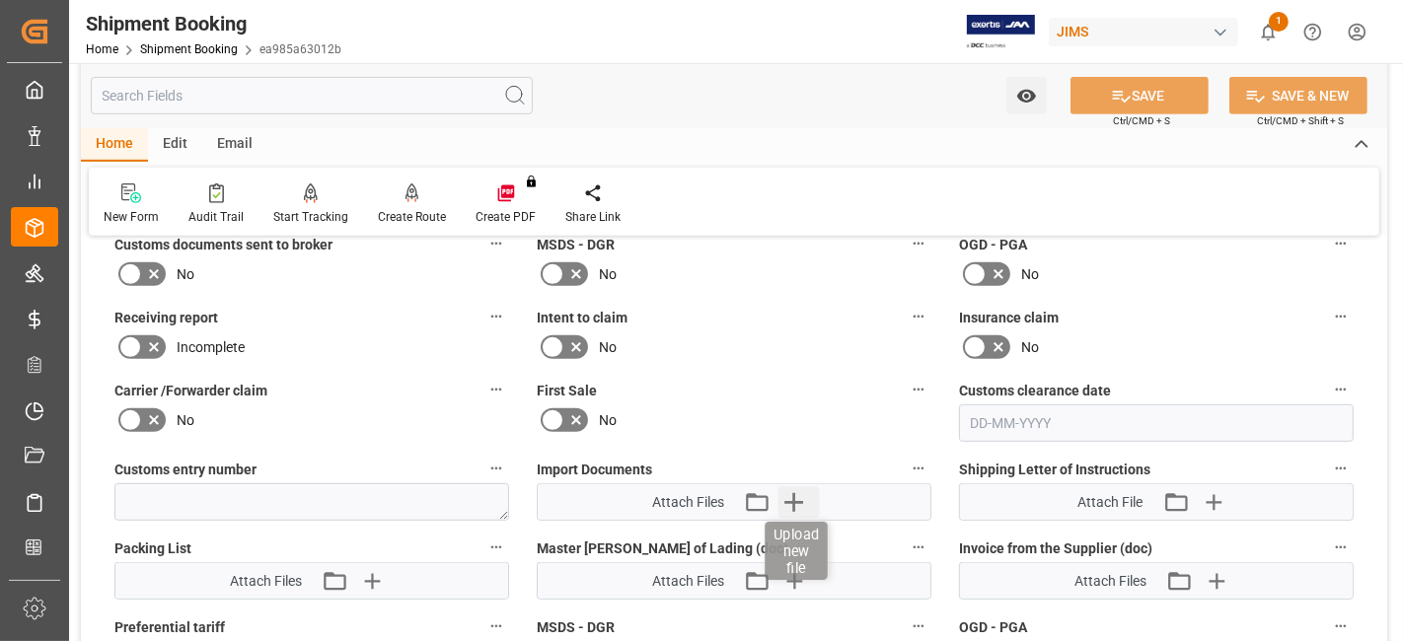
click at [781, 503] on icon "button" at bounding box center [794, 502] width 32 height 32
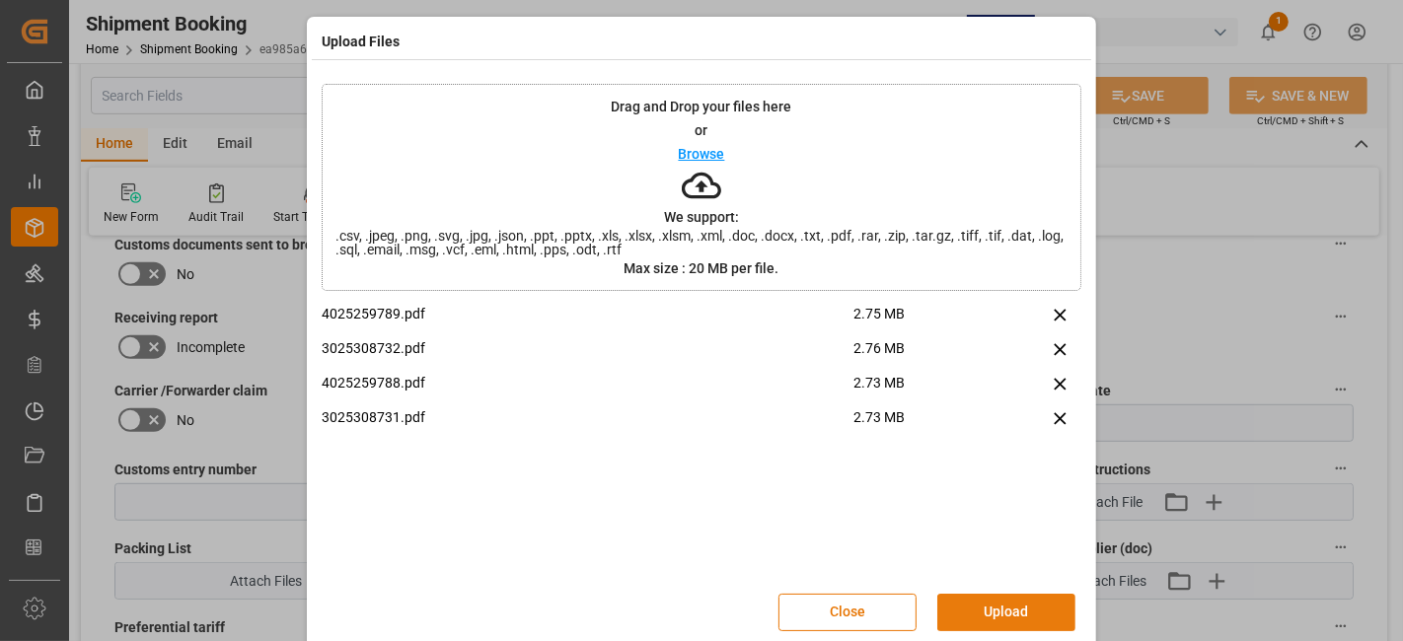
click at [985, 619] on button "Upload" at bounding box center [1006, 612] width 138 height 37
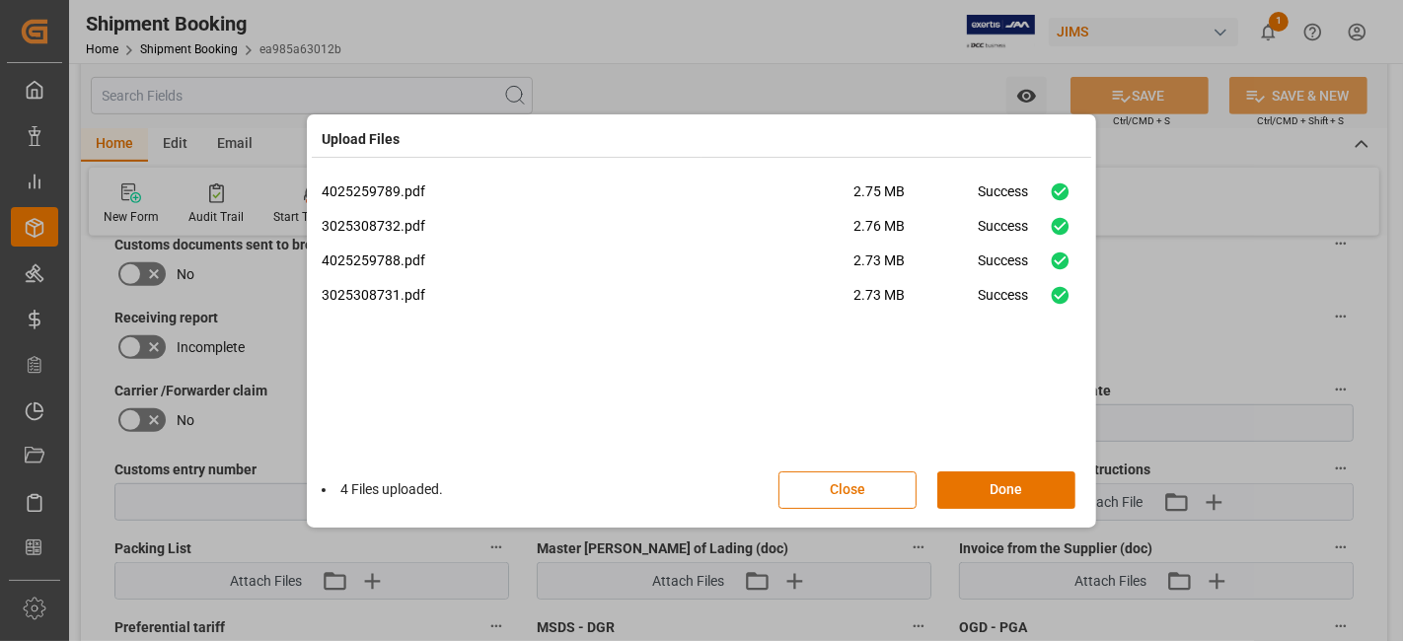
drag, startPoint x: 994, startPoint y: 479, endPoint x: 999, endPoint y: 465, distance: 15.0
click at [993, 479] on button "Done" at bounding box center [1006, 490] width 138 height 37
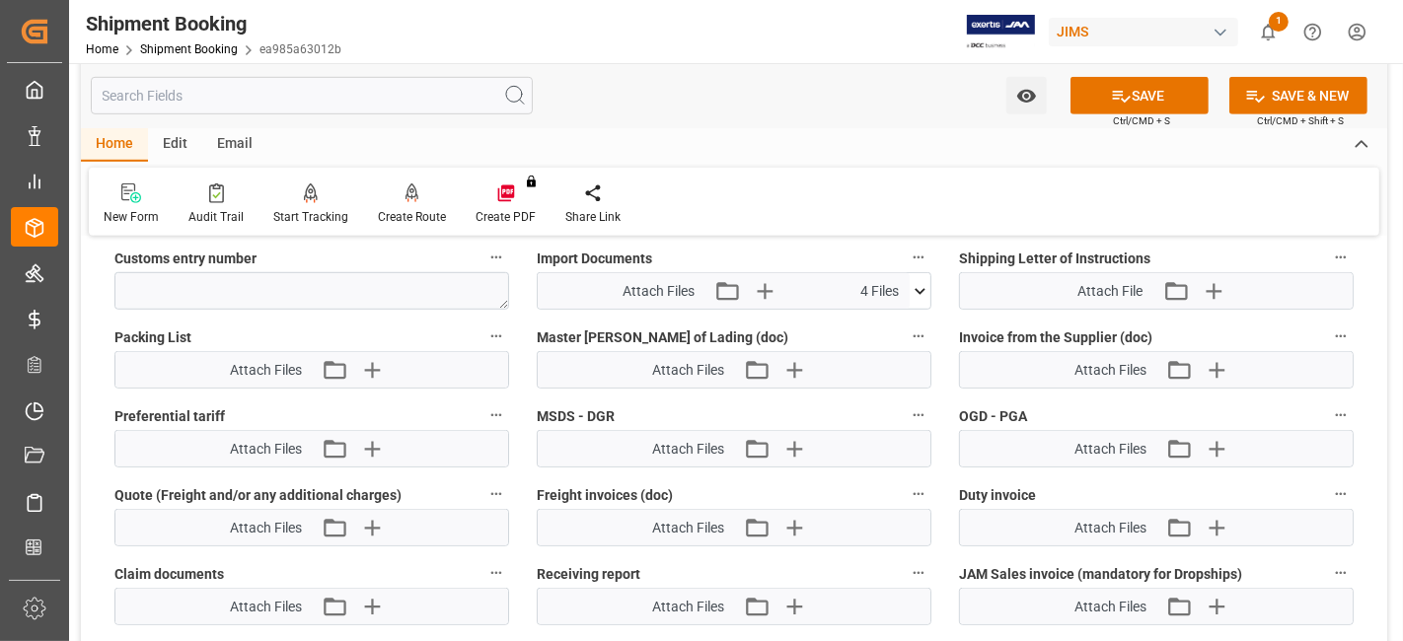
scroll to position [1078, 0]
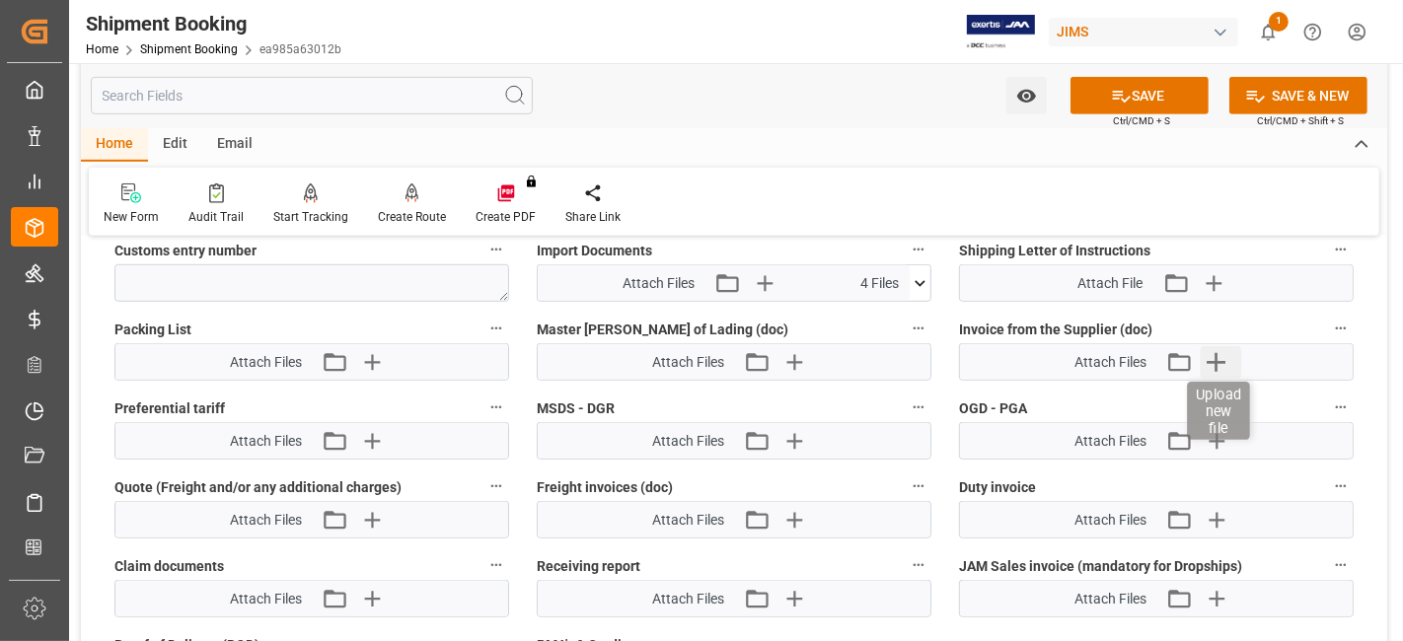
click at [1221, 359] on icon "button" at bounding box center [1217, 362] width 32 height 32
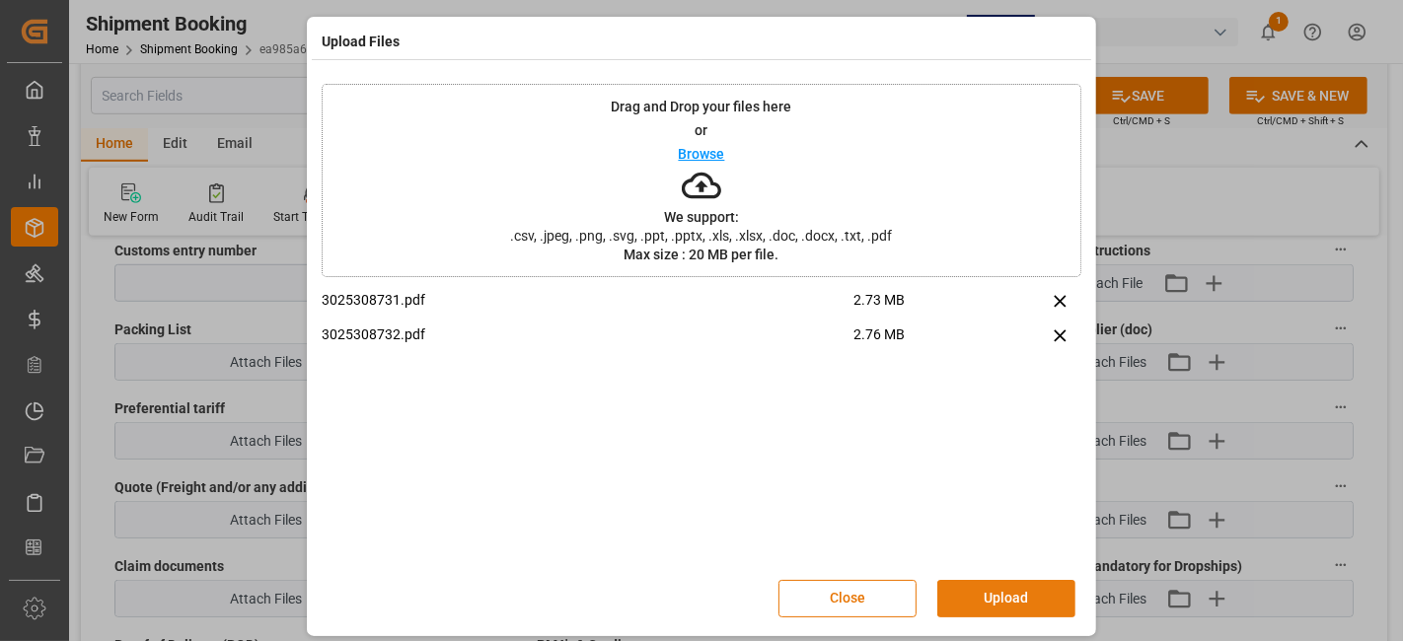
click at [998, 591] on button "Upload" at bounding box center [1006, 598] width 138 height 37
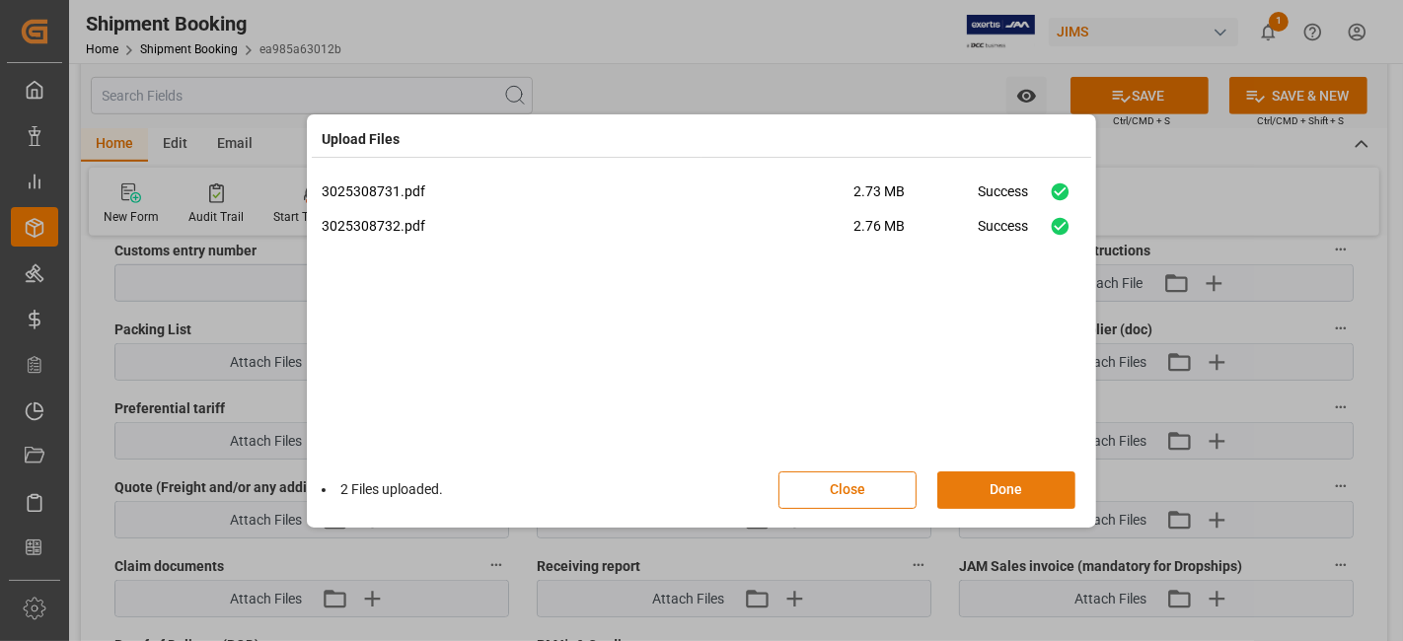
click at [1003, 489] on button "Done" at bounding box center [1006, 490] width 138 height 37
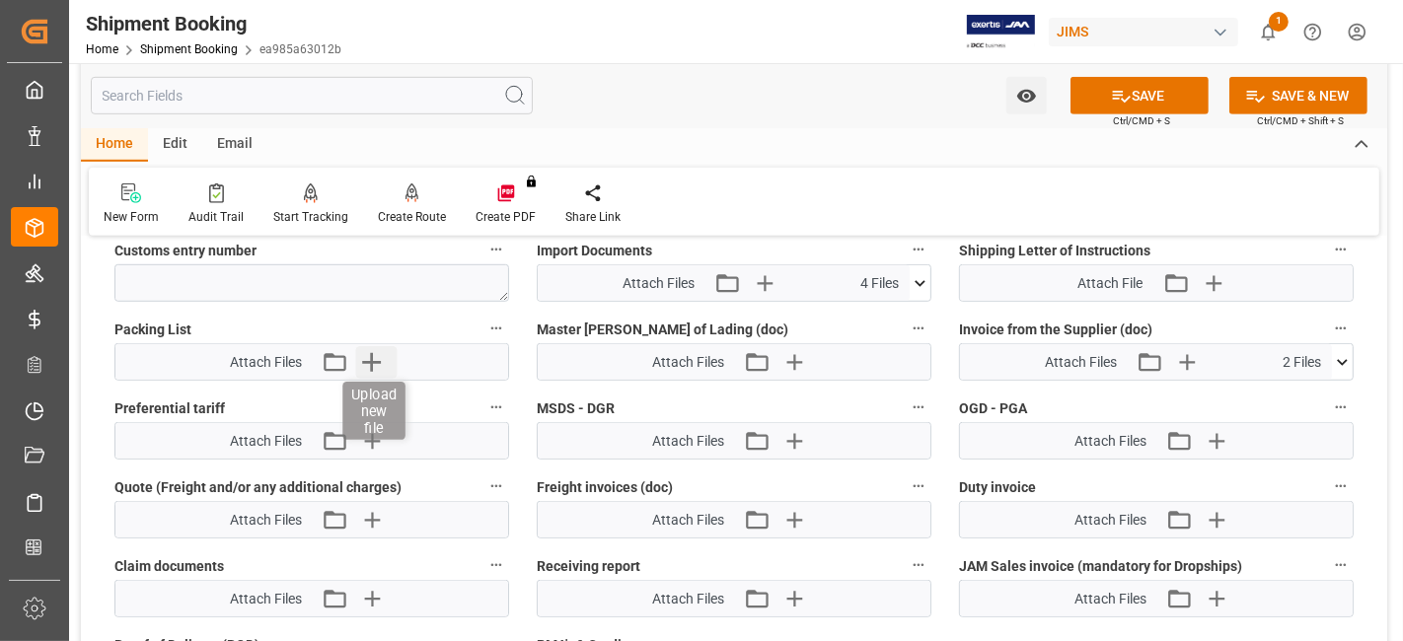
click at [373, 346] on icon "button" at bounding box center [372, 362] width 32 height 32
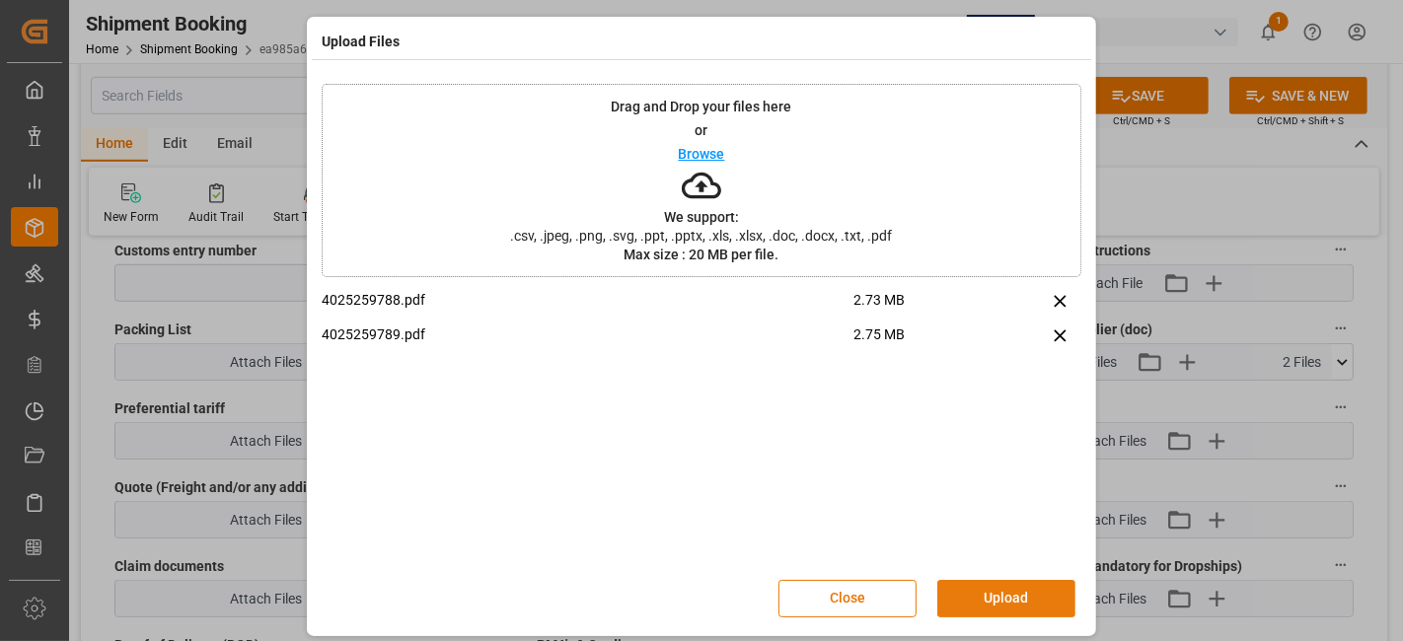
click at [994, 608] on button "Upload" at bounding box center [1006, 598] width 138 height 37
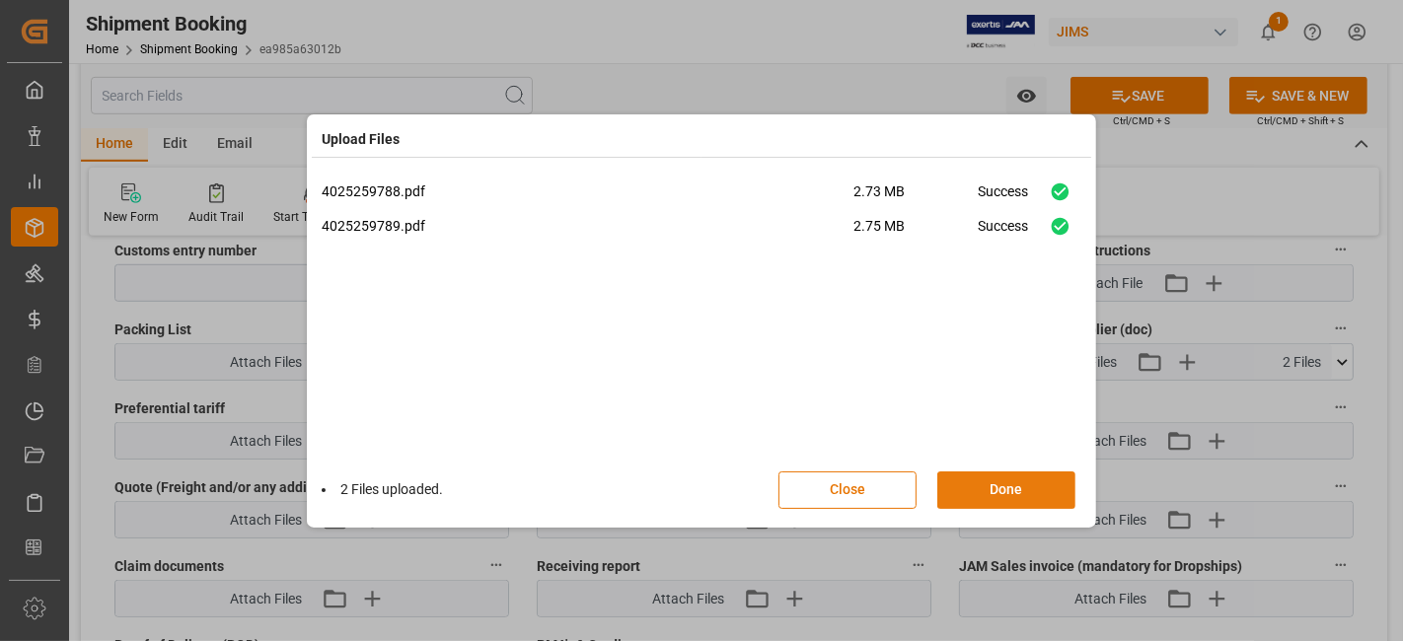
click at [1000, 495] on button "Done" at bounding box center [1006, 490] width 138 height 37
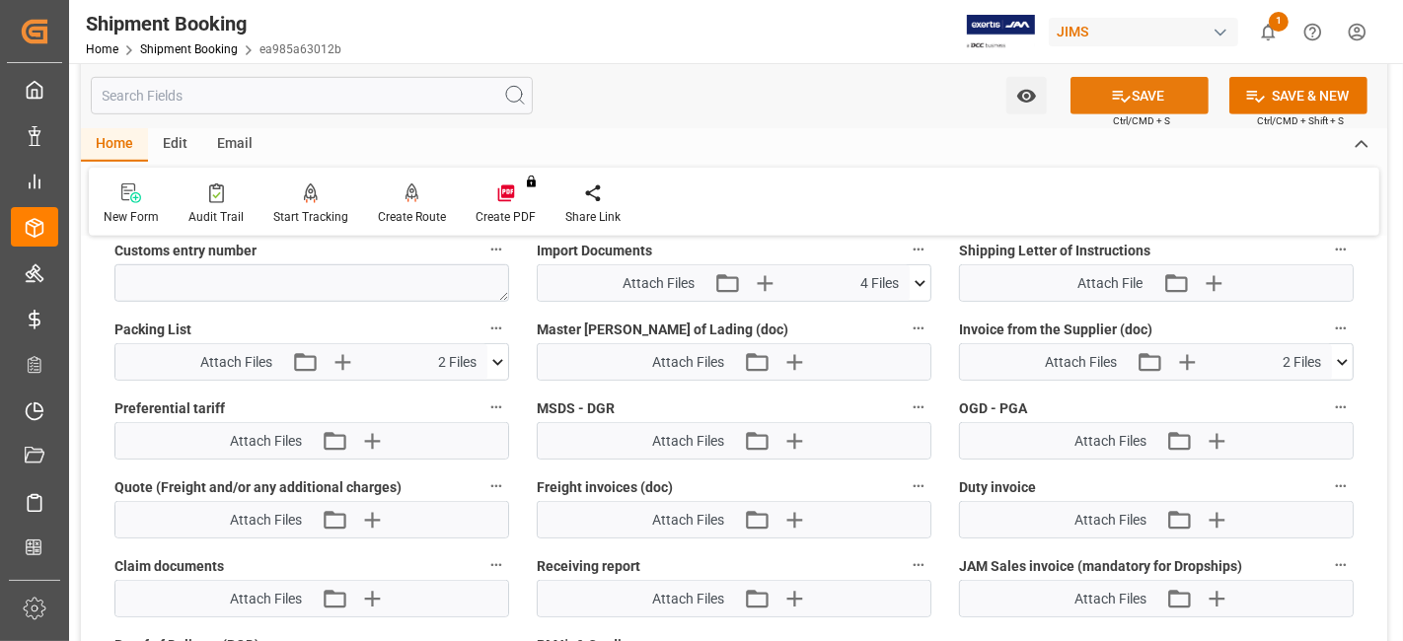
click at [1107, 91] on button "SAVE" at bounding box center [1140, 95] width 138 height 37
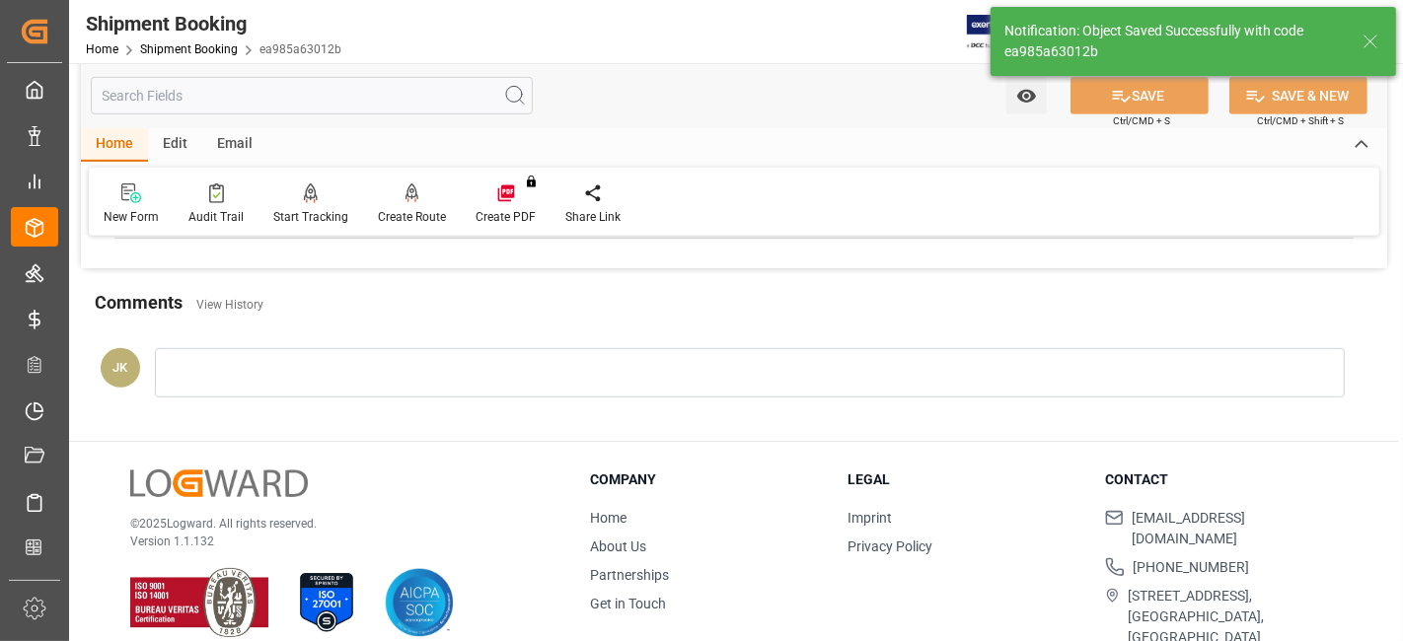
scroll to position [835, 0]
